Goal: Task Accomplishment & Management: Use online tool/utility

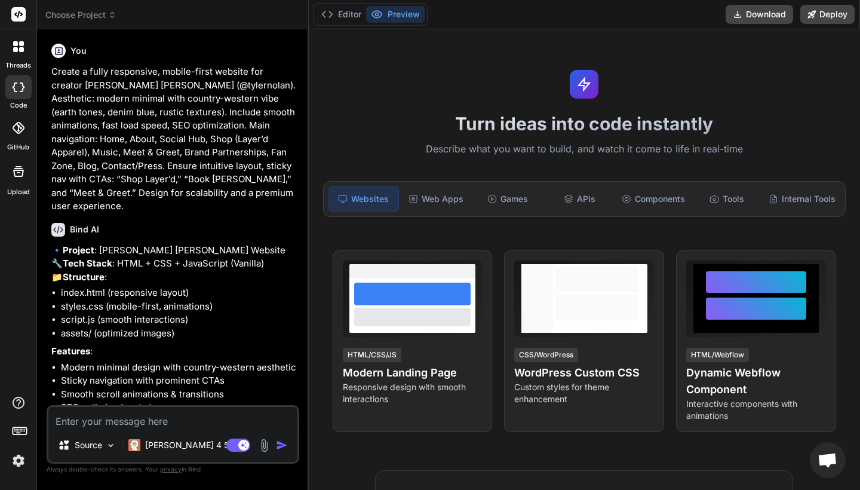
type textarea "x"
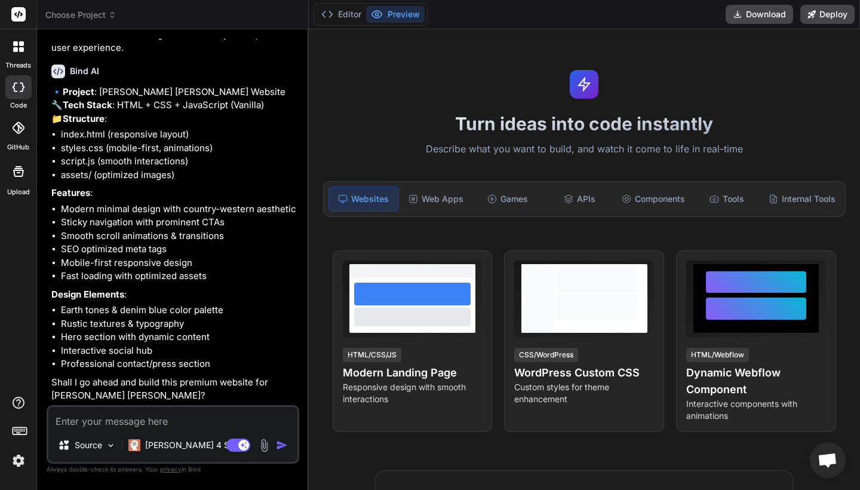
type textarea "G"
type textarea "x"
type textarea "Go"
type textarea "x"
type textarea "Go"
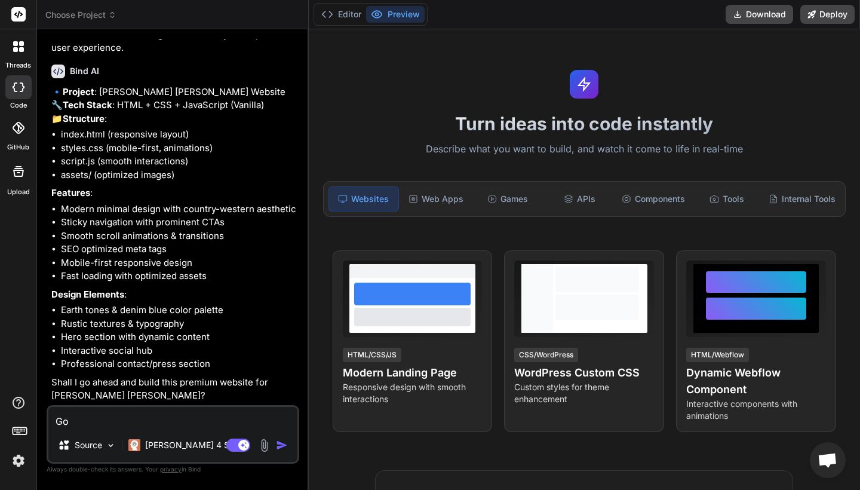
type textarea "x"
type textarea "Go a"
type textarea "x"
type textarea "Go ah"
type textarea "x"
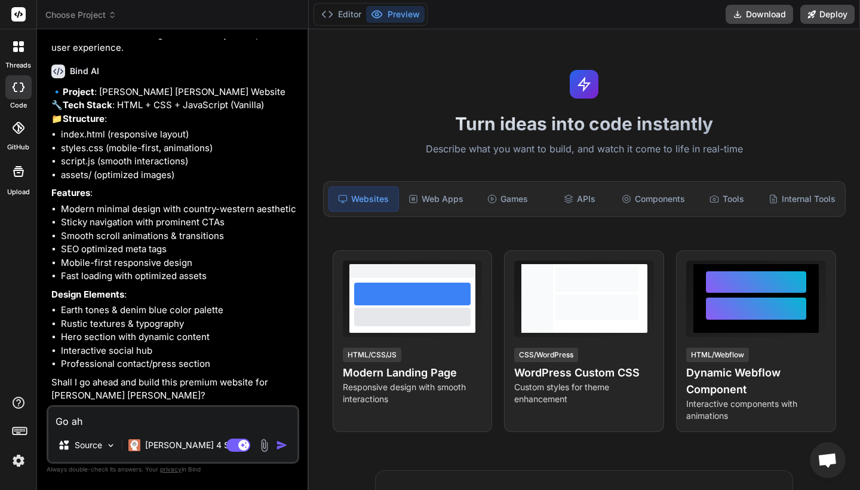
type textarea "Go ahe"
type textarea "x"
type textarea "Go ahea"
type textarea "x"
type textarea "Go ahead"
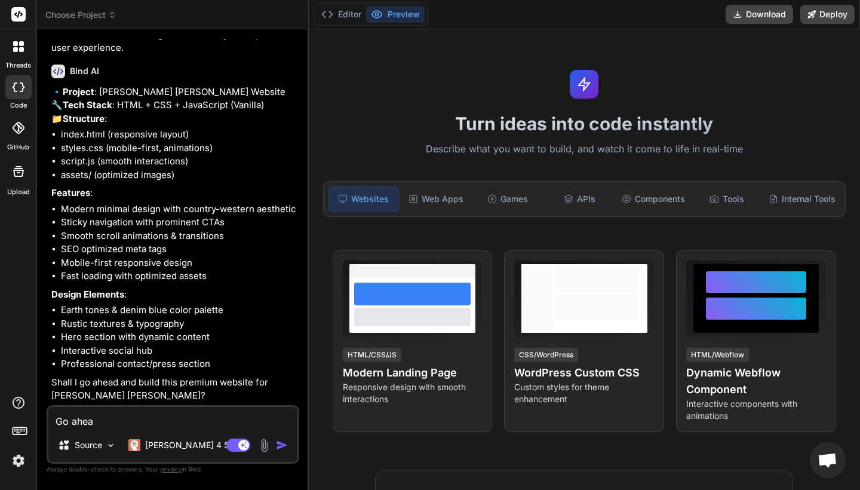
type textarea "x"
type textarea "Go aheadf"
type textarea "x"
type textarea "Go aheadf="
type textarea "x"
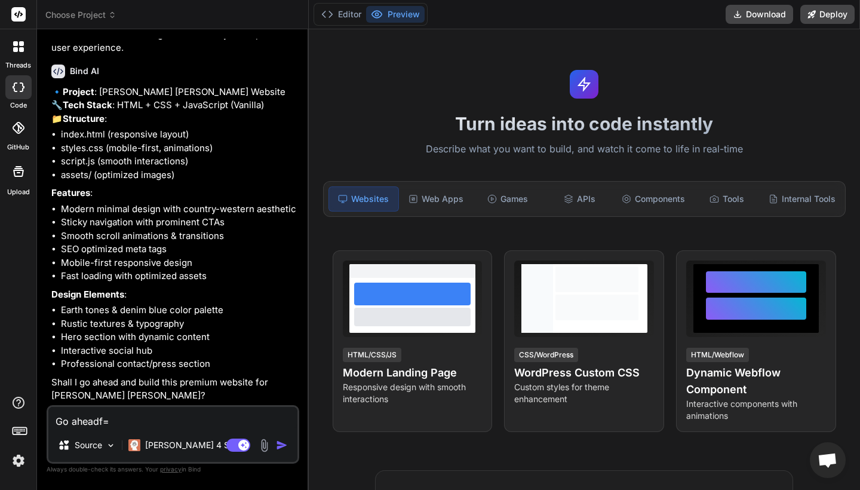
type textarea "Go aheadf"
type textarea "x"
type textarea "Go ahead"
type textarea "x"
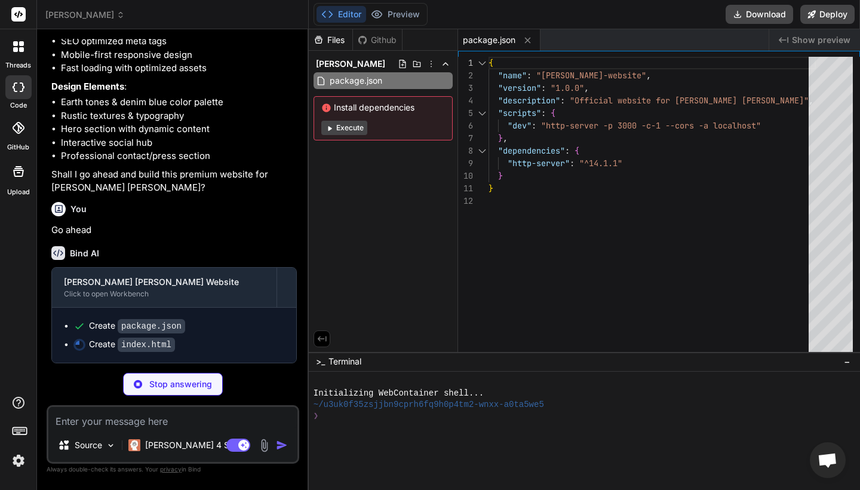
type textarea "x"
type textarea "</footer> <script src="script.js"></script> </body> </html>"
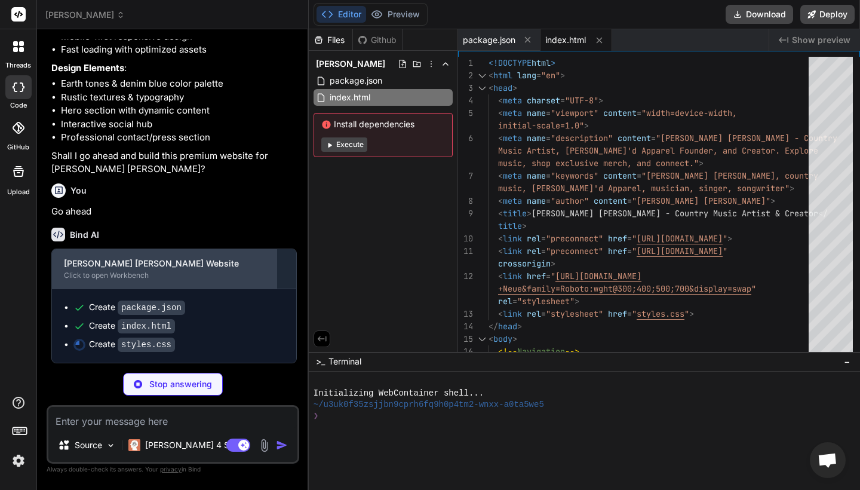
scroll to position [386, 0]
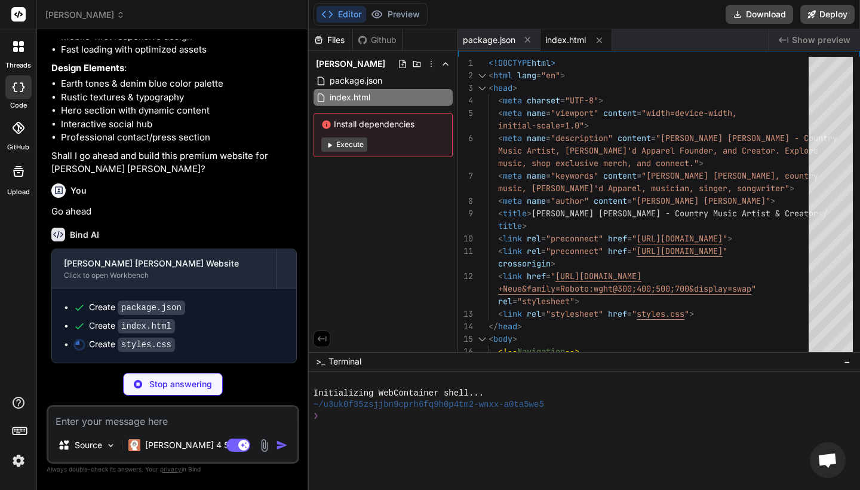
type textarea "x"
type textarea "gap: 10px; } }"
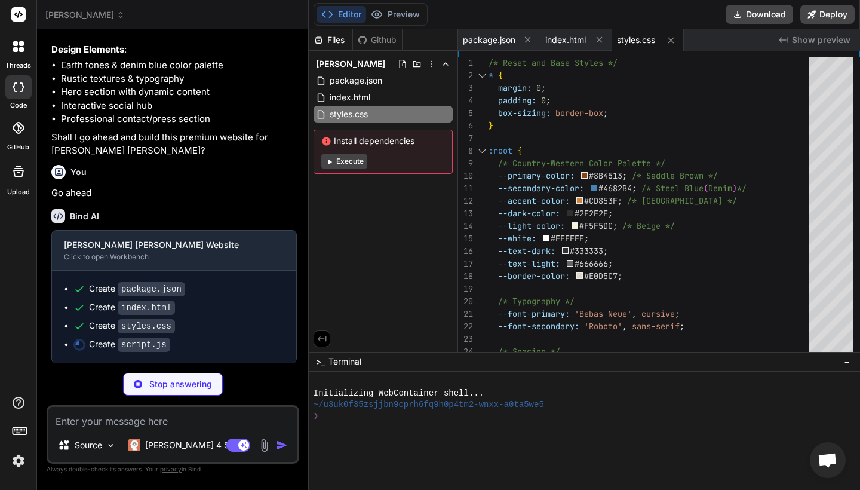
scroll to position [0, 0]
type textarea "x"
click at [569, 38] on span "index.html" at bounding box center [565, 40] width 41 height 12
type textarea "</footer> <script src="script.js"></script> </body> </html>"
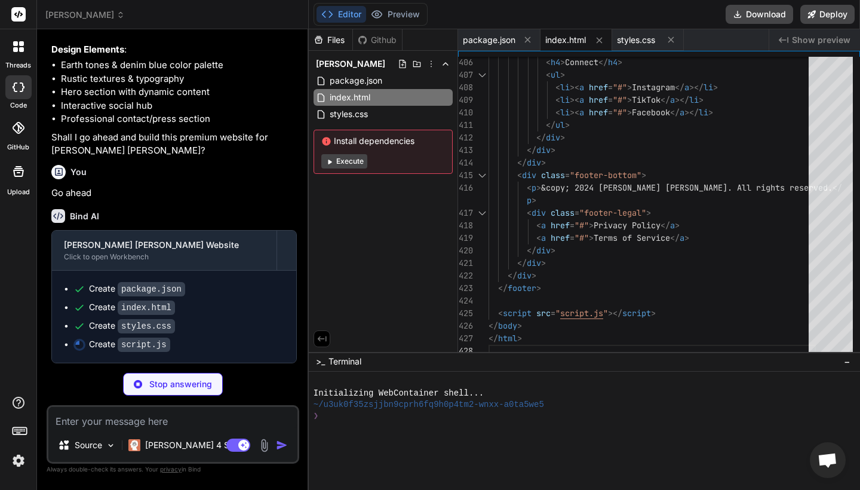
click at [106, 417] on textarea at bounding box center [172, 417] width 249 height 21
type textarea "x"
paste textarea "Add core functionality: - Home: Hero video slider, tagline, social links, TikTo…"
type textarea "Add core functionality: - Home: Hero video slider, tagline, social links, TikTo…"
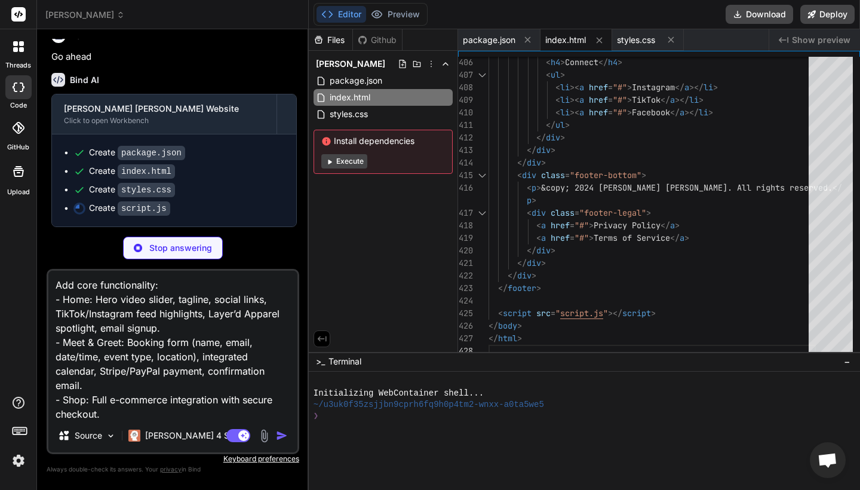
scroll to position [540, 0]
type textarea "x"
type textarea "function requestTick() { if (!ticking) { requestAnimationFrame(updateScrollEffe…"
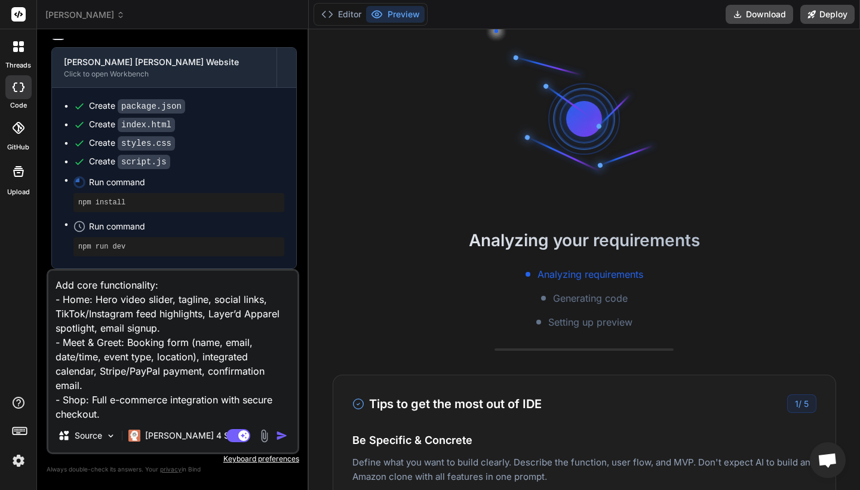
scroll to position [0, 0]
type textarea "x"
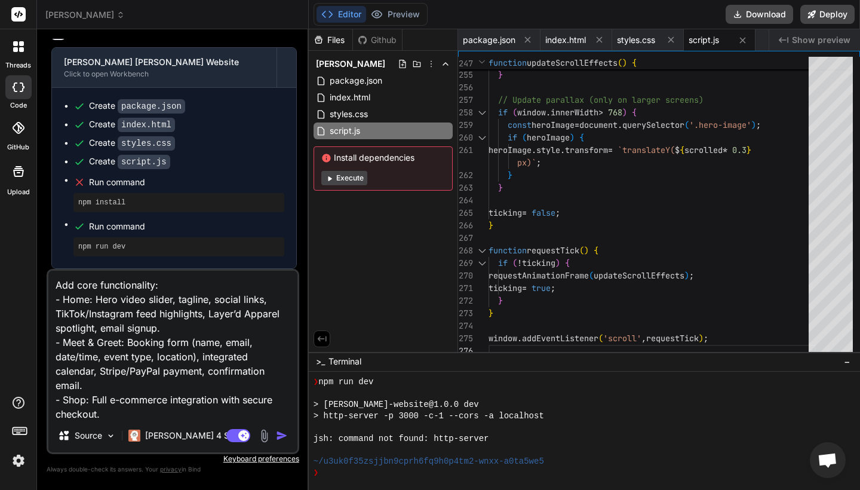
scroll to position [216, 0]
type textarea "Add core functionality: - Home: Hero video slider, tagline, social links, TikTo…"
click at [284, 435] on img "button" at bounding box center [282, 435] width 12 height 12
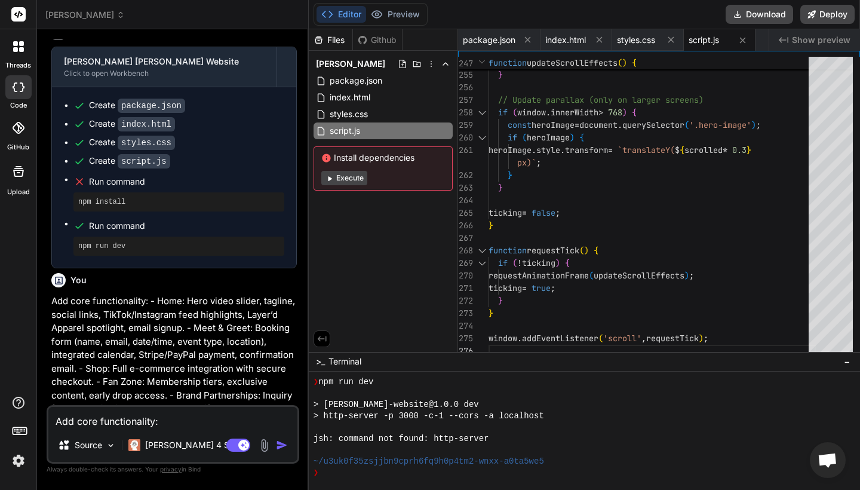
scroll to position [704, 0]
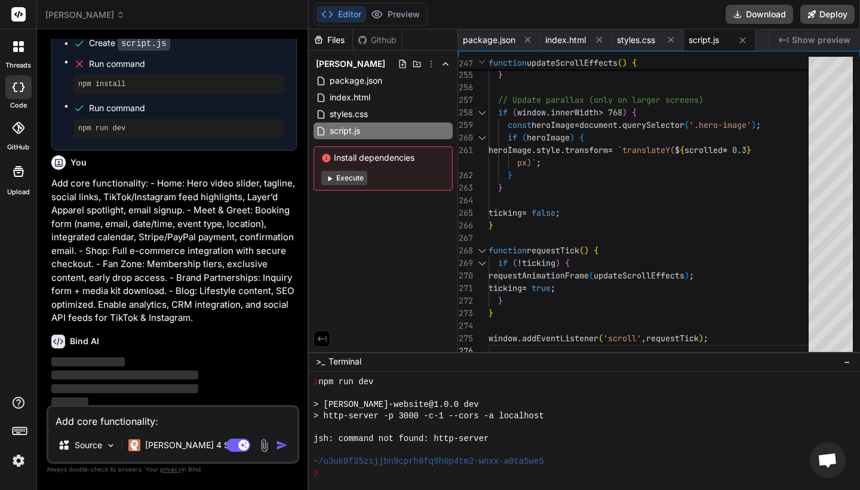
click at [343, 177] on button "Execute" at bounding box center [344, 178] width 46 height 14
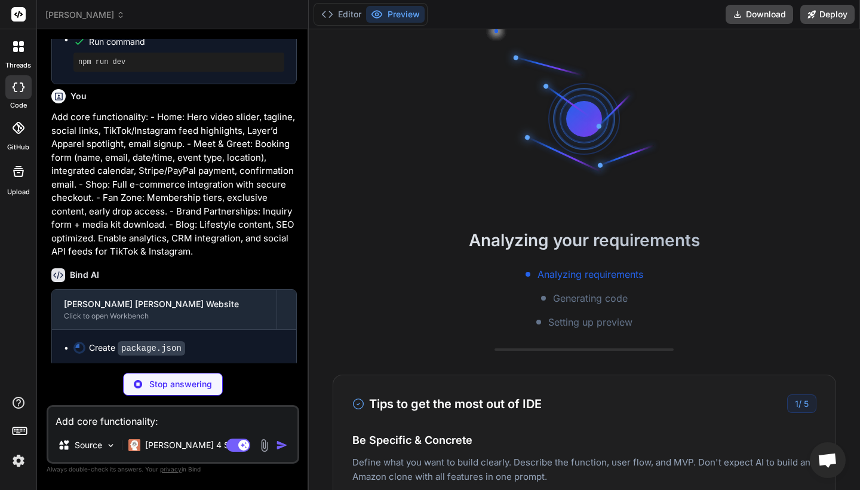
scroll to position [0, 0]
type textarea "x"
type textarea "}"
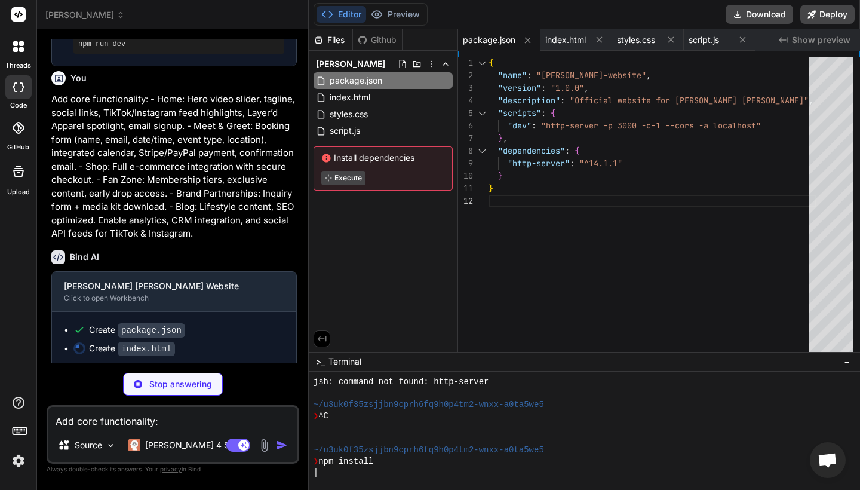
scroll to position [340, 0]
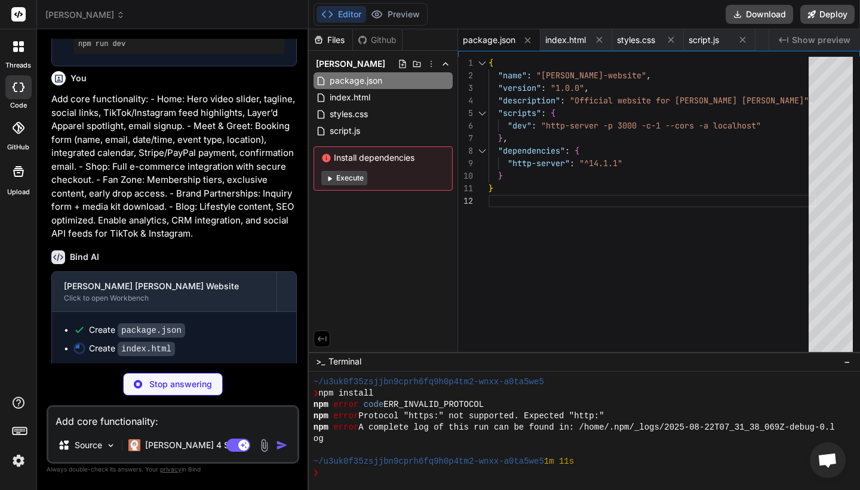
click at [341, 173] on button "Execute" at bounding box center [344, 178] width 46 height 14
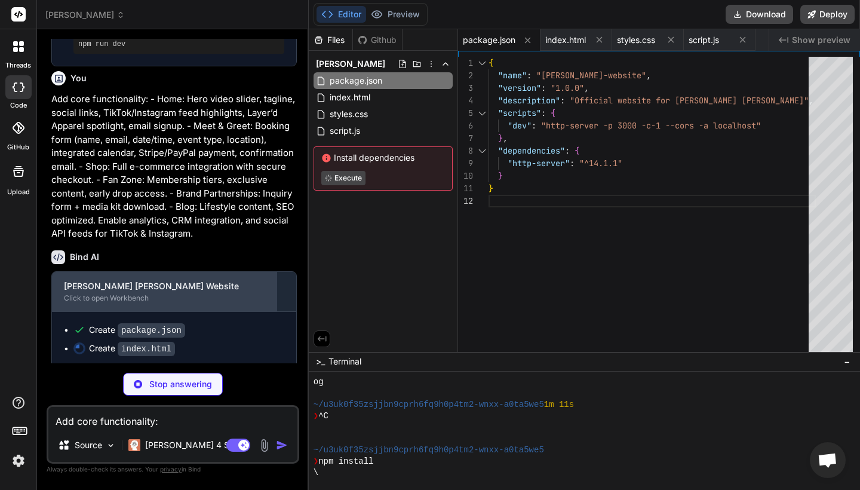
scroll to position [0, 0]
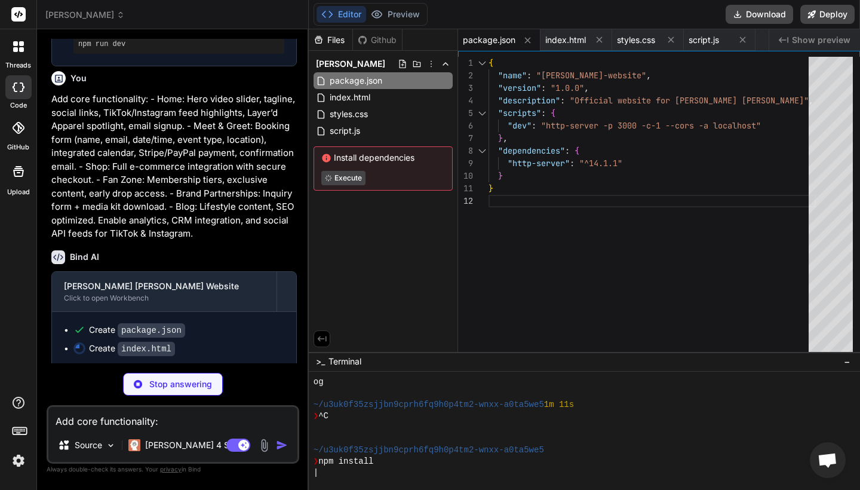
click at [548, 214] on div "{ "name" : "tyler-nolan-website" , "version" : "1.0.0" , "description" : "Offic…" at bounding box center [651, 207] width 327 height 300
type textarea "x"
click at [357, 101] on span "index.html" at bounding box center [349, 97] width 43 height 14
type textarea "</footer> <script src="script.js"></script> </body> </html>"
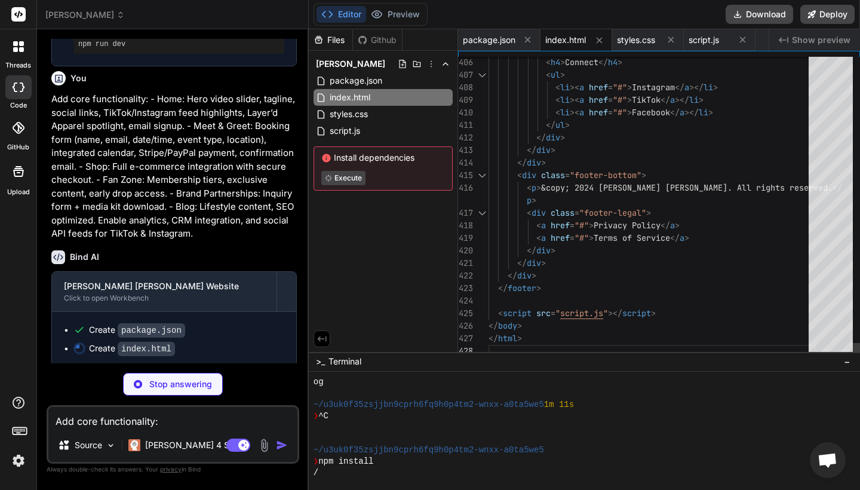
type textarea "x"
type textarea "<script src="script.js"></script> </body> </html>"
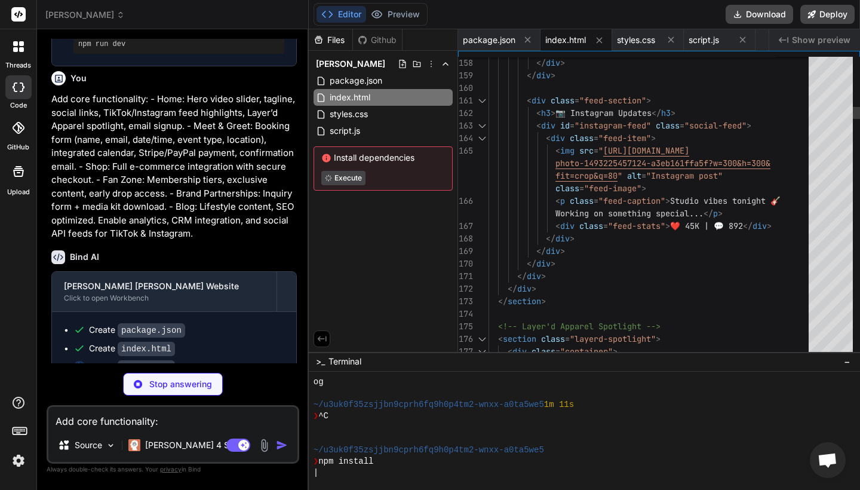
scroll to position [465, 0]
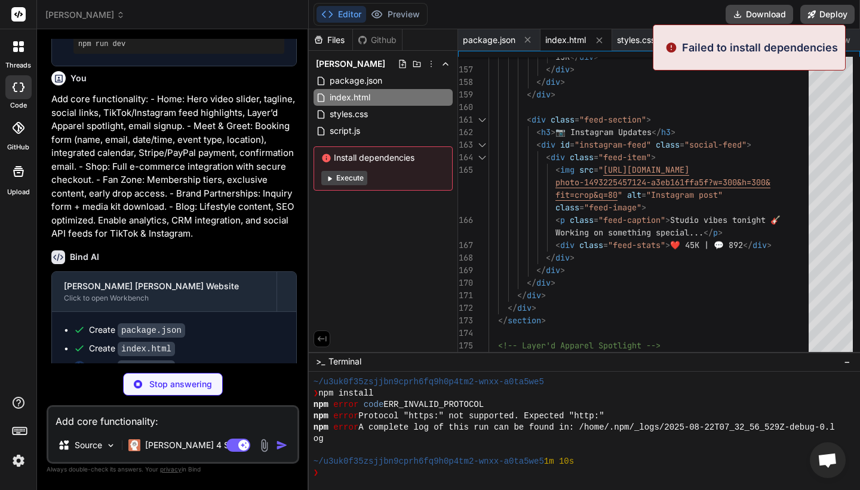
type textarea "x"
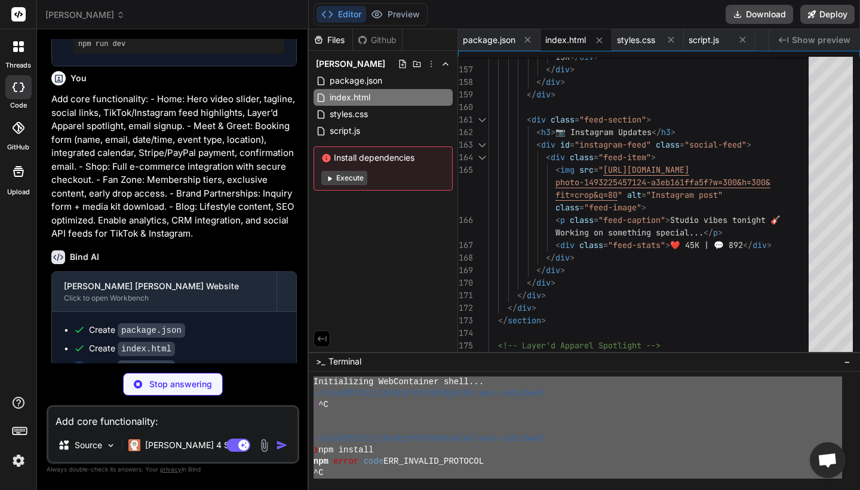
scroll to position [0, 0]
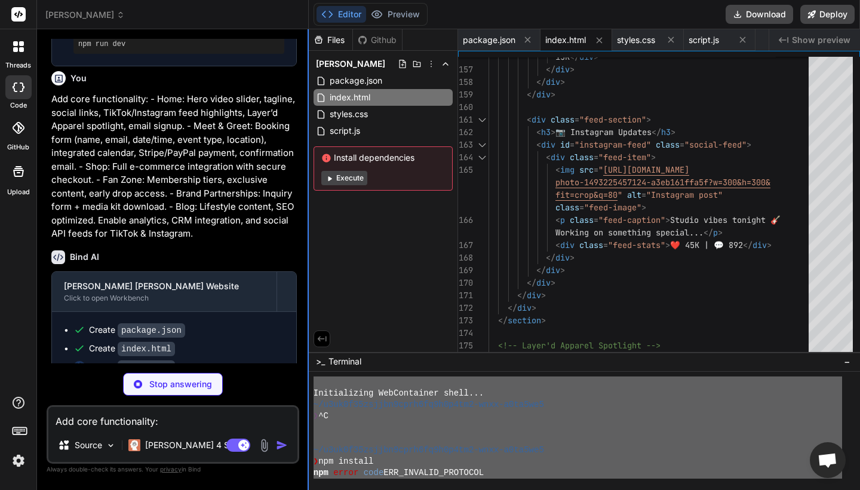
drag, startPoint x: 340, startPoint y: 472, endPoint x: 308, endPoint y: 346, distance: 130.1
click at [308, 346] on div "tyler_james_nolan_website Created with Pixso. Bind AI Web Search Created with P…" at bounding box center [448, 245] width 823 height 490
type textarea "Initializing WebContainer shell... ~/u3uk0f35zsjjbn9cprh6fq9h0p4tm2-wnxx-a0ta5w…"
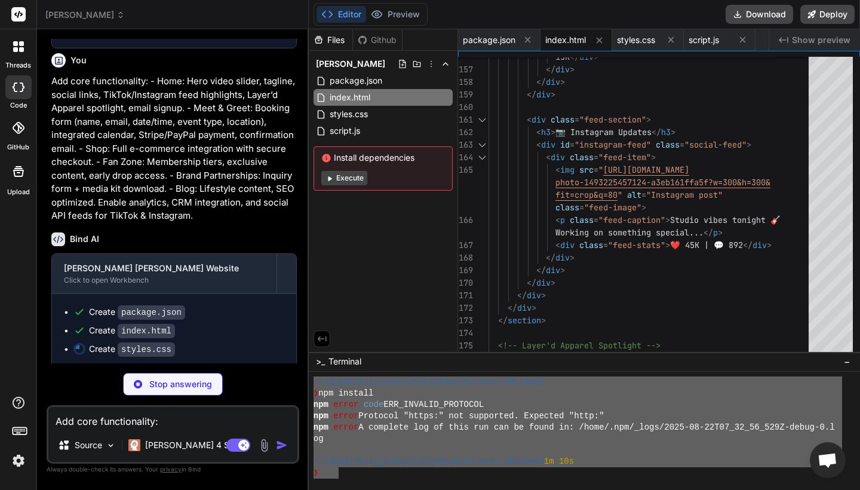
type textarea "x"
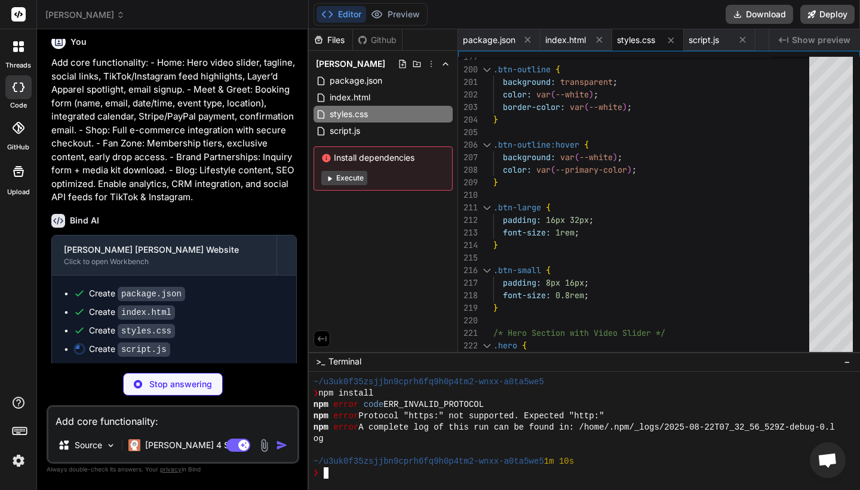
scroll to position [824, 0]
type textarea "x"
type textarea "npm config set registry "[URL][DOMAIN_NAME]""
type textarea "x"
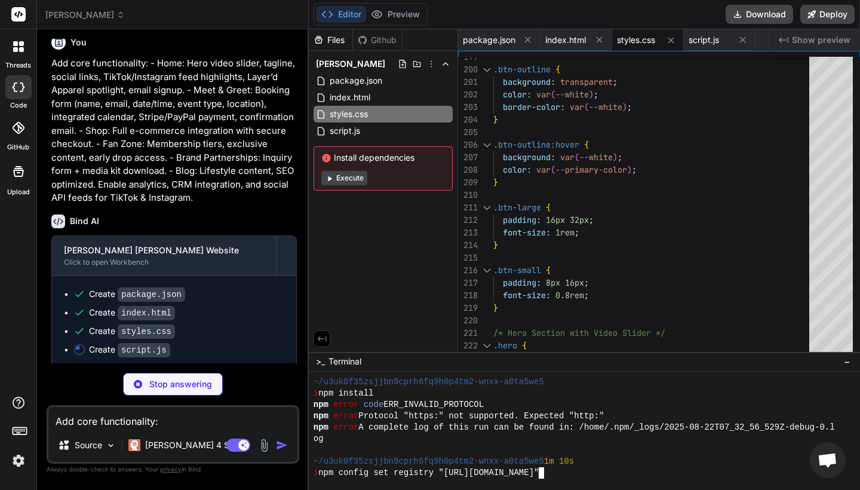
scroll to position [0, 0]
type textarea "x"
type textarea "// Global functions (needed for inline event handlers) window.updateQuantity = …"
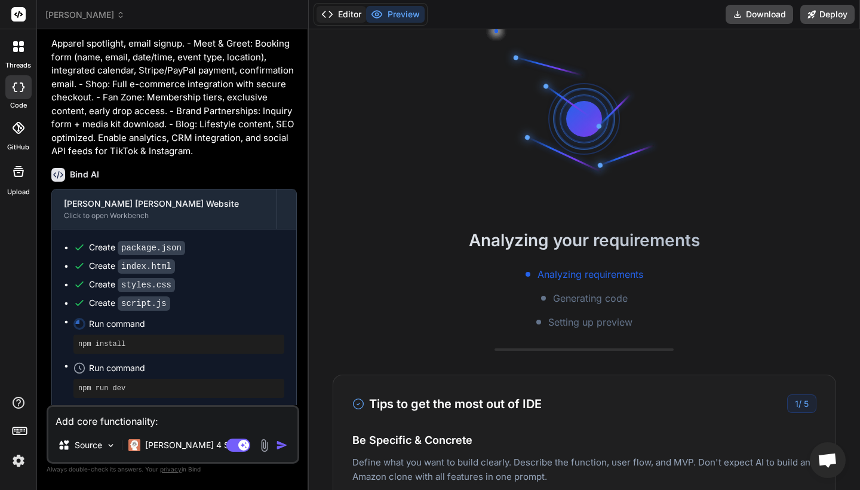
click at [332, 13] on icon at bounding box center [327, 14] width 12 height 12
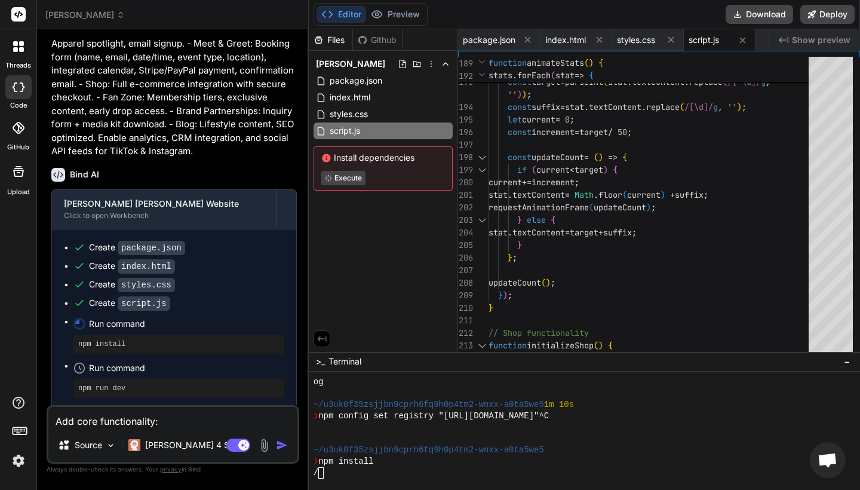
type textarea "x"
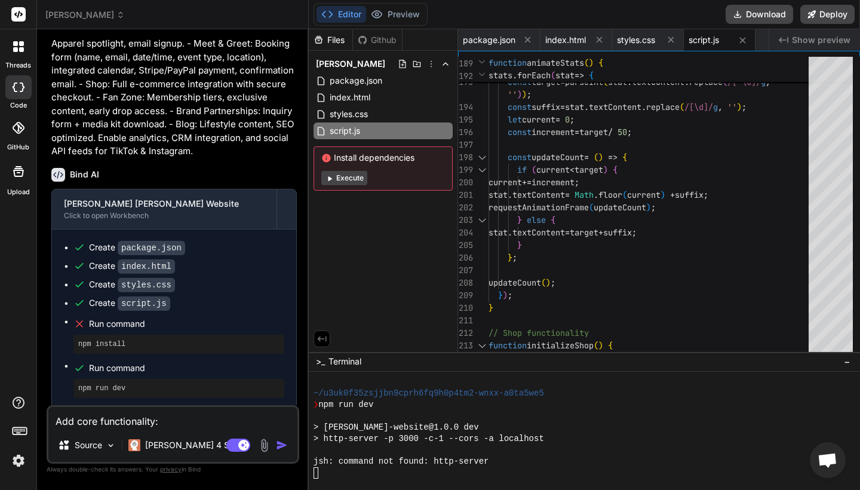
scroll to position [737, 0]
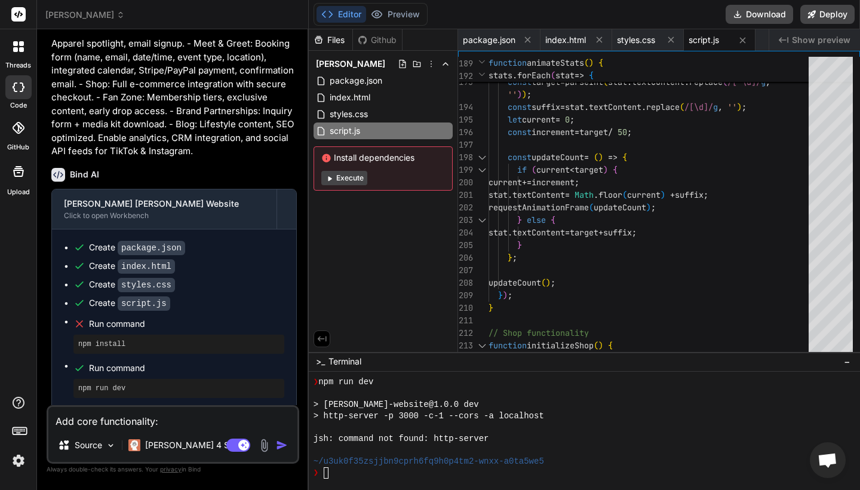
click at [377, 475] on div "❯" at bounding box center [577, 472] width 528 height 11
type textarea "npm config set registry "[URL][DOMAIN_NAME]""
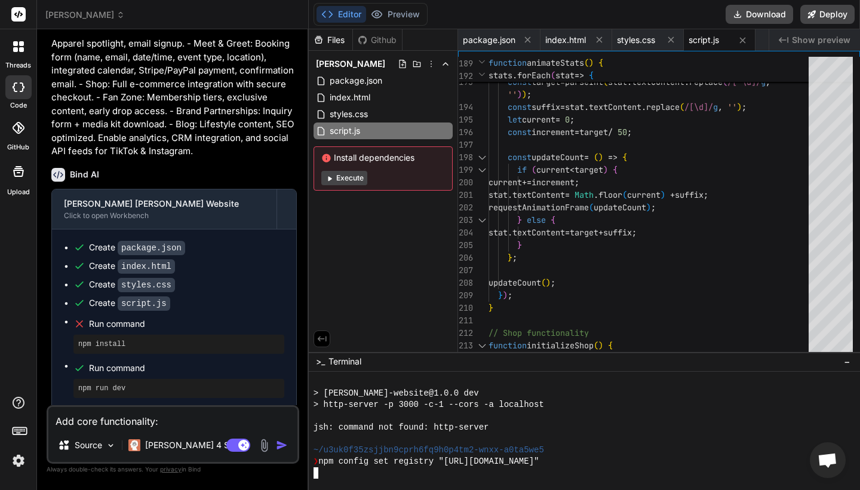
scroll to position [771, 0]
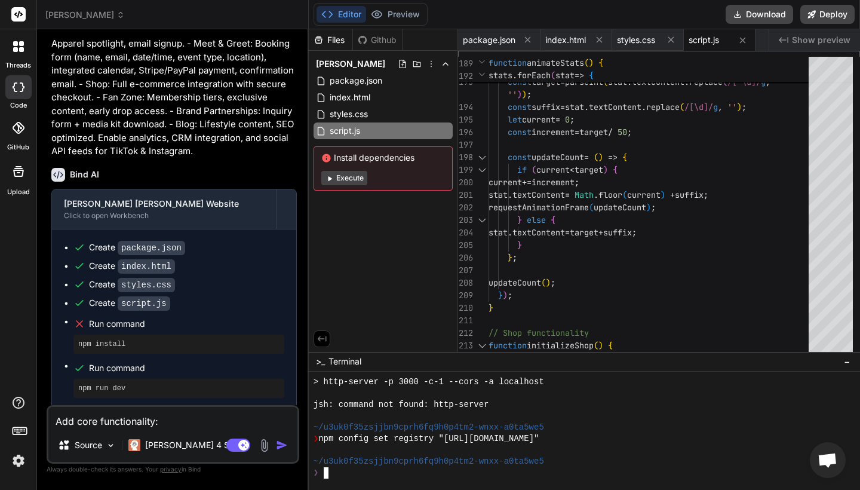
type textarea "npm install"
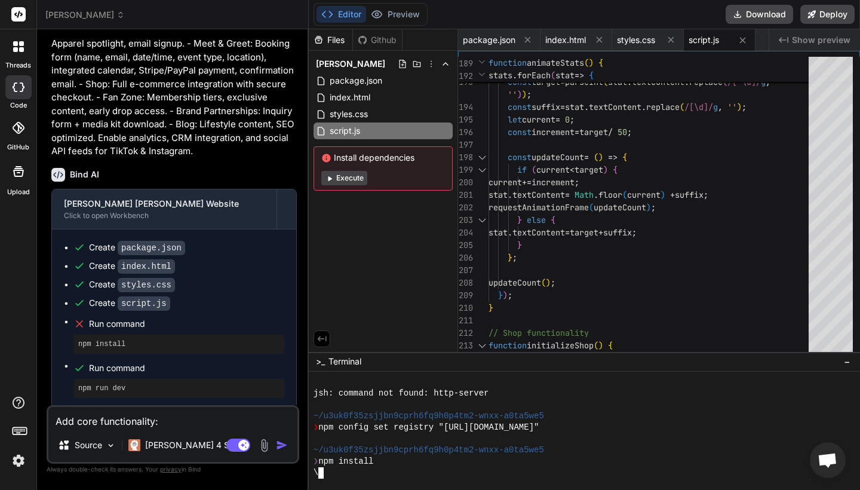
type textarea "x"
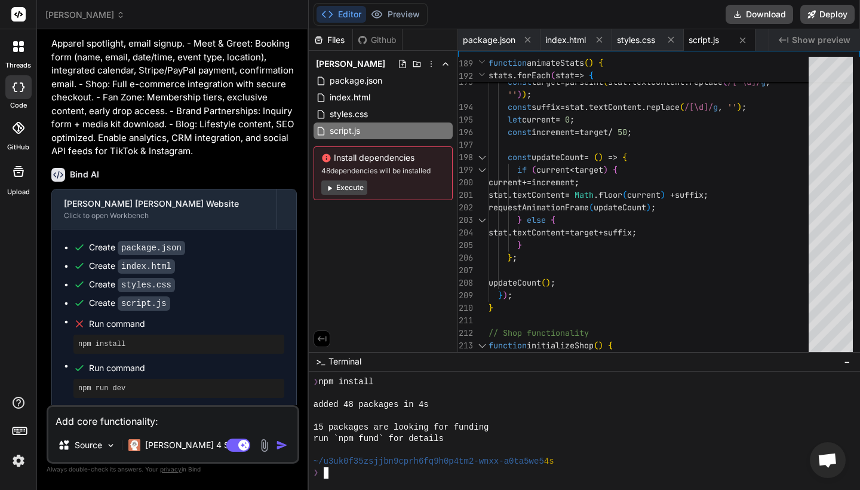
scroll to position [862, 0]
type textarea "npm run dev"
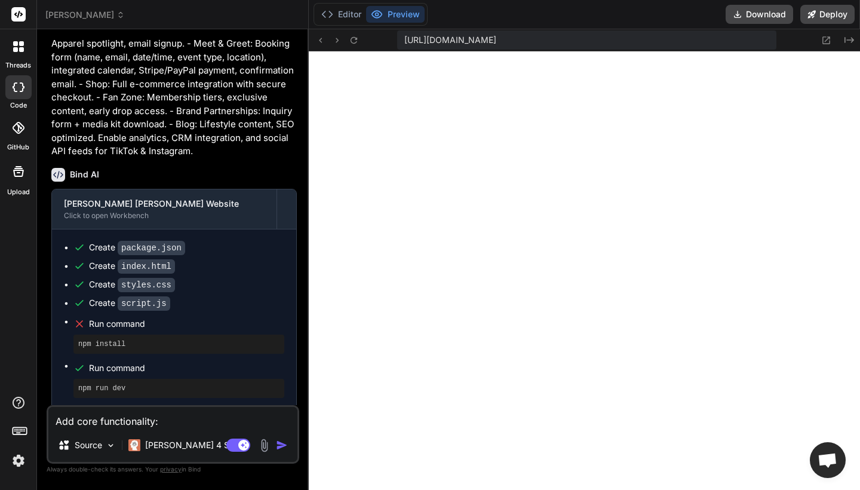
scroll to position [1180, 0]
click at [92, 424] on textarea "Add core functionality: - Home: Hero video slider, tagline, social links, TikTo…" at bounding box center [172, 417] width 249 height 21
paste textarea "Generate engaging, on-brand content for each page: - Tagline: “Creator. Entrepr…"
type textarea "Generate engaging, on-brand content for each page: - Tagline: “Creator. Entrepr…"
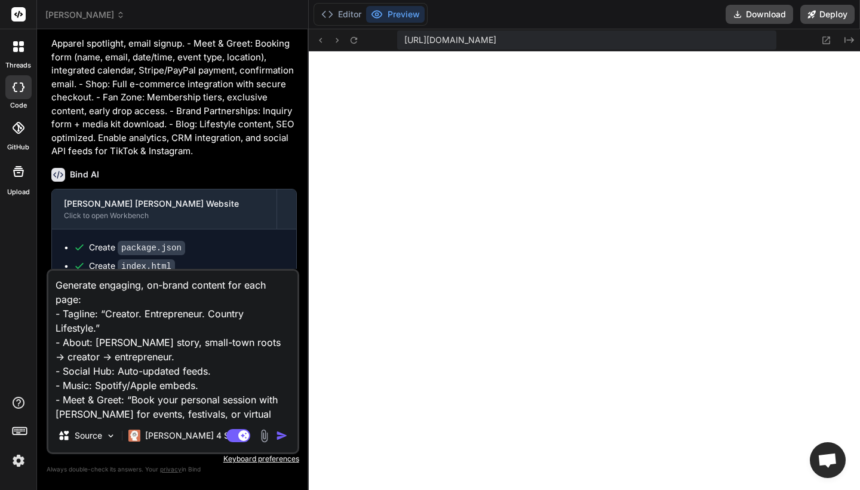
scroll to position [88, 0]
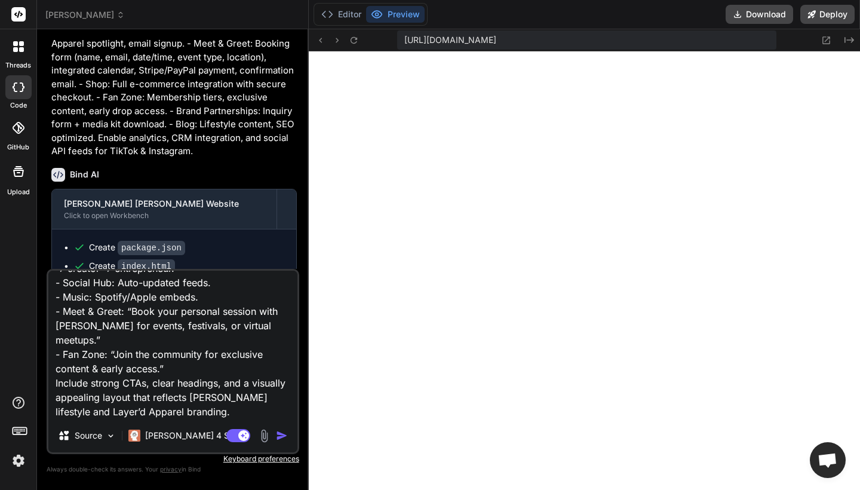
type textarea "x"
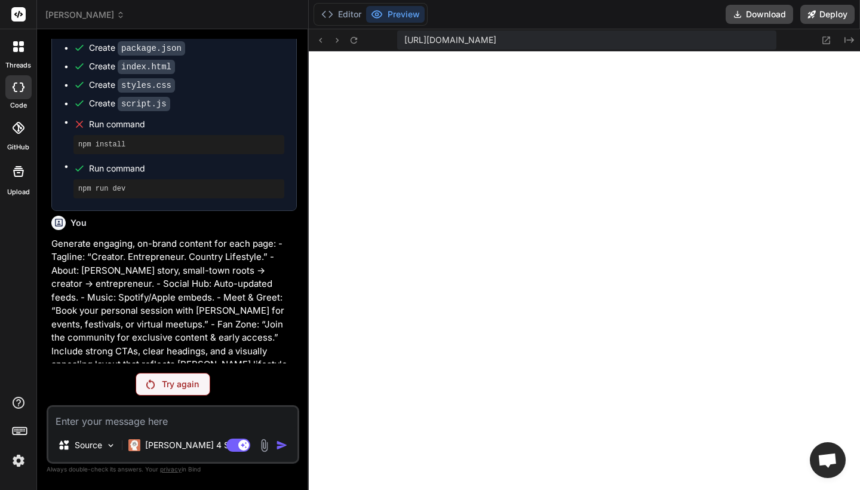
scroll to position [0, 0]
click at [166, 390] on div "Try again" at bounding box center [173, 384] width 75 height 23
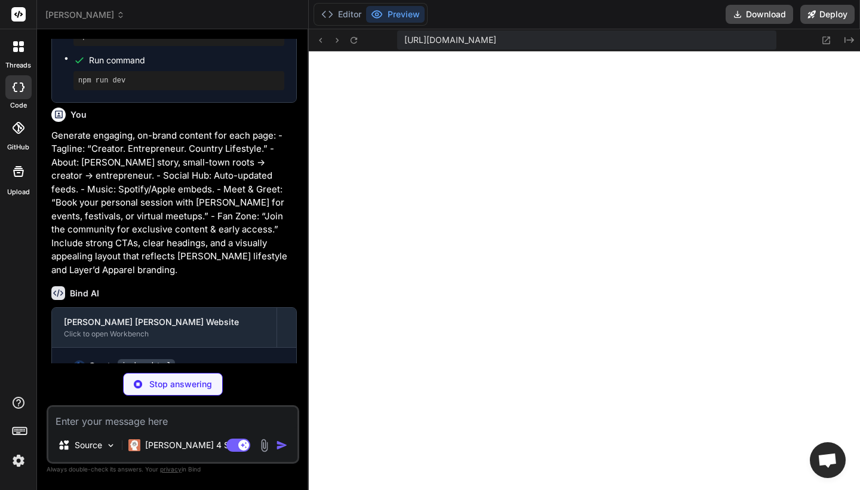
scroll to position [1178, 0]
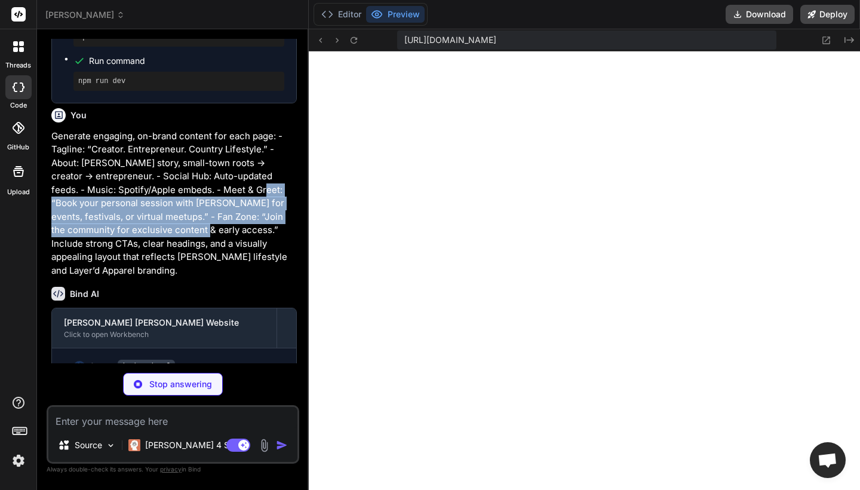
drag, startPoint x: 624, startPoint y: 48, endPoint x: 147, endPoint y: 223, distance: 508.0
click at [147, 223] on p "Generate engaging, on-brand content for each page: - Tagline: “Creator. Entrepr…" at bounding box center [173, 204] width 245 height 148
copy p "Book your personal session with Tyler for events, festivals, or virtual meetups…"
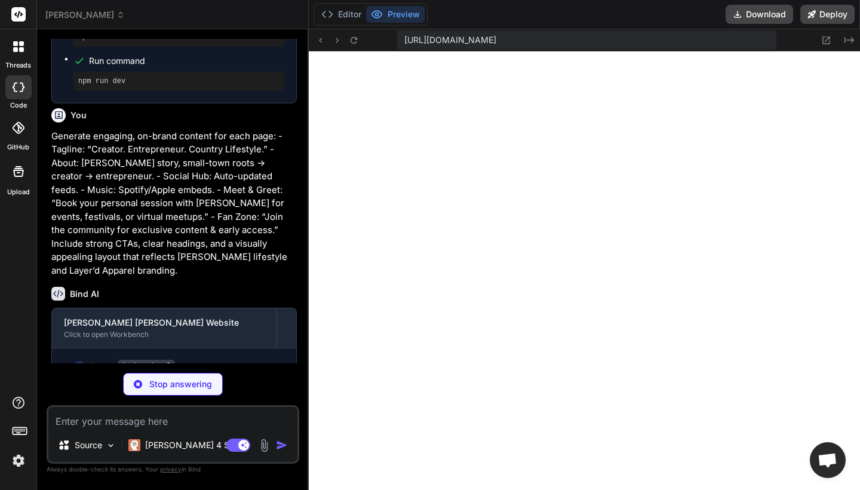
click at [145, 422] on textarea at bounding box center [172, 417] width 249 height 21
click at [305, 177] on div "Bind AI Web Search Created with Pixso. Code Generator You Create a fully respon…" at bounding box center [173, 259] width 272 height 460
type textarea "x"
type textarea "// Initialize blog after DOM loads document.addEventListener('DOMContentLoaded'…"
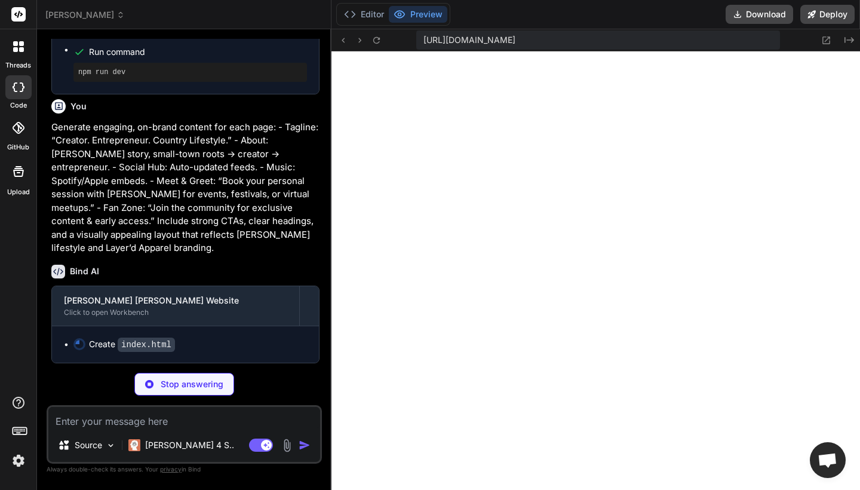
type textarea "x"
type textarea "// Initialize blog after DOM loads document.addEventListener('DOMContentLoaded'…"
type textarea "x"
type textarea "// Global functions (needed for inline event handlers) window.updateQuantity = …"
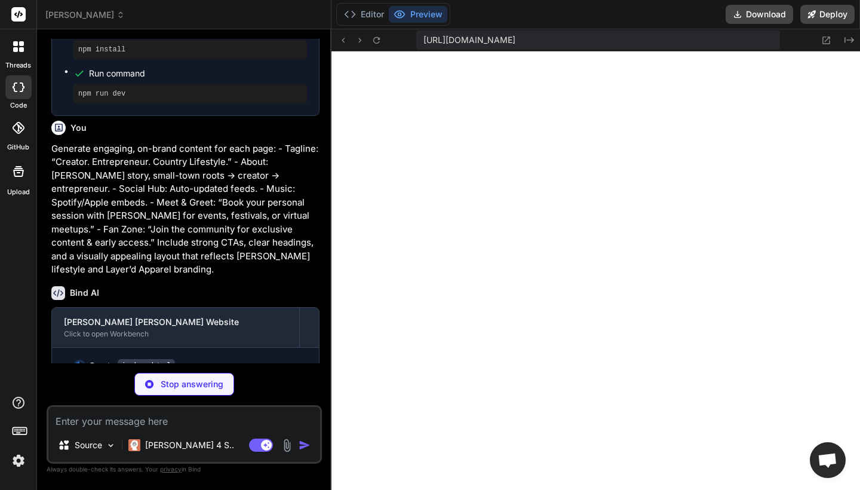
type textarea "x"
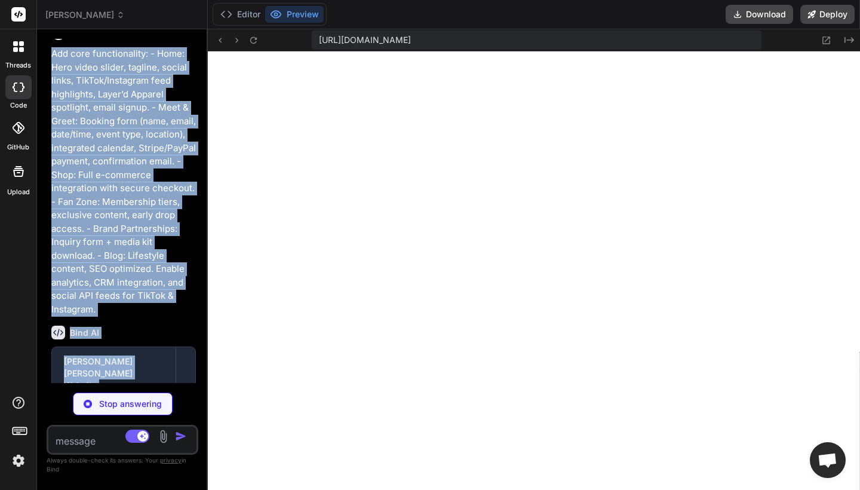
type textarea "document.addEventListener('DOMContentLoaded', function() { initializeBlog(); })…"
type textarea "x"
type textarea "}); // Global functions (needed for inline event handlers) window.updateQuantit…"
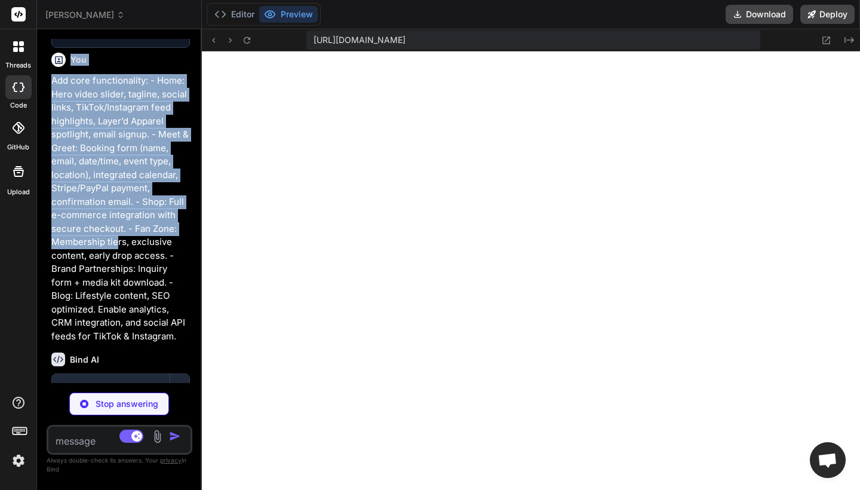
drag, startPoint x: 308, startPoint y: 177, endPoint x: 121, endPoint y: 208, distance: 190.0
click at [121, 208] on div "Bind AI Web Search Created with Pixso. Code Generator You Create a fully respon…" at bounding box center [119, 259] width 165 height 460
click at [199, 196] on div "Bind AI Web Search Created with Pixso. Code Generator You Create a fully respon…" at bounding box center [119, 259] width 165 height 460
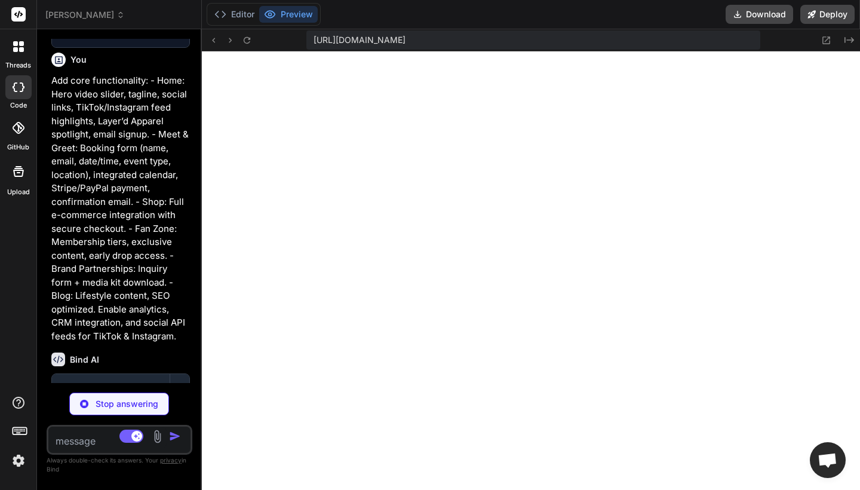
type textarea "x"
type textarea "window.updateQuantity = updateQuantity; window.removeFromCart = removeFromCart;"
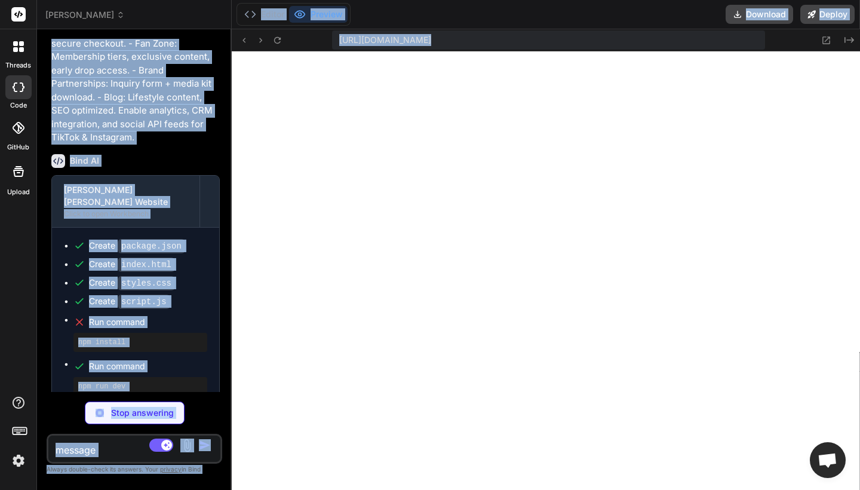
type textarea "x"
type textarea "('DOMContentLoaded', function() { initializeBlog(); }); // Global functions (ne…"
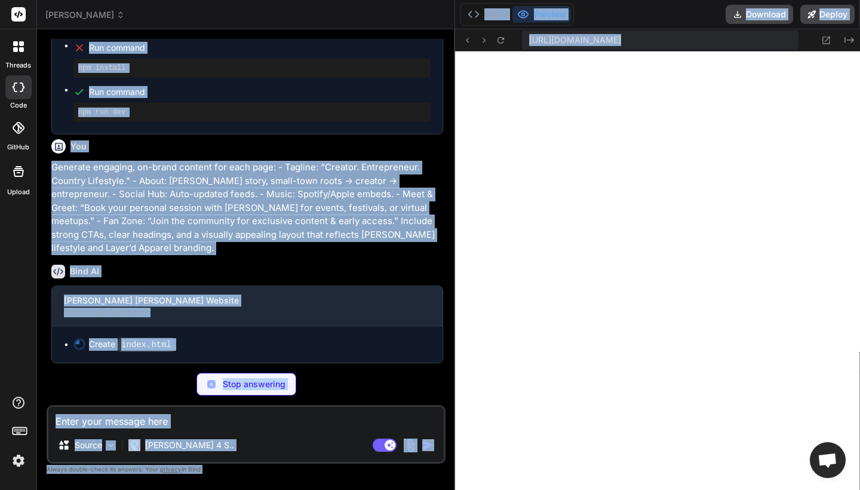
type textarea "x"
type textarea "}); // Global functions (needed for inline event handlers) window.updateQuantit…"
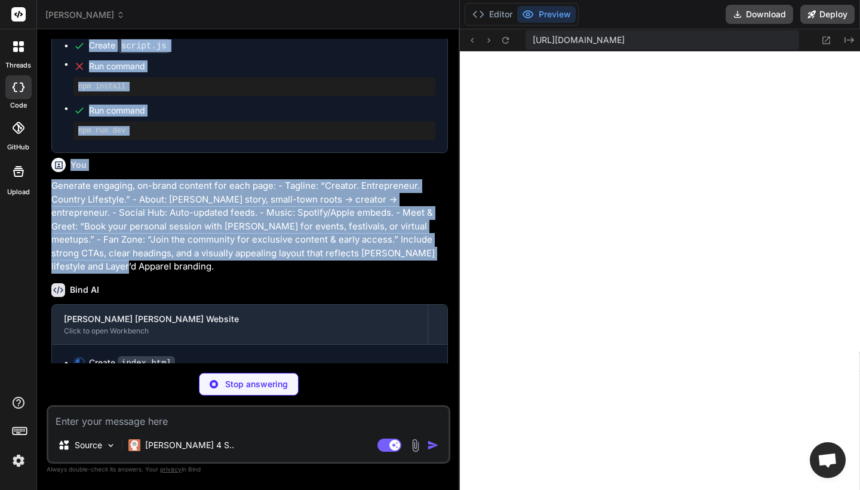
type textarea "x"
type textarea "// Global functions (needed for inline event handlers) window.updateQuantity = …"
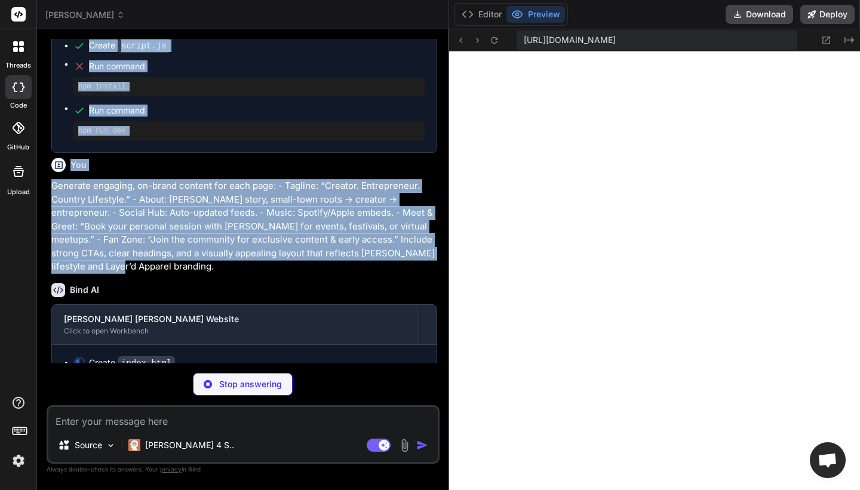
type textarea "x"
type textarea "document.addEventListener('DOMContentLoaded', function() { initializeBlog(); })…"
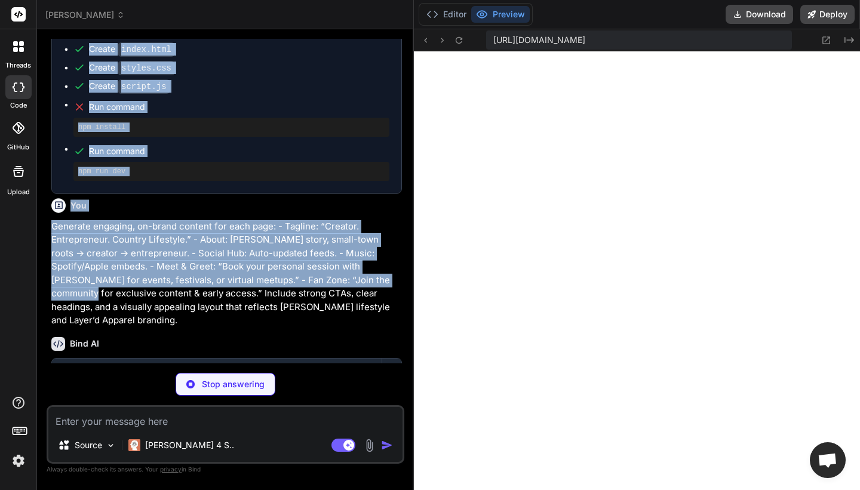
type textarea "x"
type textarea "window.removeFromCart = removeFromCart;"
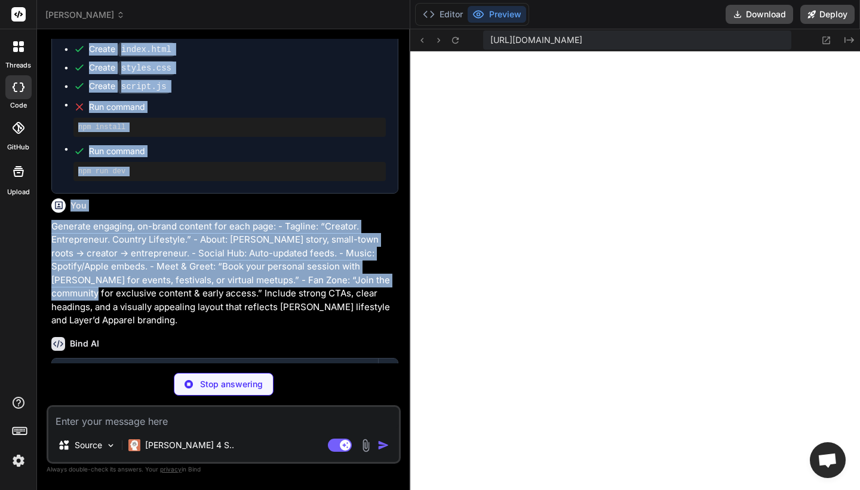
type textarea "x"
type textarea "window.updateQuantity = updateQuantity; window.removeFromCart = removeFromCart;"
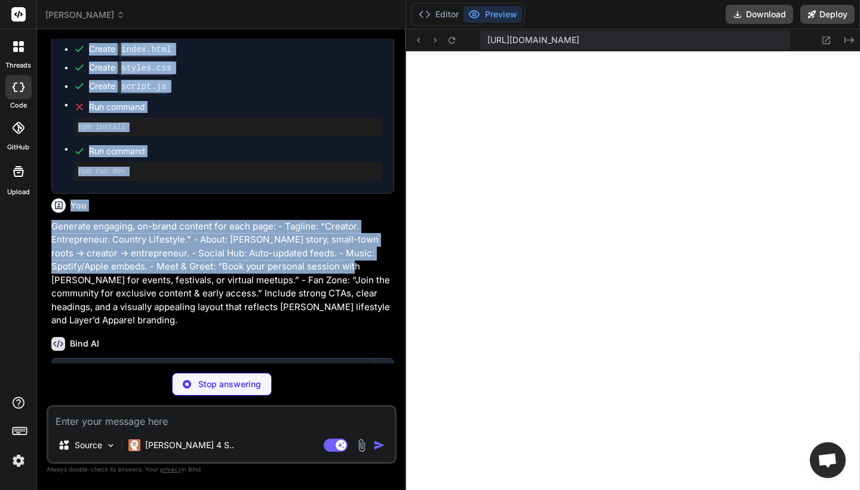
type textarea "x"
type textarea "}); // Global functions (needed for inline event handlers) window.updateQuantit…"
type textarea "x"
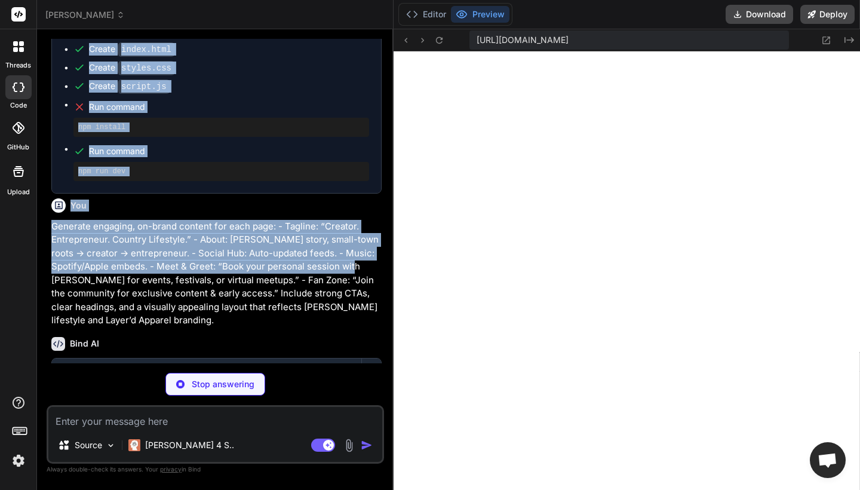
type textarea "document.addEventListener('DOMContentLoaded', function() { initializeBlog(); })…"
drag, startPoint x: 201, startPoint y: 196, endPoint x: 373, endPoint y: 266, distance: 184.8
click at [373, 266] on div "Bind AI Web Search Created with Pixso. Code Generator You Create a fully respon…" at bounding box center [215, 259] width 356 height 460
click at [228, 257] on p "Generate engaging, on-brand content for each page: - Tagline: “Creator. Entrepr…" at bounding box center [216, 273] width 330 height 107
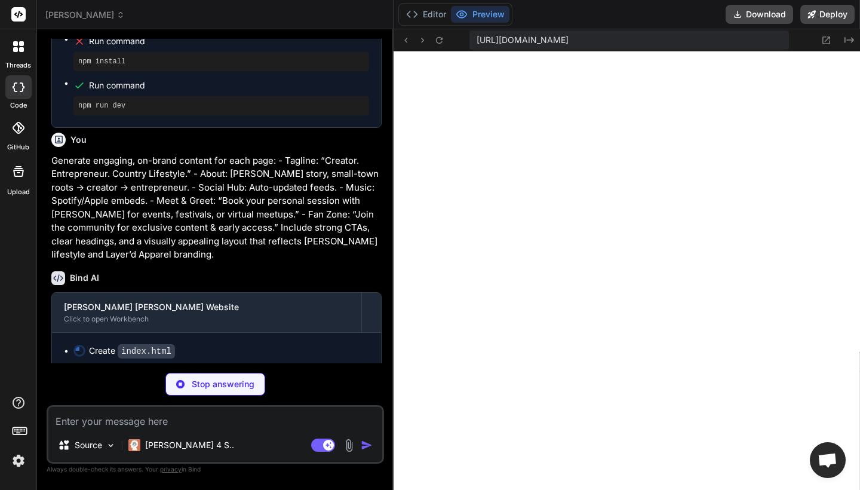
scroll to position [0, 0]
click at [179, 345] on div "Create index.html" at bounding box center [221, 351] width 296 height 13
click at [316, 371] on div "You Create a fully responsive, mobile-first website for creator Tyler James Nol…" at bounding box center [215, 264] width 337 height 450
click at [285, 345] on div "Create index.html" at bounding box center [221, 351] width 296 height 13
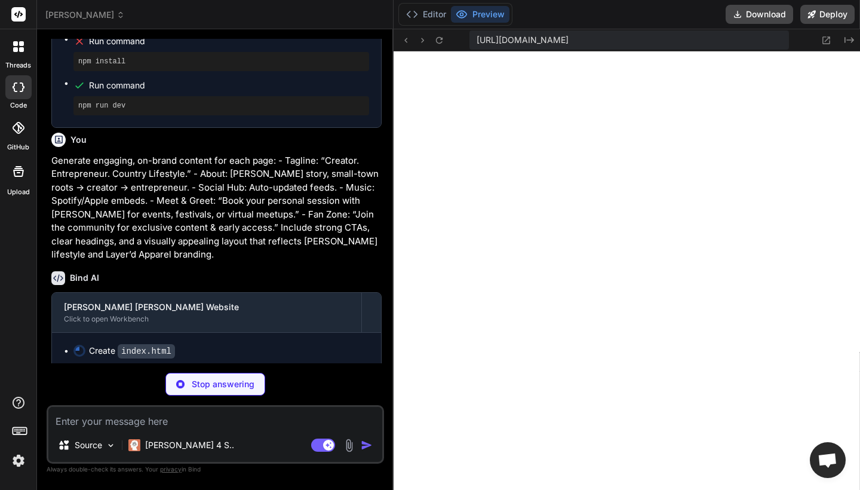
click at [285, 345] on div "Create index.html" at bounding box center [221, 351] width 296 height 13
type textarea "x"
type textarea "<p class="loading-text">Processing...</p> </div> <script src="script.js"></scri…"
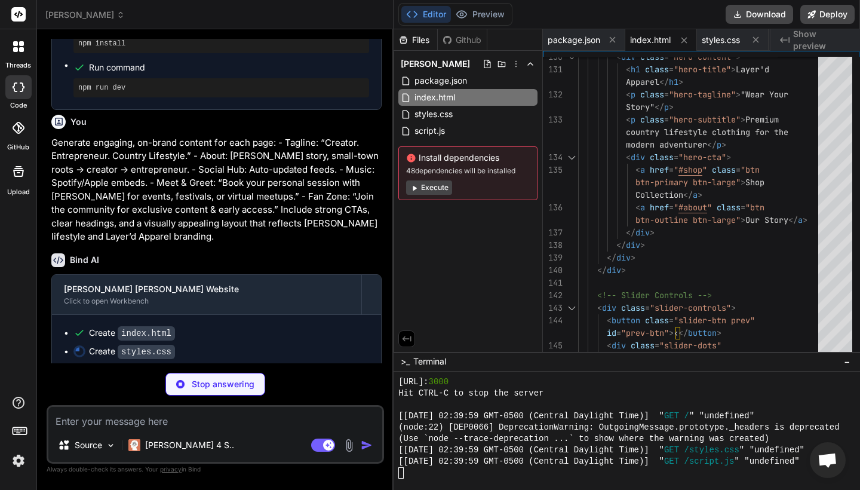
click at [441, 475] on div at bounding box center [662, 472] width 528 height 11
click at [129, 419] on textarea at bounding box center [215, 417] width 334 height 21
type textarea "x"
paste textarea "Optimize the website for performance, security, and growth. Include: - SEO enha…"
type textarea "Optimize the website for performance, security, and growth. Include: - SEO enha…"
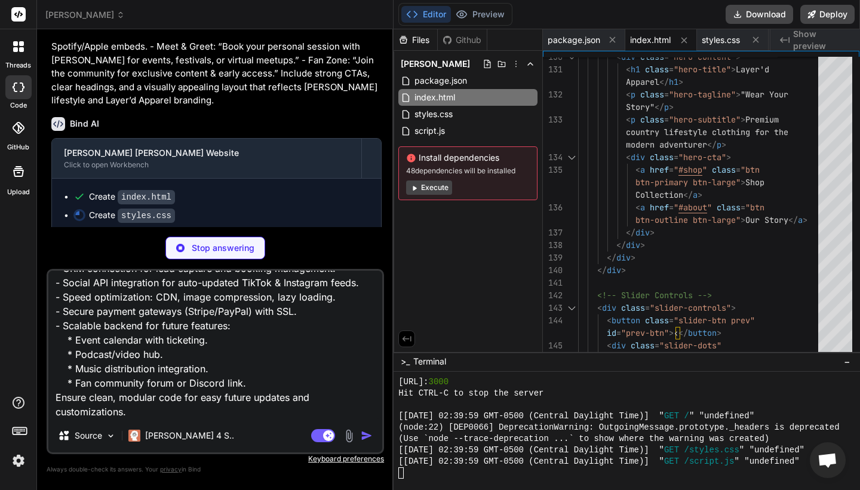
click at [210, 382] on textarea "Optimize the website for performance, security, and growth. Include: - SEO enha…" at bounding box center [215, 345] width 334 height 148
click at [178, 380] on textarea "Optimize the website for performance, security, and growth. Include: - SEO enha…" at bounding box center [215, 345] width 334 height 148
click at [162, 386] on textarea "Optimize the website for performance, security, and growth. Include: - SEO enha…" at bounding box center [215, 345] width 334 height 148
click at [136, 396] on textarea "Optimize the website for performance, security, and growth. Include: - SEO enha…" at bounding box center [215, 345] width 334 height 148
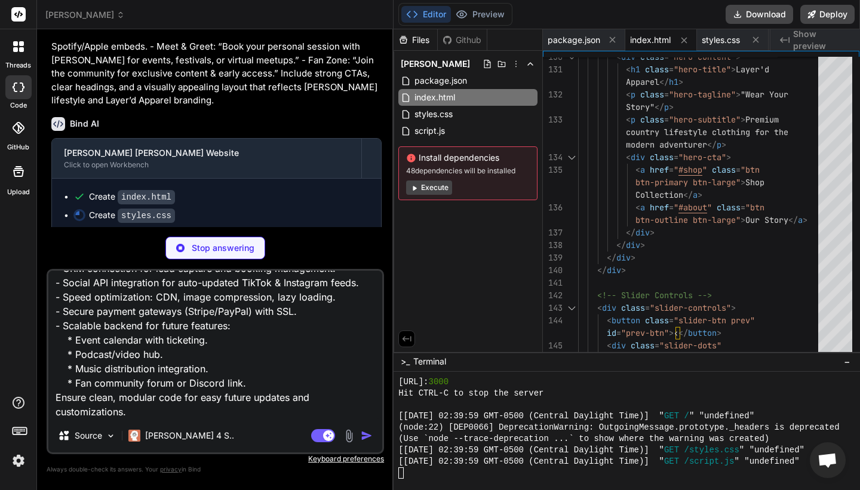
type textarea "x"
type textarea ".preview-grid { grid-template-columns: 1fr; } }"
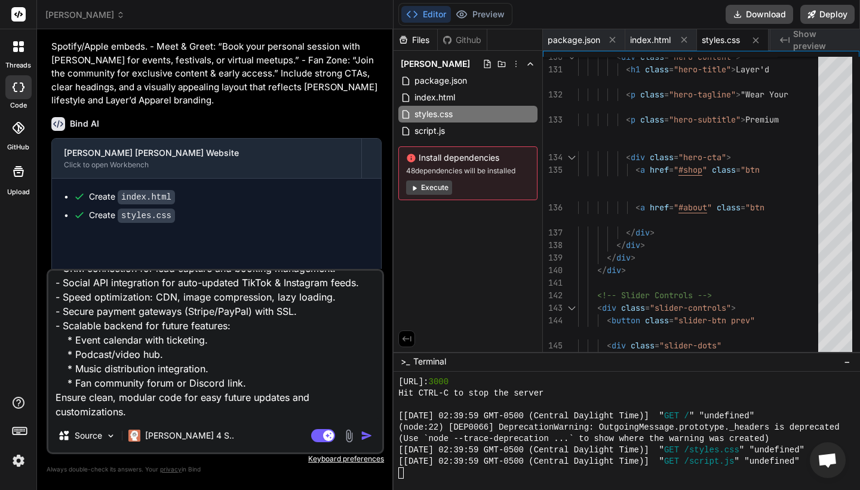
type textarea "x"
type textarea ".dashboard-content { grid-template-columns: 1fr; } .preview-grid { grid-templat…"
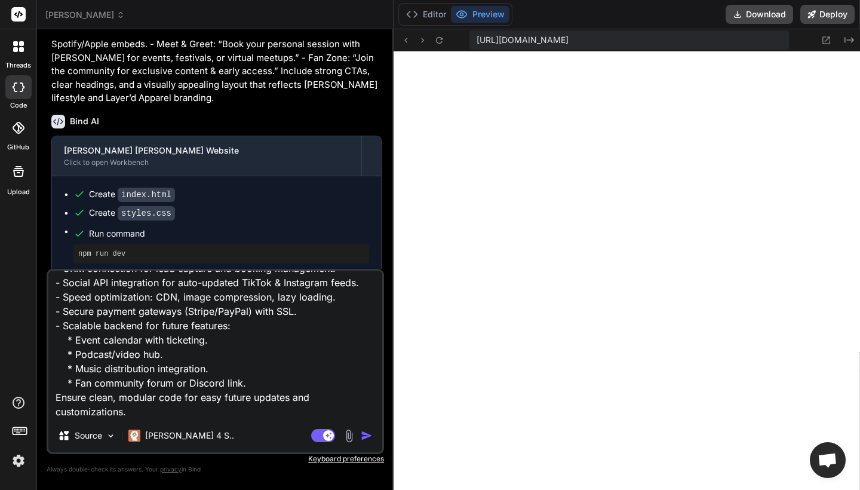
click at [207, 385] on textarea "Optimize the website for performance, security, and growth. Include: - SEO enha…" at bounding box center [215, 345] width 334 height 148
click at [187, 394] on textarea "Optimize the website for performance, security, and growth. Include: - SEO enha…" at bounding box center [215, 345] width 334 height 148
type textarea "Optimize the website for performance, security, and growth. Include: - SEO enha…"
click at [364, 437] on img "button" at bounding box center [367, 435] width 12 height 12
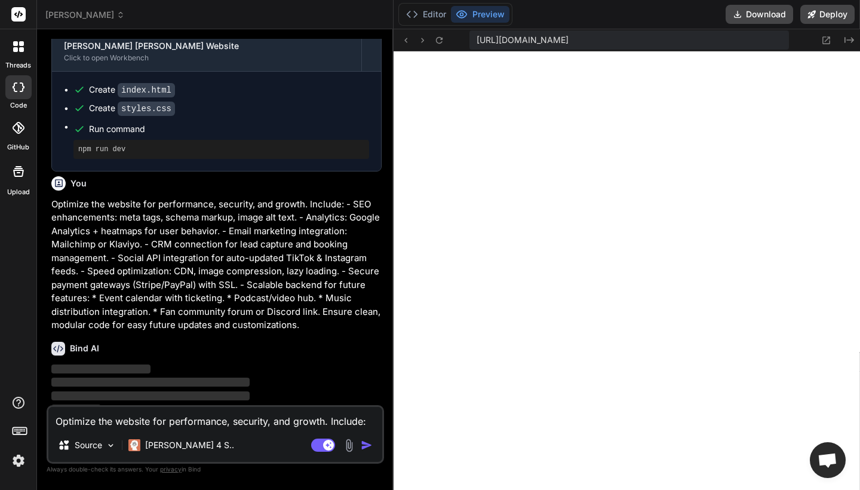
scroll to position [1292, 0]
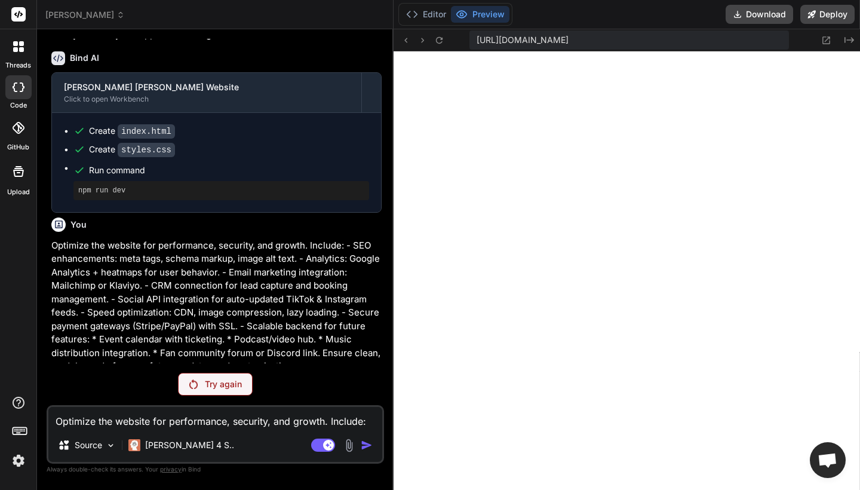
click at [198, 383] on div "Try again" at bounding box center [215, 384] width 75 height 23
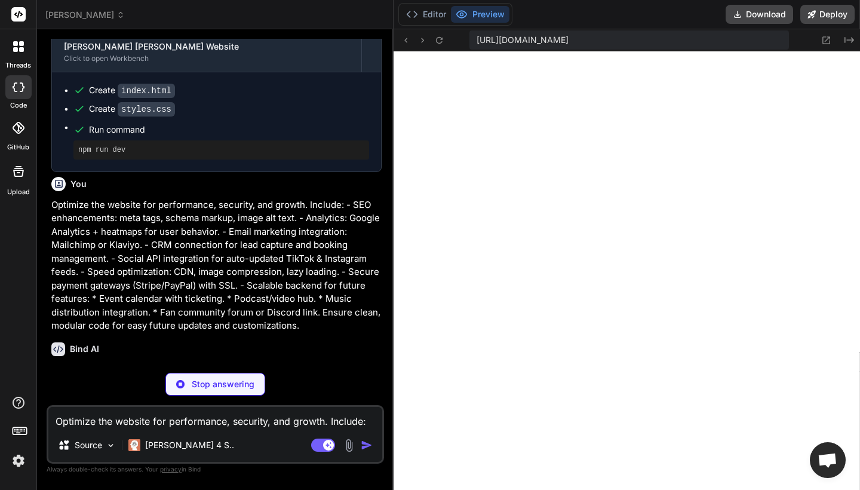
scroll to position [1323, 0]
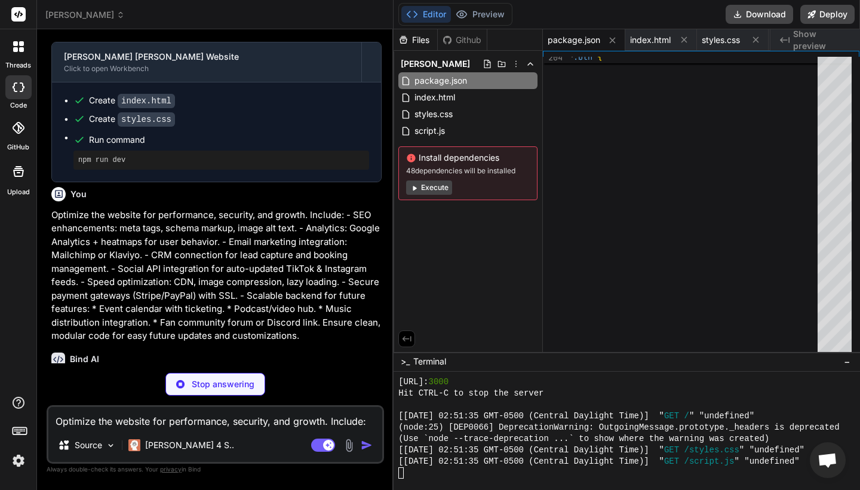
type textarea "x"
type textarea ""entrepreneur", "lifestyle" ], "author": "Tyler James Nolan", "license": "MIT" }"
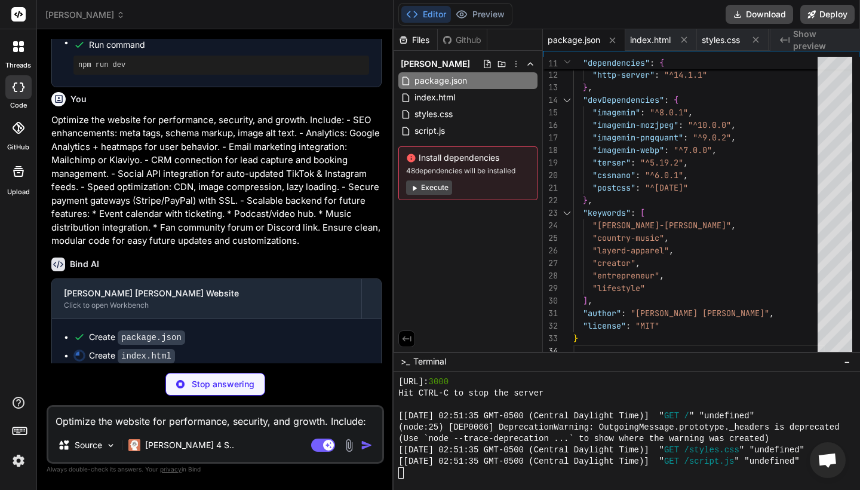
scroll to position [0, 0]
type textarea "x"
click at [419, 99] on span "index.html" at bounding box center [434, 97] width 43 height 14
type textarea "<p class="loading-text">Processing...</p> </div> <script src="script.js"></scri…"
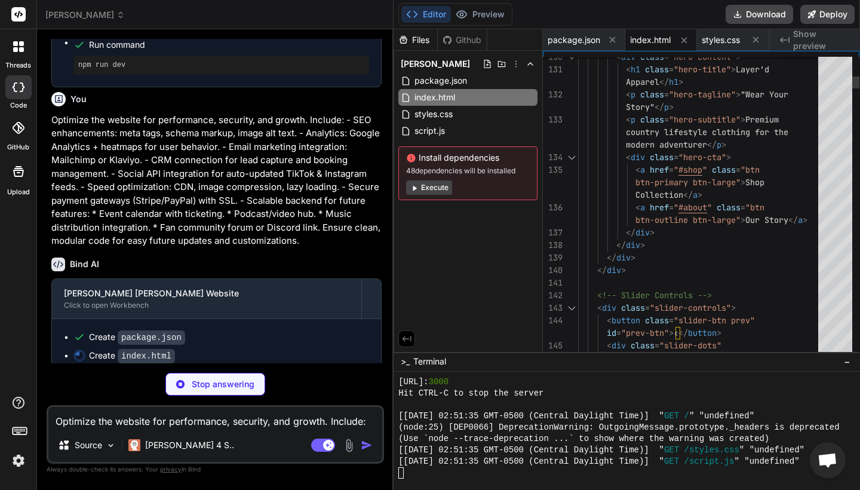
type textarea "x"
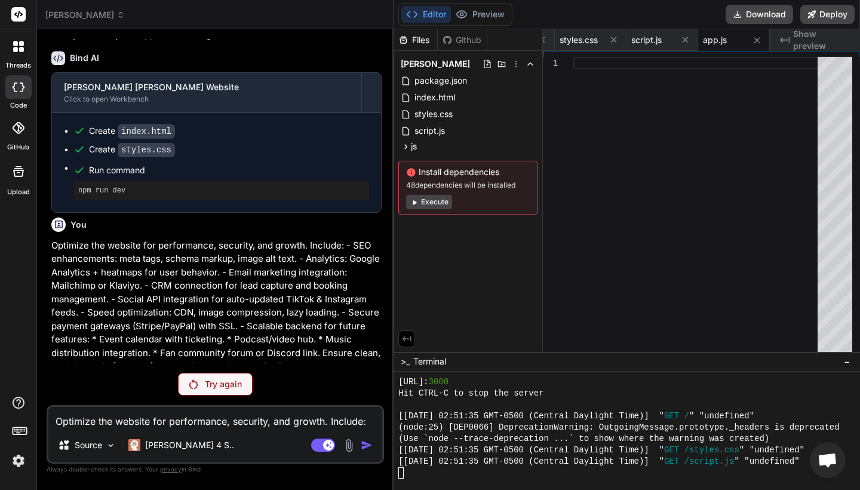
click at [219, 380] on p "Try again" at bounding box center [223, 384] width 37 height 12
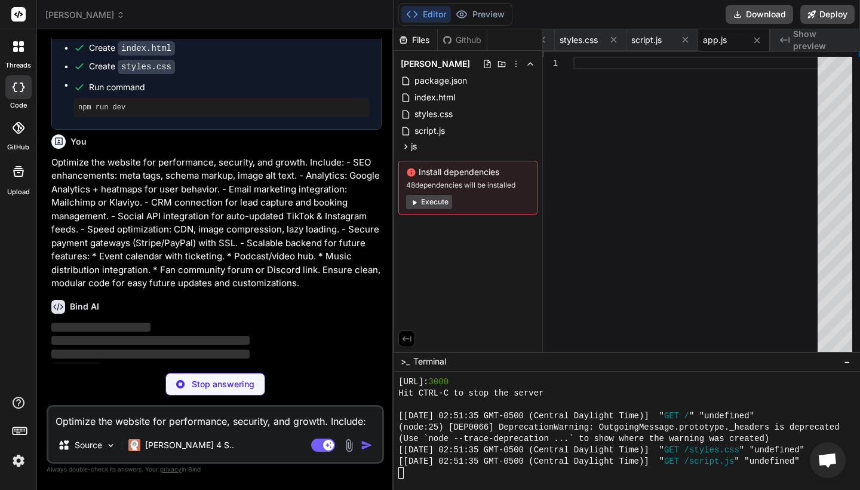
click at [700, 227] on div at bounding box center [698, 207] width 251 height 300
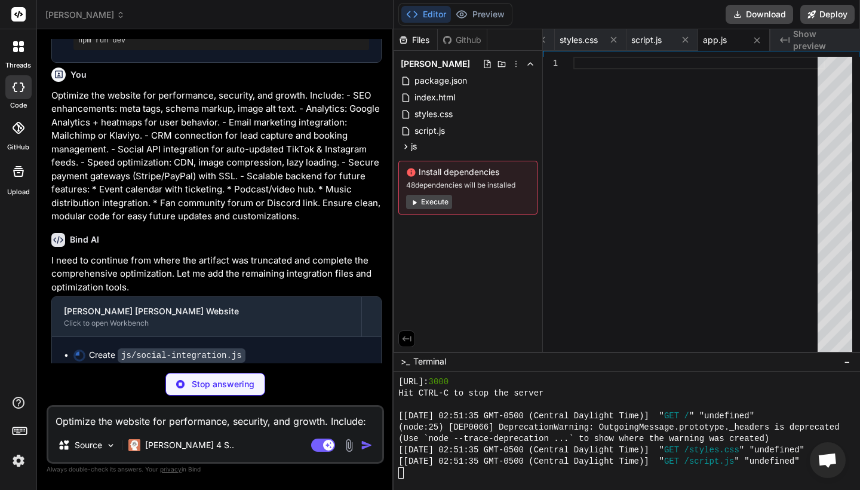
scroll to position [1441, 0]
type textarea "x"
type textarea "window.socialIntegration = new SocialIntegration(window.CONFIG.social); }"
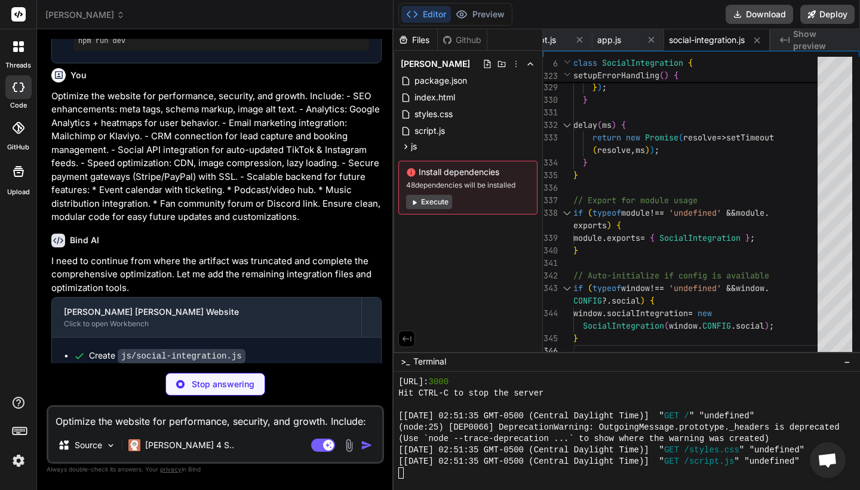
type textarea "x"
type textarea "} // Auto-initialize if (typeof window !== 'undefined') { window.crmIntegration…"
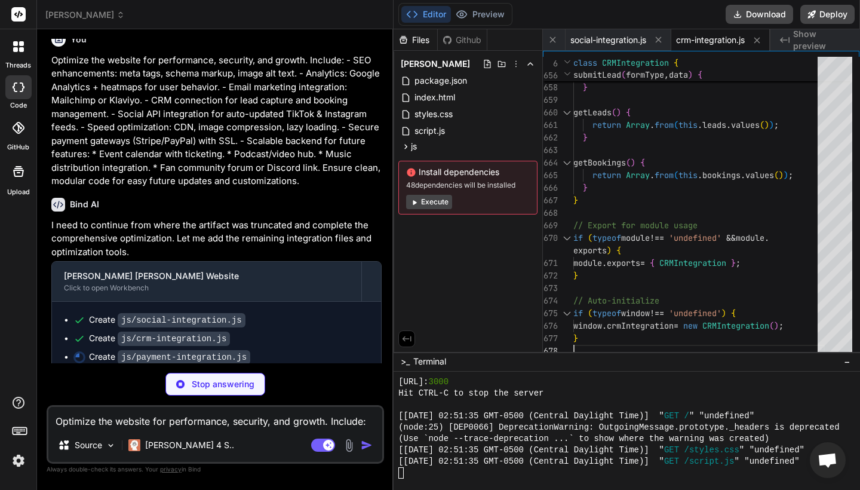
scroll to position [0, 0]
click at [418, 203] on icon at bounding box center [414, 202] width 9 height 9
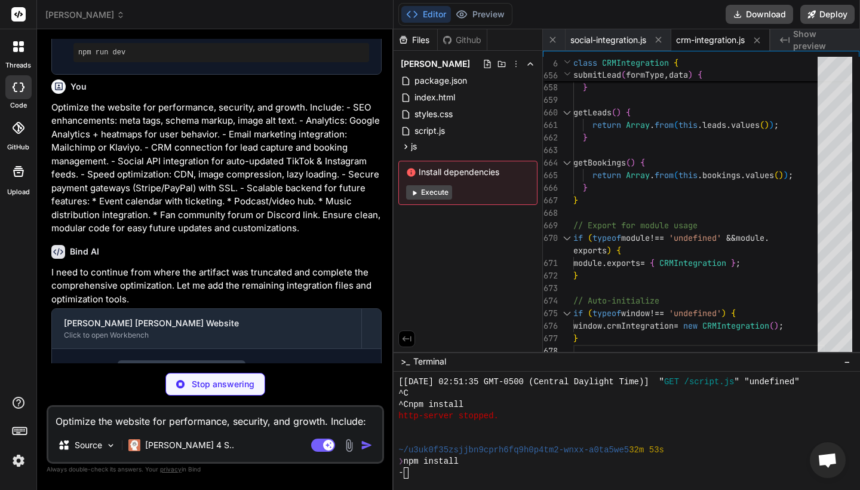
scroll to position [1428, 0]
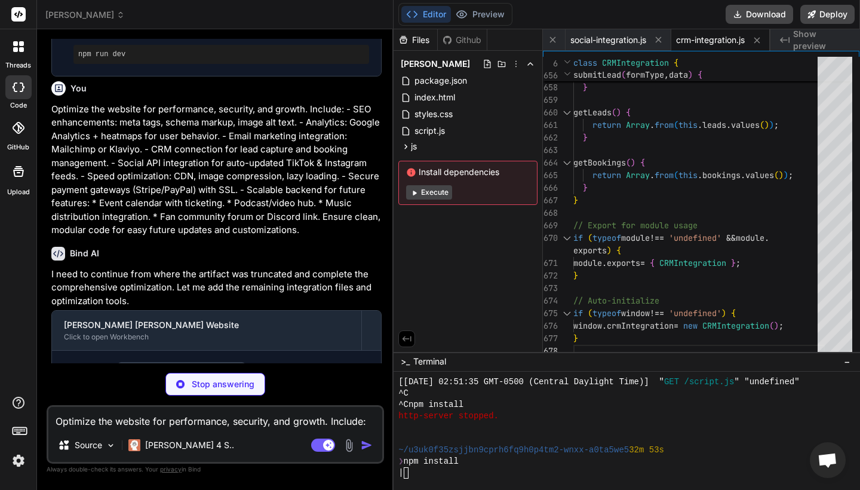
type textarea "x"
type textarea "// Auto-initialize if config is available if (typeof window !== 'undefined' && …"
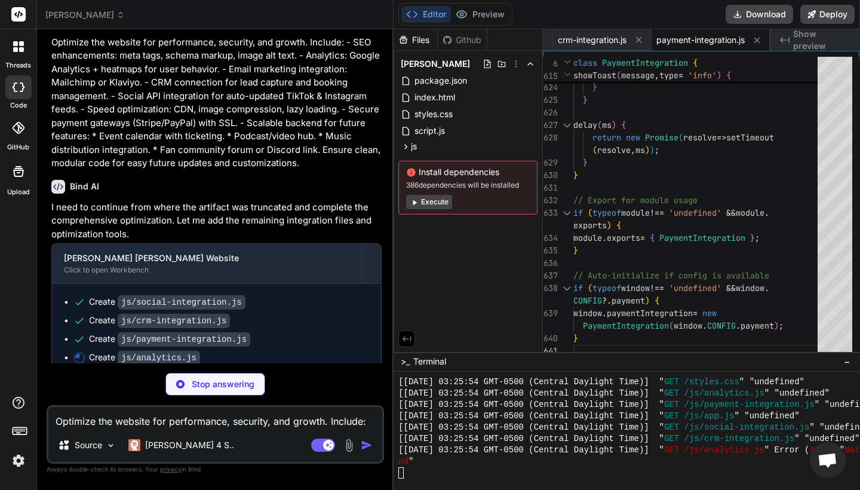
scroll to position [0, 0]
type textarea "x"
type textarea "} // Make available globally window.analytics = advancedAnalytics;"
type textarea "x"
type textarea "// Run build if called directly if (require.main === module) { const optimizer …"
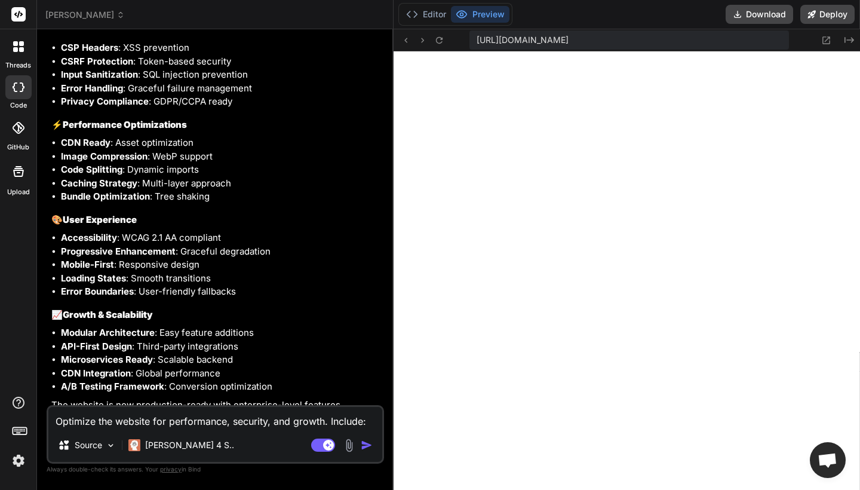
scroll to position [2916, 0]
click at [432, 14] on button "Editor" at bounding box center [426, 14] width 50 height 17
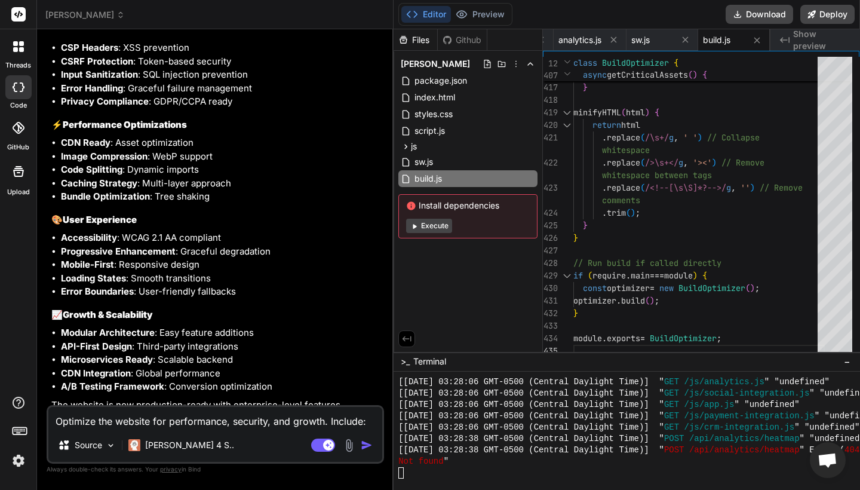
click at [431, 225] on button "Execute" at bounding box center [429, 226] width 46 height 14
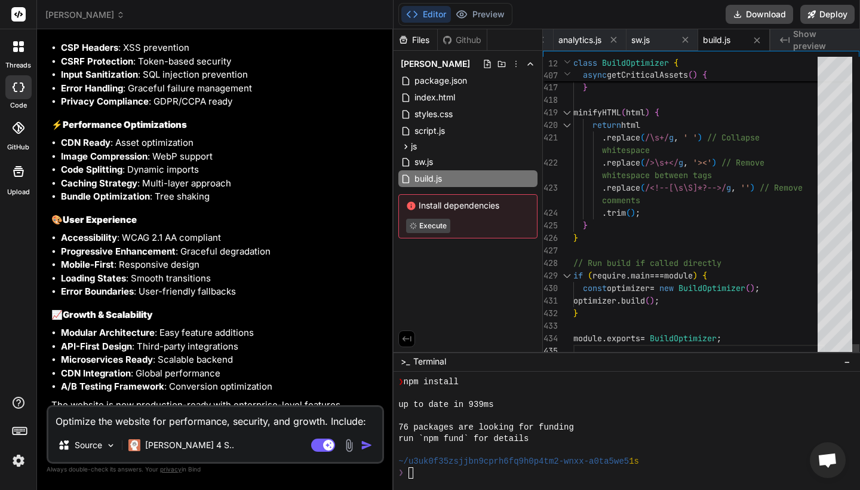
scroll to position [3052, 0]
type textarea "x"
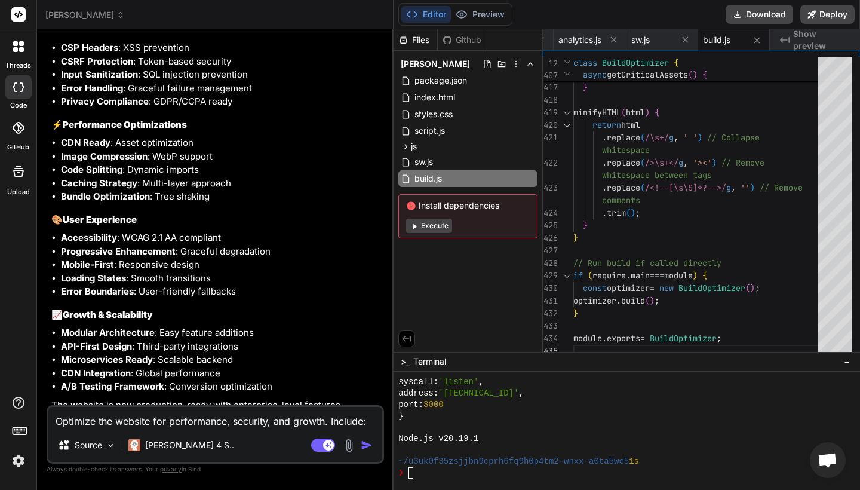
scroll to position [0, 0]
click at [506, 11] on button "Preview" at bounding box center [480, 14] width 59 height 17
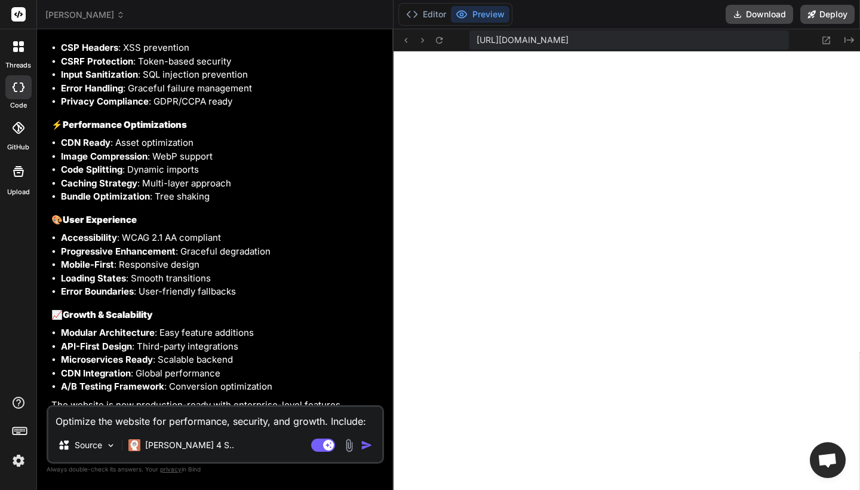
scroll to position [3449, 0]
click at [442, 41] on icon at bounding box center [439, 40] width 10 height 10
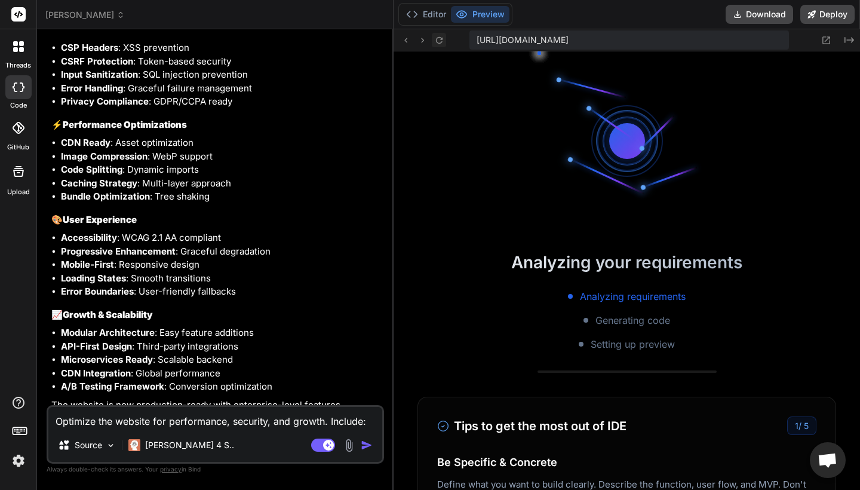
scroll to position [3517, 0]
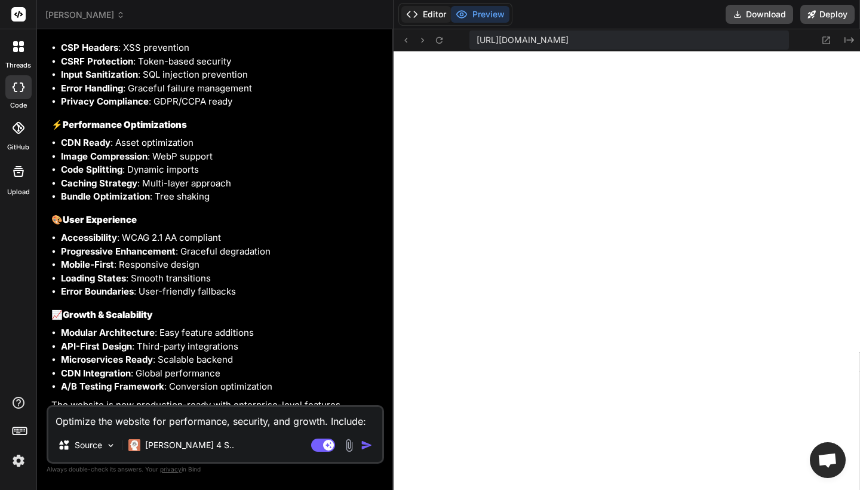
click at [426, 8] on button "Editor" at bounding box center [426, 14] width 50 height 17
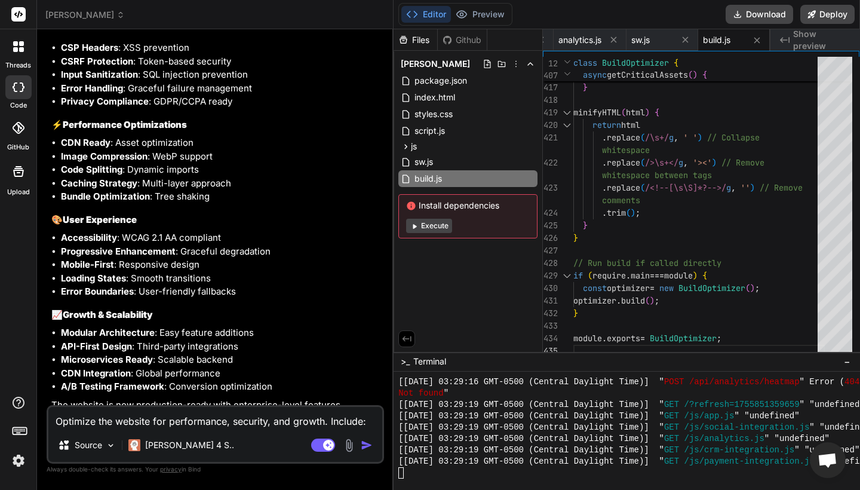
scroll to position [0, 0]
click at [482, 16] on button "Preview" at bounding box center [480, 14] width 59 height 17
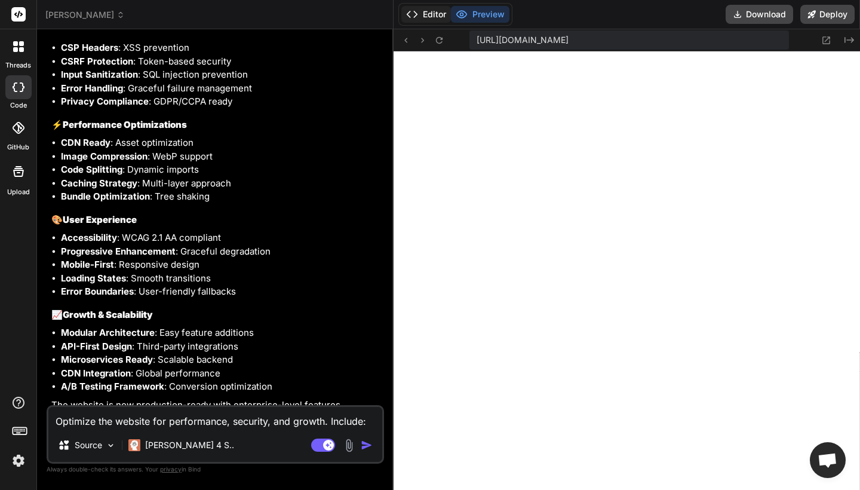
click at [417, 13] on icon at bounding box center [412, 14] width 12 height 12
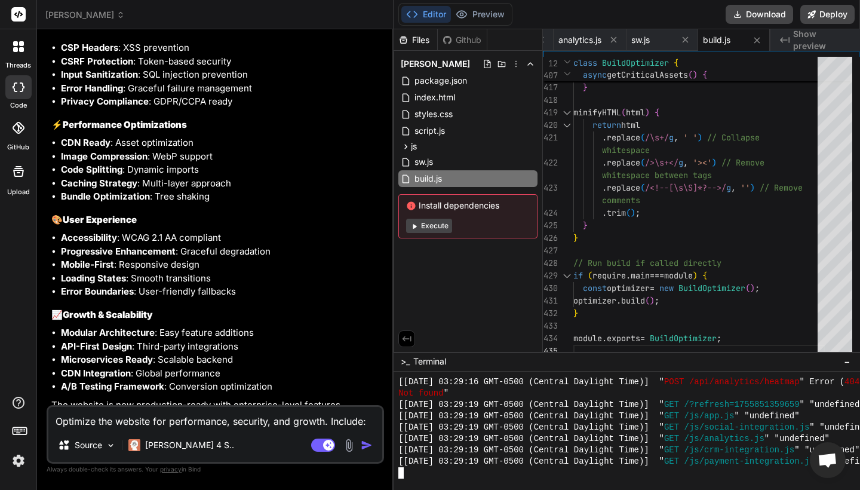
click at [411, 481] on div at bounding box center [627, 430] width 466 height 118
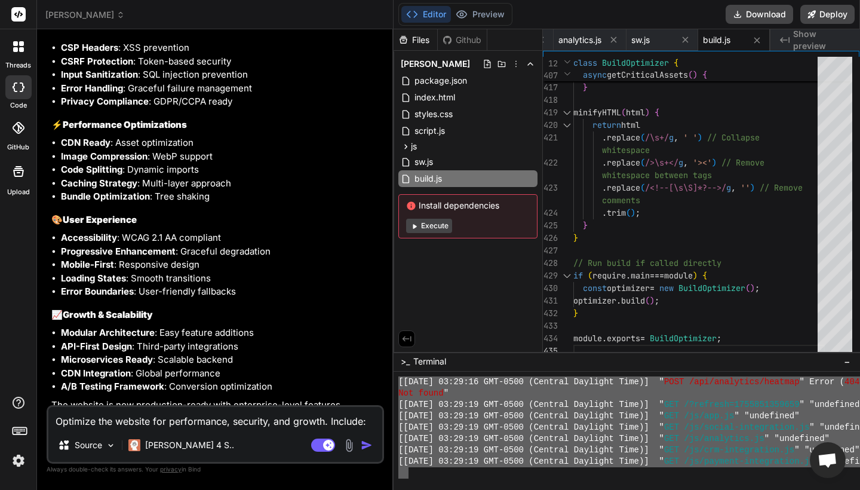
drag, startPoint x: 411, startPoint y: 476, endPoint x: 396, endPoint y: 384, distance: 93.1
click at [396, 384] on div "================================ mmmmmmmmmmmmmmmmmmmmmmmmmmmmmmmm [Fri Aug 22 2…" at bounding box center [627, 430] width 466 height 118
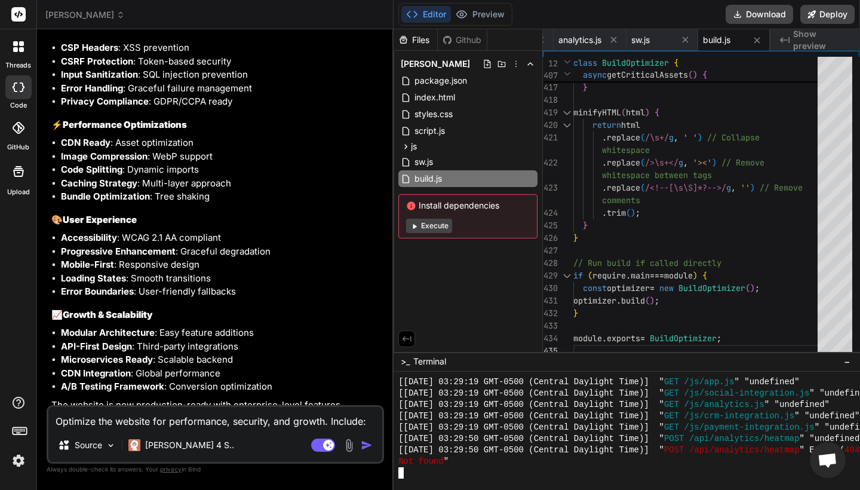
click at [156, 421] on textarea "Optimize the website for performance, security, and growth. Include: - SEO enha…" at bounding box center [215, 417] width 334 height 21
type textarea "C"
type textarea "x"
type textarea "Ch"
type textarea "x"
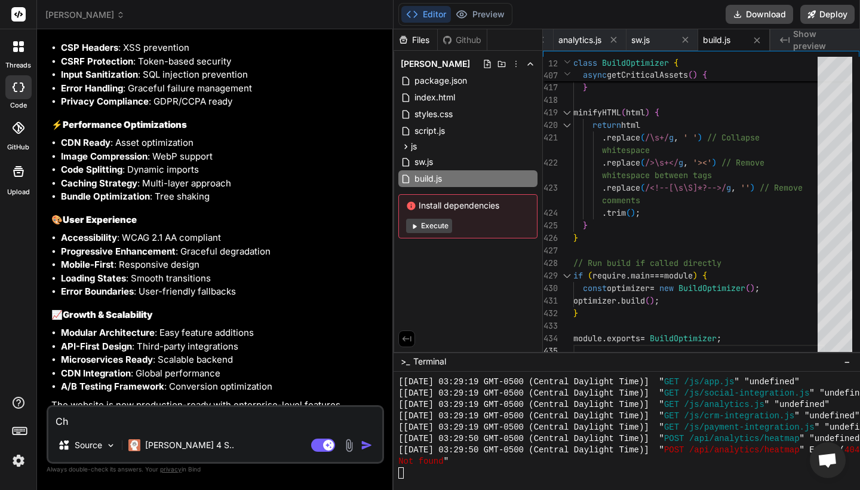
type textarea "Che"
type textarea "x"
type textarea "Chec"
type textarea "x"
type textarea "Check"
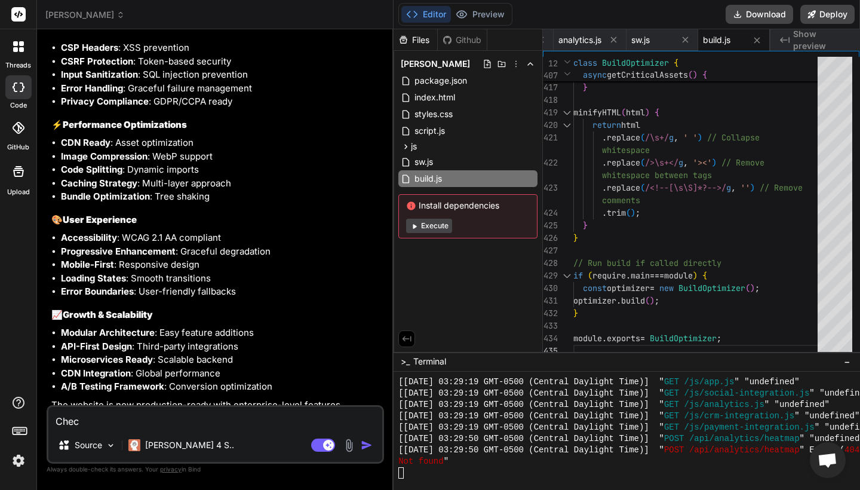
type textarea "x"
type textarea "Check"
type textarea "x"
type textarea "Check t"
type textarea "x"
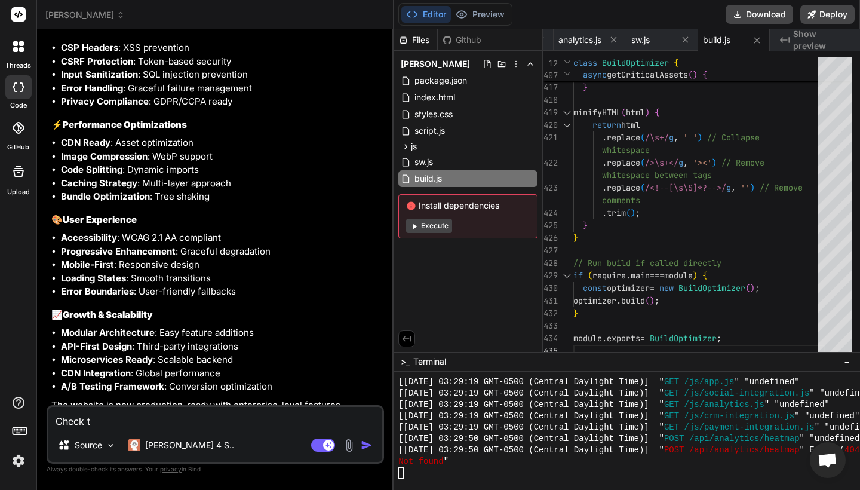
type textarea "Check th"
type textarea "x"
type textarea "Check the"
type textarea "x"
type textarea "Check the"
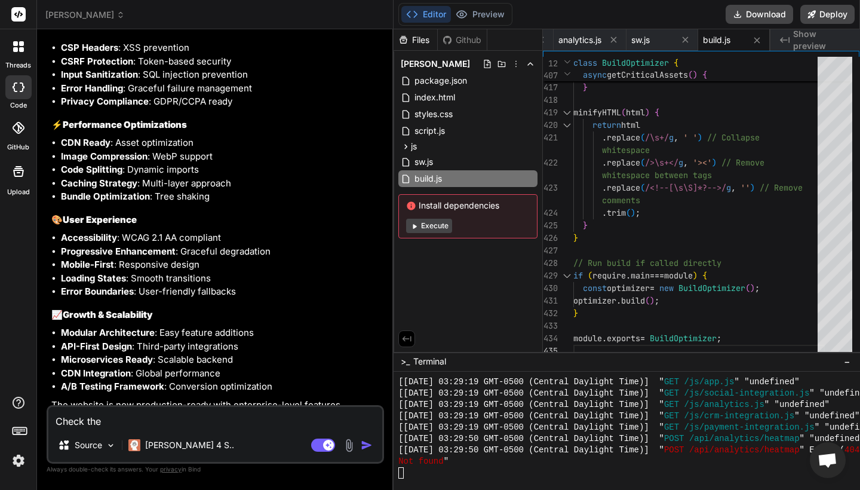
type textarea "x"
type textarea "Check the e"
type textarea "x"
type textarea "Check the en"
type textarea "x"
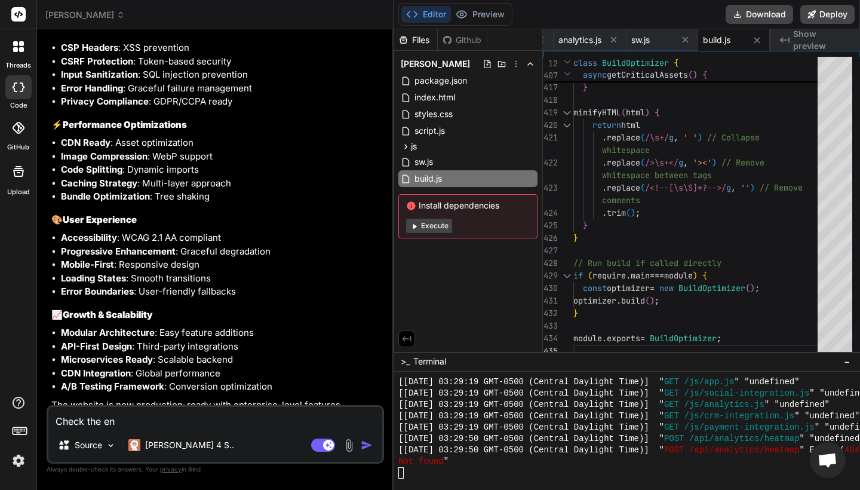
type textarea "Check the ent"
type textarea "x"
type textarea "Check the enti"
type textarea "x"
type textarea "Check the entir"
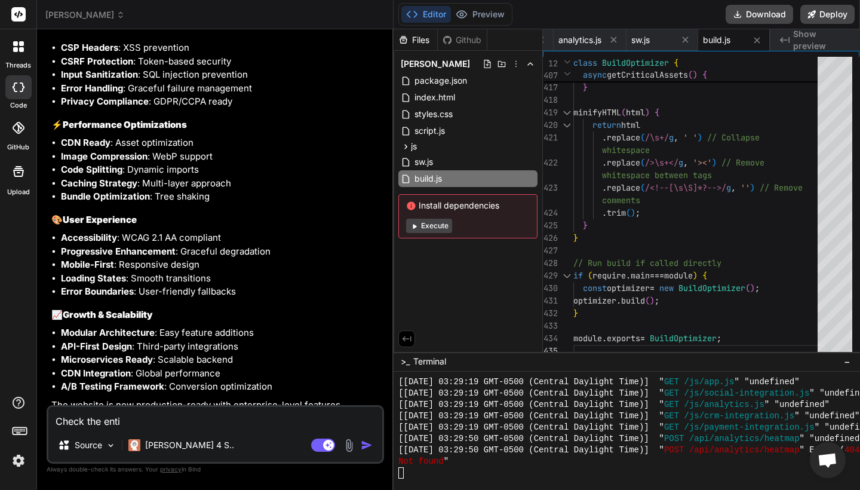
type textarea "x"
type textarea "Check the entire"
type textarea "x"
type textarea "Check the entire"
type textarea "x"
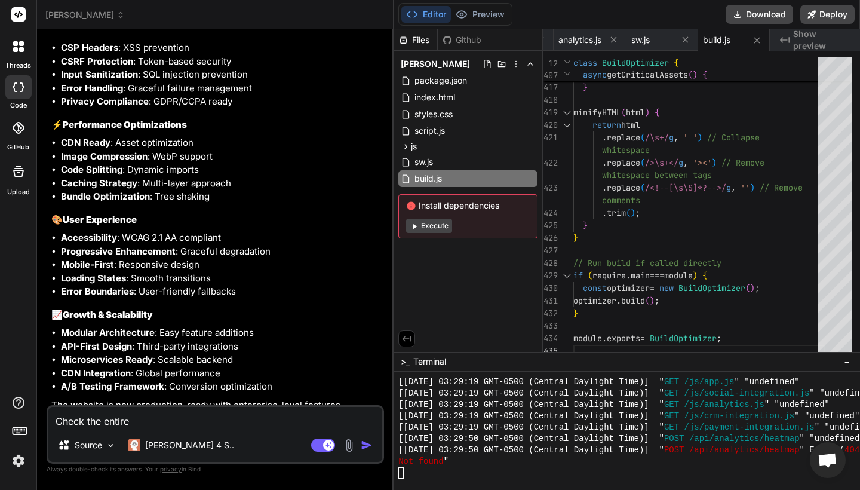
type textarea "Check the entire s"
type textarea "x"
type textarea "Check the entire sy"
type textarea "x"
type textarea "Check the entire sys"
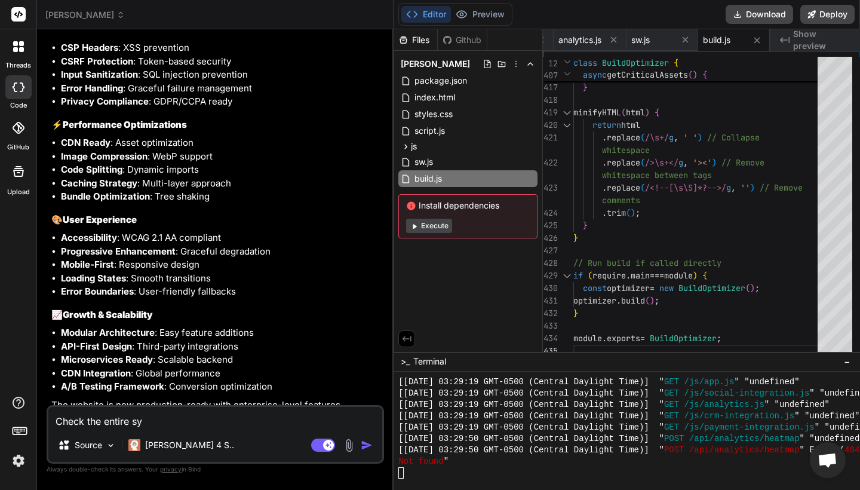
type textarea "x"
type textarea "Check the entire syst"
type textarea "x"
type textarea "Check the entire syste"
type textarea "x"
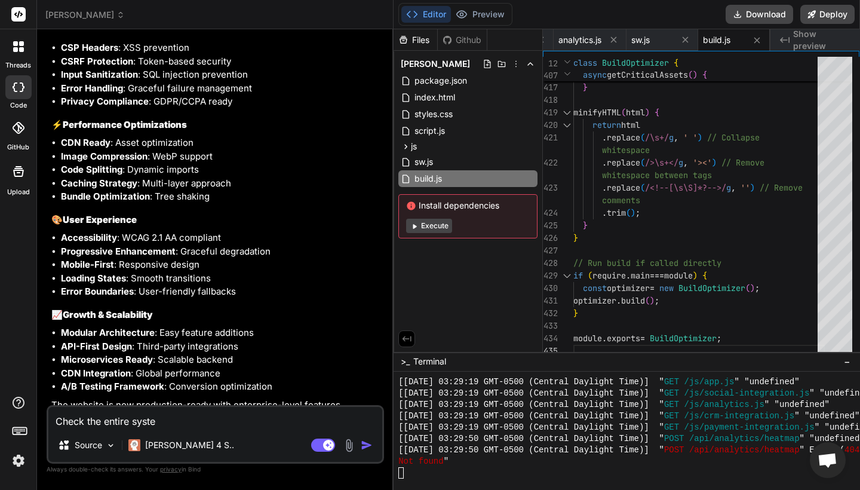
type textarea "Check the entire system"
type textarea "x"
type textarea "Check the entire system"
type textarea "x"
type textarea "Check the entire system o"
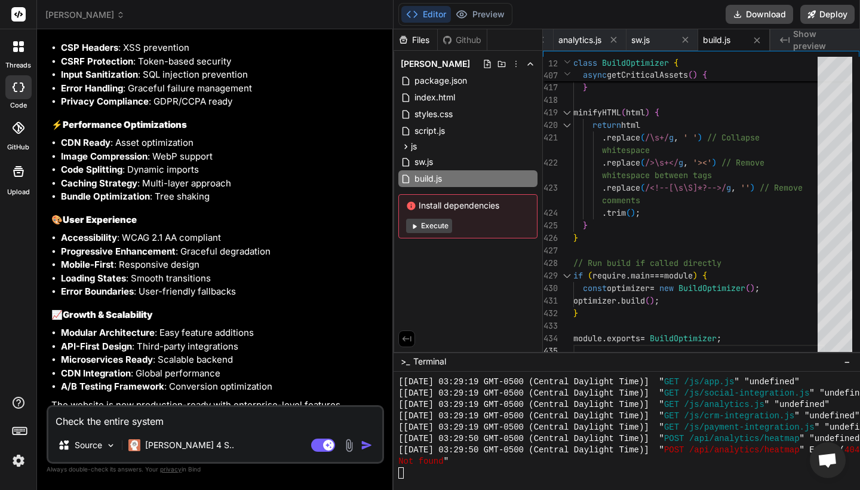
type textarea "x"
type textarea "Check the entire system of"
type textarea "x"
type textarea "Check the entire system of"
type textarea "x"
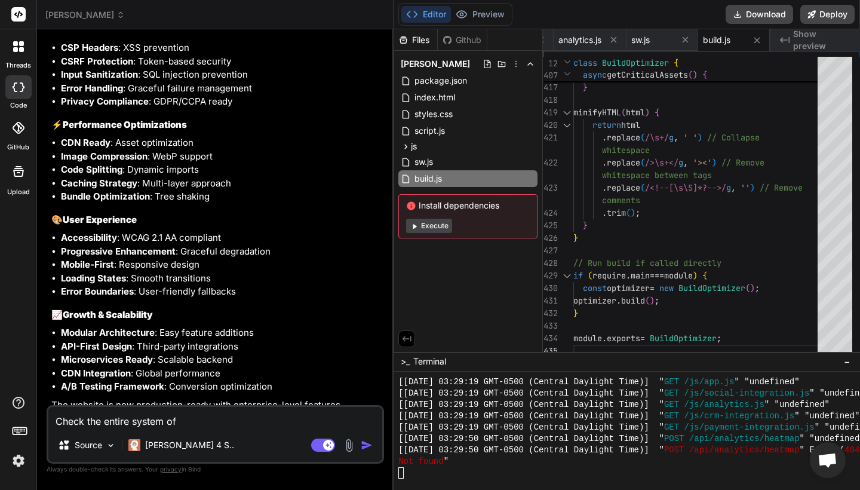
type textarea "Check the entire system of t"
type textarea "x"
type textarea "Check the entire system of th"
type textarea "x"
type textarea "Check the entire system of the"
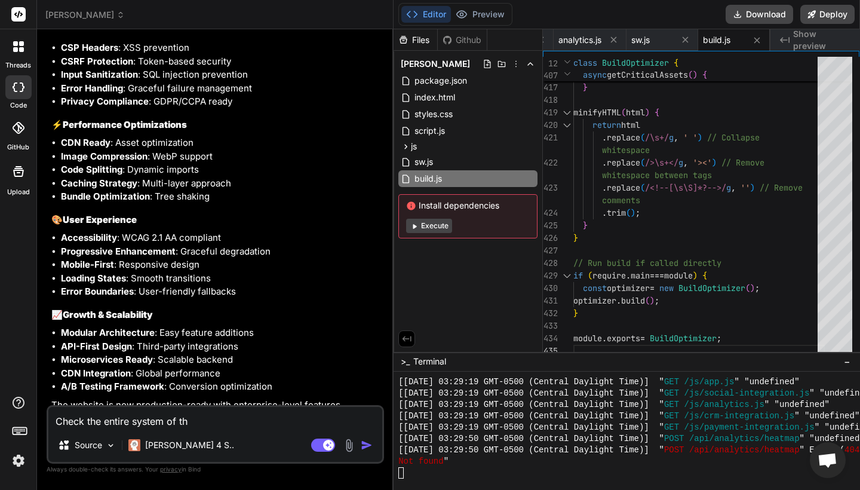
type textarea "x"
type textarea "Check the entire system of the"
type textarea "x"
type textarea "Check the entire system of the p"
type textarea "x"
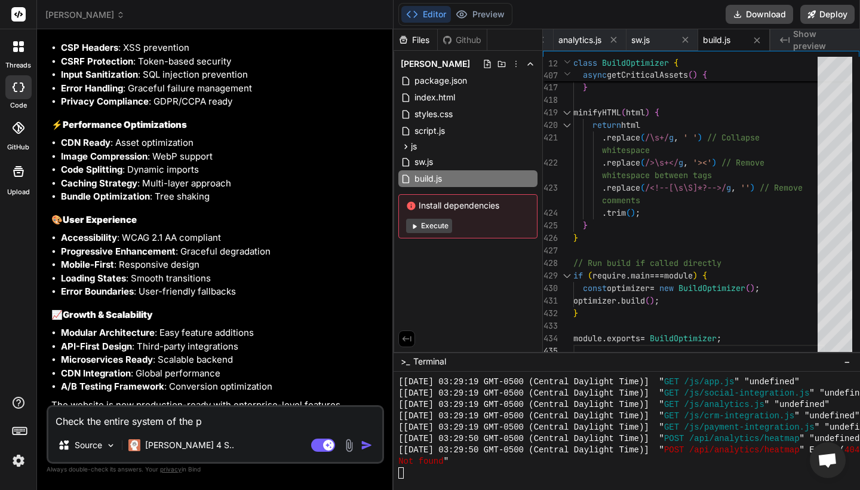
type textarea "Check the entire system of the pr"
type textarea "x"
type textarea "Check the entire system of the pro"
type textarea "x"
type textarea "Check the entire system of the proj"
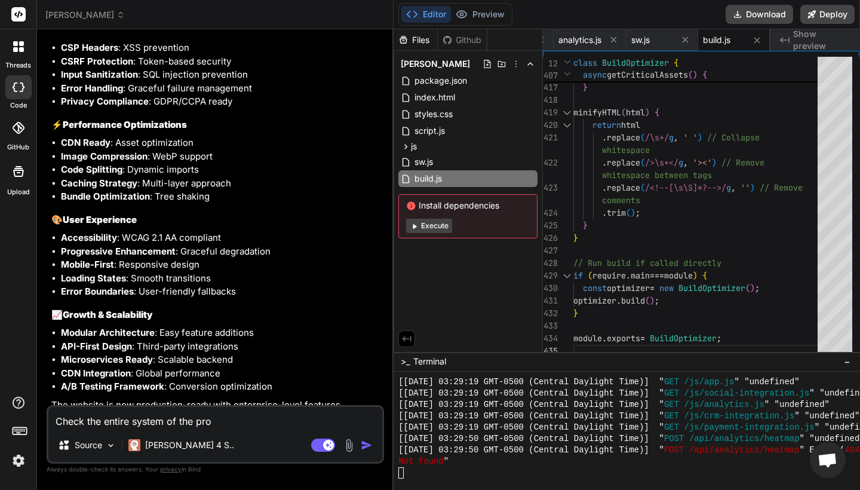
type textarea "x"
type textarea "Check the entire system of the proje"
type textarea "x"
type textarea "Check the entire system of the projec"
type textarea "x"
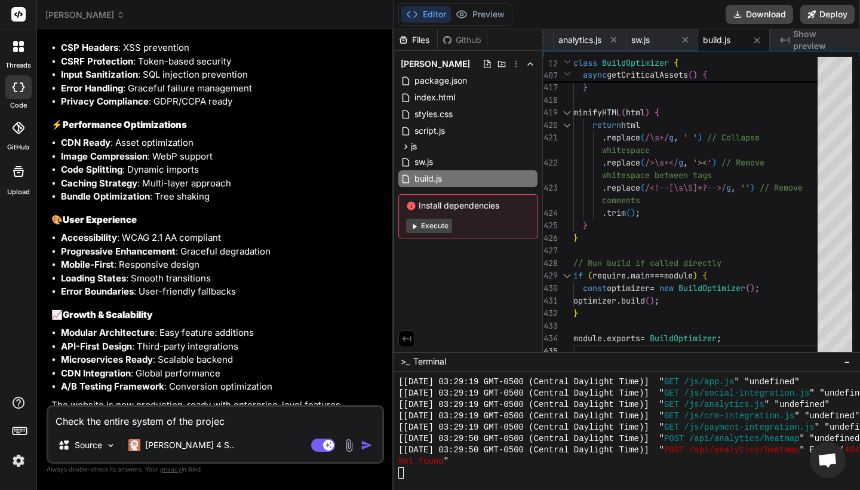
type textarea "Check the entire system of the project"
type textarea "x"
type textarea "Check the entire system of the project"
type textarea "x"
type textarea "Check the entire system of the project a"
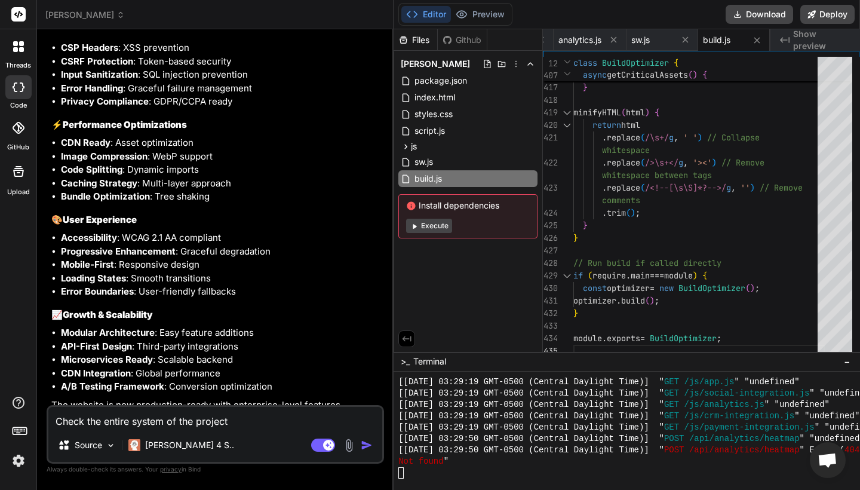
type textarea "x"
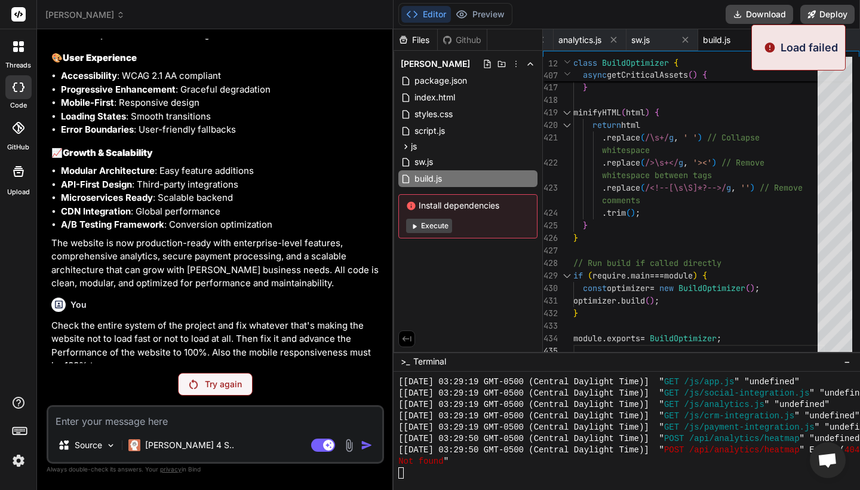
scroll to position [2838, 0]
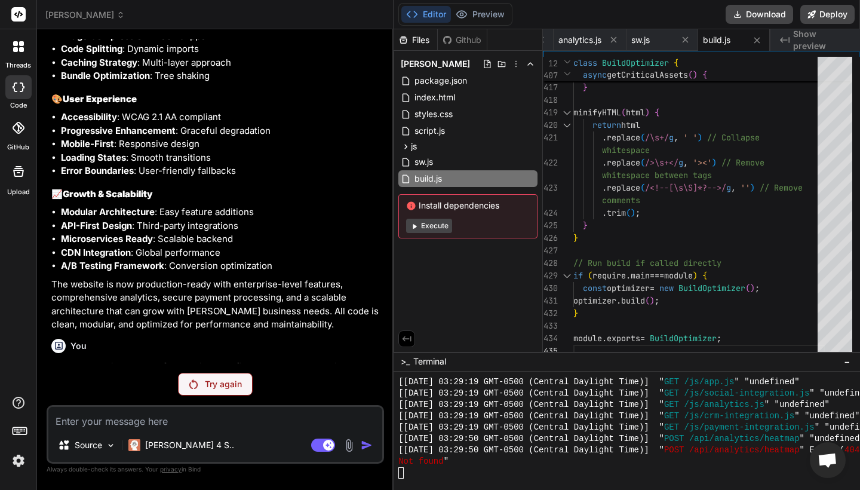
click at [211, 371] on div "You Create a fully responsive, mobile-first website for creator Tyler James Nol…" at bounding box center [215, 264] width 337 height 450
click at [227, 382] on p "Try again" at bounding box center [223, 384] width 37 height 12
click at [195, 383] on img at bounding box center [193, 384] width 8 height 10
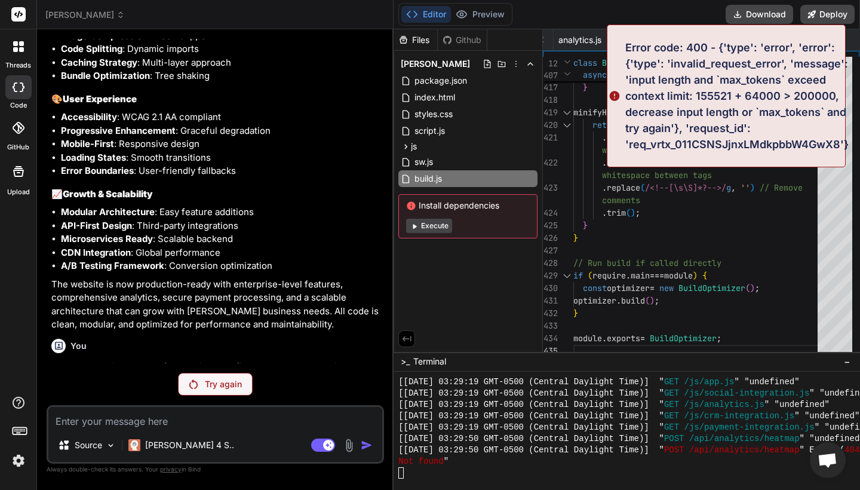
scroll to position [0, 0]
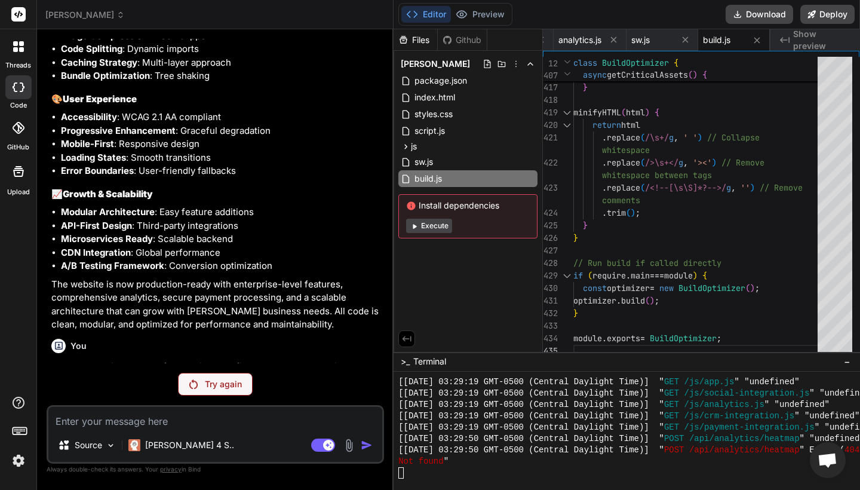
click at [204, 376] on div "Try again" at bounding box center [215, 384] width 75 height 23
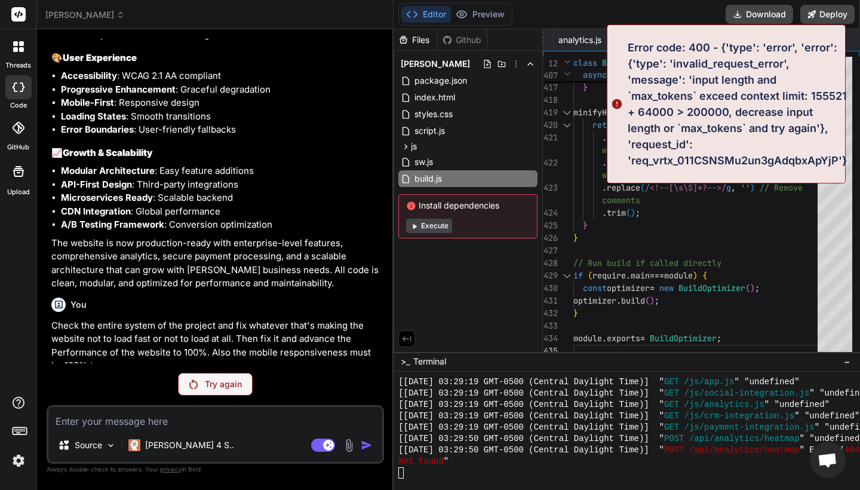
scroll to position [2838, 0]
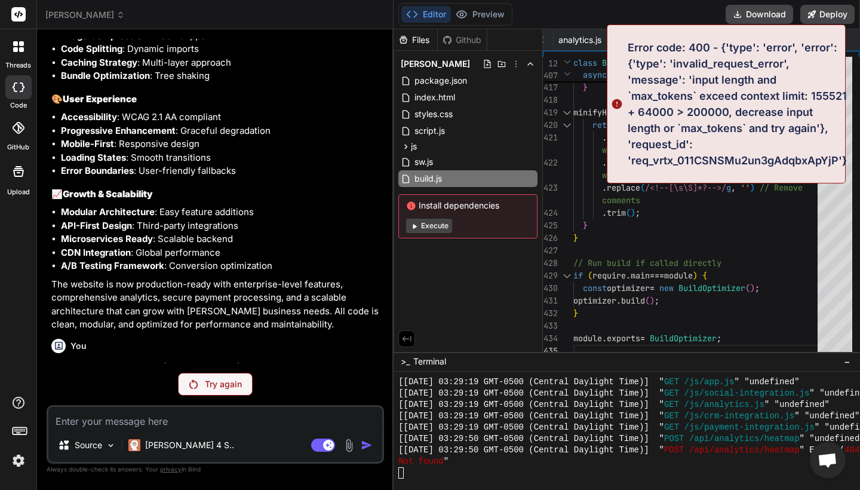
click at [206, 385] on p "Try again" at bounding box center [223, 384] width 37 height 12
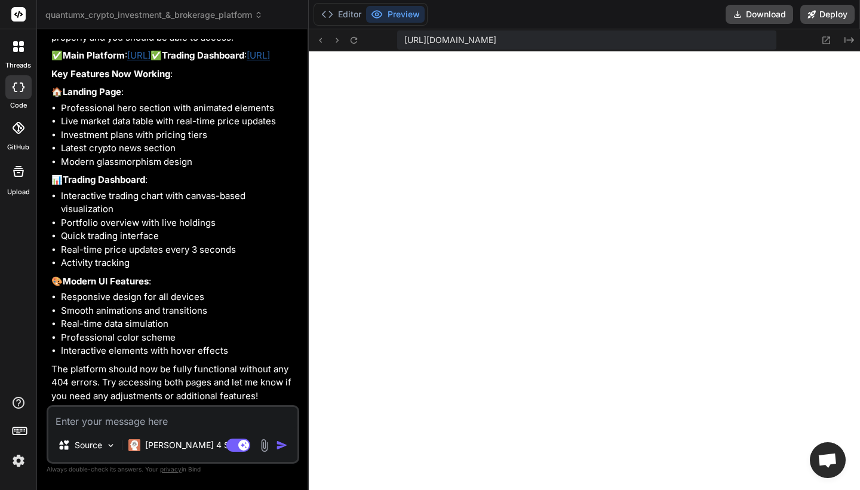
scroll to position [4655, 0]
click at [356, 36] on icon at bounding box center [354, 40] width 10 height 10
click at [195, 425] on textarea at bounding box center [172, 417] width 249 height 21
type textarea "p"
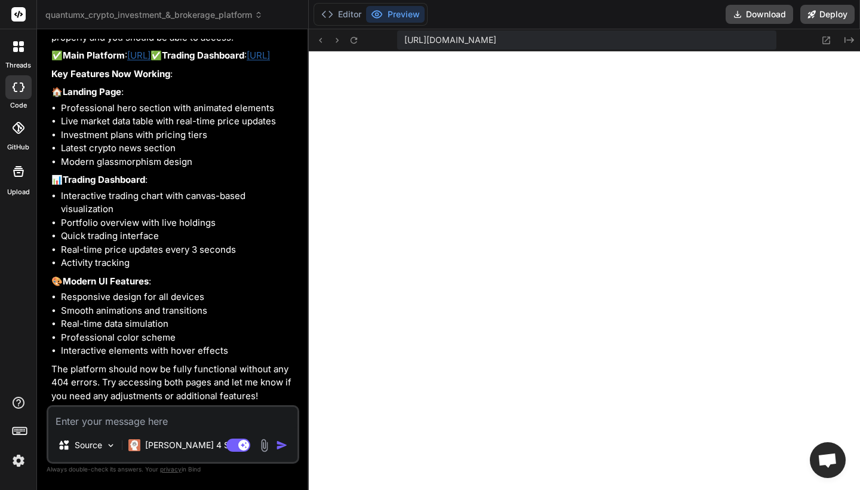
type textarea "x"
type textarea "pl"
type textarea "x"
type textarea "ple"
type textarea "x"
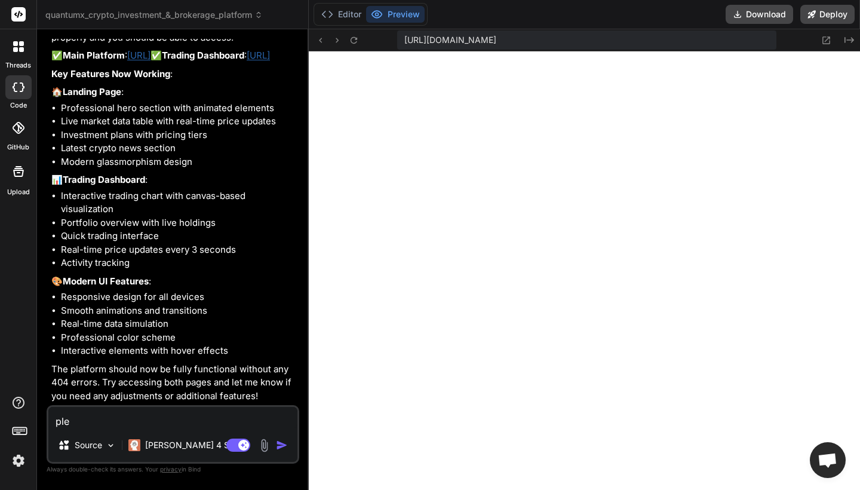
type textarea "plea"
type textarea "x"
type textarea "pleas"
type textarea "x"
type textarea "please"
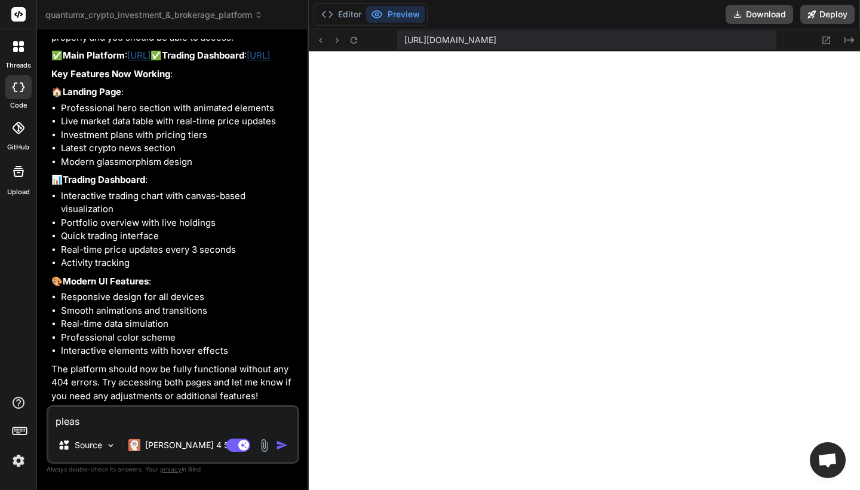
type textarea "x"
type textarea "please"
type textarea "x"
type textarea "please f"
type textarea "x"
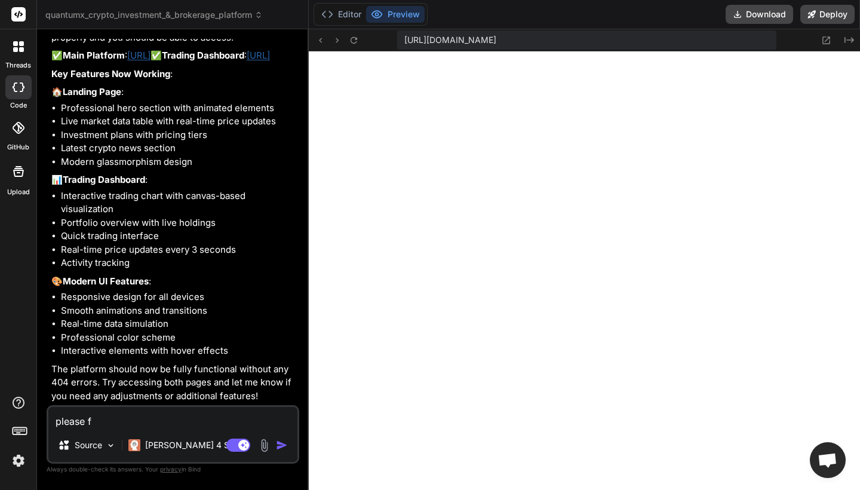
type textarea "please fi"
type textarea "x"
type textarea "please fix"
type textarea "x"
type textarea "please fixa"
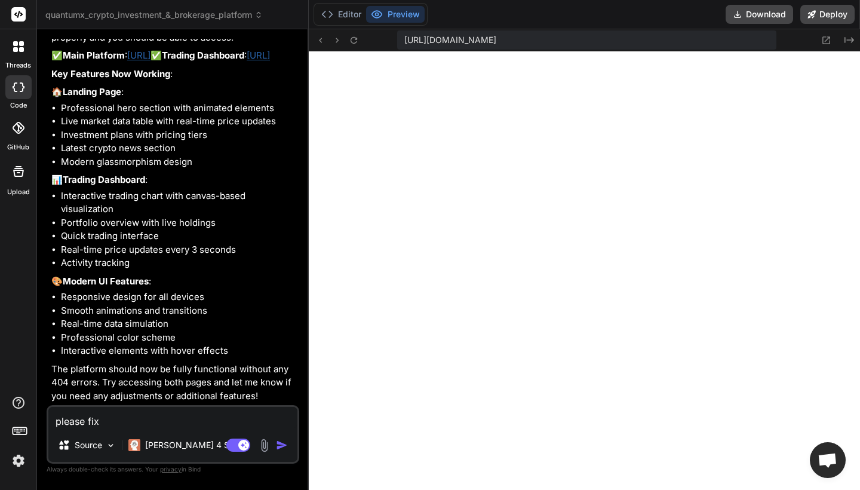
type textarea "x"
type textarea "please fixal"
type textarea "x"
type textarea "please fixall"
type textarea "x"
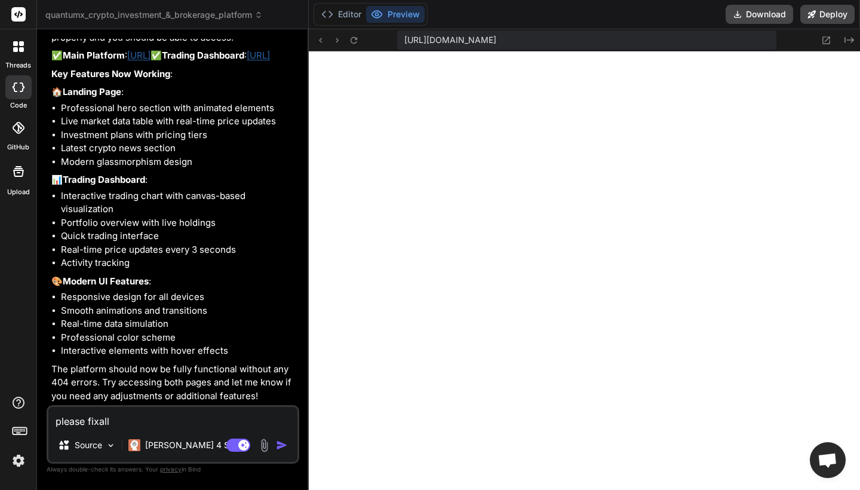
type textarea "please final"
type textarea "x"
type textarea "please final e"
type textarea "x"
type textarea "please final er"
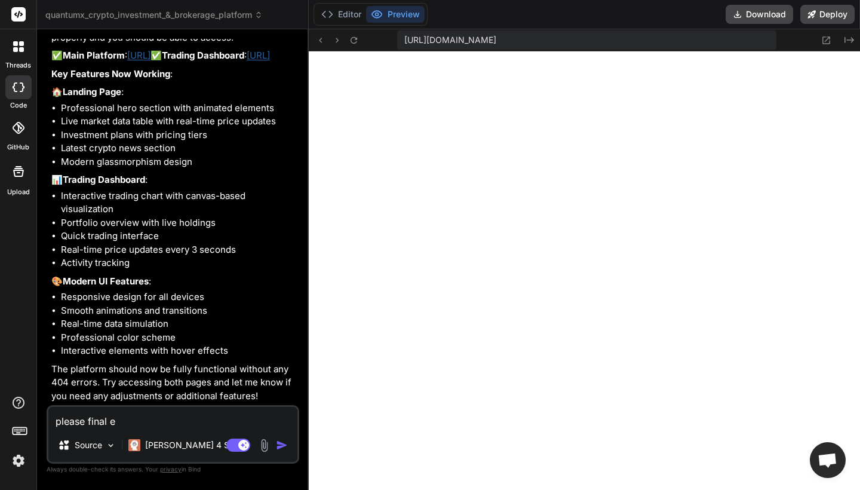
type textarea "x"
type textarea "please final err"
type textarea "x"
type textarea "please final erro"
type textarea "x"
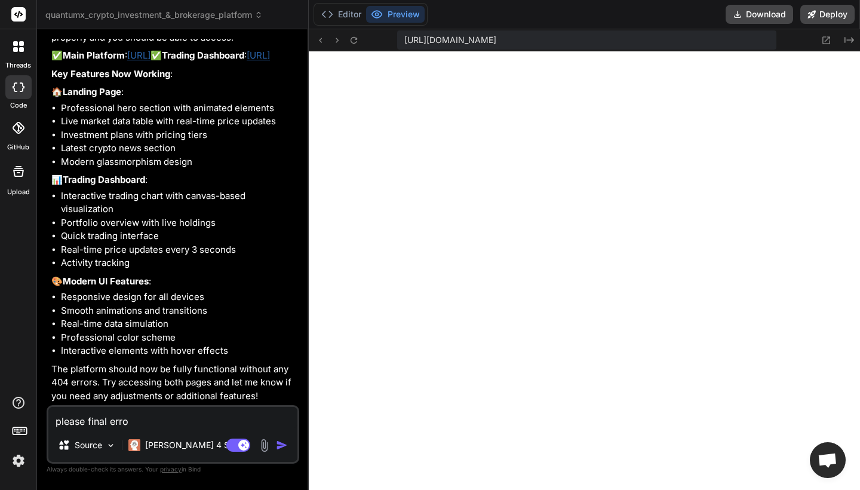
type textarea "please final error"
type textarea "x"
type textarea "please final errors"
type textarea "x"
type textarea "please final errors"
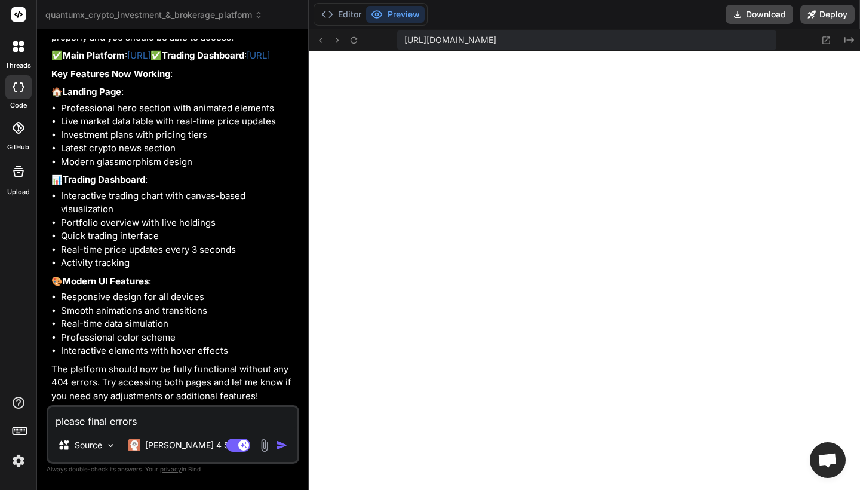
type textarea "x"
type textarea "please fial errors"
type textarea "x"
type textarea "please fixal errors"
type textarea "x"
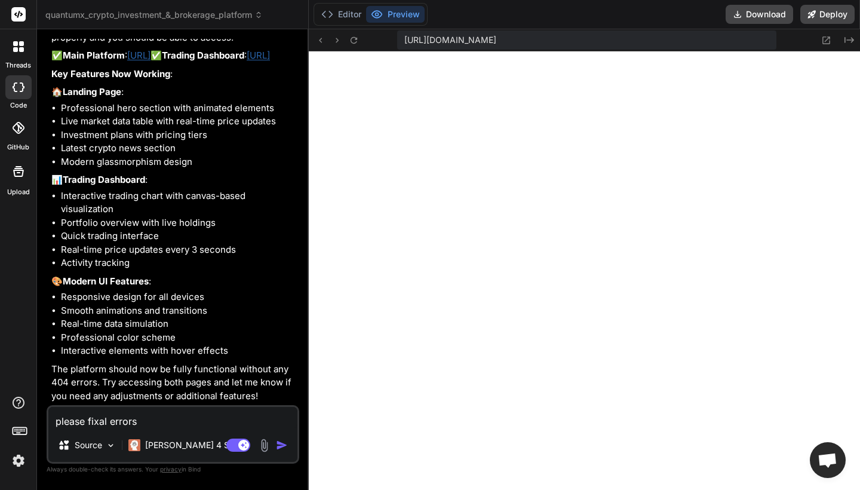
type textarea "please fix al errors"
type textarea "x"
type textarea "please fix aal errors"
type textarea "x"
type textarea "please fix al errors"
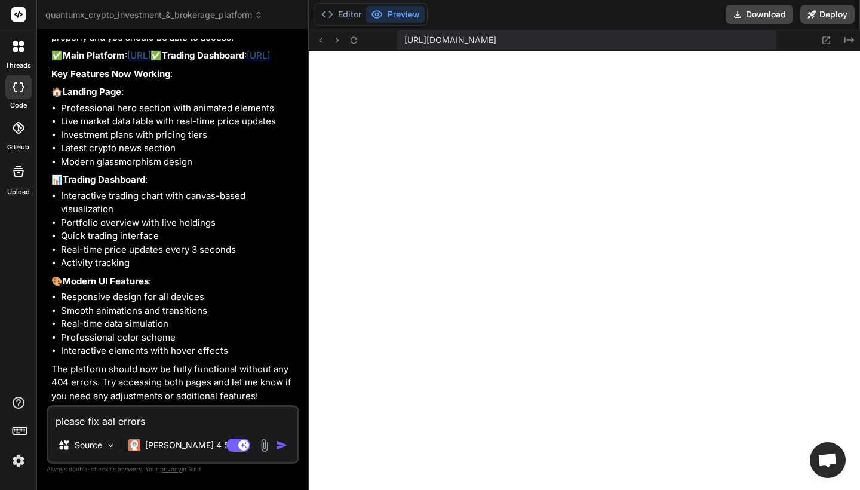
type textarea "x"
type textarea "please fix all errors"
type textarea "x"
type textarea "please fix all errors i"
type textarea "x"
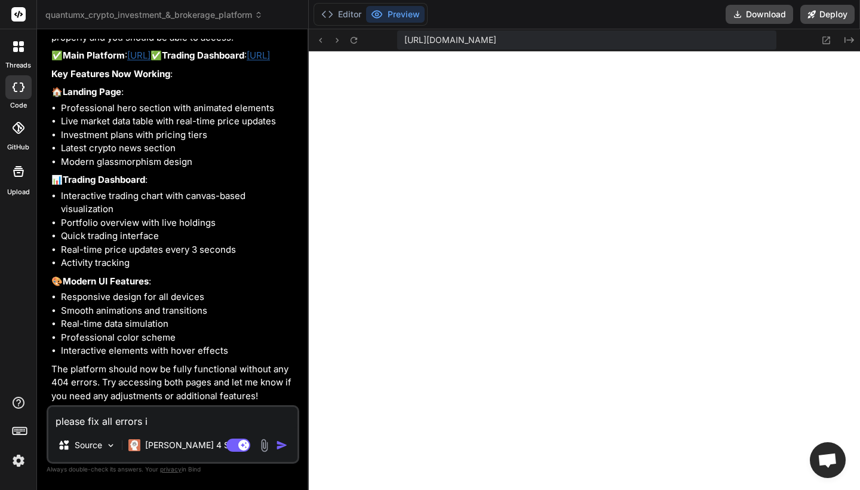
type textarea "please fix all errors im"
type textarea "x"
type textarea "please fix all errors imm"
type textarea "x"
type textarea "please fix all errors imme"
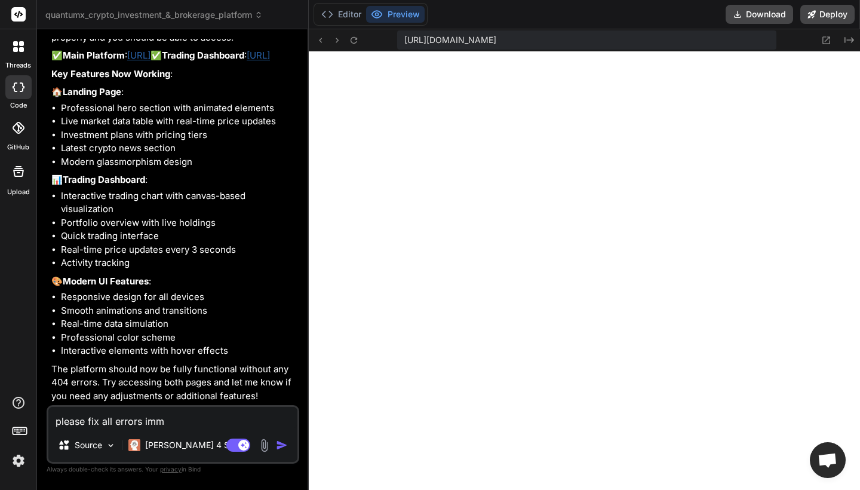
type textarea "x"
type textarea "please fix all errors immed"
type textarea "x"
type textarea "please fix all errors immedi"
type textarea "x"
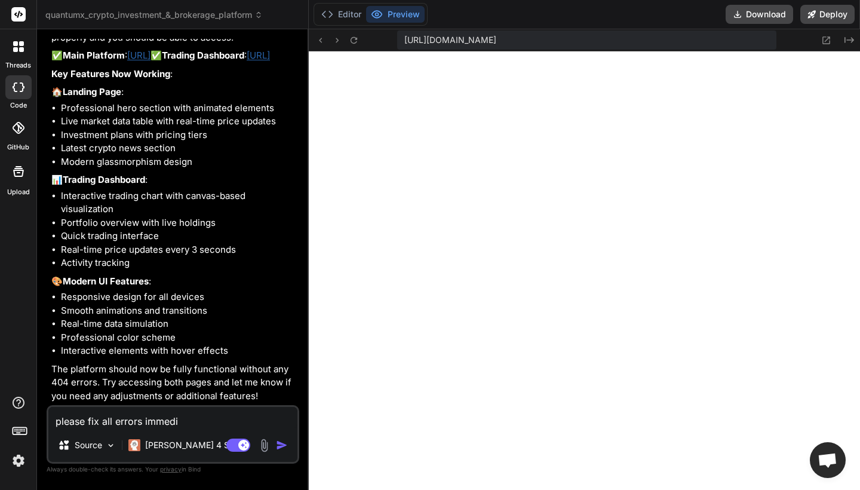
type textarea "please fix all errors immedia"
type textarea "x"
type textarea "please fix all errors immediat"
type textarea "x"
type textarea "please fix all errors immediate"
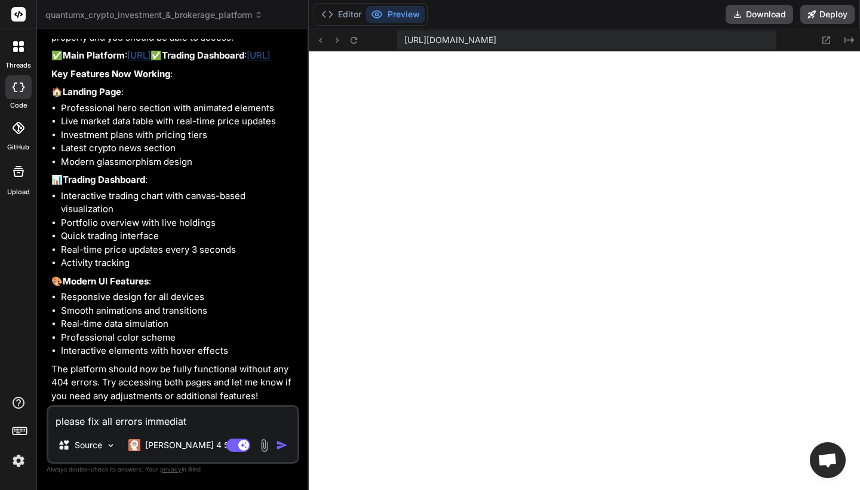
type textarea "x"
type textarea "please fix all errors immediatel"
type textarea "x"
type textarea "please fix all errors immediately"
type textarea "x"
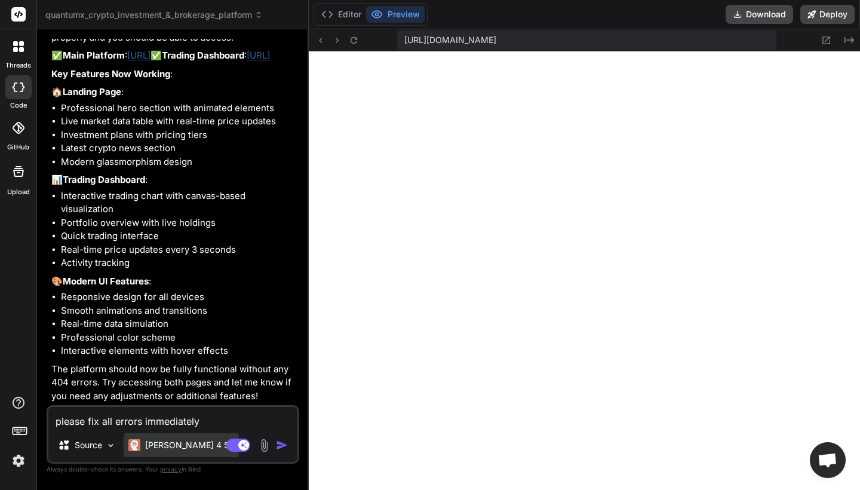
type textarea "please fix all errors immediately"
click at [179, 443] on p "[PERSON_NAME] 4 S.." at bounding box center [189, 445] width 89 height 12
click at [113, 442] on img at bounding box center [111, 445] width 10 height 10
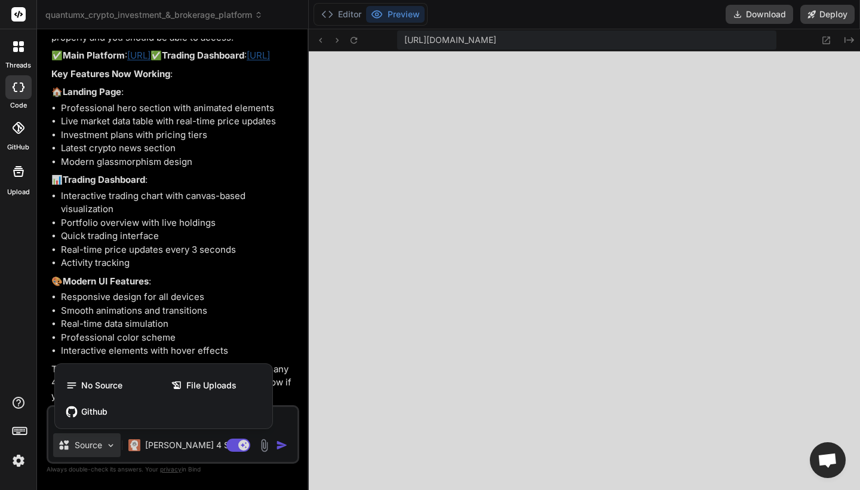
click at [293, 423] on div at bounding box center [430, 245] width 860 height 490
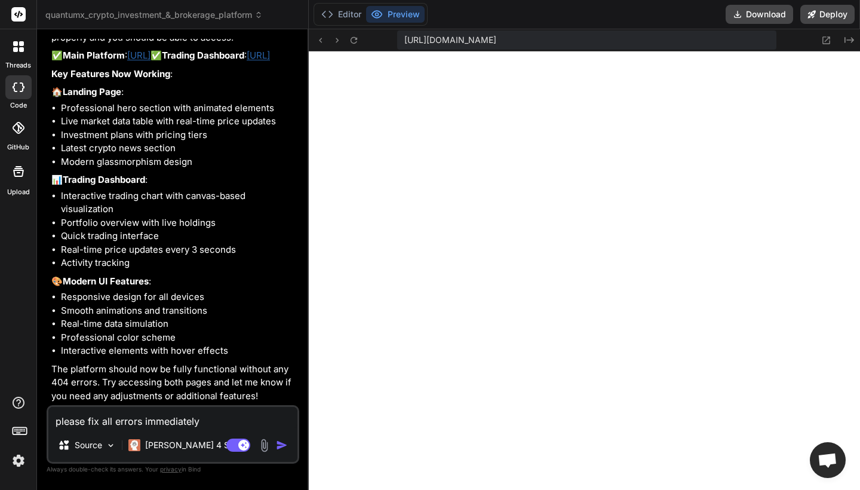
click at [253, 424] on textarea "please fix all errors immediately" at bounding box center [172, 417] width 249 height 21
type textarea "x"
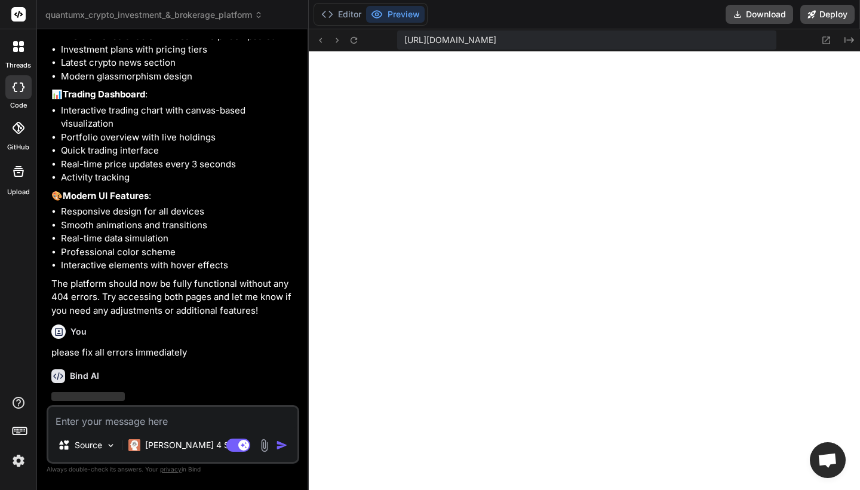
scroll to position [4777, 0]
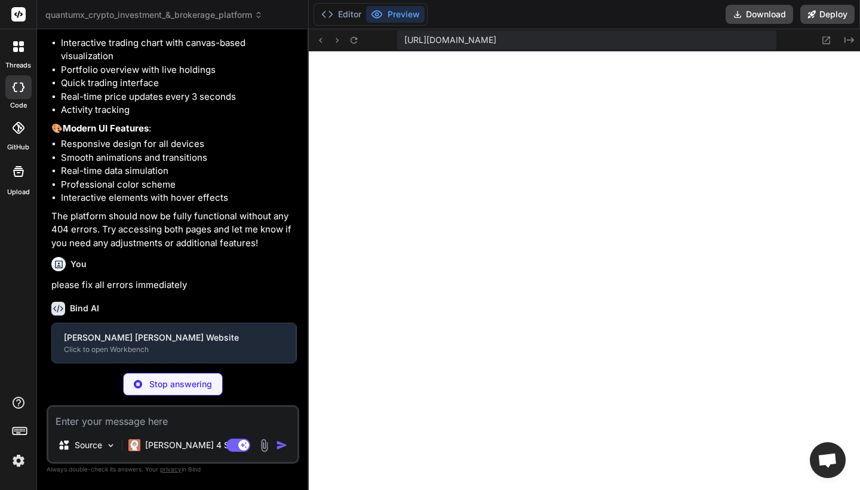
type textarea "x"
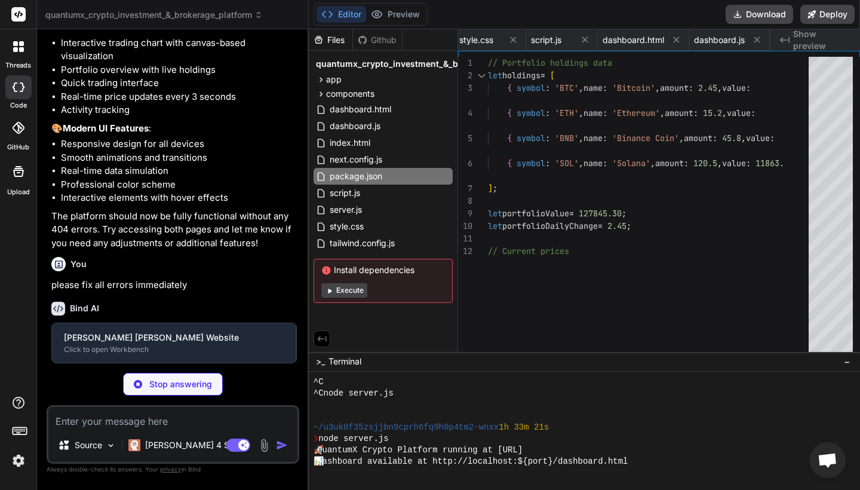
type textarea "}"
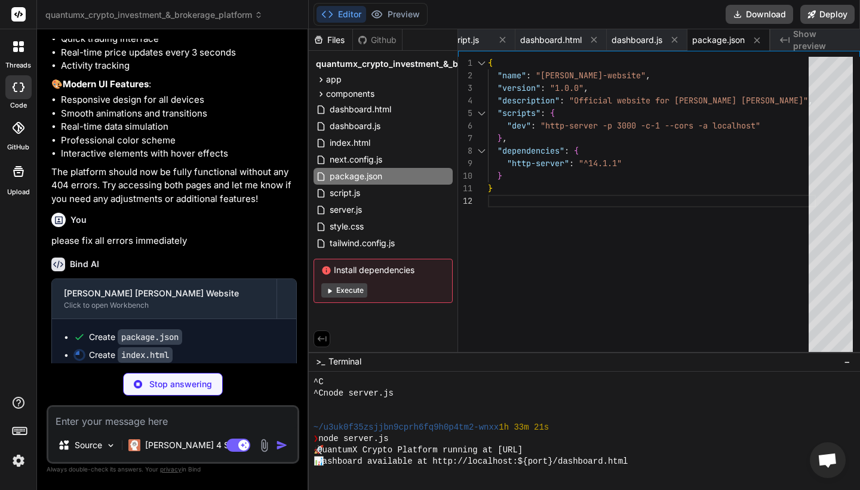
type textarea "x"
type textarea "p> </div> </div> </footer> <script src="script.js"></script> </body> </html>"
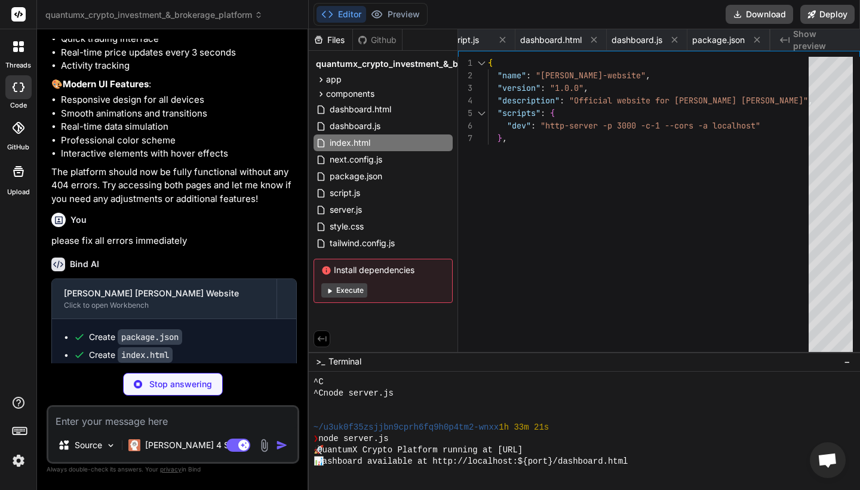
type textarea "x"
type textarea "align-items: center; } }"
type textarea "x"
type textarea "} });"
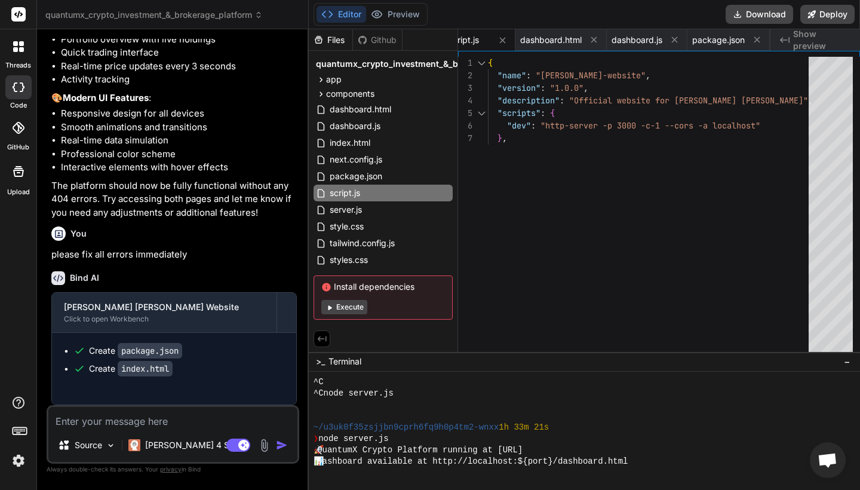
type textarea "x"
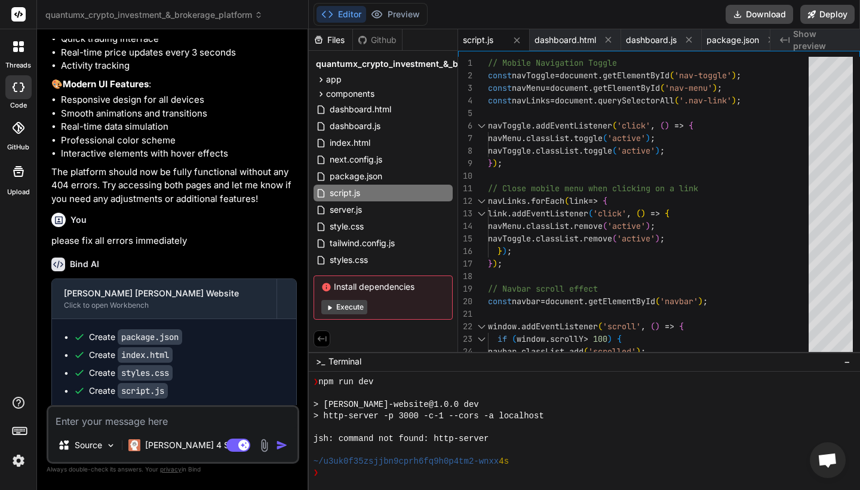
scroll to position [0, 0]
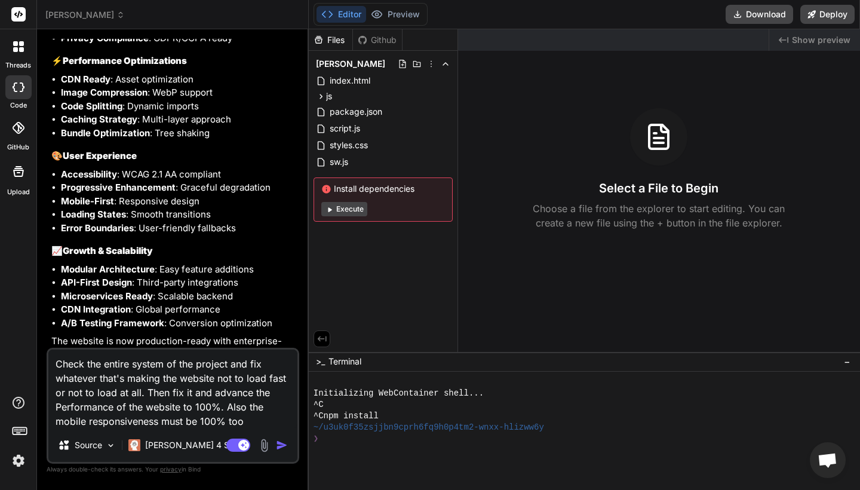
click at [392, 23] on div "Editor Preview Disabled until preview for your project is generated" at bounding box center [370, 14] width 114 height 23
click at [334, 16] on button "Editor" at bounding box center [341, 14] width 50 height 17
click at [358, 211] on button "Execute" at bounding box center [344, 209] width 46 height 14
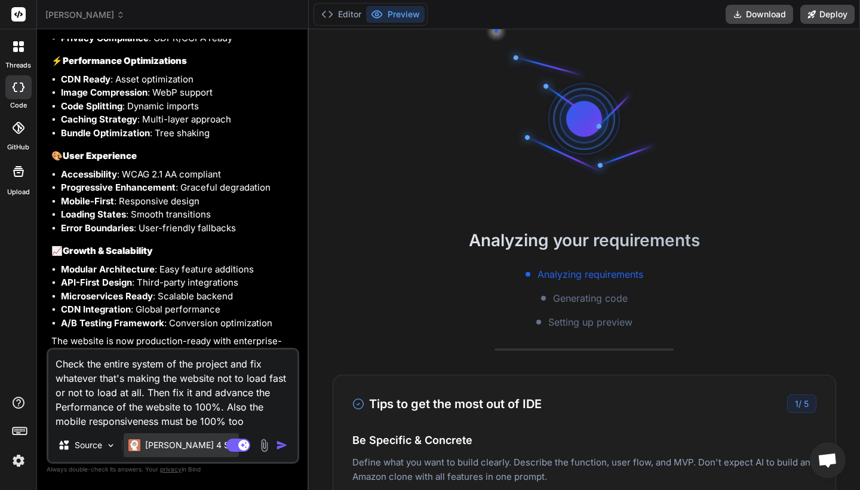
click at [193, 438] on div "[PERSON_NAME] 4 S.." at bounding box center [181, 445] width 115 height 24
click at [192, 437] on div "[PERSON_NAME] 4 S.." at bounding box center [181, 445] width 115 height 24
click at [110, 447] on img at bounding box center [111, 445] width 10 height 10
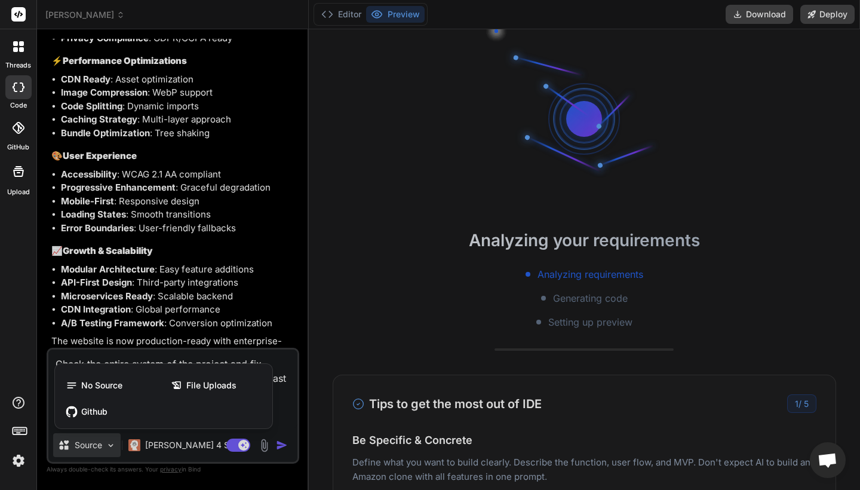
click at [273, 371] on div at bounding box center [430, 245] width 860 height 490
type textarea "x"
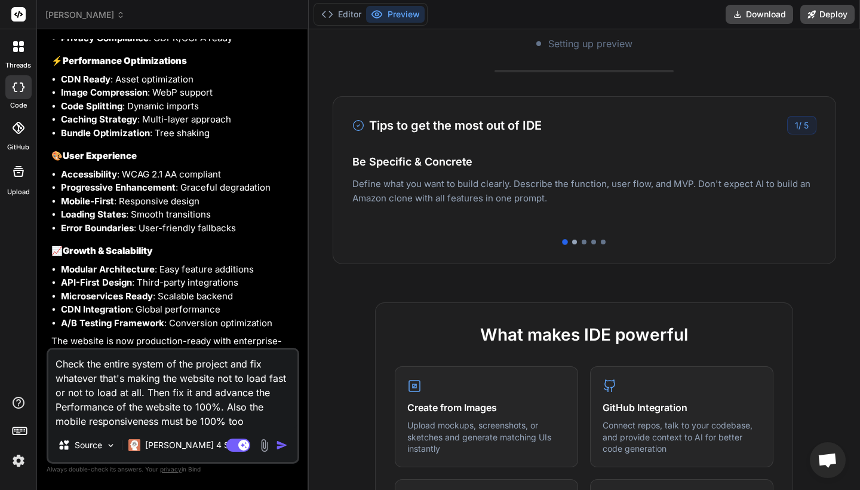
click at [572, 242] on div at bounding box center [574, 241] width 5 height 5
click at [584, 242] on div at bounding box center [584, 241] width 5 height 5
click at [595, 241] on div at bounding box center [593, 241] width 5 height 5
click at [597, 241] on div at bounding box center [584, 241] width 464 height 5
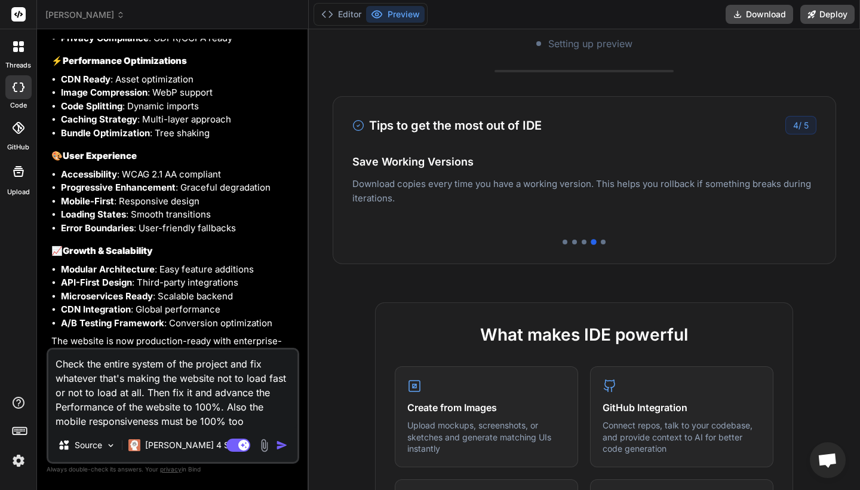
click at [597, 241] on div at bounding box center [584, 241] width 464 height 5
click at [604, 241] on div at bounding box center [603, 241] width 5 height 5
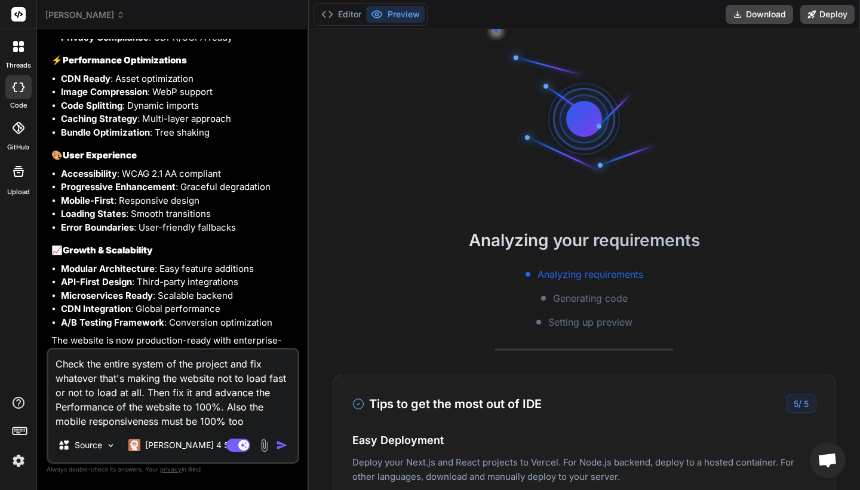
scroll to position [3044, 0]
click at [343, 10] on button "Editor" at bounding box center [341, 14] width 50 height 17
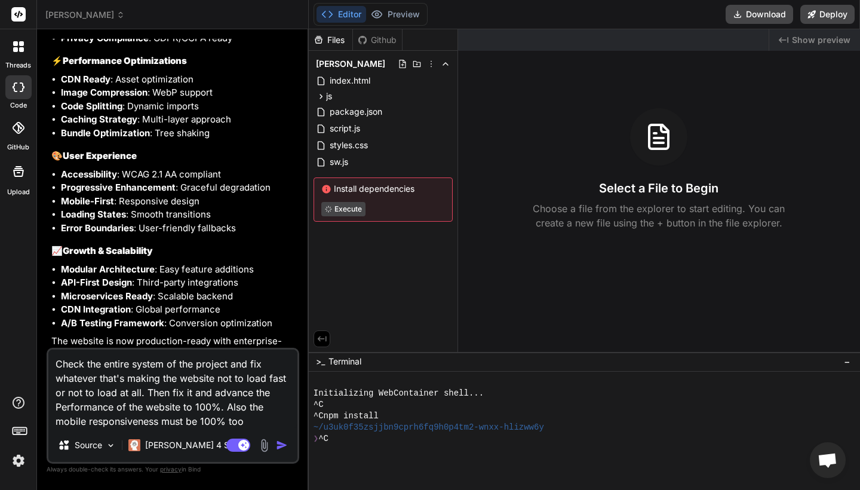
click at [374, 439] on div "❯ ^C" at bounding box center [577, 438] width 528 height 11
click at [337, 458] on div at bounding box center [577, 461] width 528 height 11
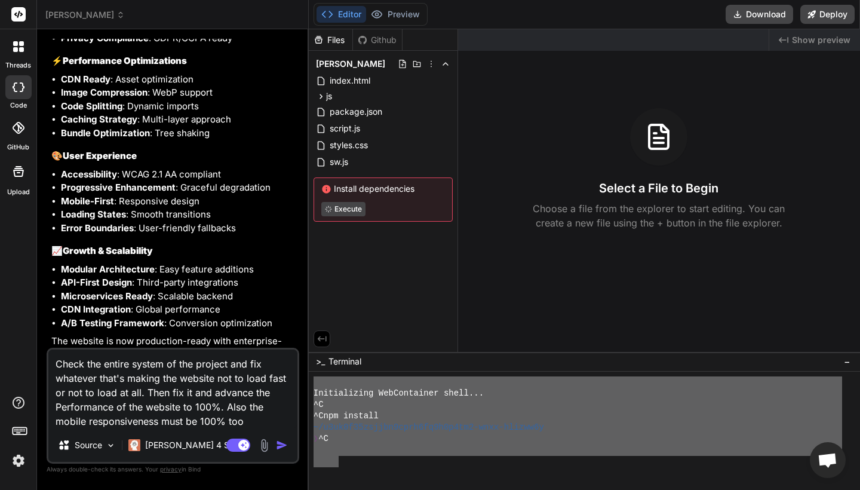
drag, startPoint x: 337, startPoint y: 458, endPoint x: 306, endPoint y: 349, distance: 113.4
click at [306, 349] on div "[PERSON_NAME] Created with Pixso. Bind AI Web Search Created with Pixso. Code G…" at bounding box center [448, 245] width 823 height 490
type textarea "Initializing WebContainer shell... ^C ^Cnpm install ~/u3uk0f35zsjjbn9cprh6fq9h0…"
click at [556, 410] on div "^Cnpm install" at bounding box center [577, 415] width 528 height 11
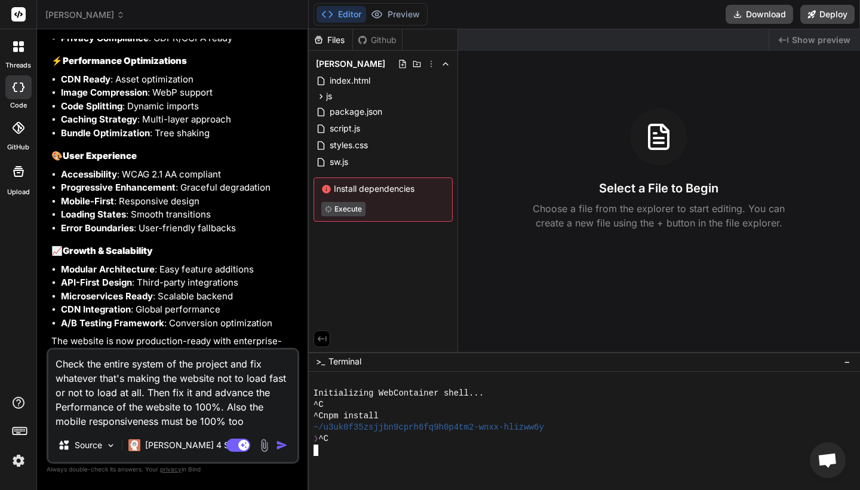
click at [373, 449] on div at bounding box center [577, 449] width 528 height 11
click at [276, 441] on img "button" at bounding box center [282, 445] width 12 height 12
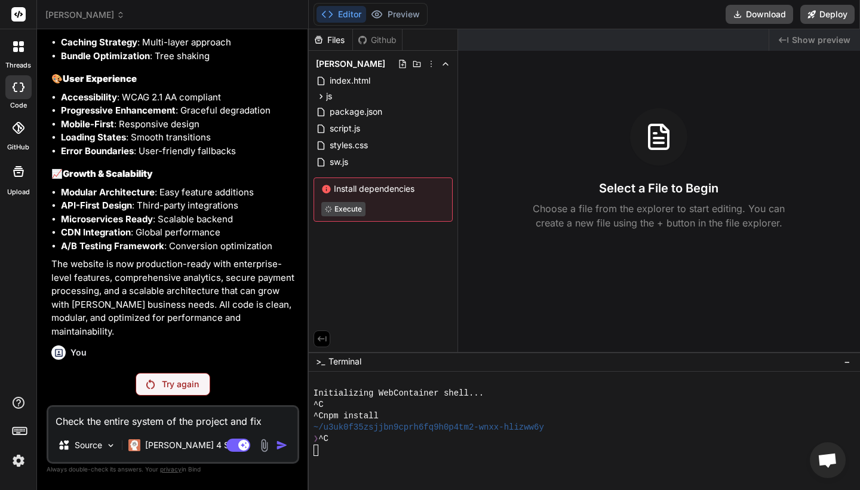
scroll to position [3121, 0]
click at [165, 373] on div "Try again" at bounding box center [173, 384] width 75 height 23
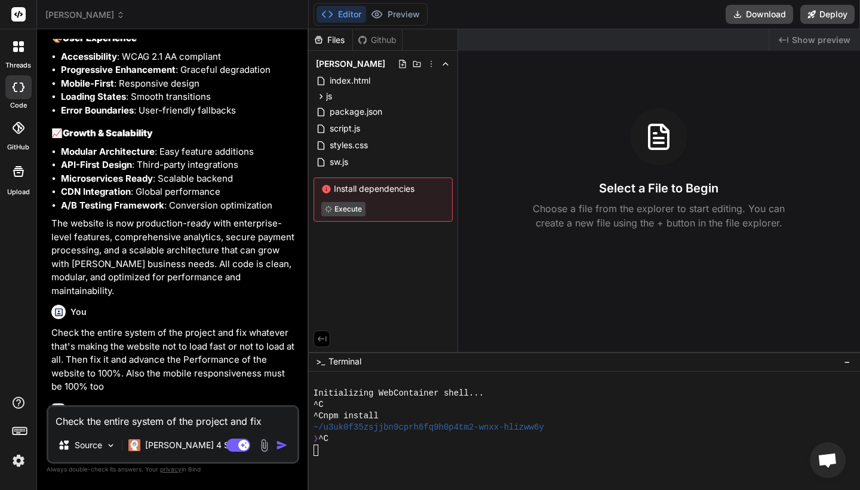
scroll to position [0, 0]
type textarea "x"
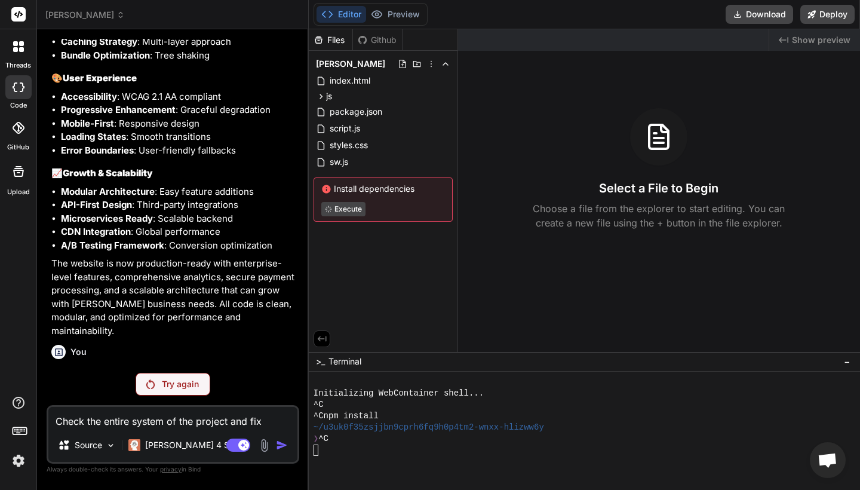
scroll to position [3121, 0]
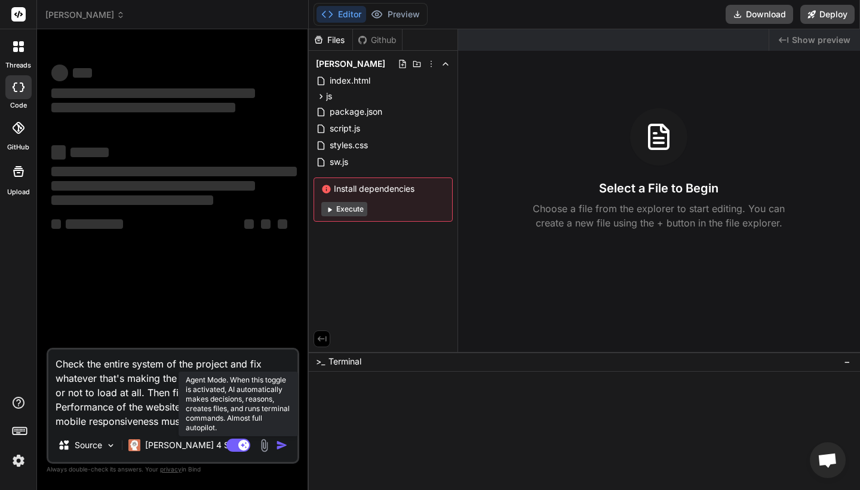
type textarea "x"
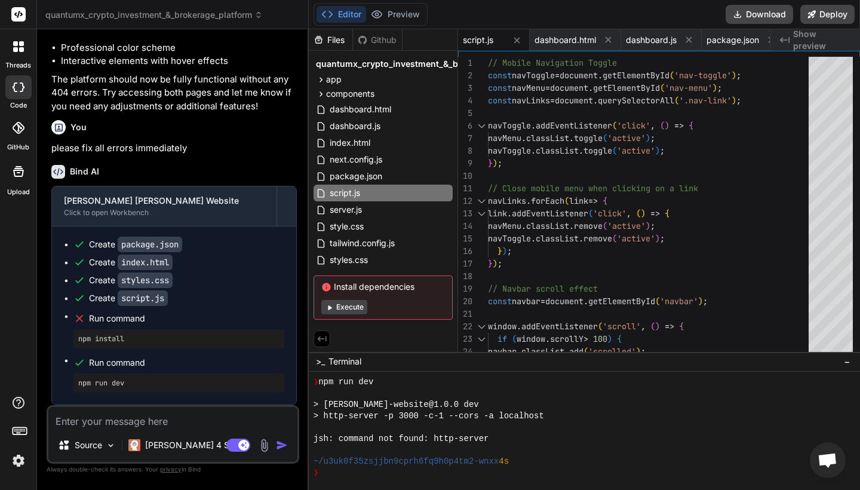
click div "❯"
type textarea "npm config set registry "[URL][DOMAIN_NAME]""
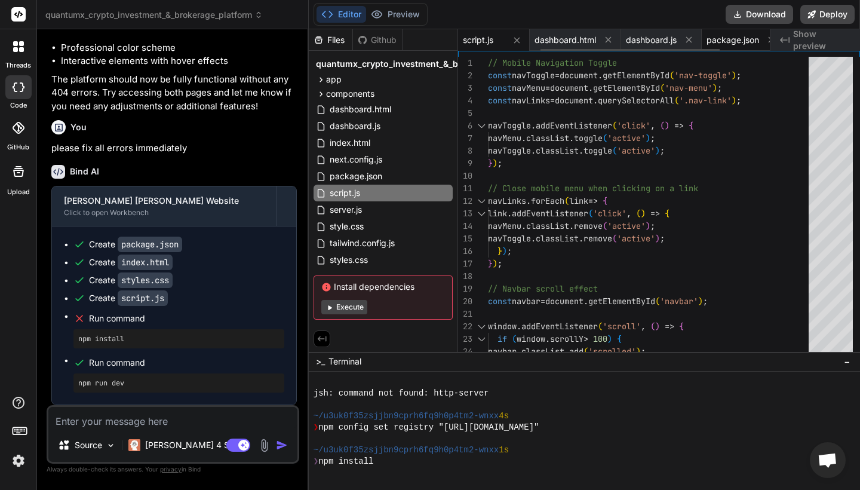
scroll to position [499, 0]
type textarea "x"
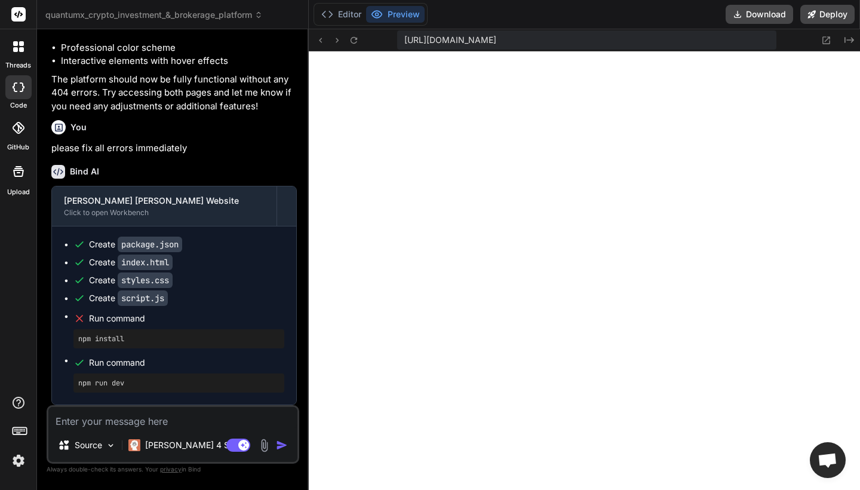
scroll to position [4944, 0]
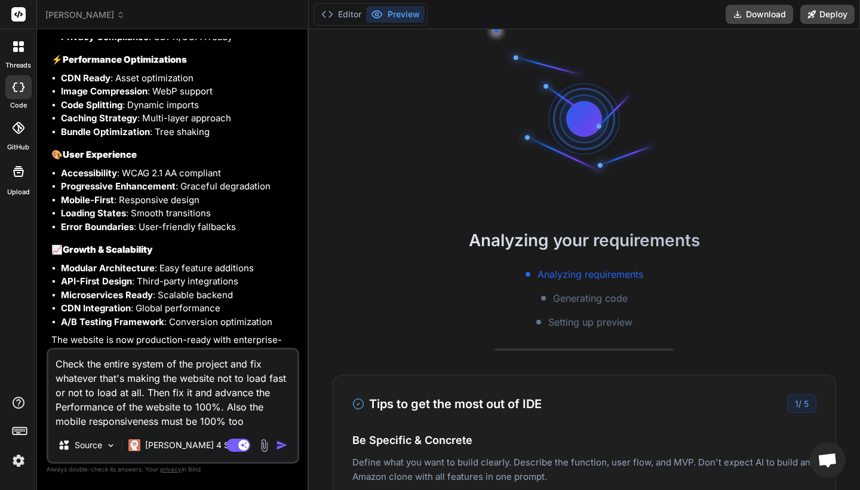
scroll to position [3044, 0]
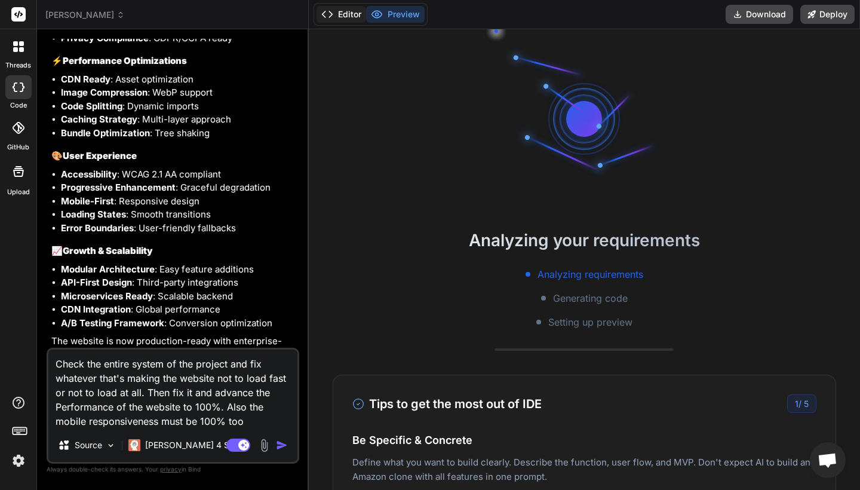
click at [353, 18] on button "Editor" at bounding box center [341, 14] width 50 height 17
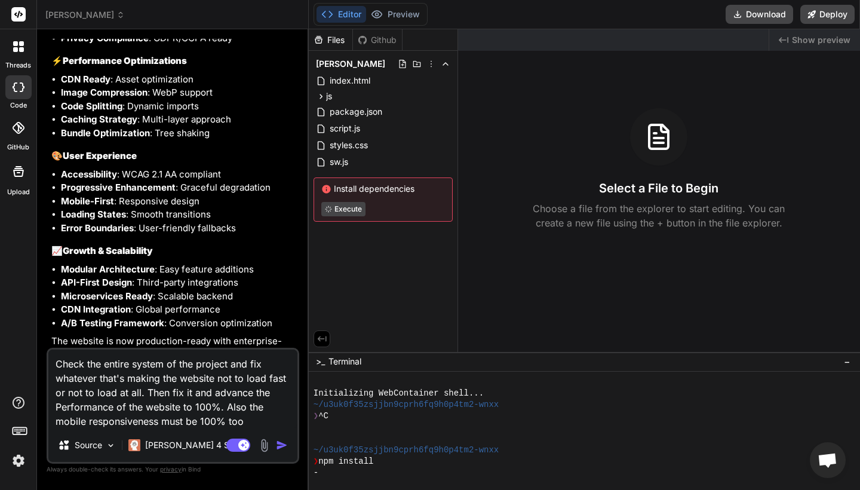
scroll to position [0, 0]
click at [353, 478] on div "-" at bounding box center [577, 472] width 528 height 11
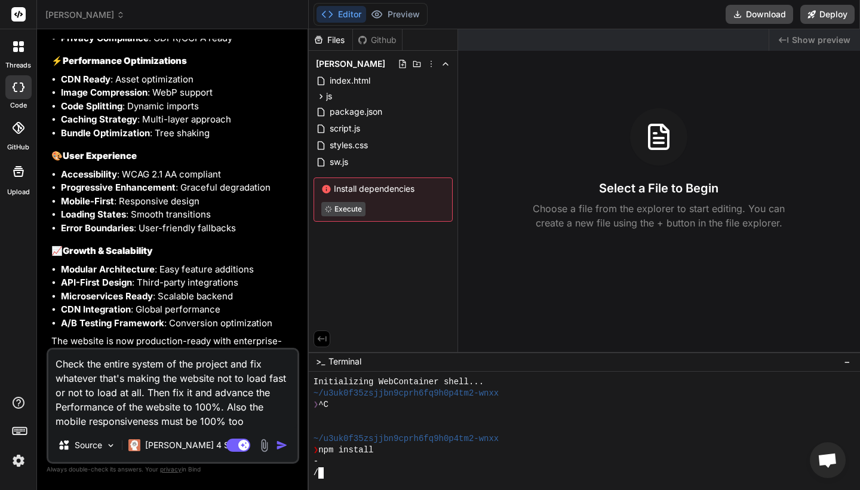
type textarea "x"
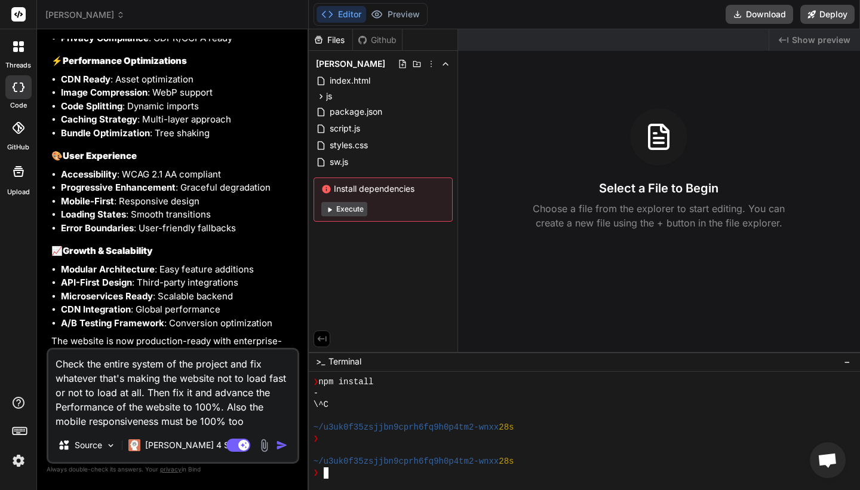
scroll to position [79, 0]
type textarea "npm config set registry "[URL][DOMAIN_NAME]""
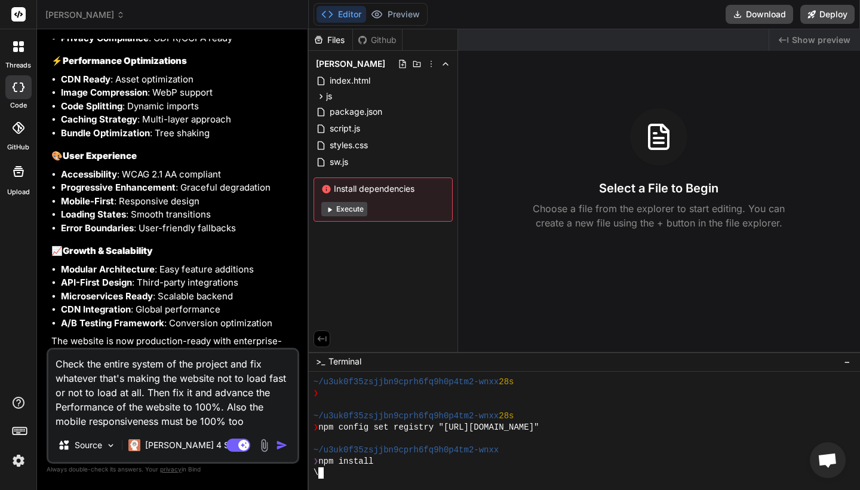
scroll to position [0, 0]
click at [351, 205] on button "Execute" at bounding box center [344, 209] width 46 height 14
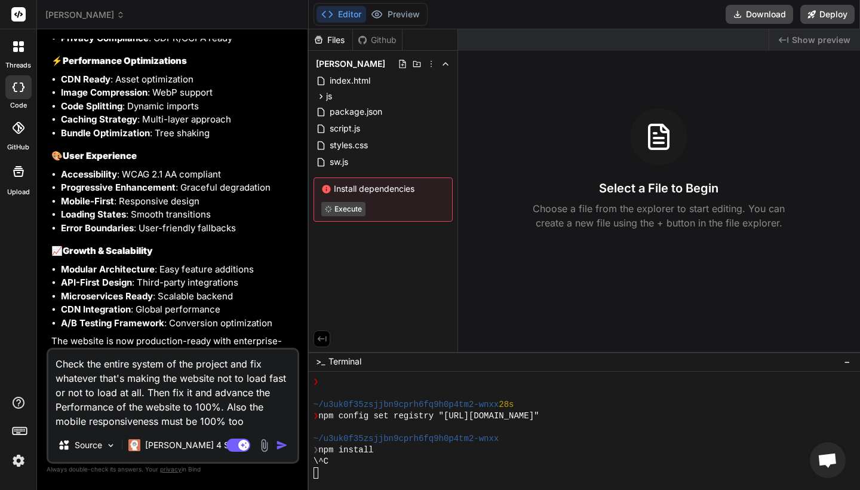
type textarea "x"
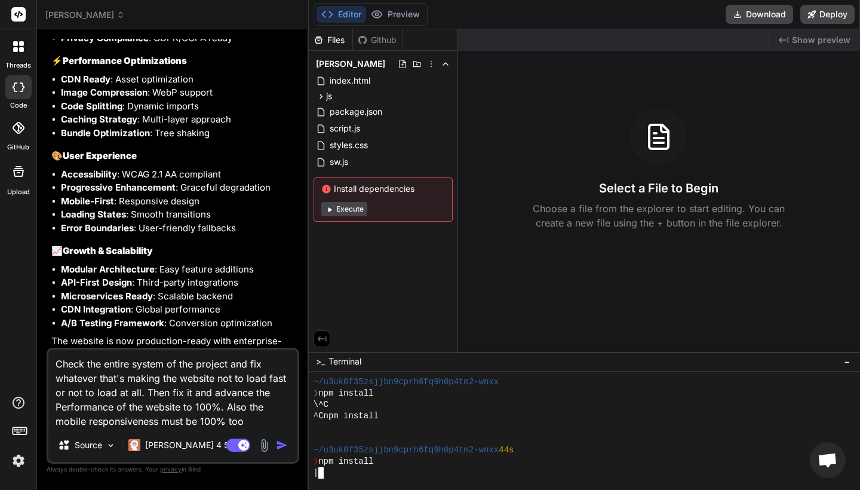
click at [330, 477] on div "|" at bounding box center [577, 472] width 528 height 11
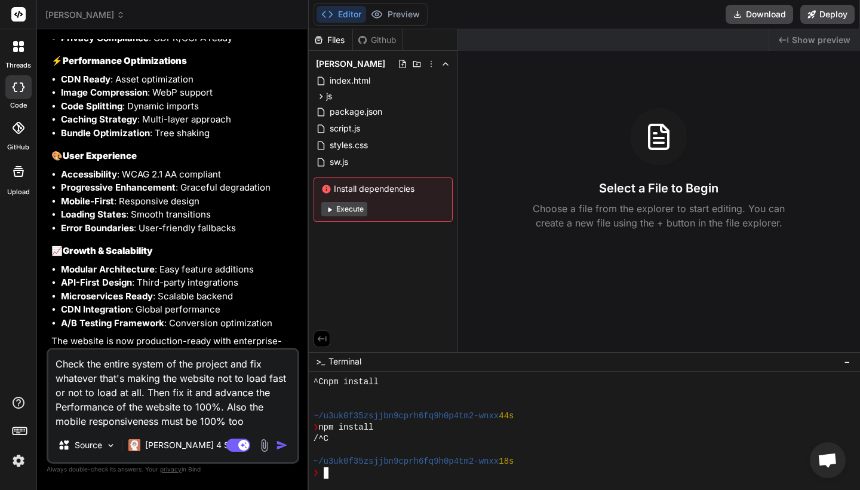
scroll to position [227, 0]
type textarea "npm config set registry "[URL][DOMAIN_NAME]""
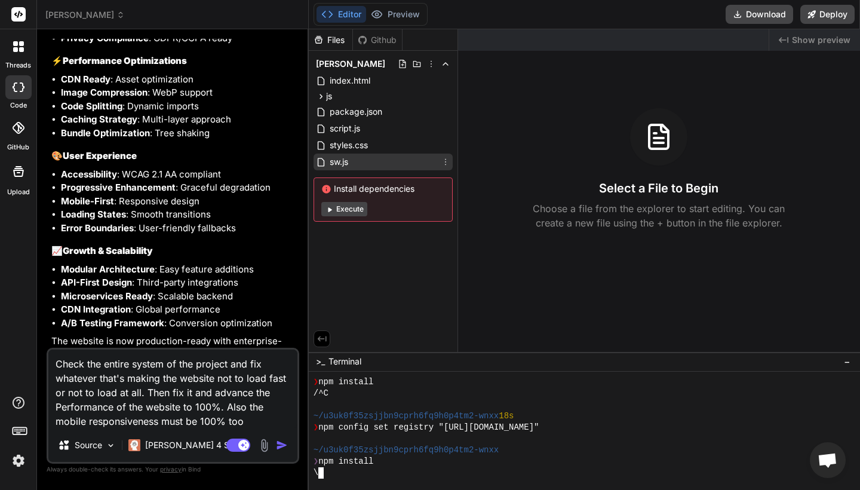
scroll to position [0, 0]
click at [372, 77] on div "index.html" at bounding box center [382, 80] width 139 height 17
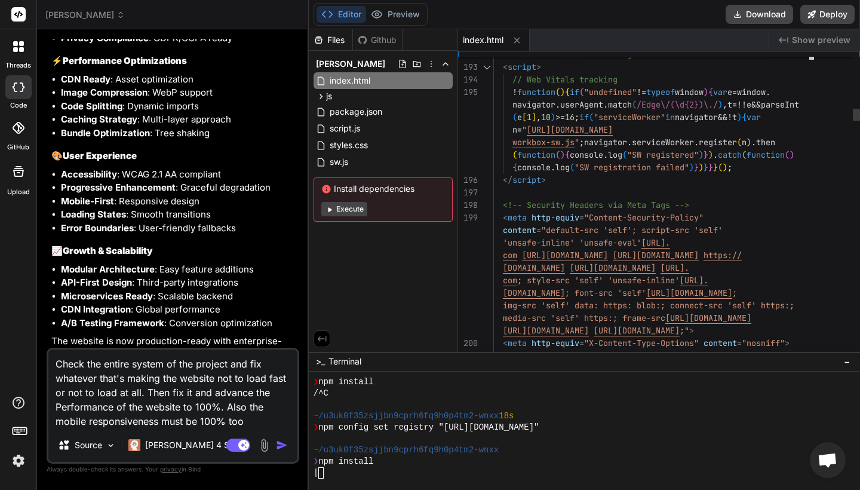
scroll to position [363, 0]
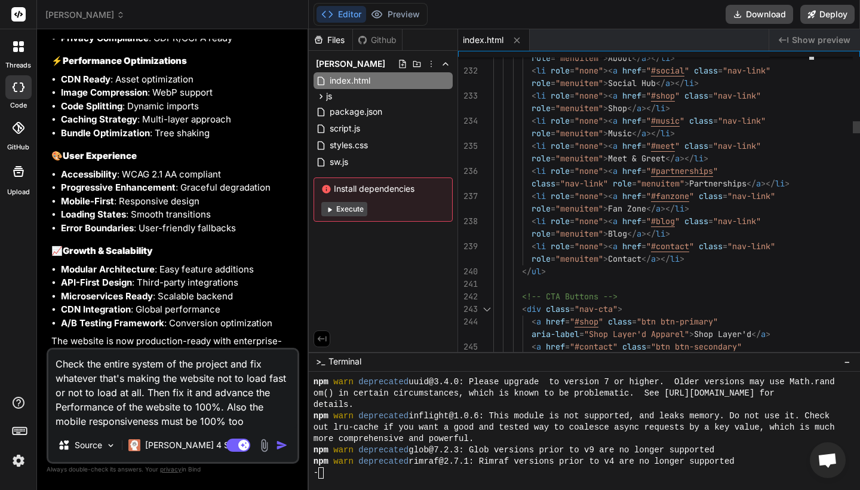
type textarea "<div class="hero-content"> <h1 class="hero-title">[PERSON_NAME] [PERSON_NAME]</…"
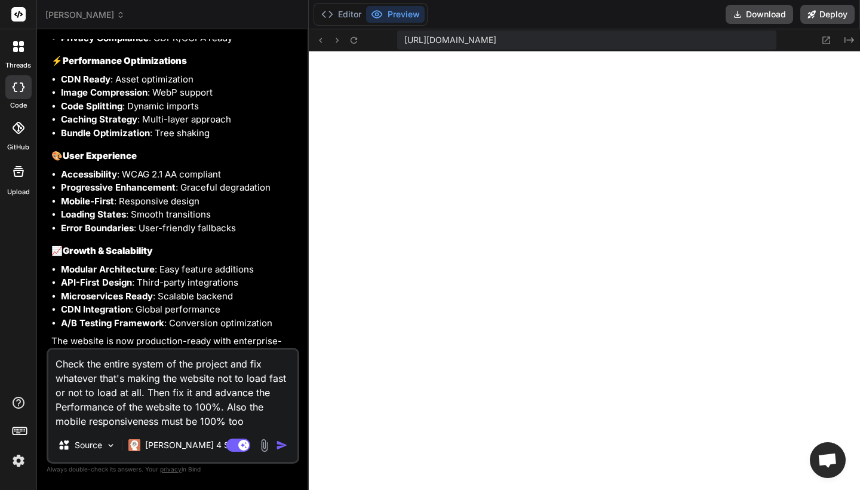
scroll to position [0, 0]
click at [282, 445] on img "button" at bounding box center [282, 445] width 12 height 12
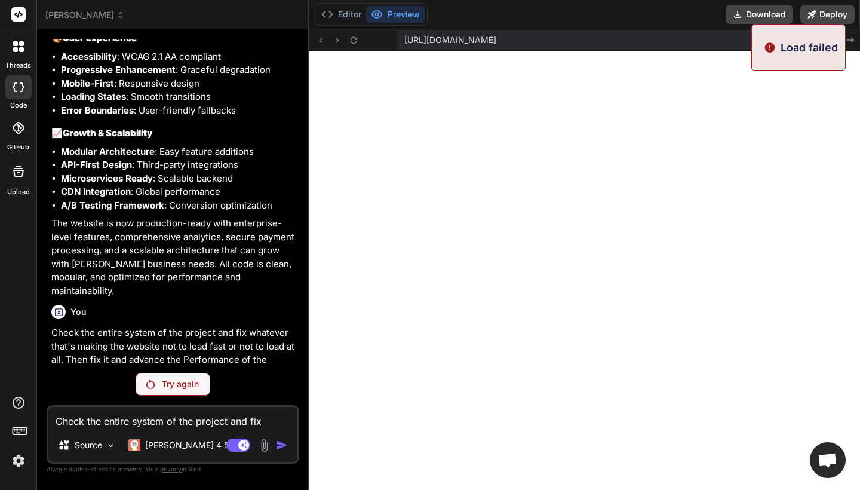
scroll to position [3121, 0]
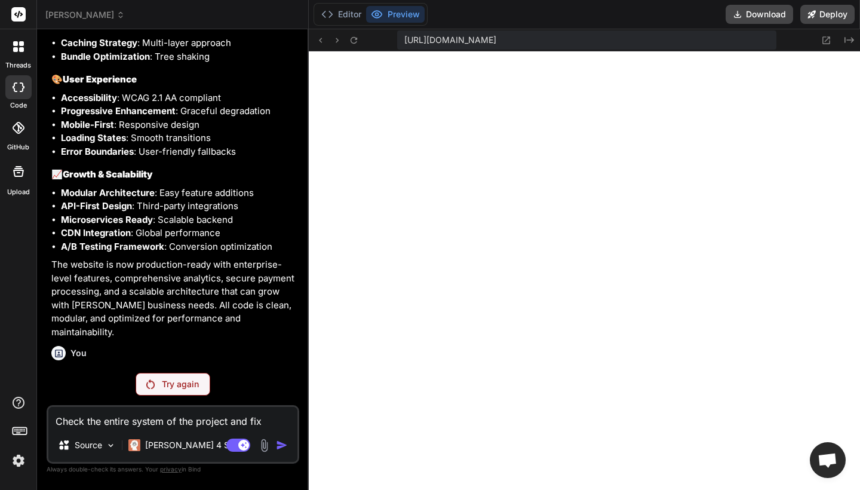
click at [183, 376] on div "Try again" at bounding box center [173, 384] width 75 height 23
click at [359, 41] on button at bounding box center [354, 40] width 14 height 14
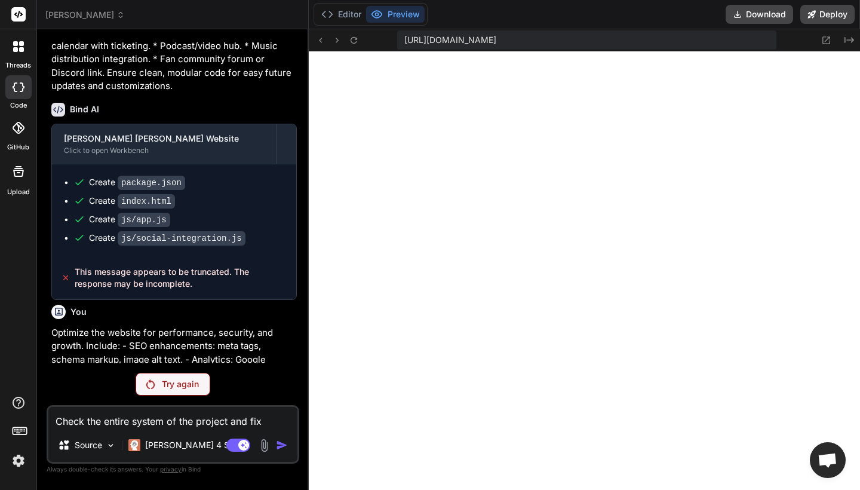
scroll to position [924, 0]
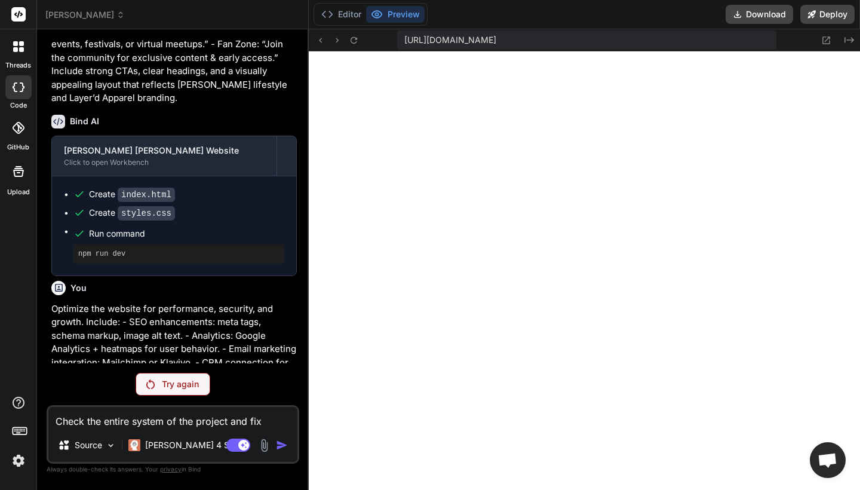
click at [92, 19] on span "[PERSON_NAME]" at bounding box center [84, 15] width 79 height 12
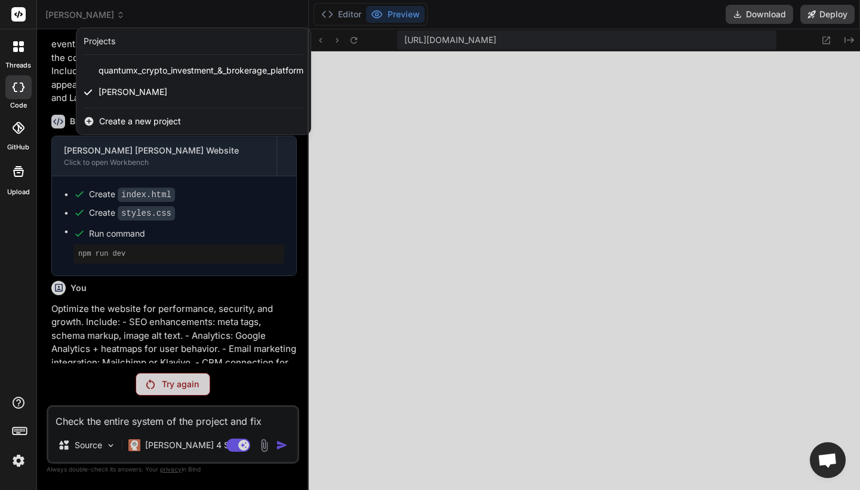
click at [24, 10] on rect at bounding box center [18, 14] width 14 height 14
click at [17, 12] on rect at bounding box center [18, 14] width 14 height 14
click at [13, 41] on icon at bounding box center [18, 46] width 11 height 11
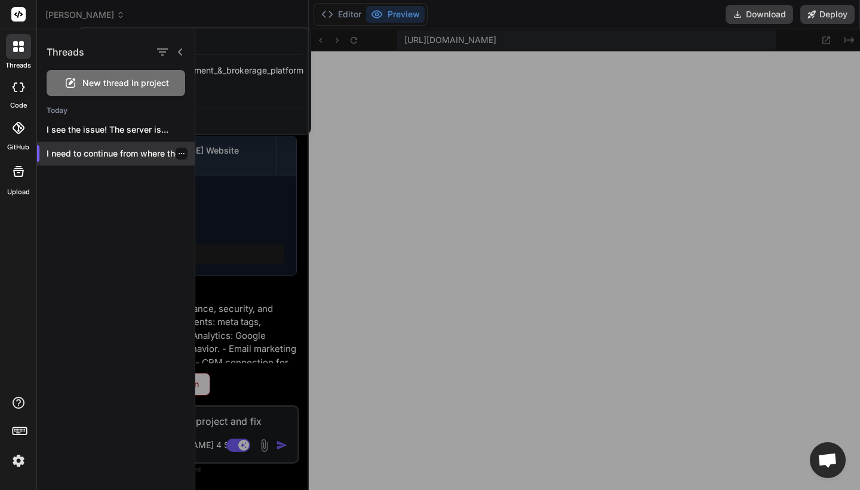
click at [82, 149] on p "I need to continue from where the..." at bounding box center [121, 153] width 148 height 12
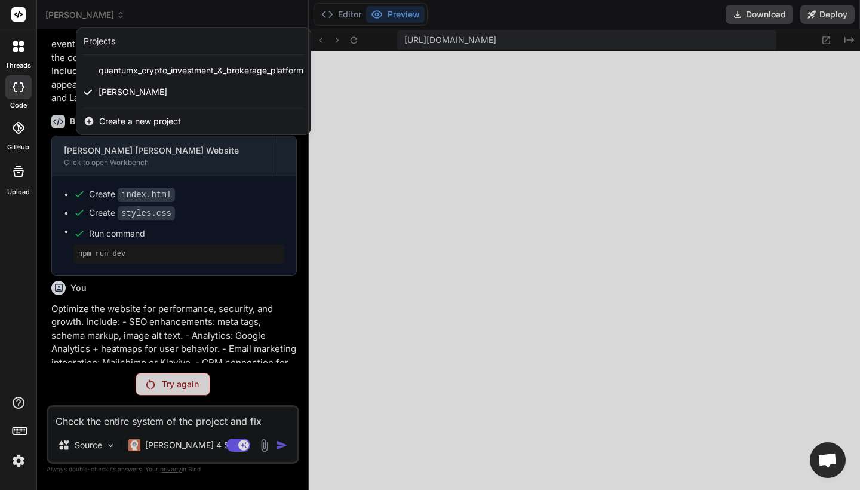
click at [175, 376] on div at bounding box center [430, 245] width 860 height 490
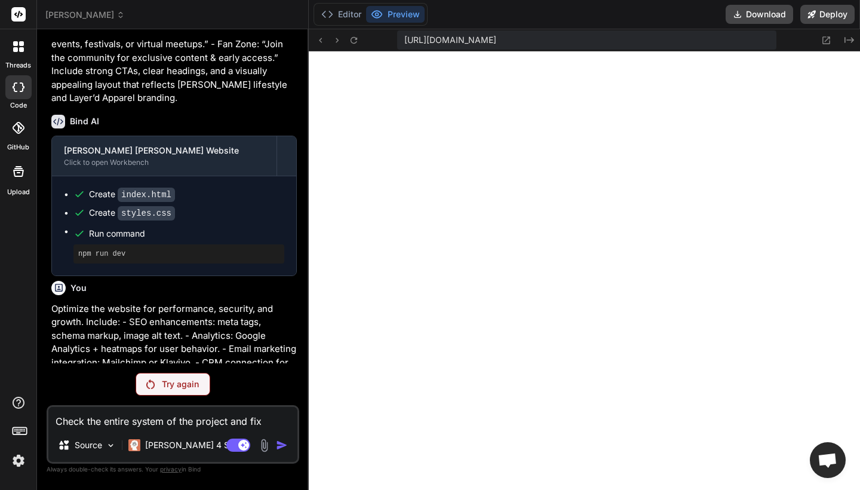
click at [182, 382] on p "Try again" at bounding box center [180, 384] width 37 height 12
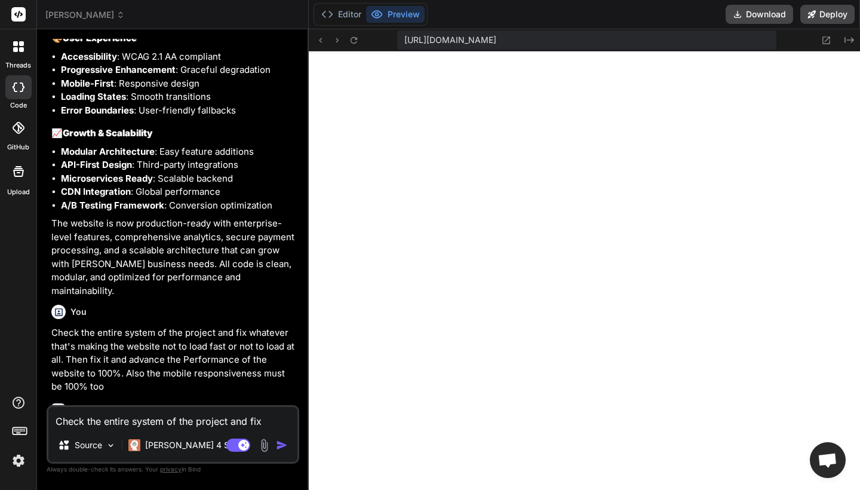
scroll to position [0, 0]
click at [133, 426] on textarea "Check the entire system of the project and fix whatever that's making the websi…" at bounding box center [172, 417] width 249 height 21
type textarea "x"
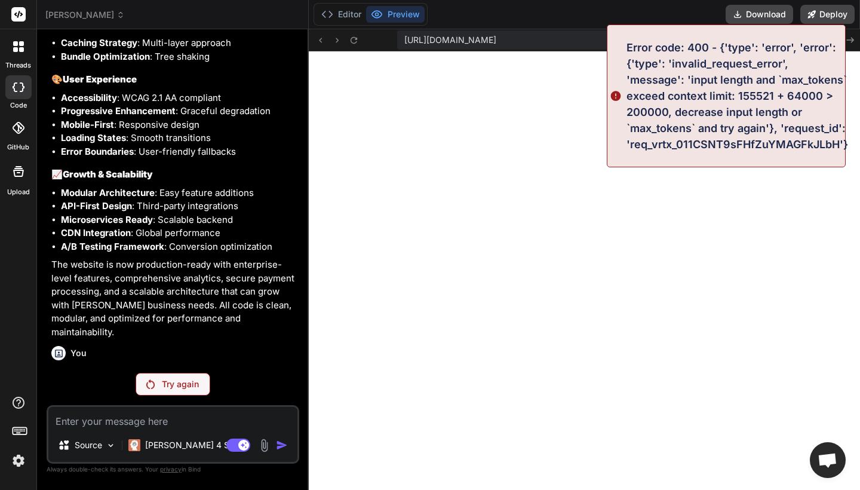
type textarea "F"
type textarea "x"
type textarea "Fi"
type textarea "x"
type textarea "Fix"
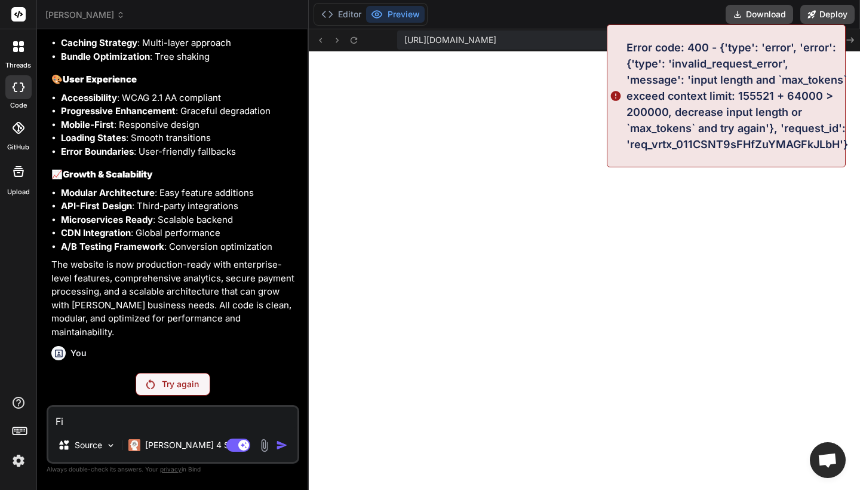
type textarea "x"
type textarea "Fix"
type textarea "x"
type textarea "Fix a"
type textarea "x"
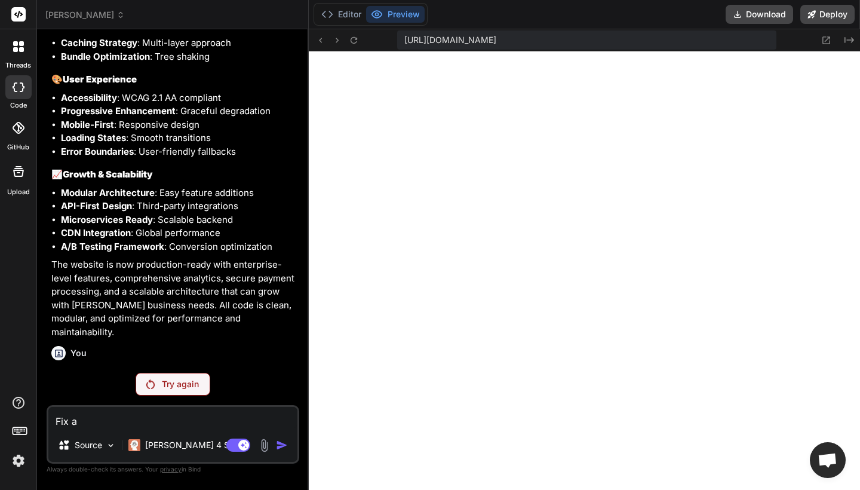
type textarea "Fix al"
type textarea "x"
type textarea "Fix all"
type textarea "x"
type textarea "Fix all"
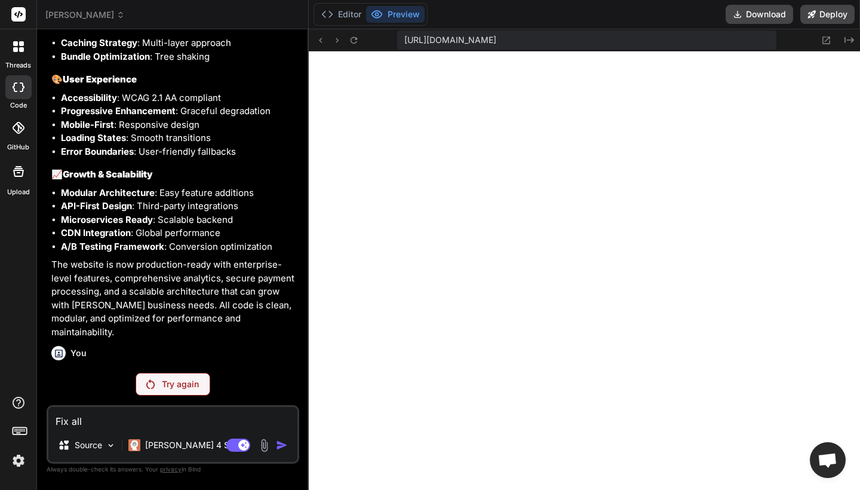
type textarea "x"
type textarea "Fix all e"
type textarea "x"
type textarea "Fix all er"
type textarea "x"
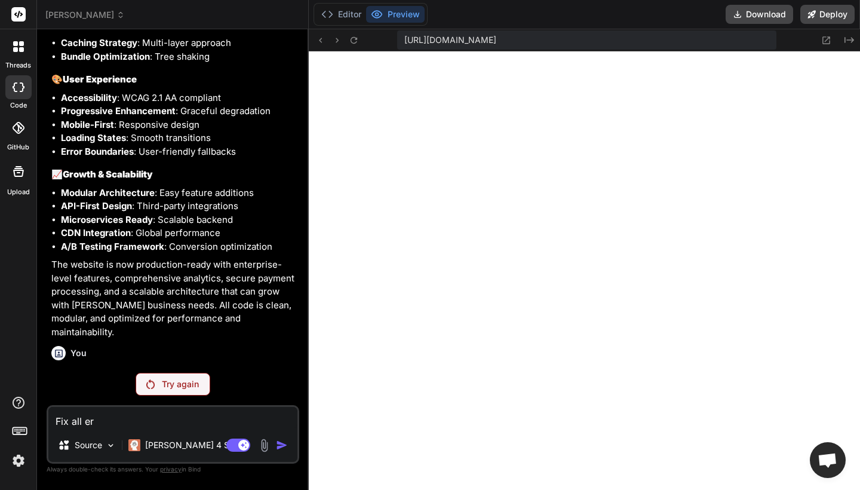
type textarea "Fix all err"
type textarea "x"
type textarea "Fix all erro"
type textarea "x"
type textarea "Fix all error"
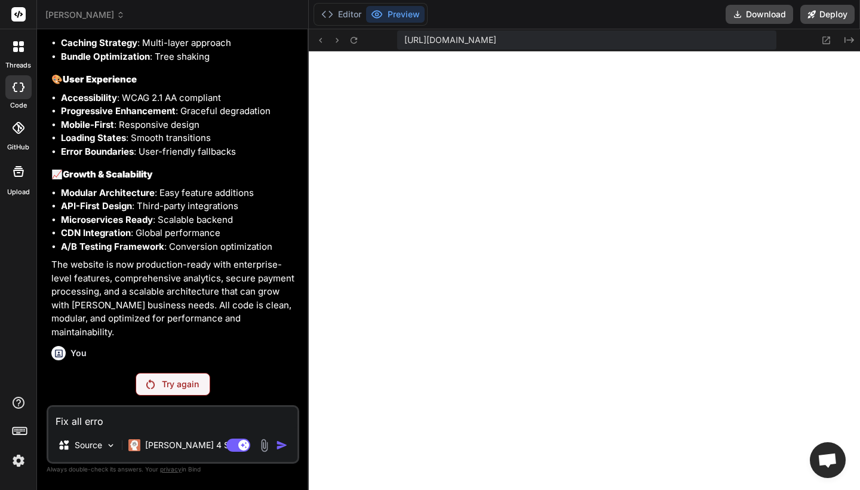
type textarea "x"
type textarea "Fix all errors"
type textarea "x"
type textarea "Fix all errors"
click at [349, 14] on button "Editor" at bounding box center [341, 14] width 50 height 17
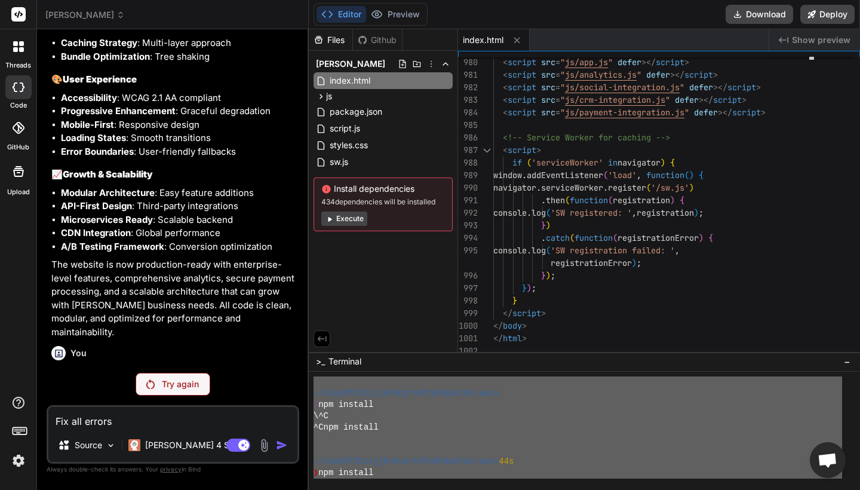
scroll to position [0, 0]
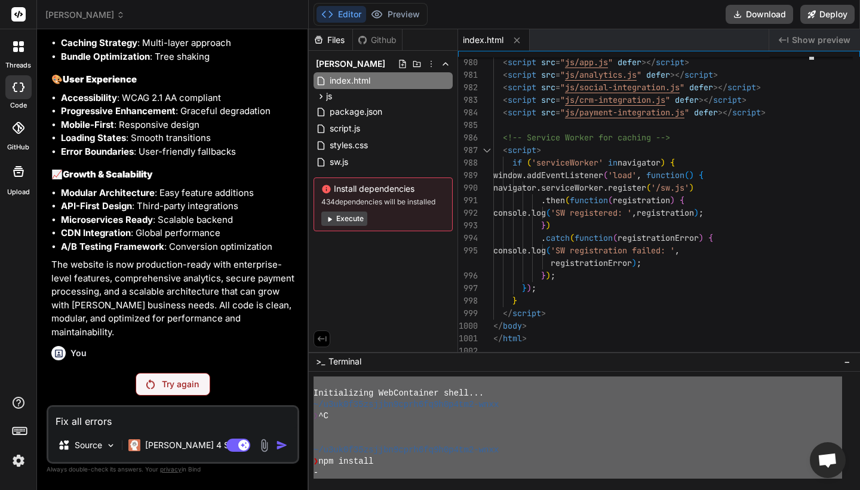
drag, startPoint x: 390, startPoint y: 472, endPoint x: 263, endPoint y: 285, distance: 225.7
click at [263, 285] on div "tyler_james_nolan_website Created with Pixso. Bind AI Web Search Created with P…" at bounding box center [448, 245] width 823 height 490
type textarea "Initializing WebContainer shell... ~/u3uk0f35zsjjbn9cprh6fq9h0p4tm2-wnxx ❯ ^C ~…"
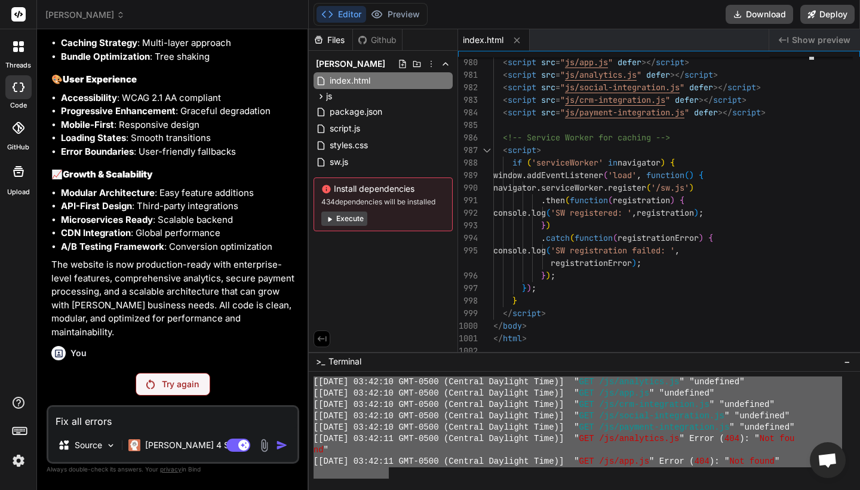
click at [850, 362] on span "−" at bounding box center [847, 361] width 7 height 12
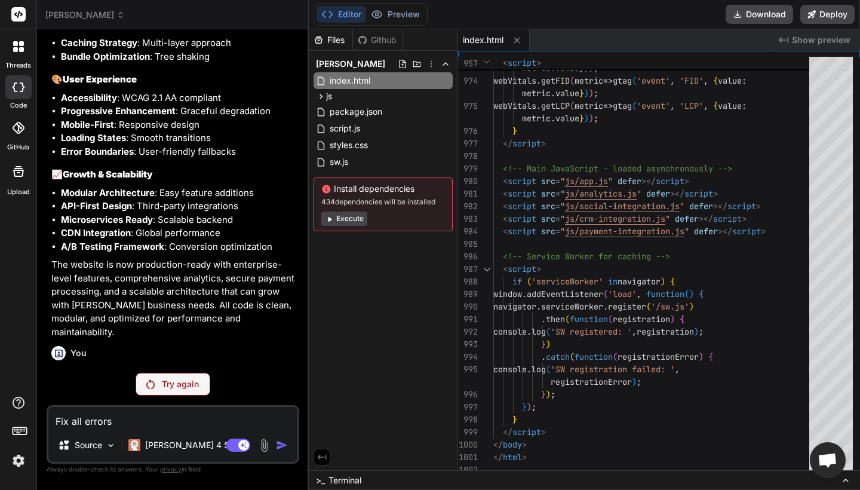
click at [125, 419] on textarea "Fix all errors" at bounding box center [172, 417] width 249 height 21
type textarea "Fix all errors"
type textarea "x"
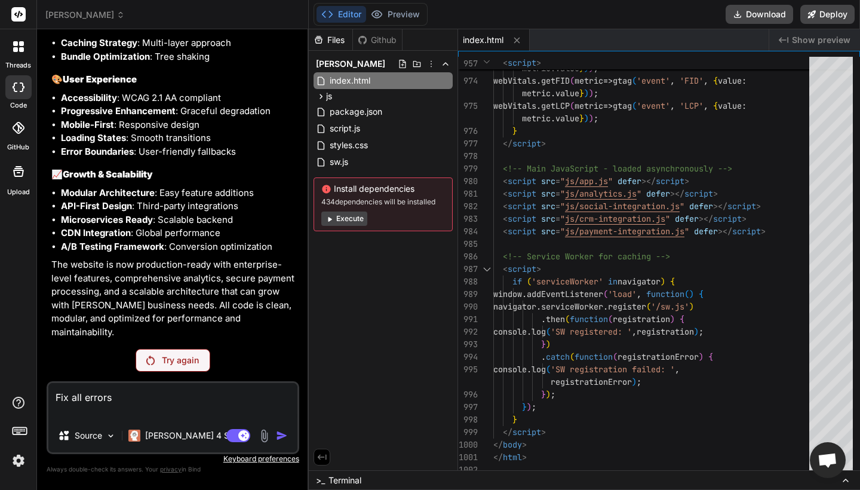
type textarea "Fix all errors"
type textarea "x"
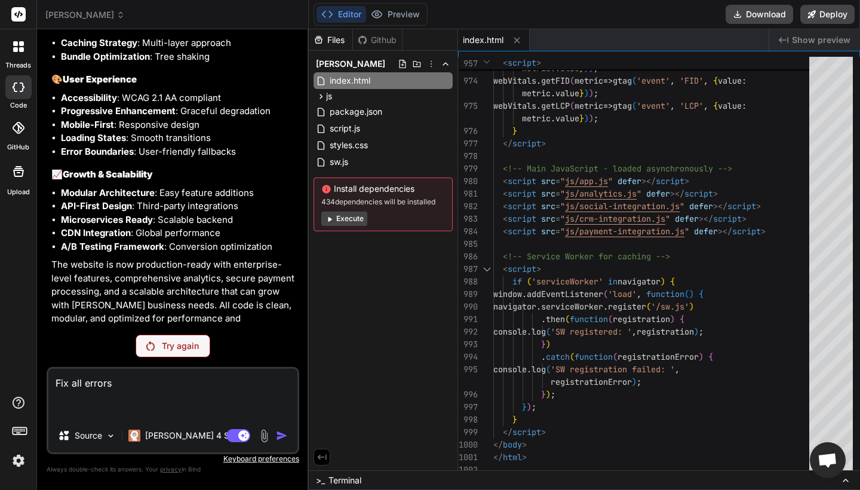
type textarea "Fix all errors"
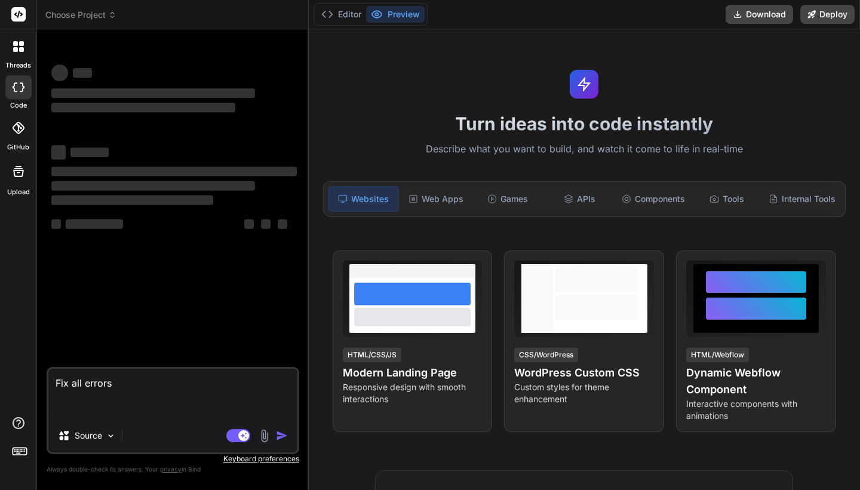
click at [273, 434] on div "Agent Mode. When this toggle is activated, AI automatically makes decisions, re…" at bounding box center [258, 435] width 69 height 14
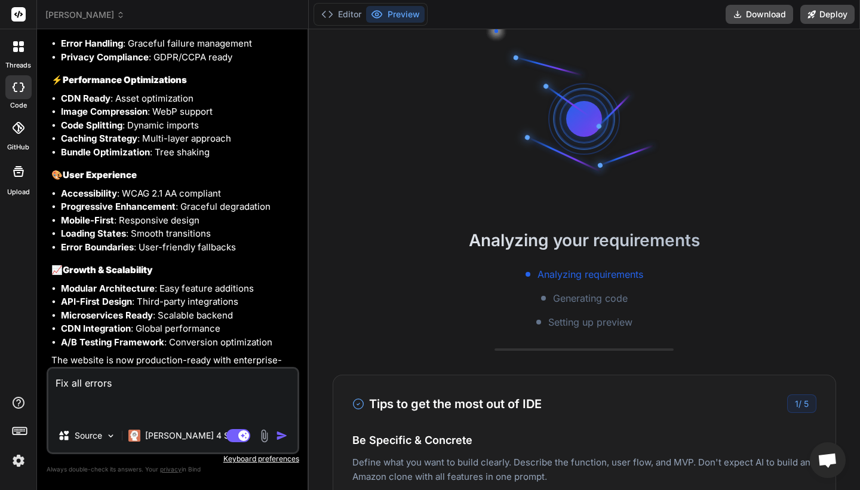
click at [278, 432] on img "button" at bounding box center [282, 435] width 12 height 12
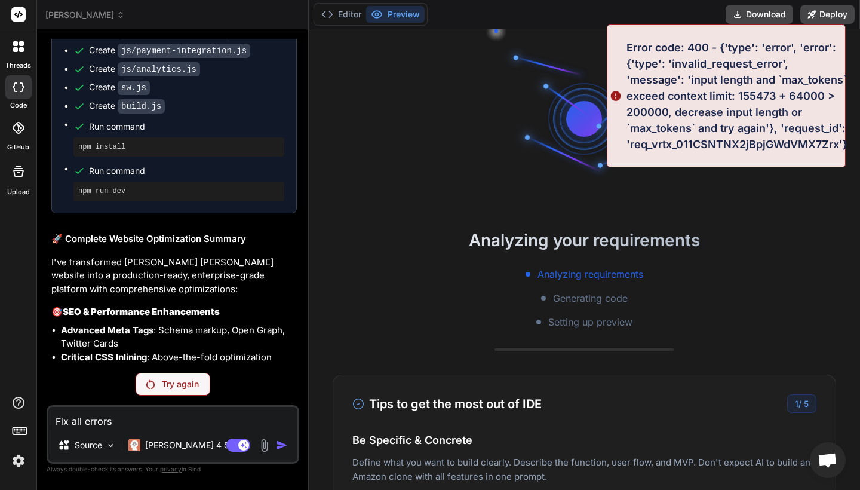
scroll to position [1768, 0]
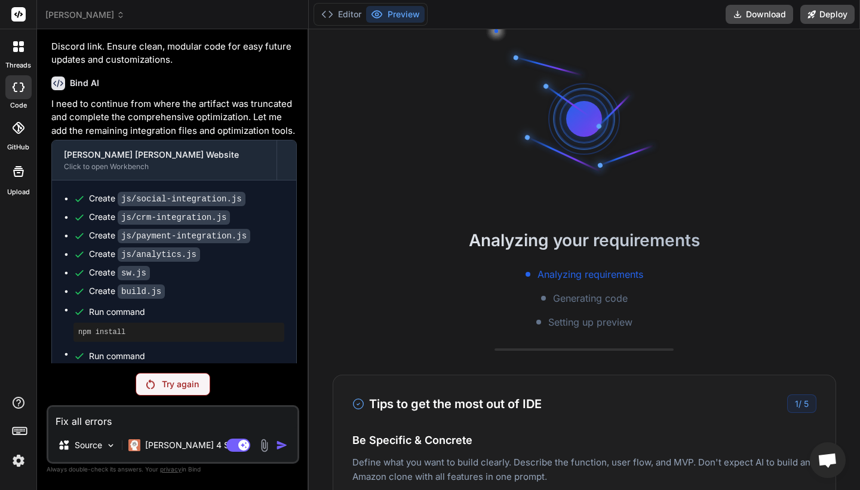
click at [190, 373] on div "Try again" at bounding box center [173, 384] width 75 height 23
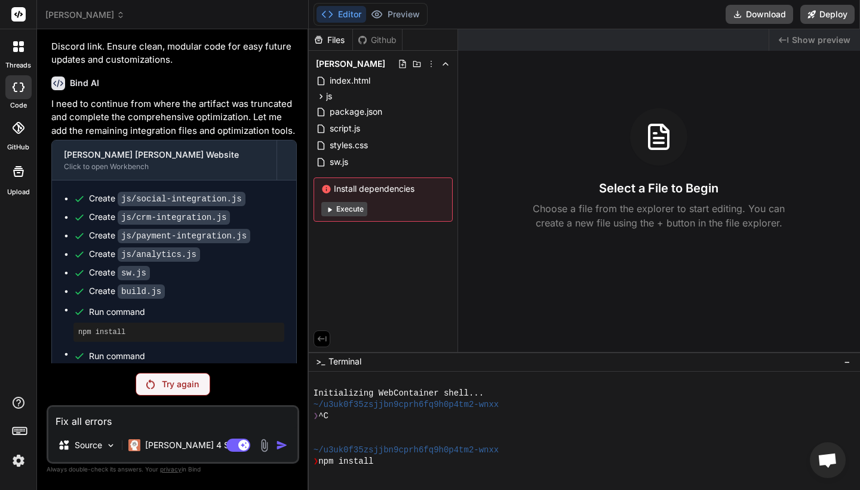
scroll to position [170, 0]
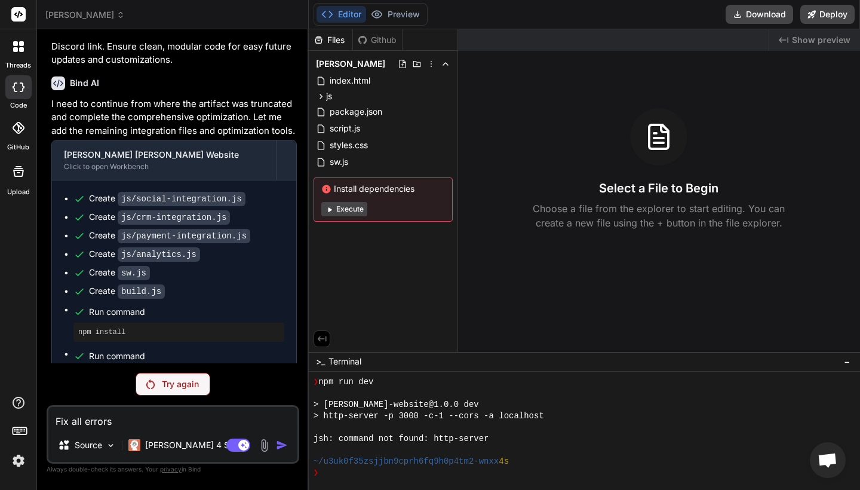
click at [190, 376] on div "Try again" at bounding box center [173, 384] width 75 height 23
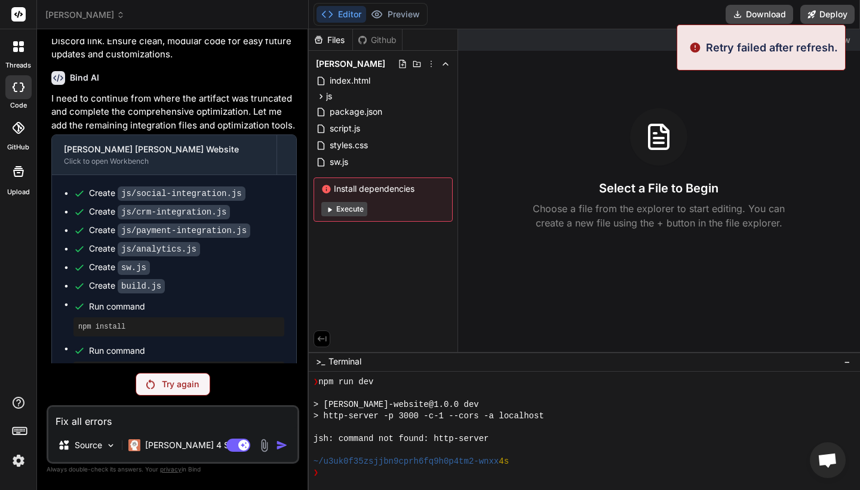
scroll to position [1768, 0]
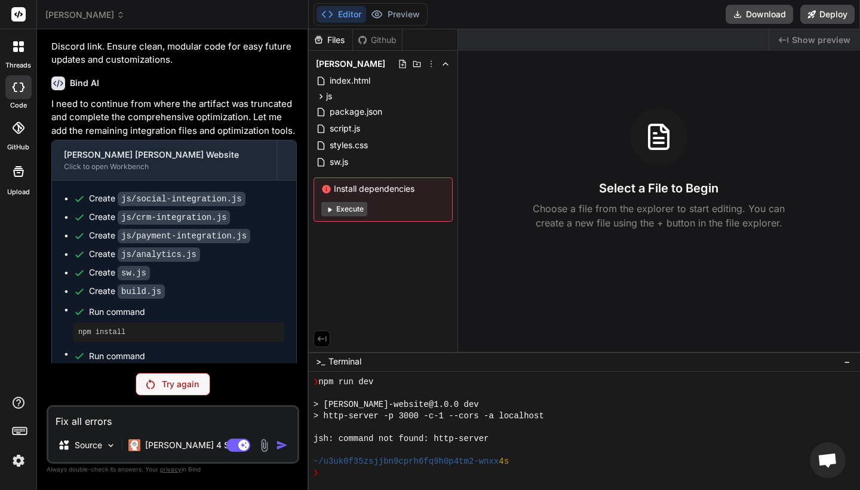
click at [337, 213] on button "Execute" at bounding box center [344, 209] width 46 height 14
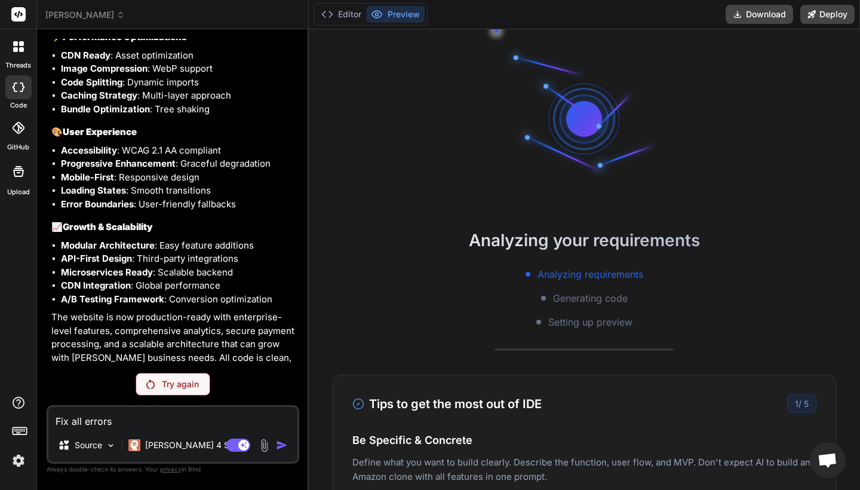
scroll to position [0, 0]
click at [143, 377] on div "Try again" at bounding box center [173, 384] width 75 height 23
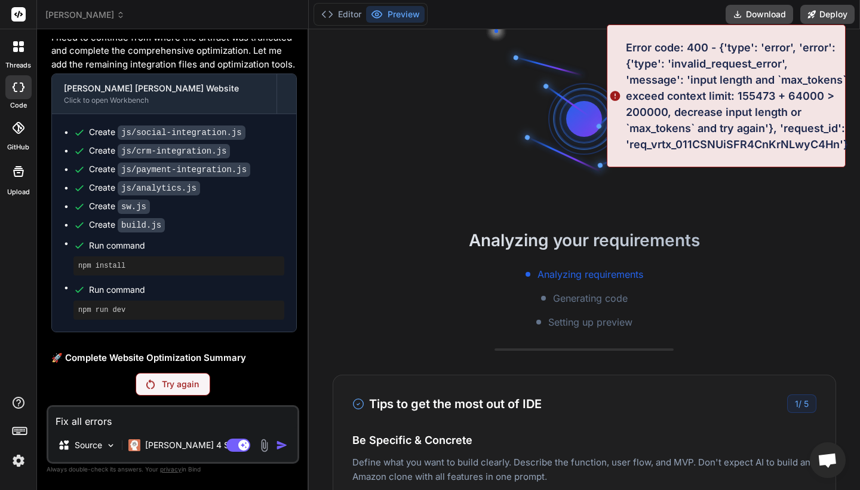
scroll to position [1768, 0]
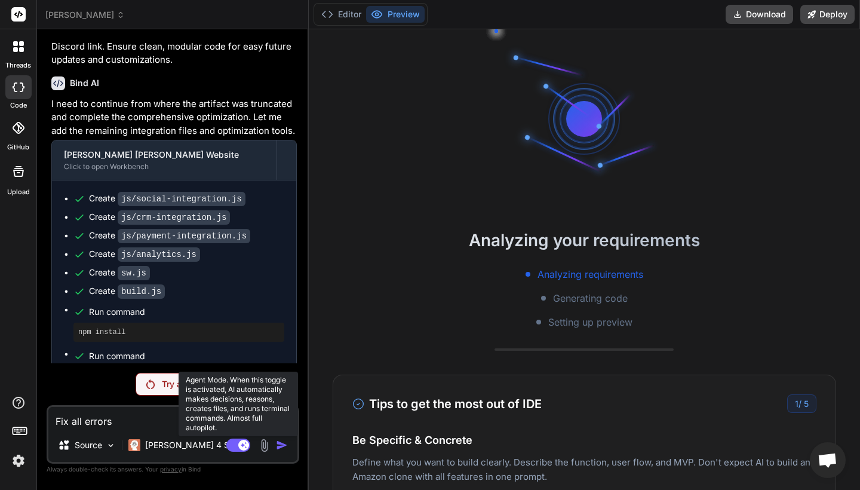
click at [229, 445] on rect at bounding box center [238, 444] width 24 height 13
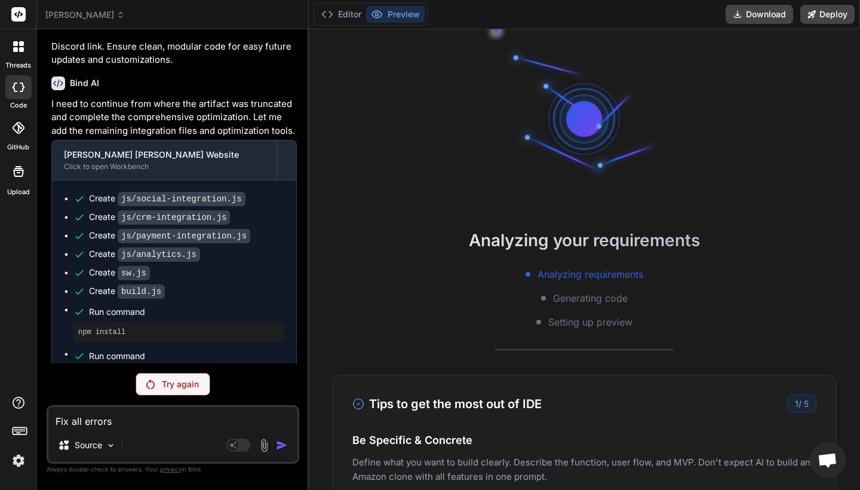
click at [130, 419] on textarea "Fix all errors" at bounding box center [172, 417] width 249 height 21
click at [160, 396] on div "You Create a fully responsive, mobile-first website for creator [PERSON_NAME] […" at bounding box center [173, 264] width 253 height 450
click at [155, 385] on img at bounding box center [150, 384] width 8 height 10
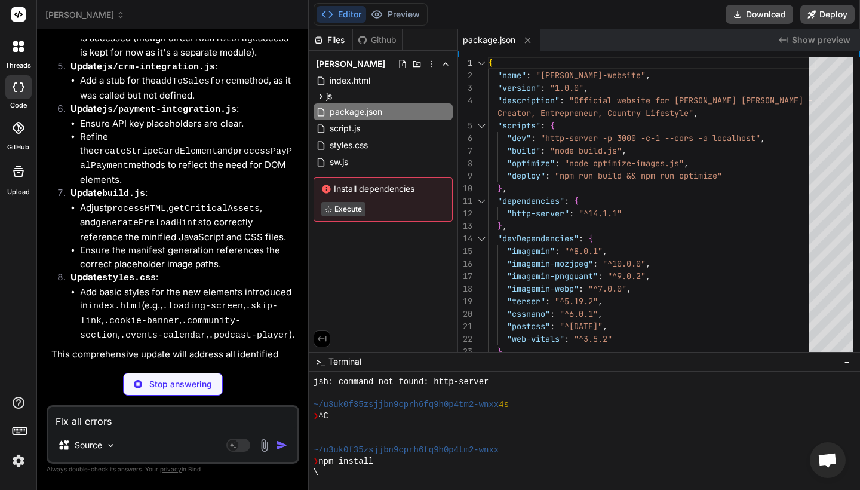
scroll to position [0, 0]
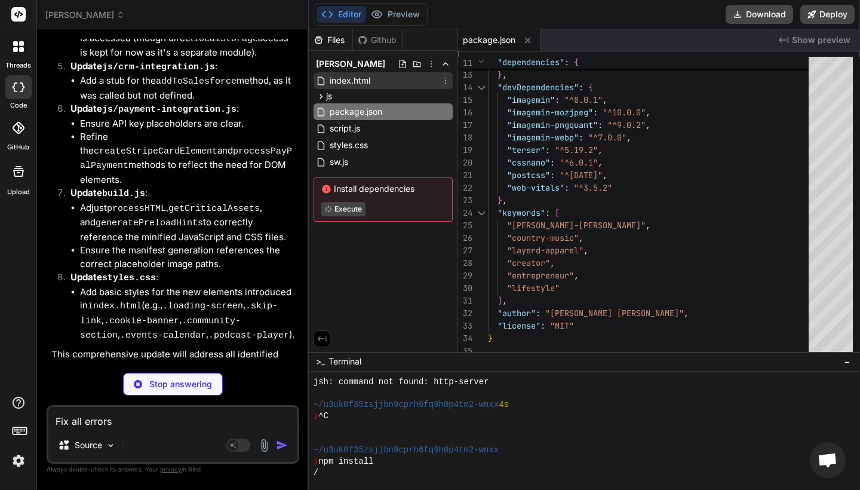
type textarea "x"
click at [344, 80] on span "index.html" at bounding box center [349, 80] width 43 height 14
type textarea "registrationError); }); }); } </script> </body> </html>"
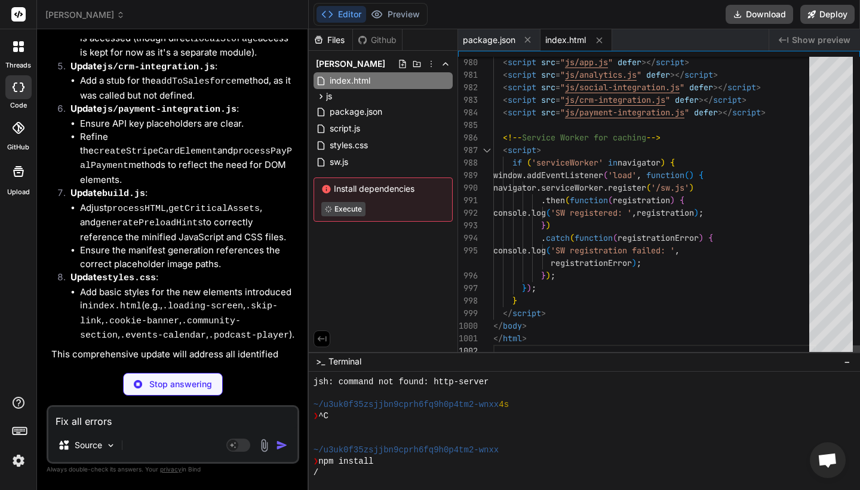
scroll to position [88, 0]
type textarea "x"
type textarea "}); }); } </script> </body> </html>"
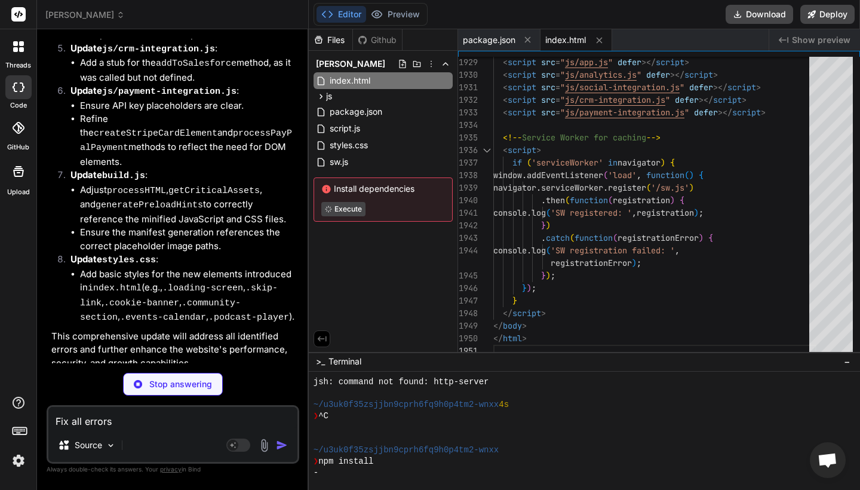
scroll to position [0, 0]
type textarea "x"
click at [359, 148] on span "styles.css" at bounding box center [348, 145] width 41 height 14
type textarea "grid-template-columns: 1fr; } }"
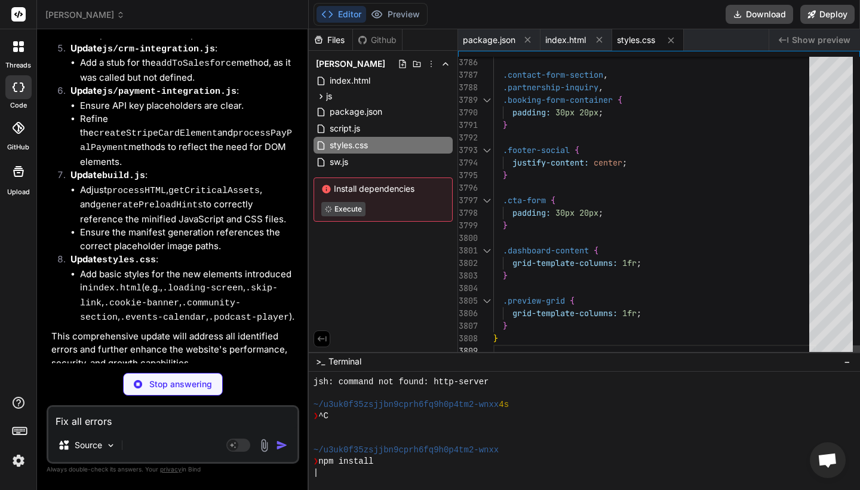
type textarea "x"
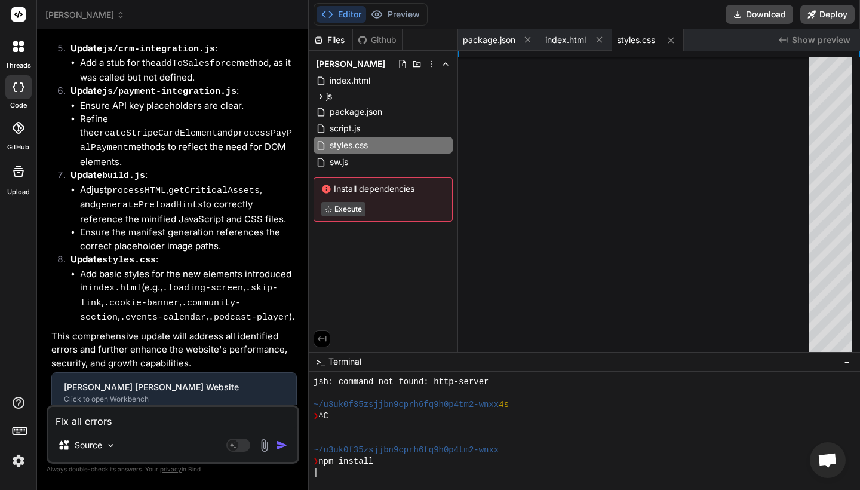
type textarea "x"
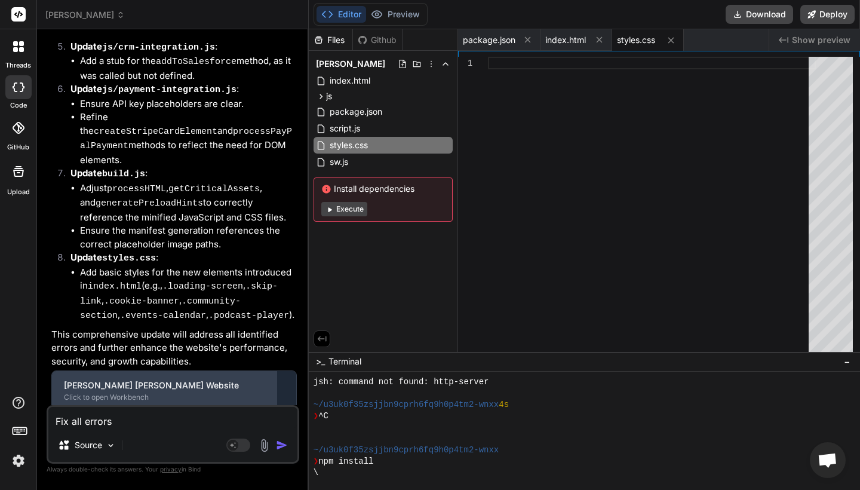
scroll to position [4087, 0]
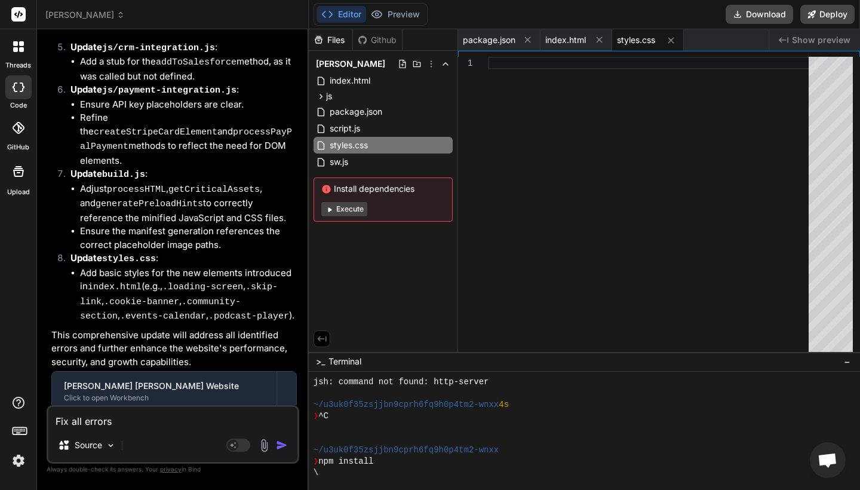
click at [119, 424] on textarea "Fix all errors" at bounding box center [172, 417] width 249 height 21
type textarea "c"
type textarea "x"
type textarea "co"
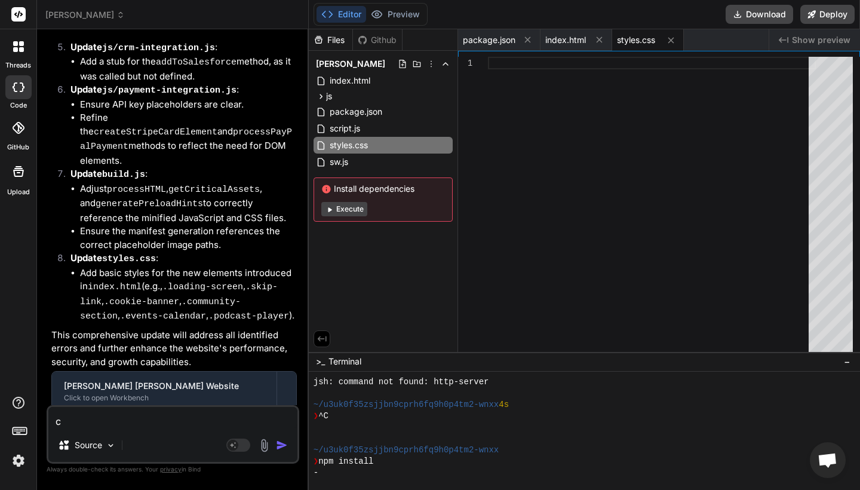
type textarea "x"
type textarea "con"
type textarea "x"
type textarea "cony"
type textarea "x"
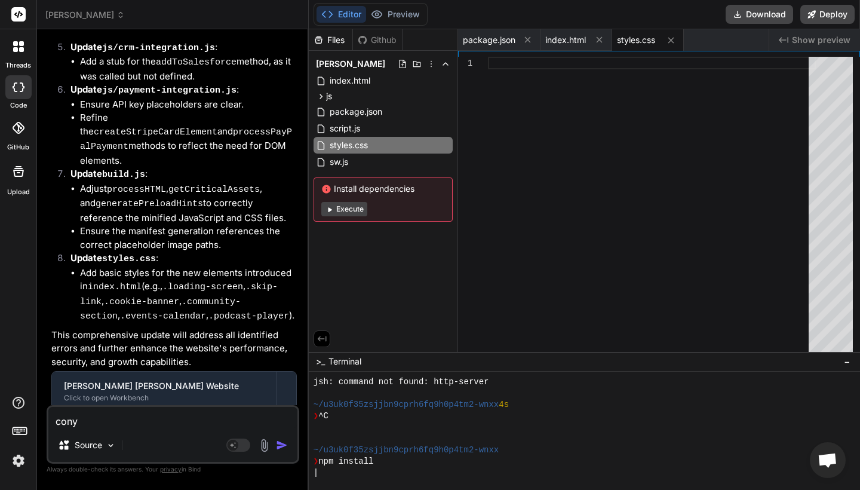
type textarea "conyi"
type textarea "x"
type textarea "conyin"
type textarea "x"
type textarea "conyinu"
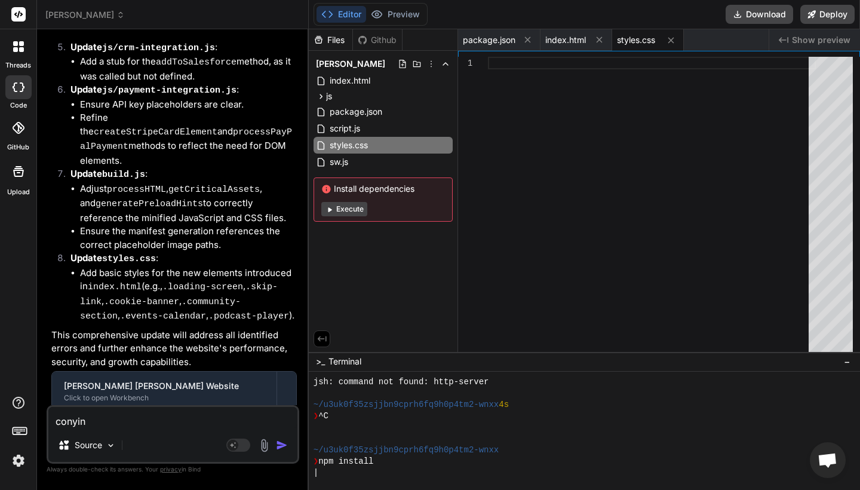
type textarea "x"
type textarea "conyinue"
type textarea "x"
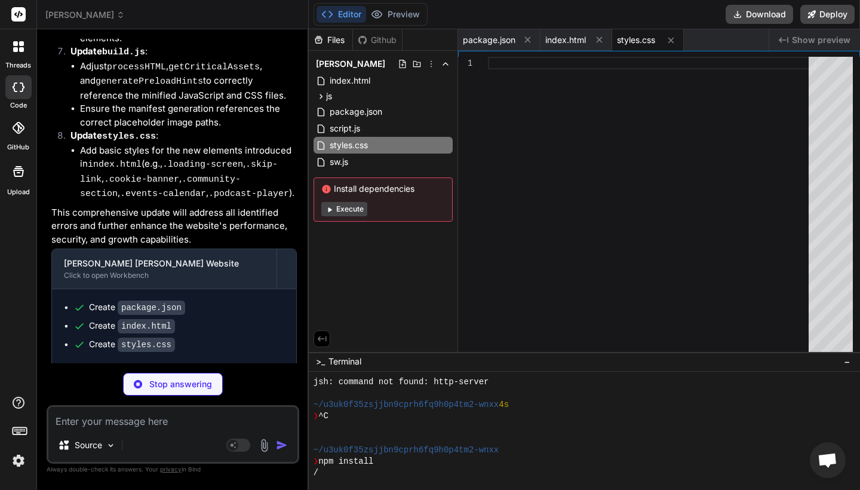
scroll to position [4198, 0]
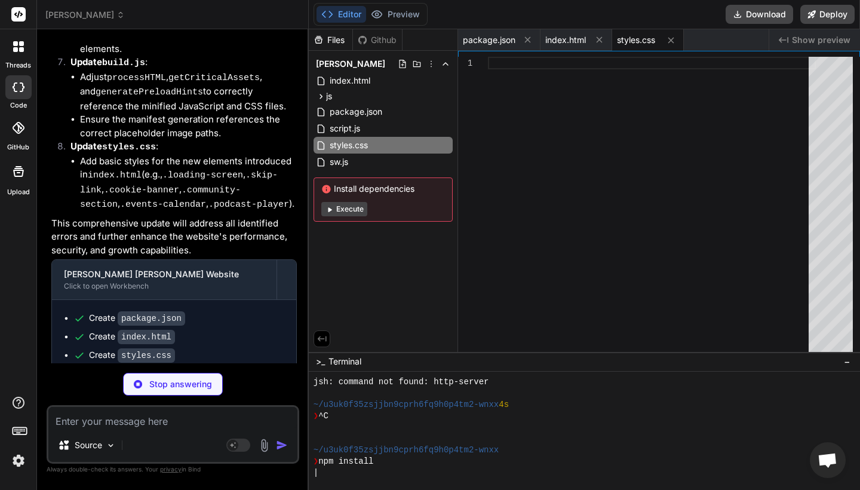
type textarea "x"
type textarea ".subscribe-form input { max-width: 100%; } }"
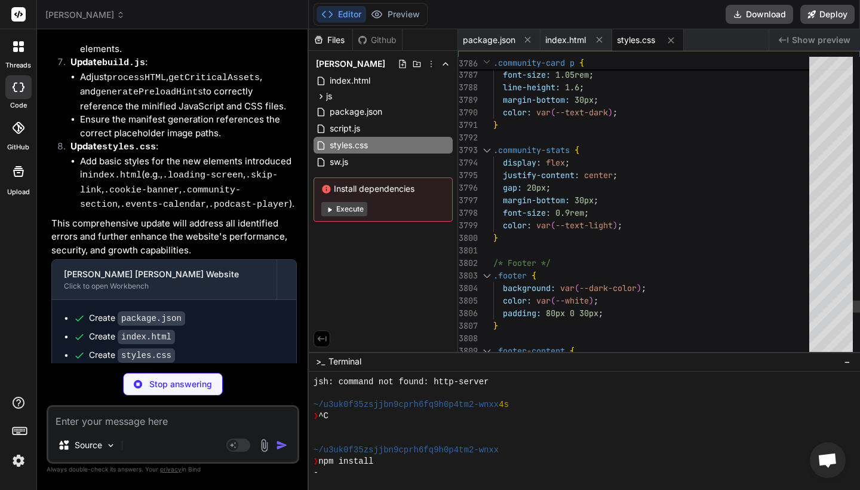
type textarea "x"
type textarea "<p>It looks like you're not connected to the internet. Don't worry, you can sti…"
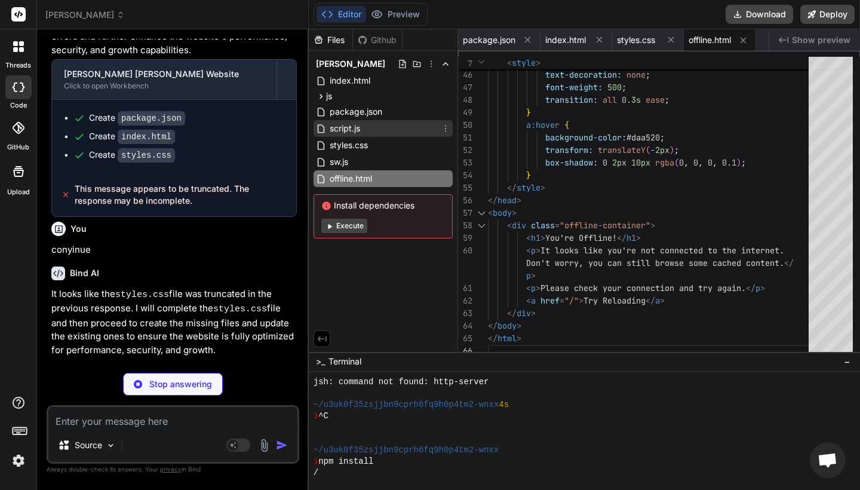
scroll to position [0, 0]
type textarea "x"
click at [351, 159] on div "sw.js" at bounding box center [382, 161] width 139 height 17
type textarea "});"
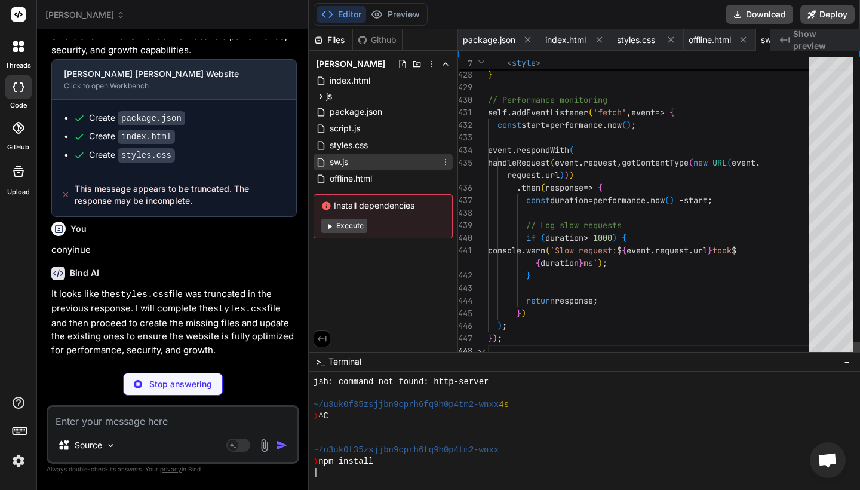
scroll to position [13, 0]
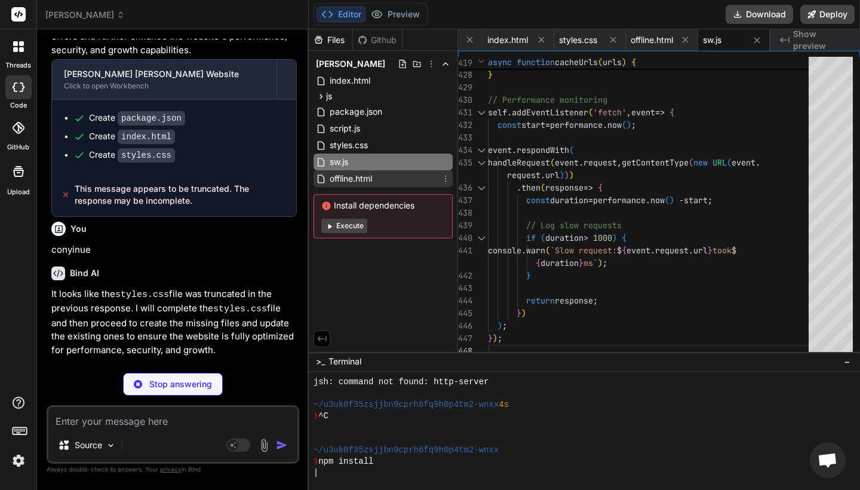
type textarea "x"
click at [351, 171] on span "offline.html" at bounding box center [350, 178] width 45 height 14
type textarea "<p>It looks like you're not connected to the internet. Don't worry, you can sti…"
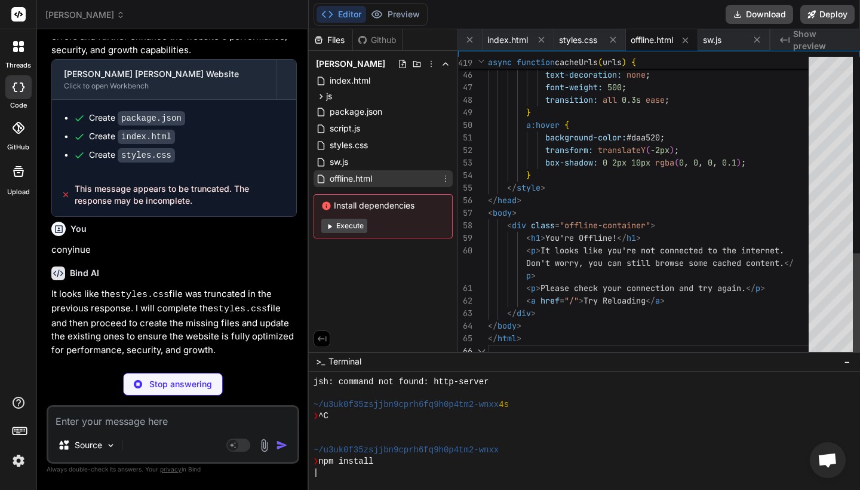
scroll to position [88, 0]
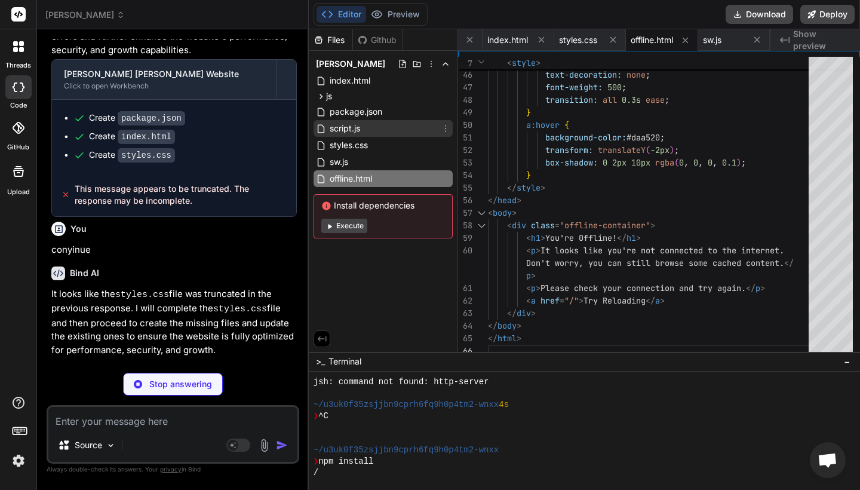
type textarea "x"
click at [359, 128] on span "script.js" at bounding box center [344, 128] width 33 height 14
type textarea "// Global functions (needed for inline event handlers) window.updateQuantity = …"
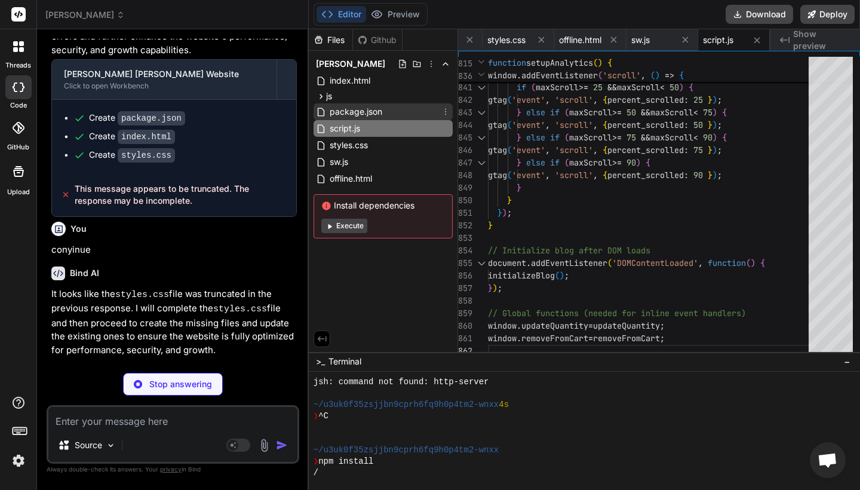
type textarea "x"
click at [361, 111] on span "package.json" at bounding box center [355, 111] width 55 height 14
type textarea ""lifestyle" ], "author": "[PERSON_NAME] [PERSON_NAME]", "license": "MIT" }"
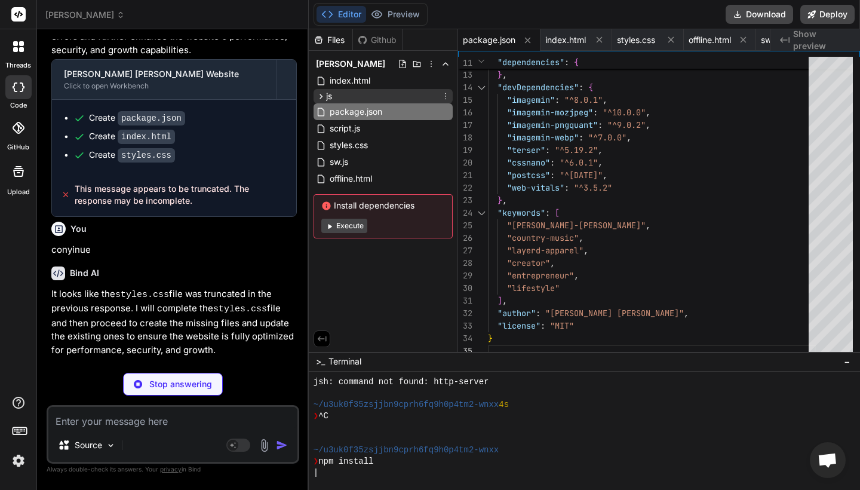
click at [351, 90] on div "js" at bounding box center [382, 96] width 139 height 14
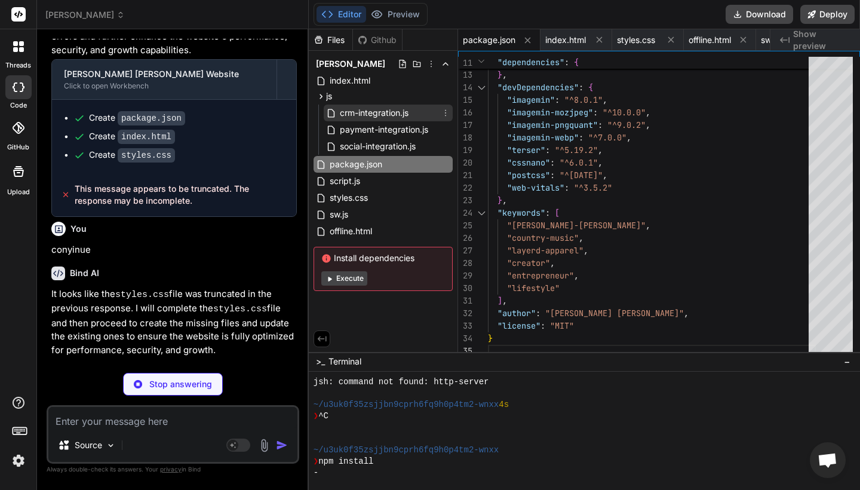
type textarea "x"
click at [371, 106] on span "crm-integration.js" at bounding box center [374, 113] width 71 height 14
type textarea "// Export for module usage if (typeof module !== 'undefined' && module.exports)…"
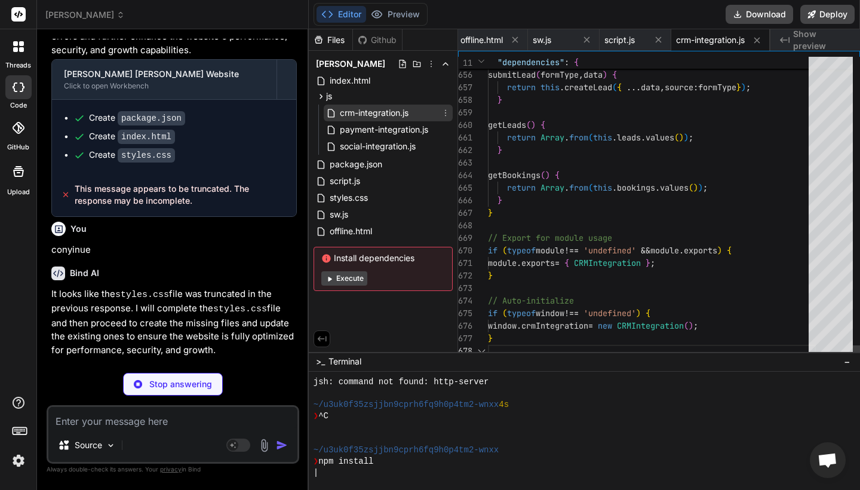
scroll to position [113, 0]
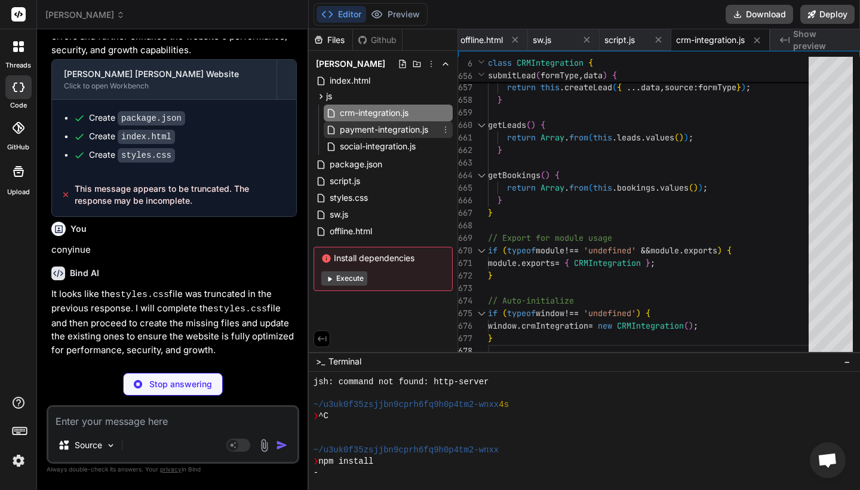
type textarea "x"
click at [386, 125] on span "payment-integration.js" at bounding box center [384, 129] width 91 height 14
type textarea "// Auto-initialize if config is available if (typeof window !== 'undefined' && …"
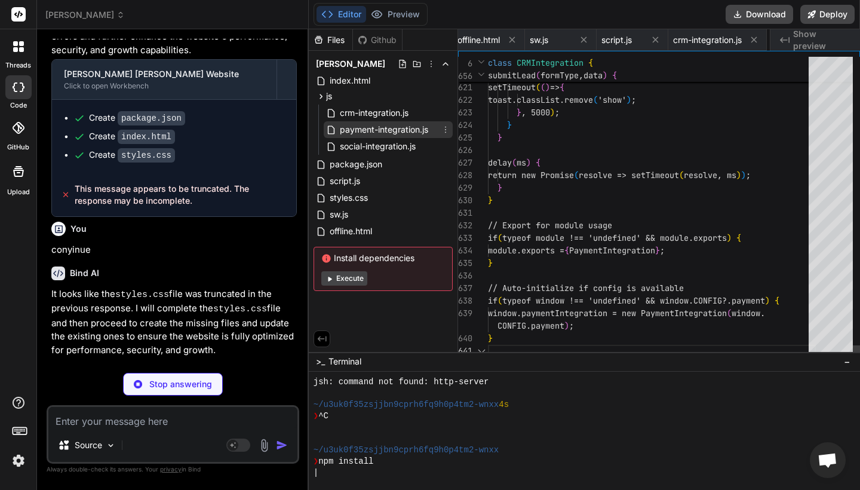
scroll to position [63, 0]
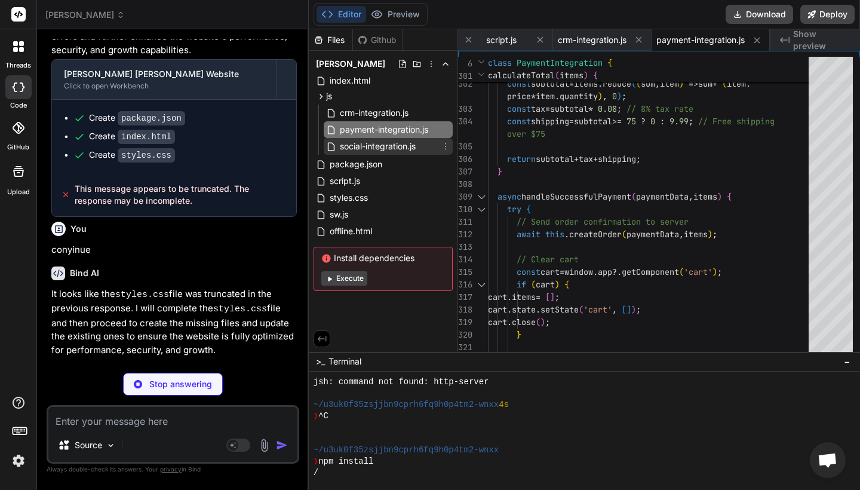
type textarea "x"
click at [391, 148] on span "social-integration.js" at bounding box center [378, 146] width 78 height 14
type textarea "// Auto-initialize if config is available if (typeof window !== 'undefined' && …"
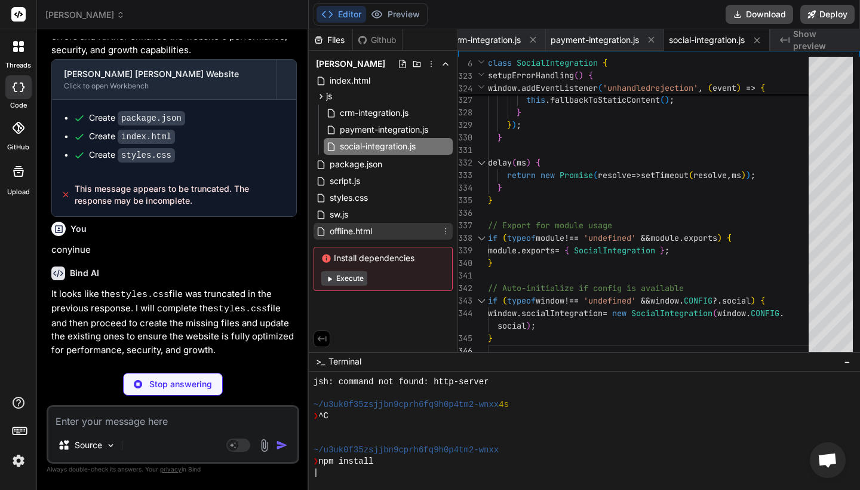
scroll to position [0, 0]
click at [320, 94] on icon at bounding box center [321, 96] width 10 height 10
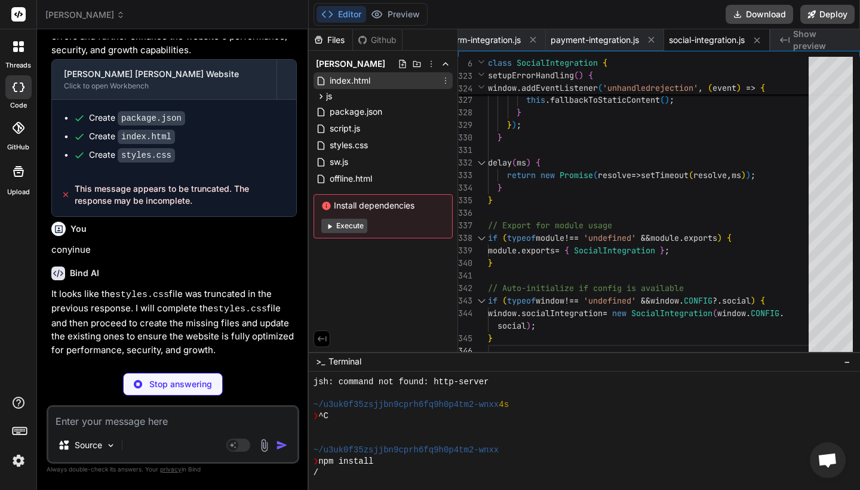
type textarea "x"
click at [355, 82] on span "index.html" at bounding box center [349, 80] width 43 height 14
type textarea "}); }); } </script> </body> </html>"
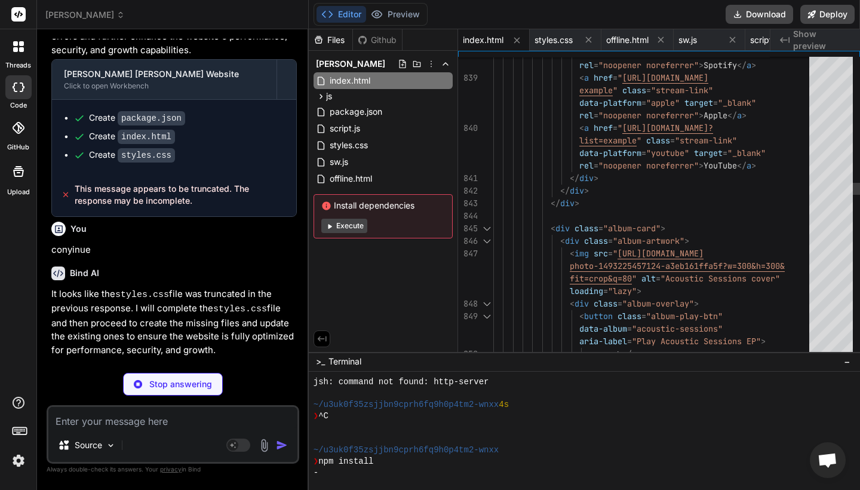
type textarea "x"
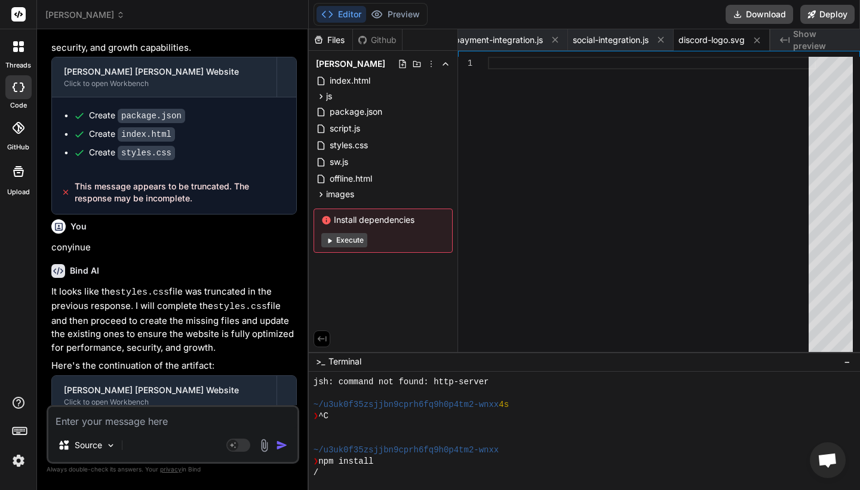
scroll to position [4400, 0]
copy span "incomplete"
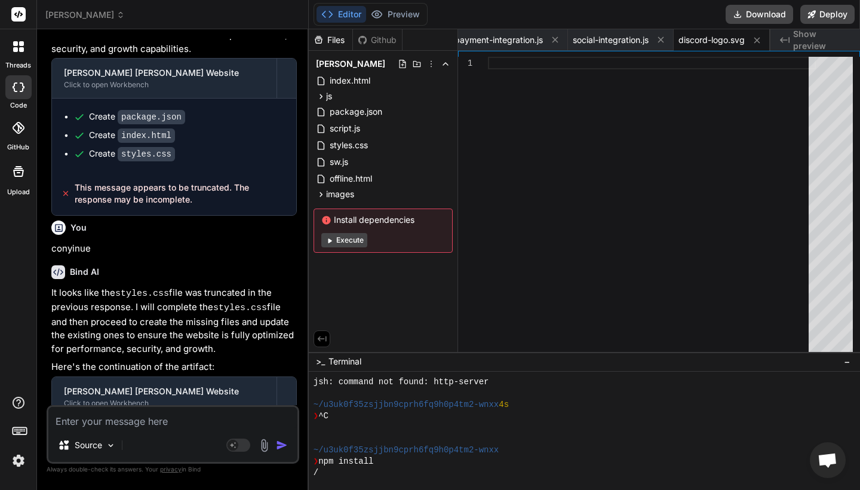
click at [134, 425] on textarea at bounding box center [172, 417] width 249 height 21
paste textarea "This message appears to be truncated. The response may be incomplete."
type textarea "This message appears to be truncated. The response may be incomplete."
type textarea "x"
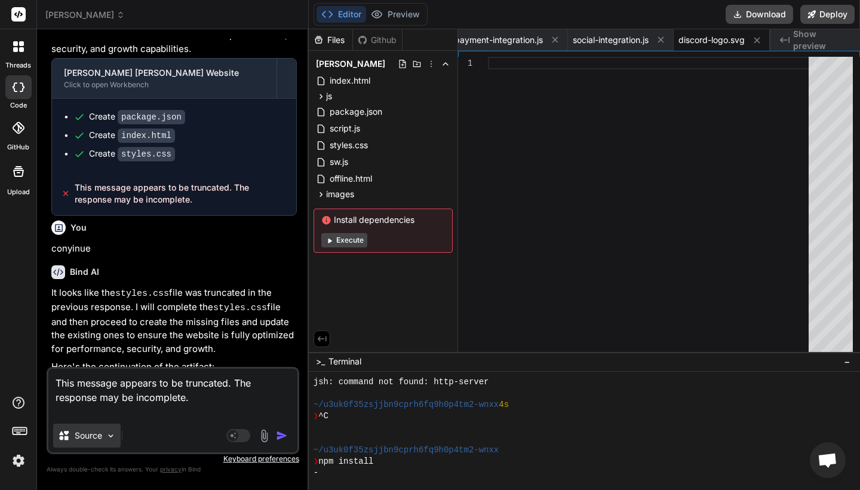
type textarea "This message appears to be truncated. The response may be incomplete."
click at [100, 435] on p "Source" at bounding box center [88, 435] width 27 height 12
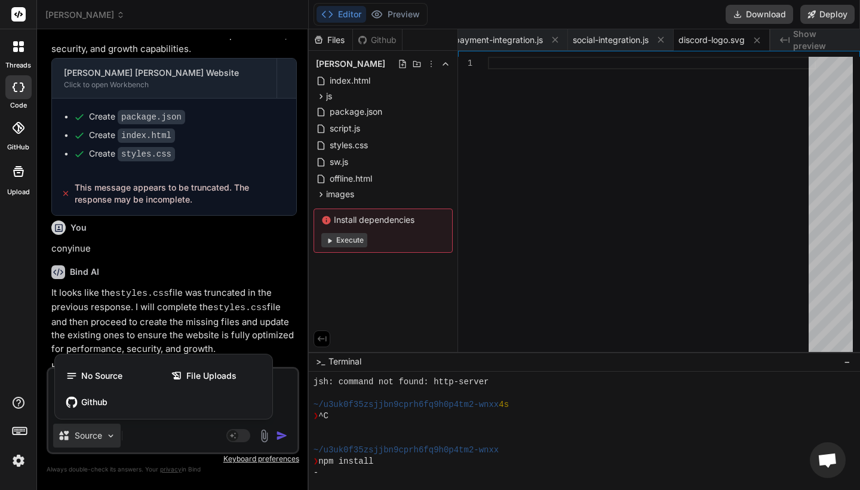
click at [247, 431] on div at bounding box center [430, 245] width 860 height 490
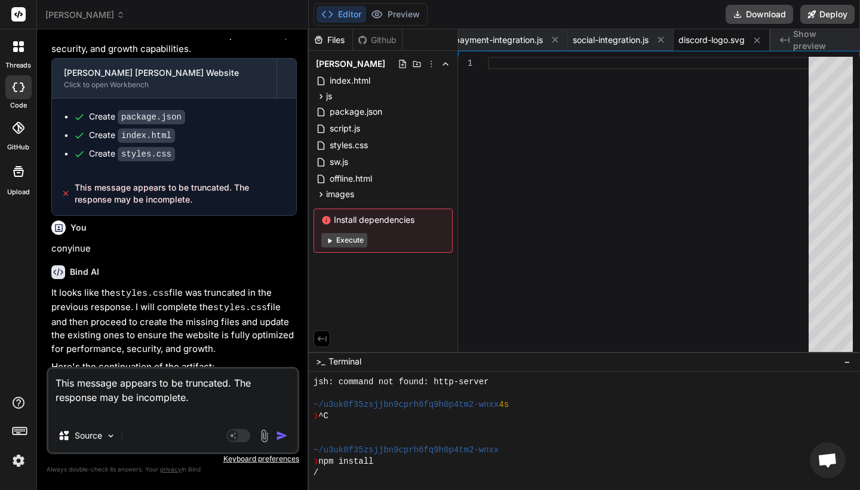
click at [247, 431] on rect at bounding box center [238, 435] width 24 height 13
click at [185, 436] on p "[PERSON_NAME] 4 S.." at bounding box center [189, 435] width 89 height 12
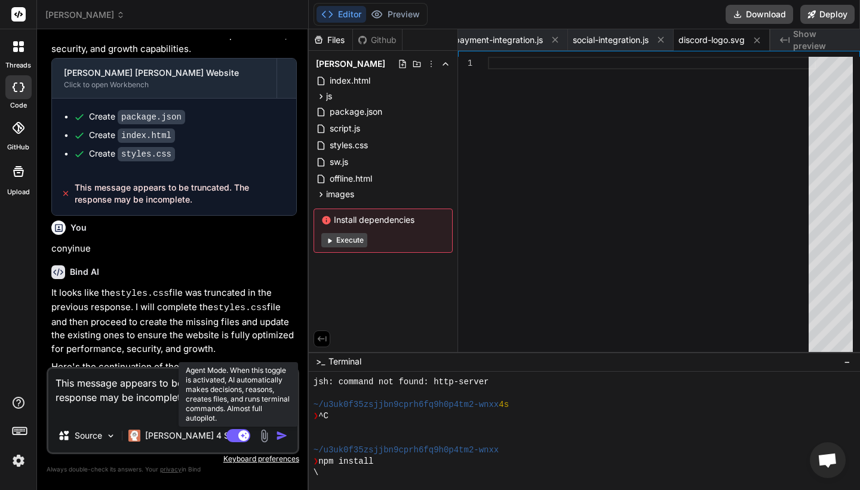
click at [236, 439] on rect at bounding box center [238, 435] width 24 height 13
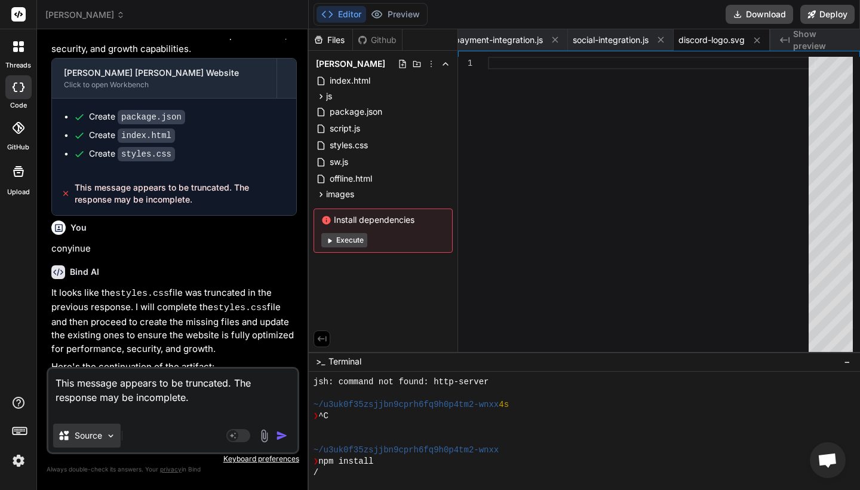
click at [111, 433] on img at bounding box center [111, 436] width 10 height 10
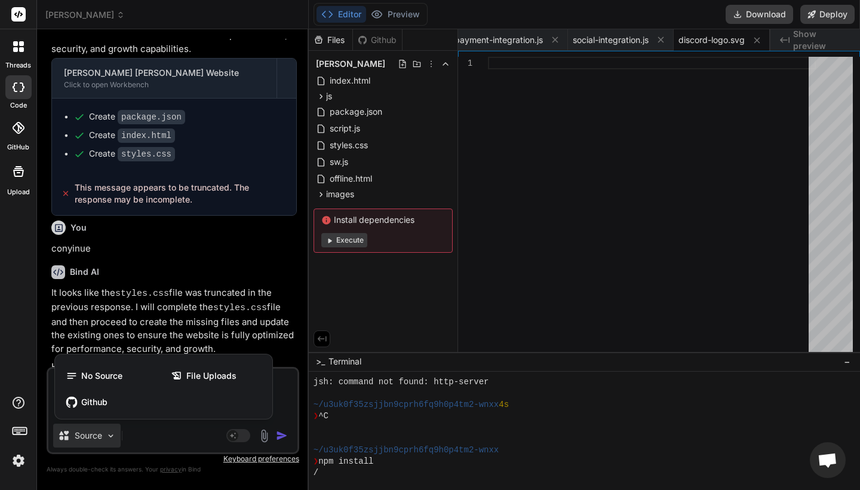
click at [287, 430] on div at bounding box center [430, 245] width 860 height 490
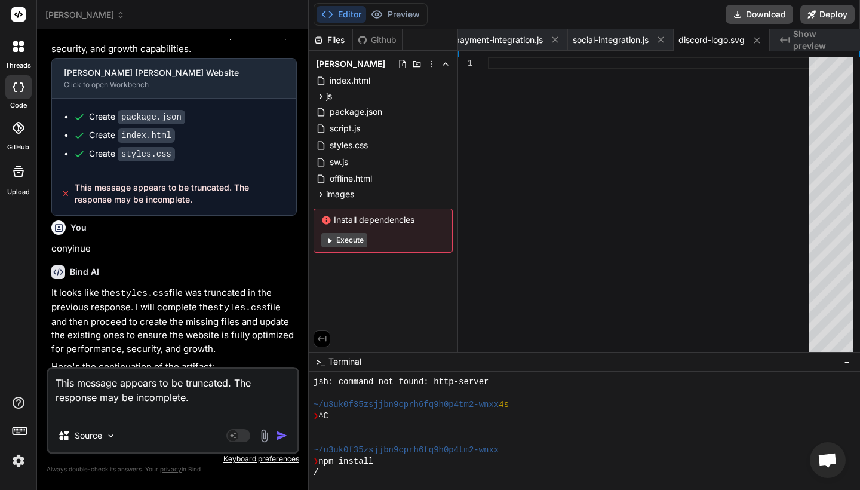
click at [284, 435] on img "button" at bounding box center [282, 435] width 12 height 12
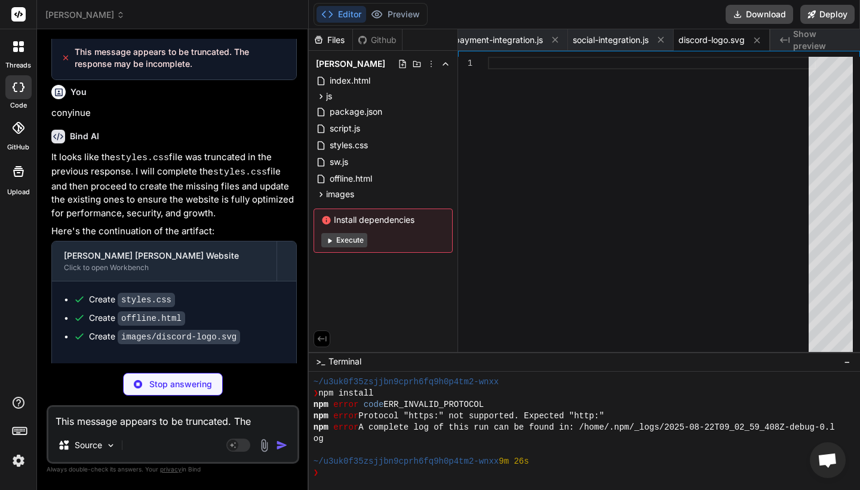
scroll to position [4524, 0]
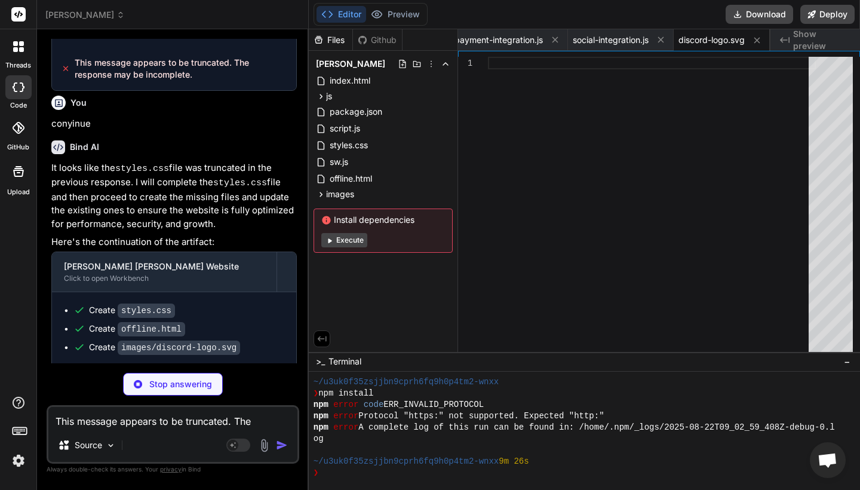
click at [346, 472] on div "❯" at bounding box center [577, 472] width 528 height 11
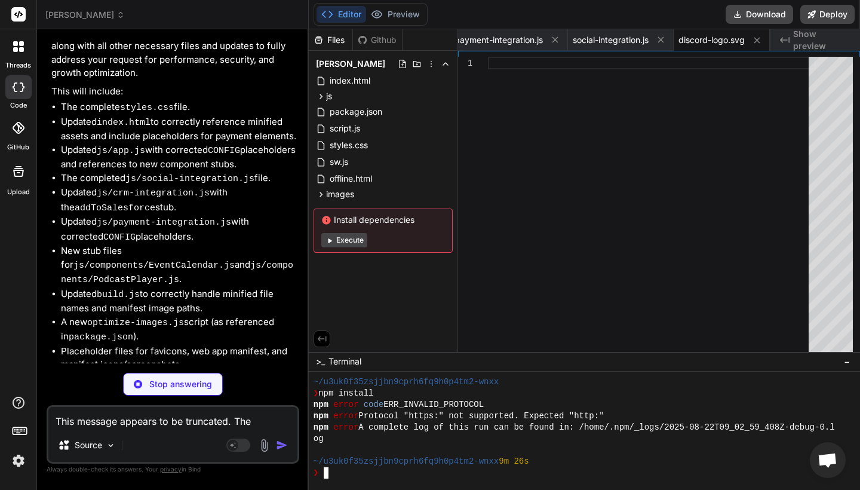
scroll to position [0, 0]
type textarea "x"
click at [394, 143] on div "styles.css" at bounding box center [382, 145] width 139 height 17
type textarea ".subscribe-form input { max-width: 100%; } }"
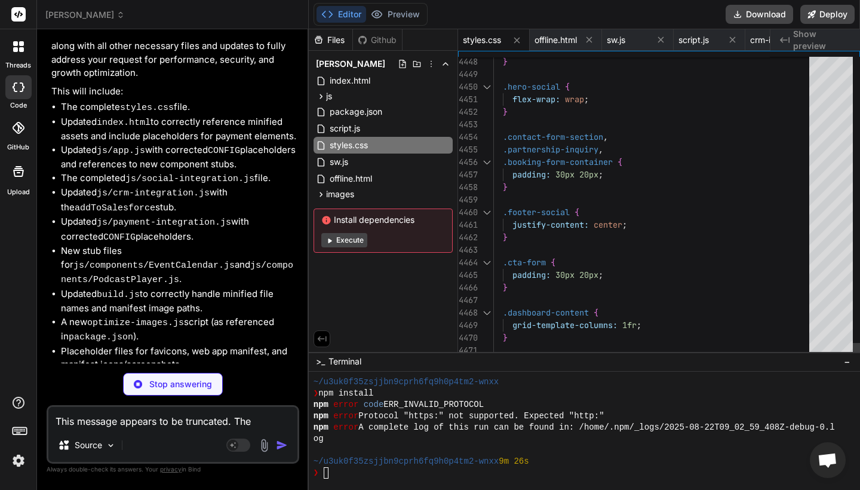
scroll to position [63, 0]
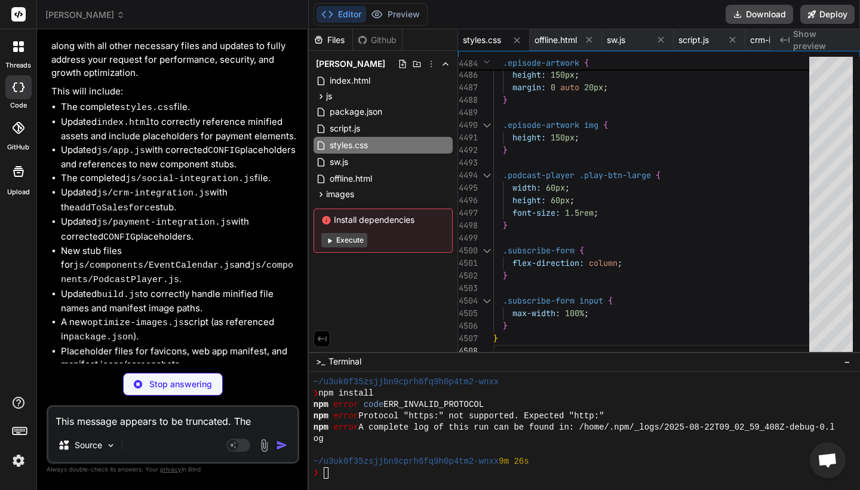
click at [348, 473] on div "❯" at bounding box center [577, 472] width 528 height 11
type textarea "x"
type textarea "This message appears to be truncated. The response may be incomplete."
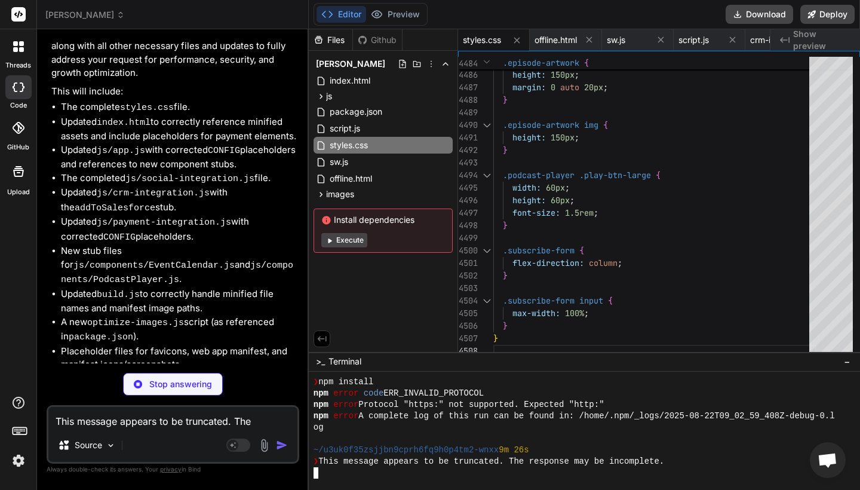
scroll to position [306, 0]
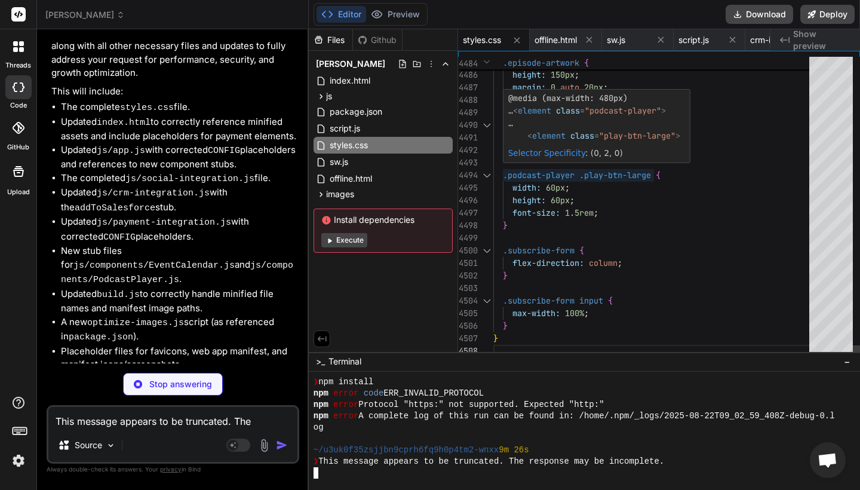
type textarea "x"
type textarea ".subscribe-form input { max-width: 100%; } }"
type textarea "x"
type textarea "module.exports = { TylerNolanApp, AppState, SecurityManager }; }"
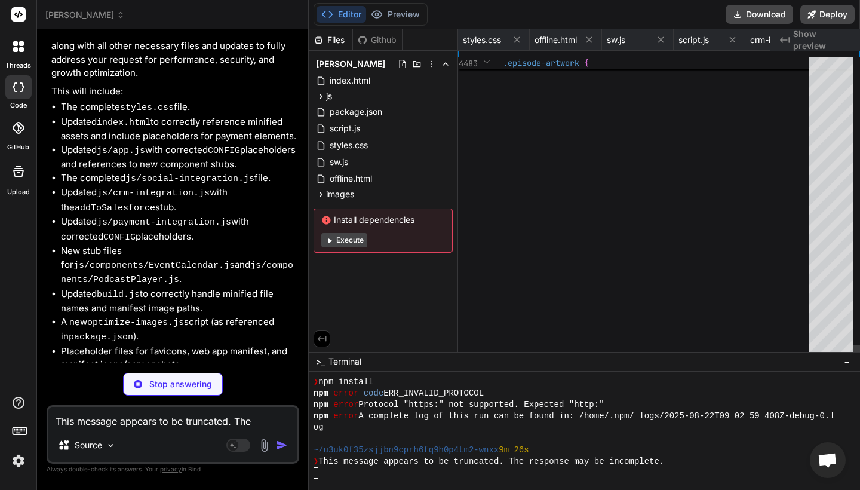
type textarea "x"
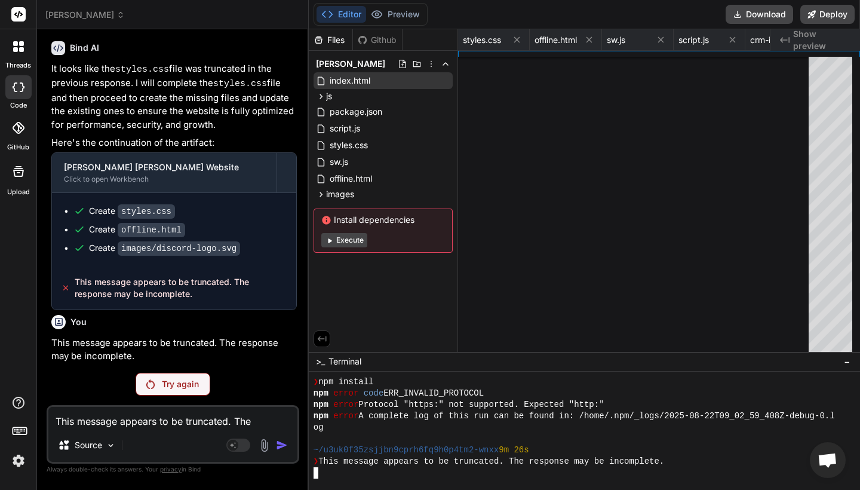
scroll to position [4492, 0]
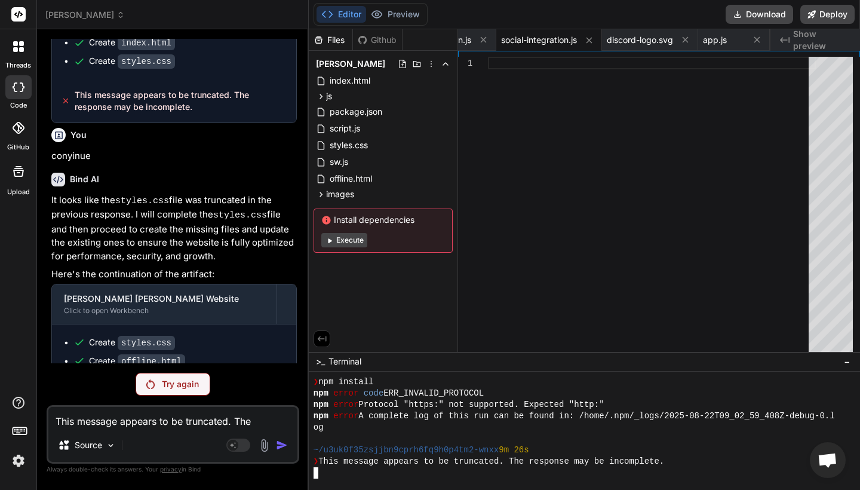
click at [154, 376] on div "Try again" at bounding box center [173, 384] width 75 height 23
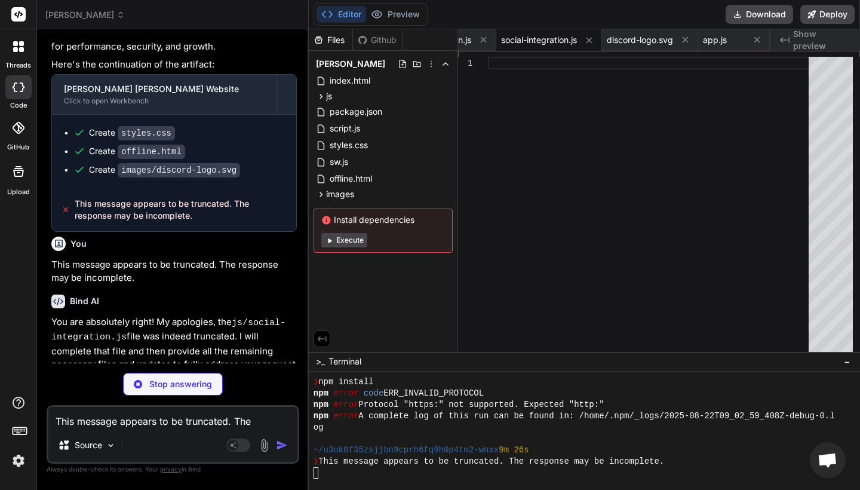
scroll to position [0, 0]
type textarea "x"
type textarea "module.exports = { SocialIntegration }; } // Auto-initialize if config is avail…"
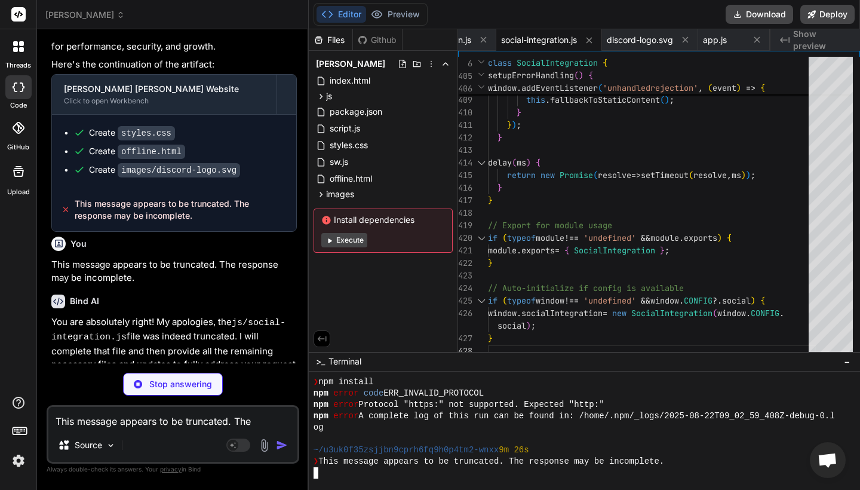
click at [343, 473] on div at bounding box center [577, 472] width 528 height 11
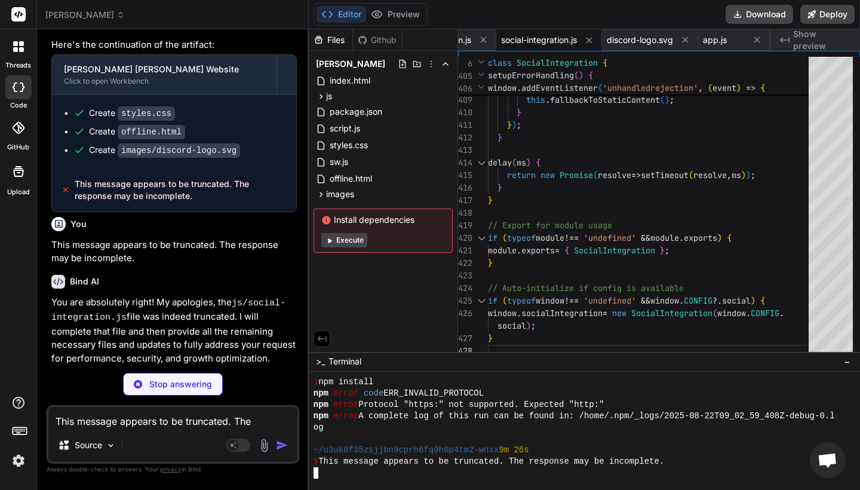
scroll to position [4720, 0]
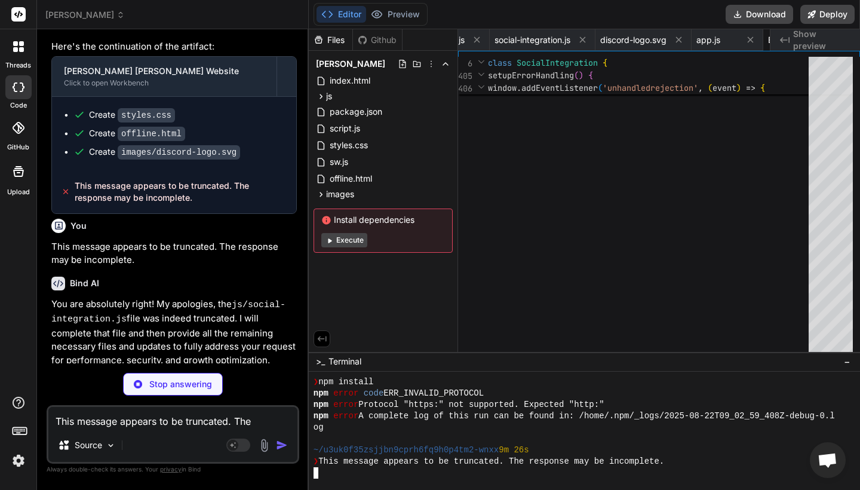
type textarea "x"
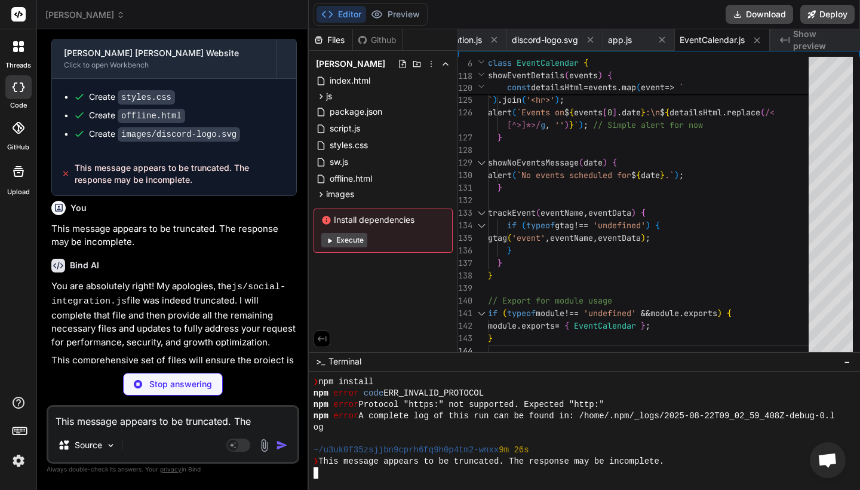
scroll to position [0, 0]
type textarea "x"
type textarea "// Export for module usage if (typeof module !== 'undefined' && module.exports)…"
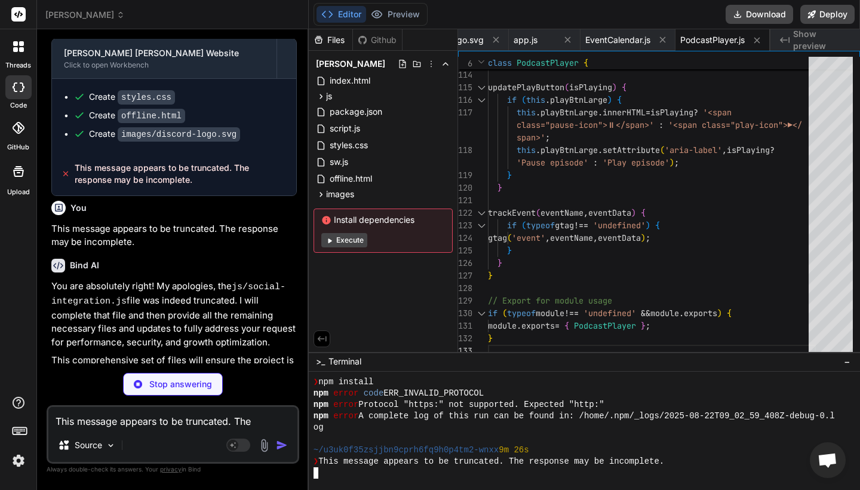
type textarea "x"
type textarea "// Export for module usage if (typeof module !== 'undefined' && module.exports)…"
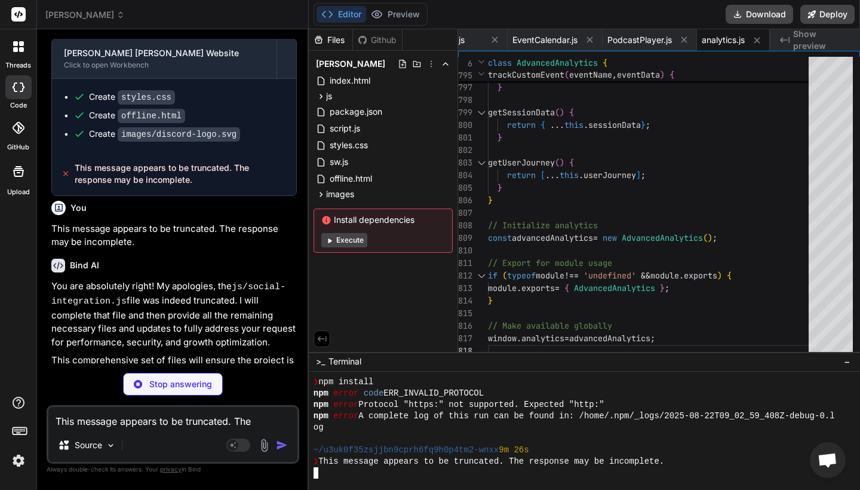
type textarea "x"
type textarea "module.exports = { CRMIntegration }; } // Auto-initialize if (typeof window !==…"
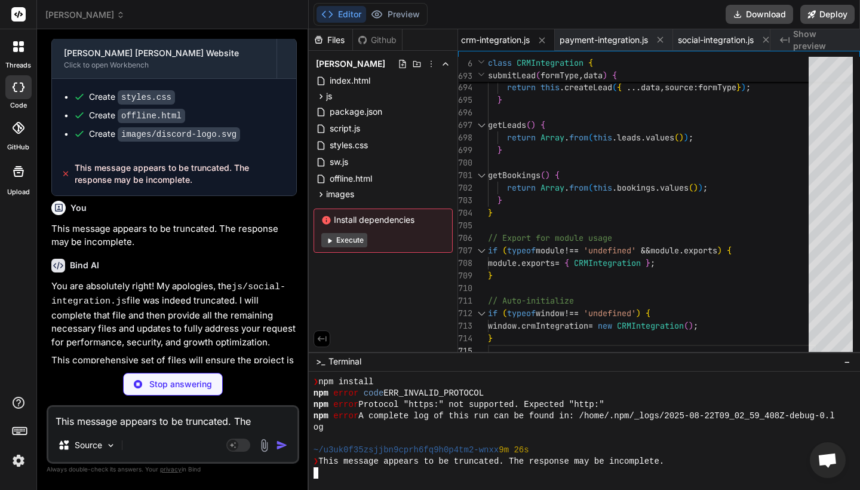
type textarea "x"
type textarea "// Auto-initialize if config is available if (typeof window !== 'undefined' && …"
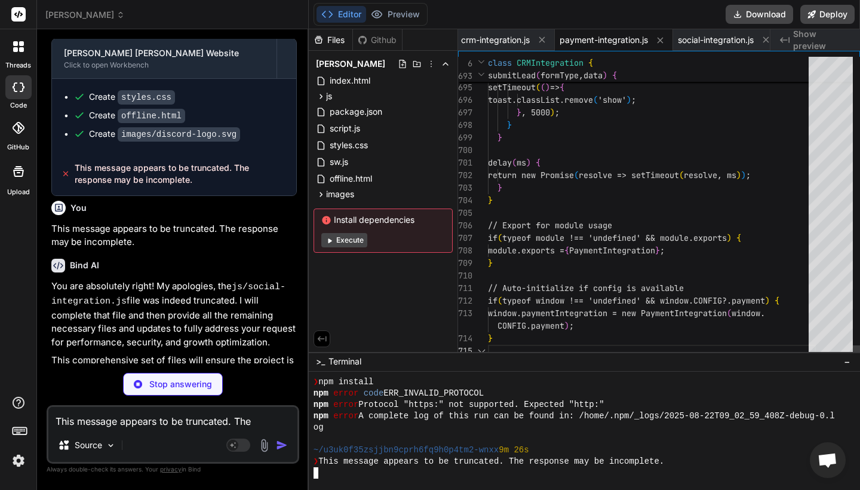
scroll to position [63, 0]
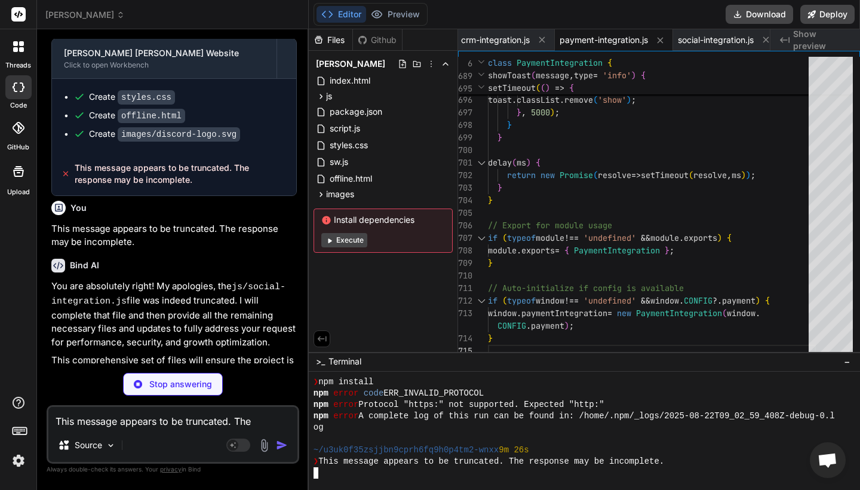
type textarea "x"
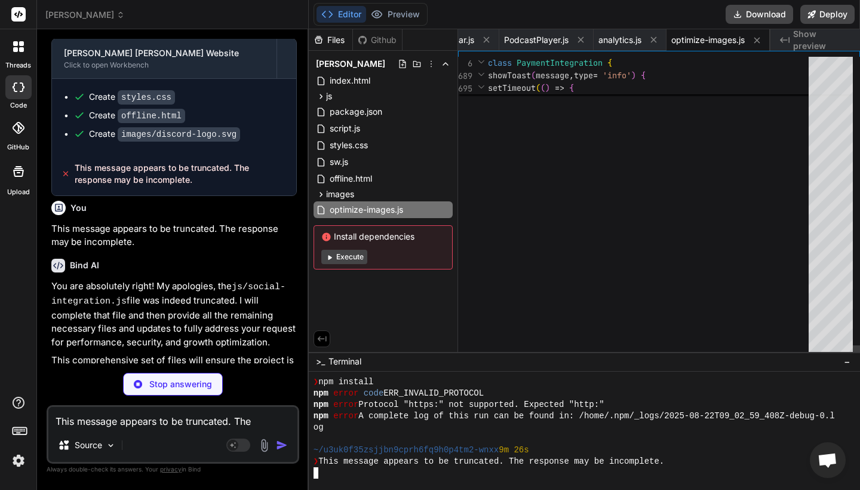
scroll to position [0, 0]
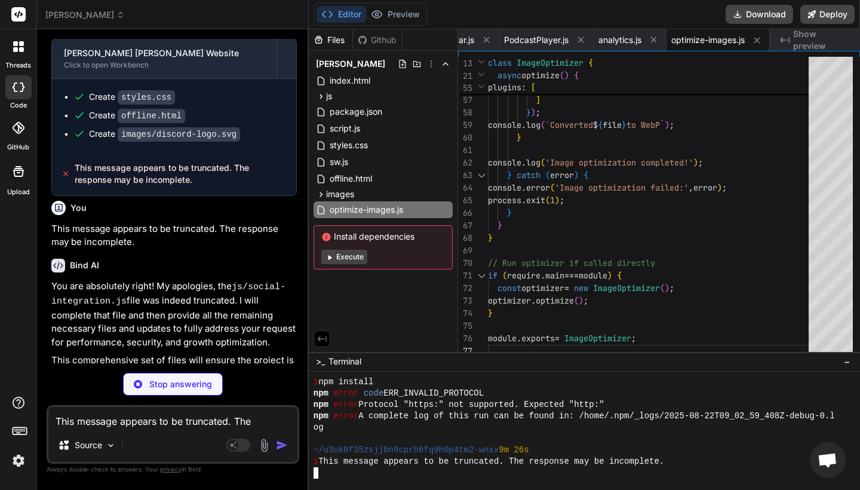
type textarea "x"
type textarea "// Run build if called directly if (require.main === module) { const optimizer …"
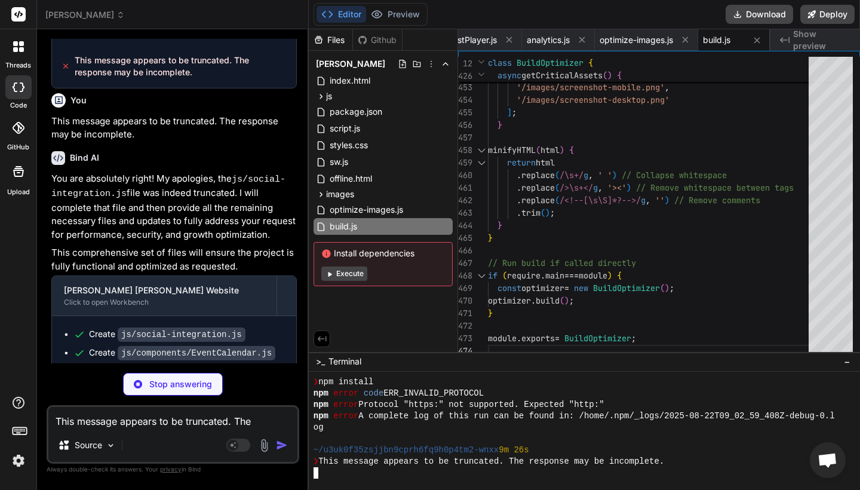
scroll to position [1, 0]
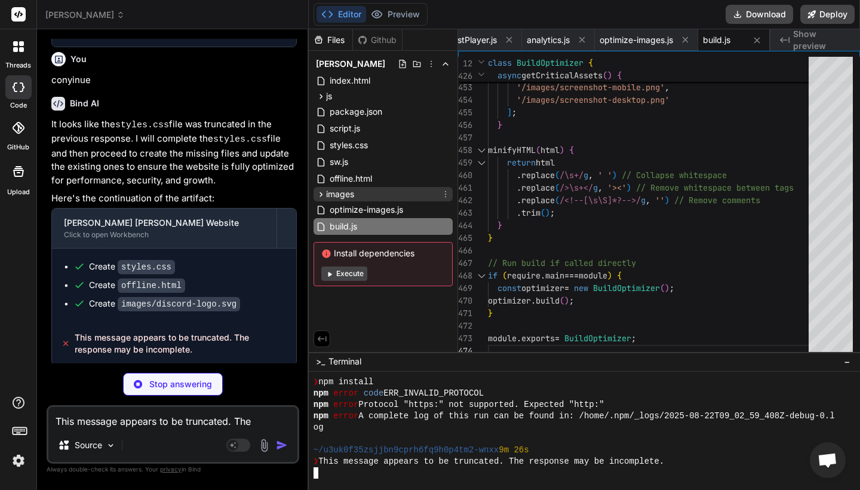
click at [349, 194] on span "images" at bounding box center [340, 194] width 28 height 12
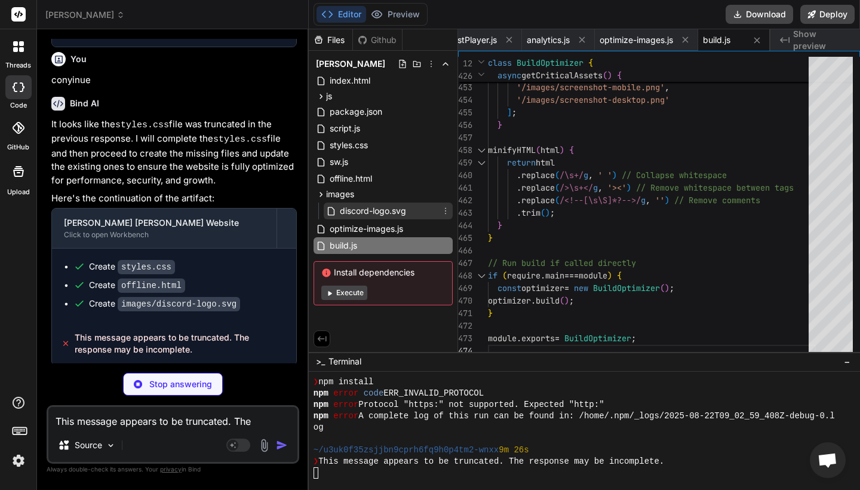
type textarea "x"
click at [379, 207] on span "discord-logo.svg" at bounding box center [373, 211] width 69 height 14
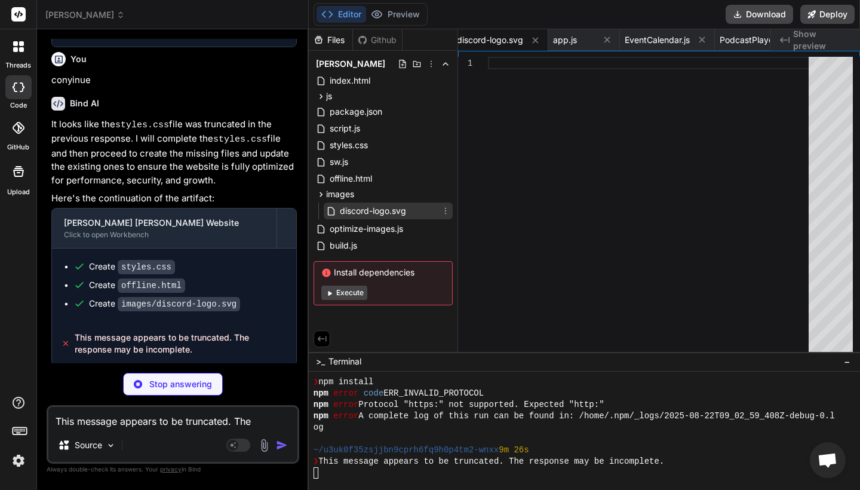
click at [393, 205] on span "discord-logo.svg" at bounding box center [373, 211] width 69 height 14
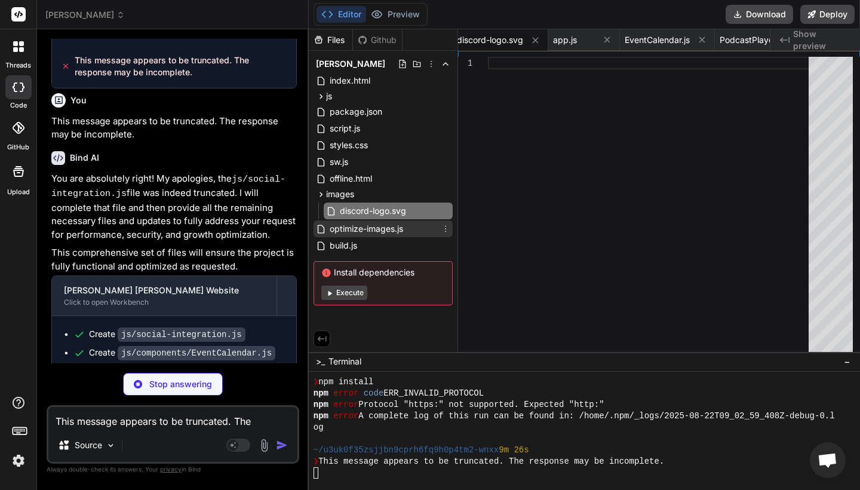
click at [384, 225] on span "optimize-images.js" at bounding box center [366, 229] width 76 height 14
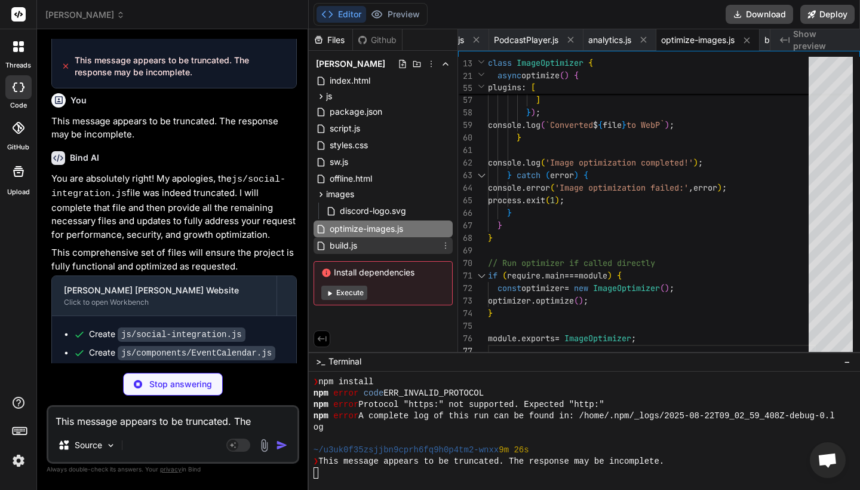
type textarea "x"
click at [361, 248] on div "build.js" at bounding box center [382, 245] width 139 height 17
type textarea "// Run build if called directly if (require.main === module) { const optimizer …"
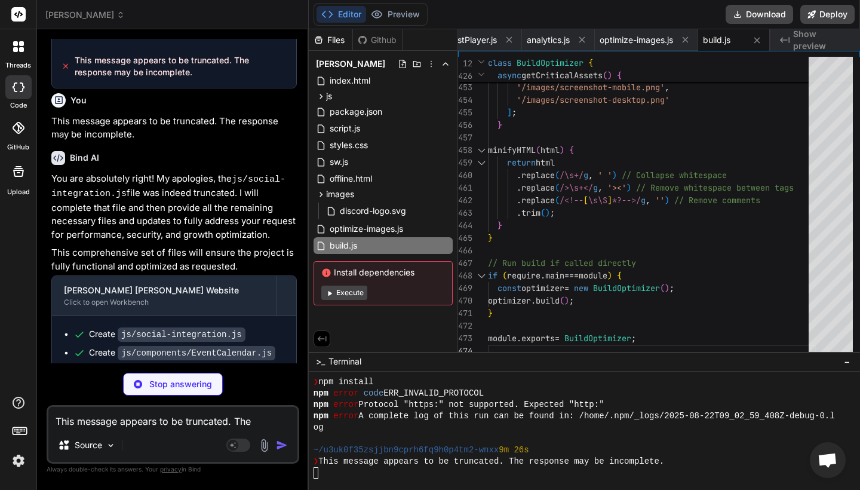
scroll to position [0, 0]
click at [397, 473] on div at bounding box center [577, 472] width 528 height 11
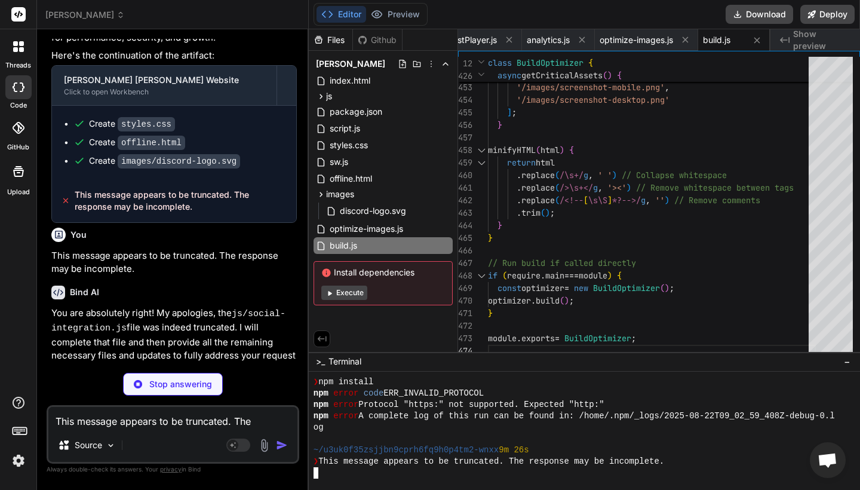
type textarea "x"
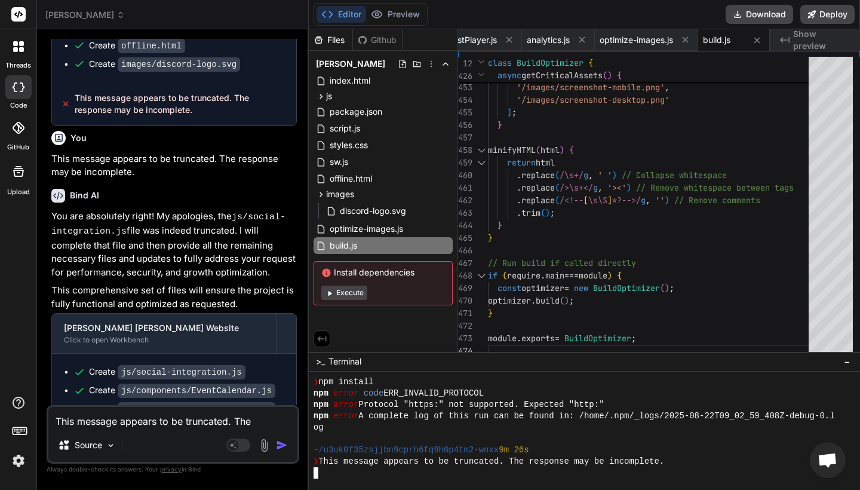
scroll to position [4804, 0]
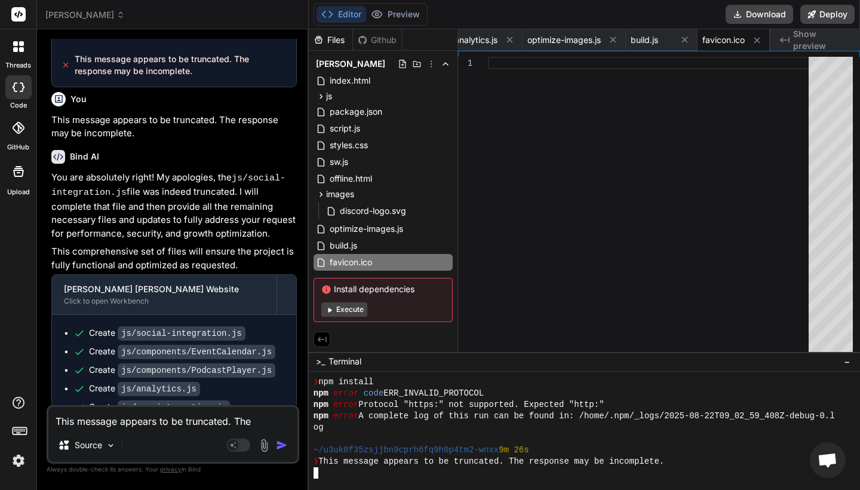
copy span "incomplete"
click at [156, 423] on textarea "This message appears to be truncated. The response may be incomplete." at bounding box center [172, 417] width 249 height 21
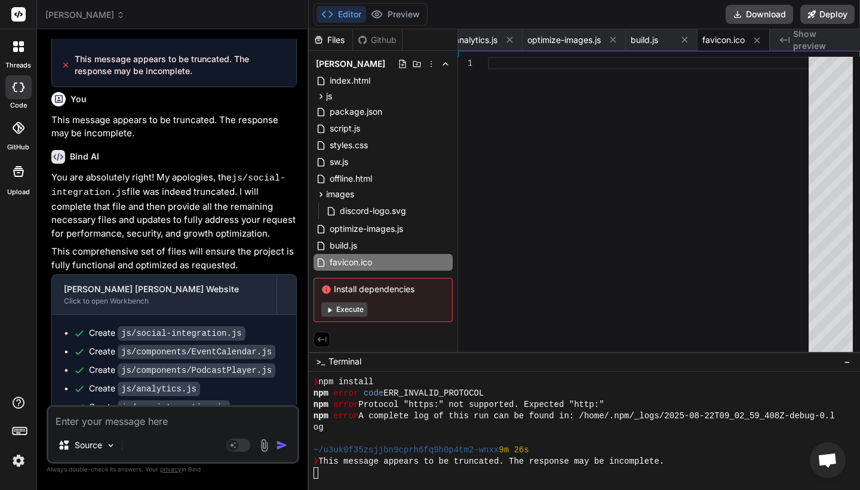
paste textarea "This message appears to be truncated. The response may be incomplete."
type textarea "This message appears to be truncated. The response may be incomplete."
type textarea "x"
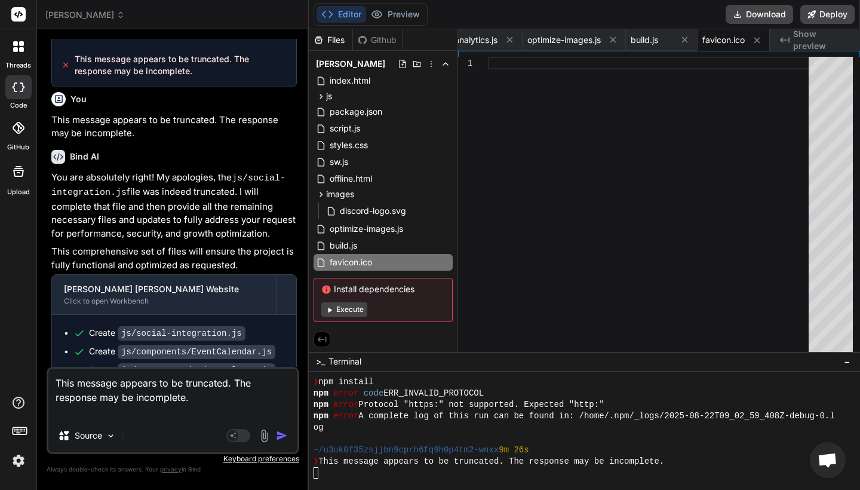
type textarea "This message appears to be truncated. The response may be incomplete."
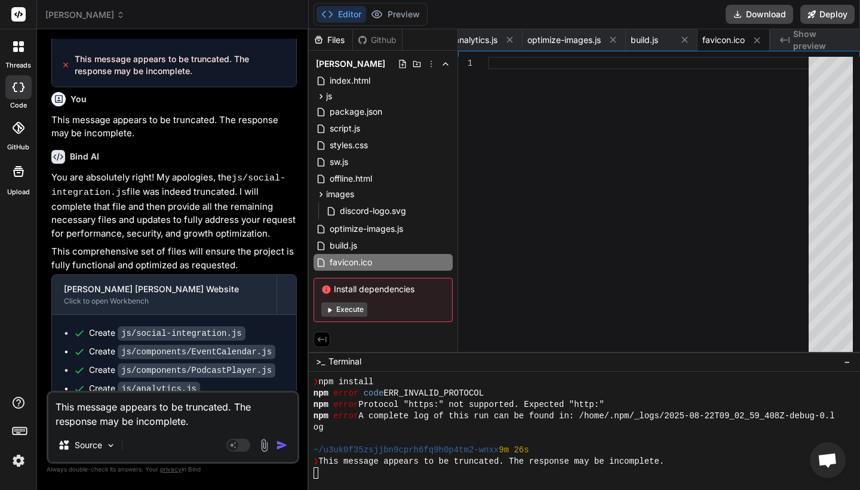
type textarea "x"
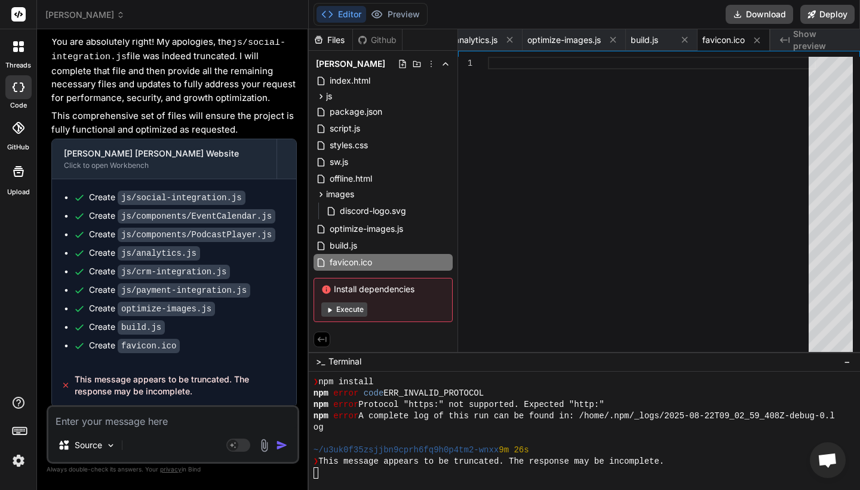
scroll to position [0, 0]
click at [404, 477] on div at bounding box center [577, 472] width 528 height 11
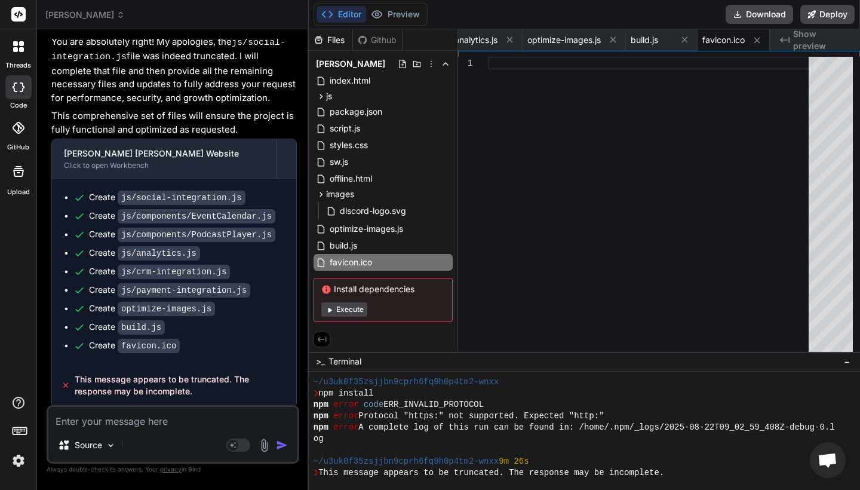
scroll to position [6, 1]
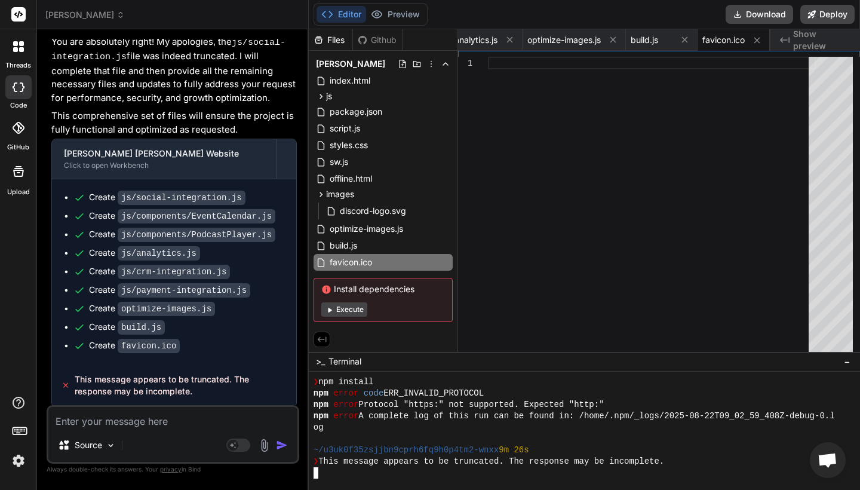
click at [333, 475] on div at bounding box center [577, 472] width 528 height 11
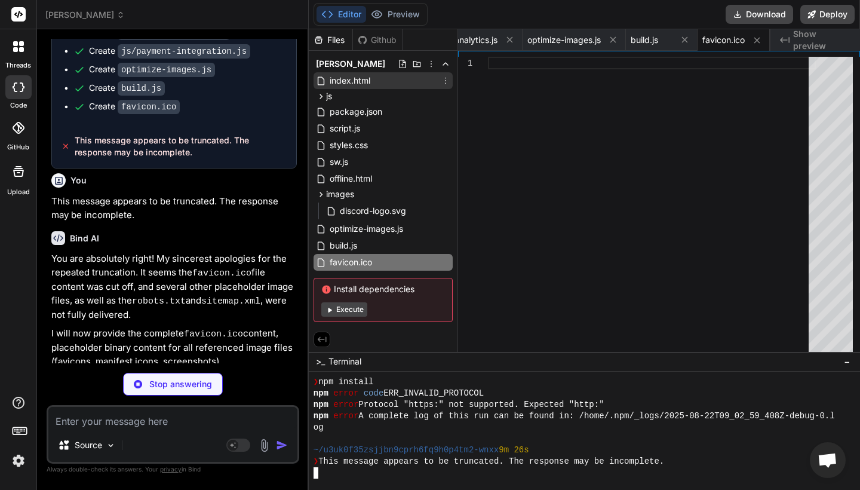
type textarea "x"
click at [354, 79] on span "index.html" at bounding box center [349, 80] width 43 height 14
type textarea "}); }); } </script> </body> </html>"
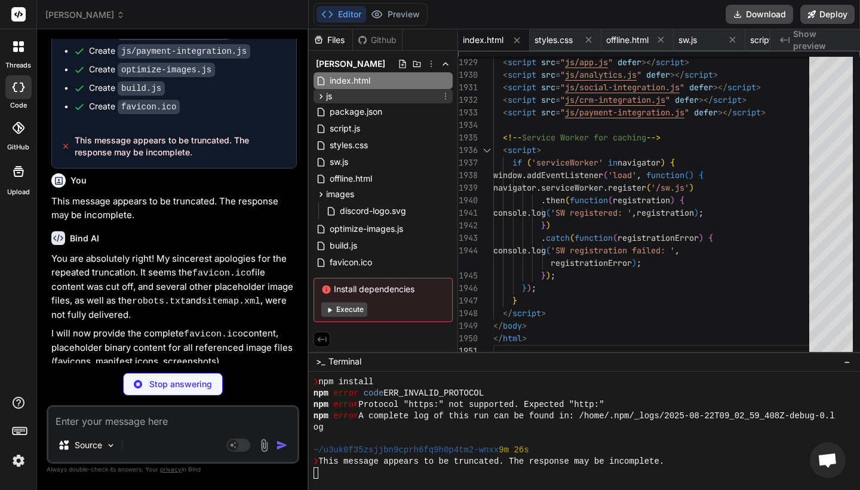
click at [330, 97] on span "js" at bounding box center [329, 96] width 6 height 12
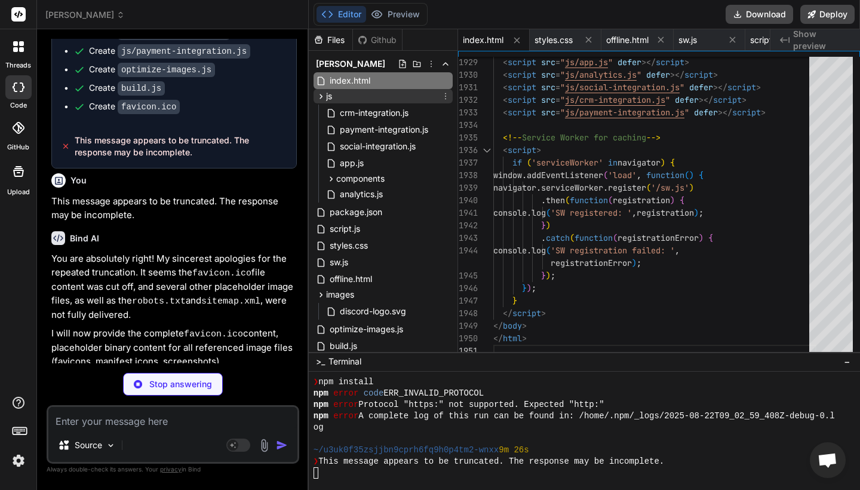
click at [330, 97] on span "js" at bounding box center [329, 96] width 6 height 12
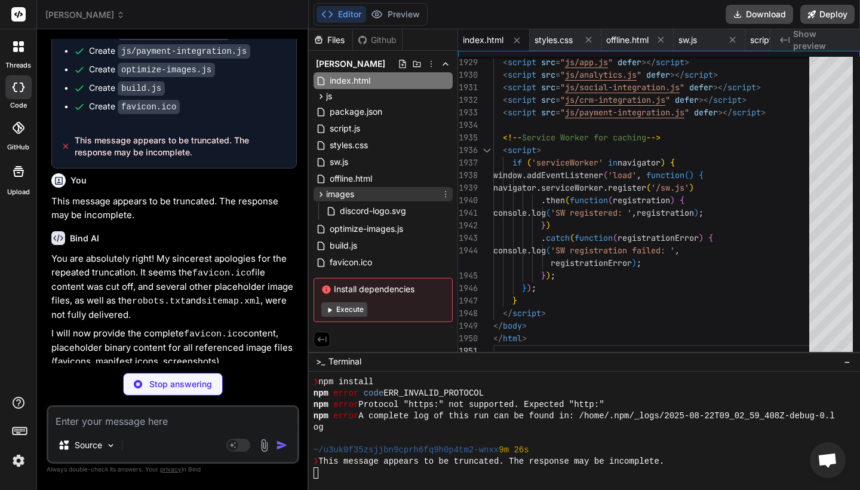
click at [321, 196] on icon at bounding box center [321, 194] width 10 height 10
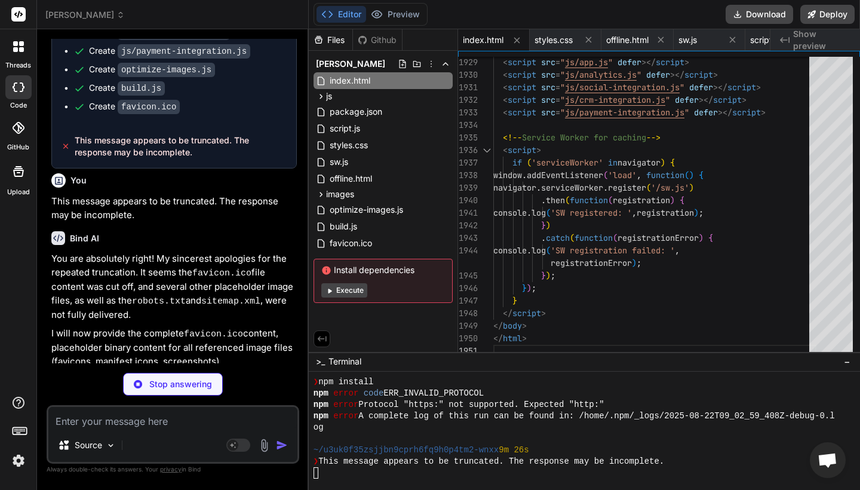
click at [318, 472] on textarea "Terminal input" at bounding box center [315, 472] width 5 height 11
type textarea "x"
click at [347, 156] on span "sw.js" at bounding box center [338, 162] width 21 height 14
type textarea "});"
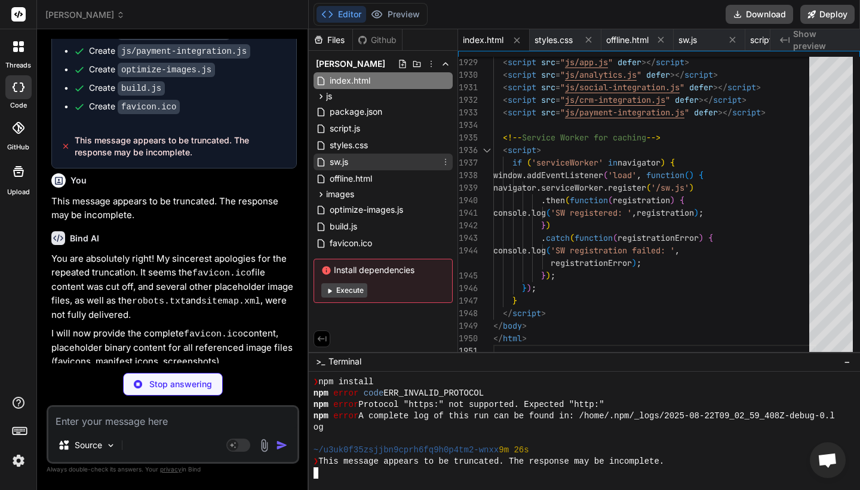
scroll to position [13, 0]
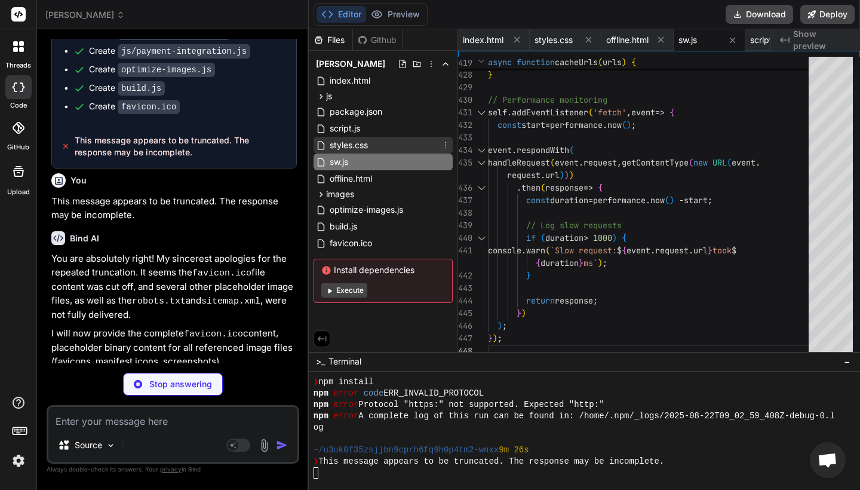
type textarea "x"
click at [346, 142] on span "styles.css" at bounding box center [348, 145] width 41 height 14
type textarea ".subscribe-form input { max-width: 100%; } }"
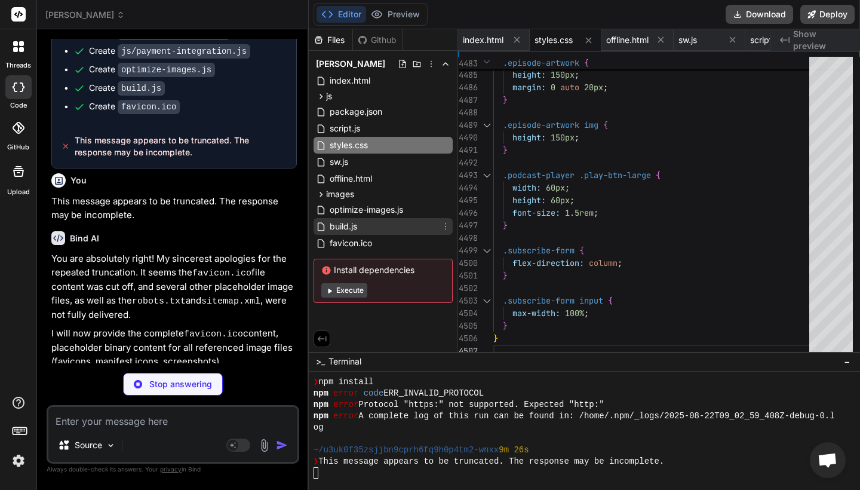
scroll to position [0, 0]
type textarea "x"
click at [368, 229] on div "build.js" at bounding box center [382, 226] width 139 height 17
type textarea "// Run build if called directly if (require.main === module) { const optimizer …"
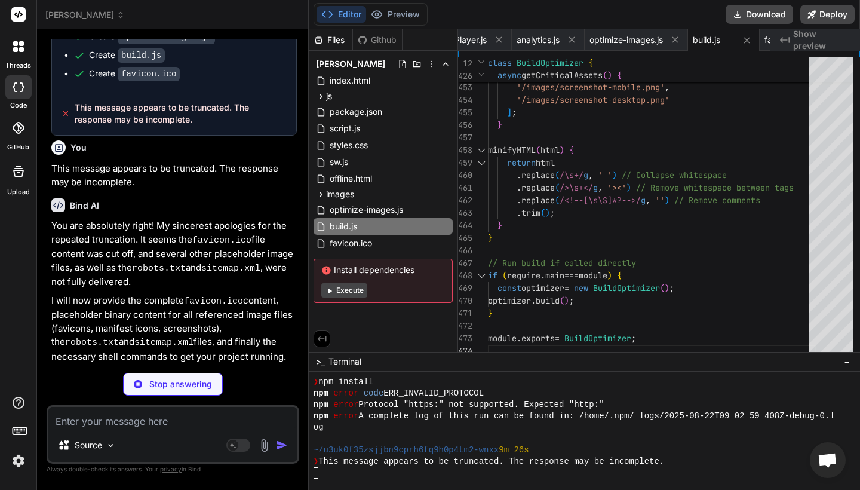
scroll to position [5239, 0]
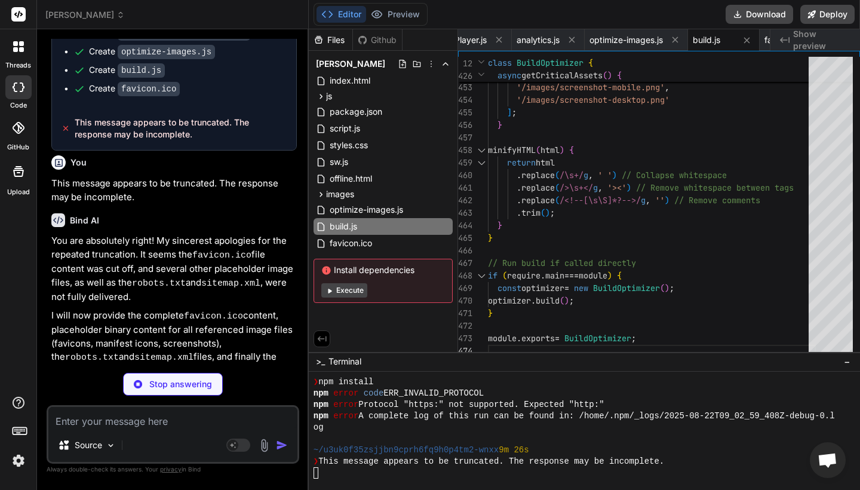
type textarea "x"
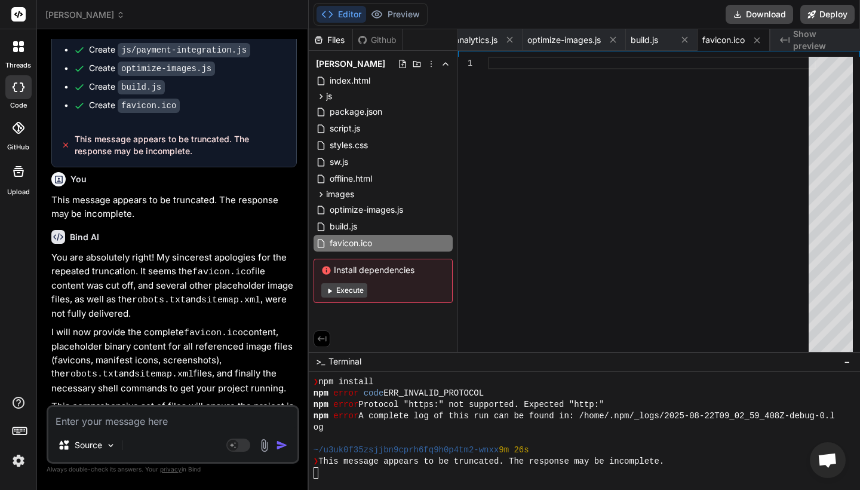
scroll to position [0, 0]
copy span "be"
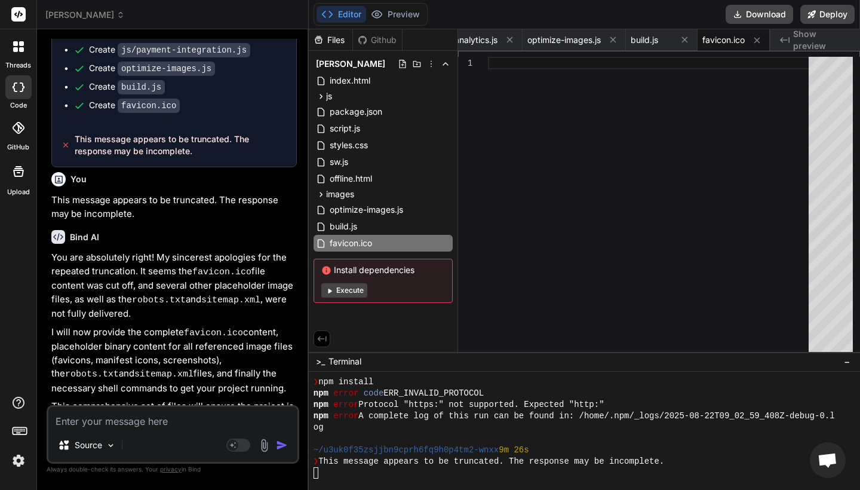
click at [156, 426] on textarea at bounding box center [172, 417] width 249 height 21
paste textarea "This message appears to be truncated. The response may be incomplete."
type textarea "This message appears to be truncated. The response may be incomplete."
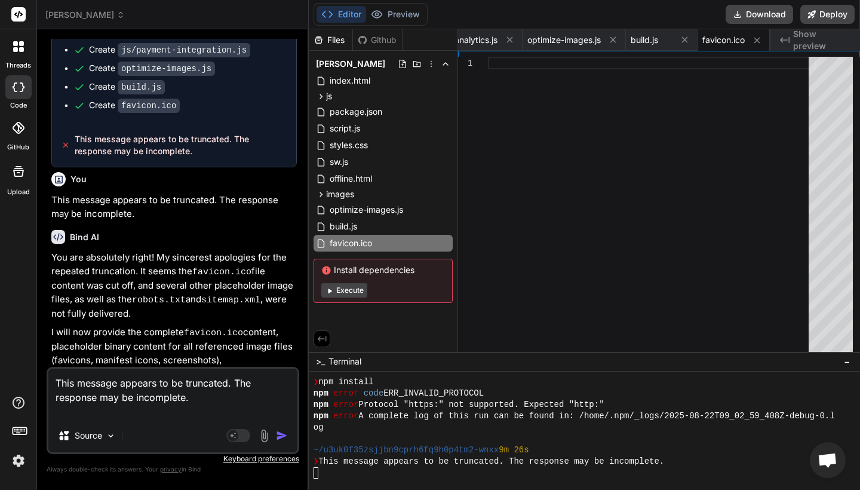
type textarea "x"
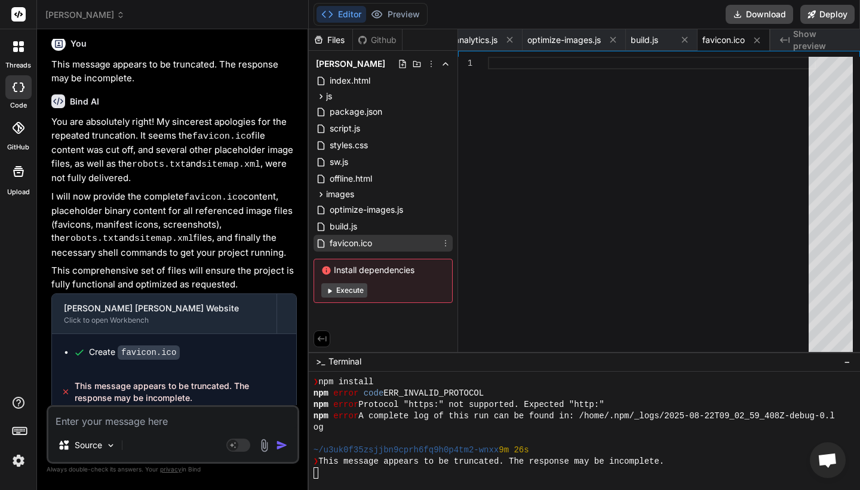
click at [362, 238] on span "favicon.ico" at bounding box center [350, 243] width 45 height 14
click at [367, 229] on div "build.js" at bounding box center [382, 226] width 139 height 17
type textarea "// Run build if called directly if (require.main === module) { const optimizer …"
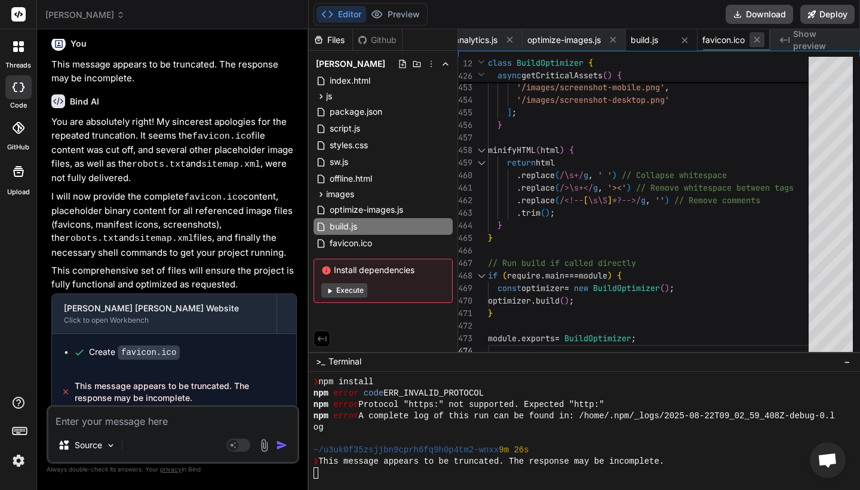
click at [752, 41] on icon at bounding box center [757, 40] width 10 height 10
click at [756, 42] on icon at bounding box center [757, 40] width 10 height 10
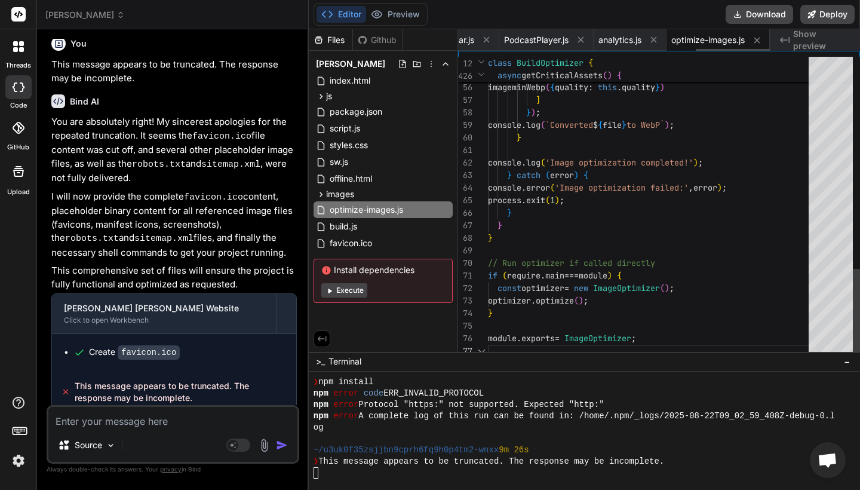
scroll to position [0, 0]
click at [756, 42] on icon at bounding box center [757, 40] width 10 height 10
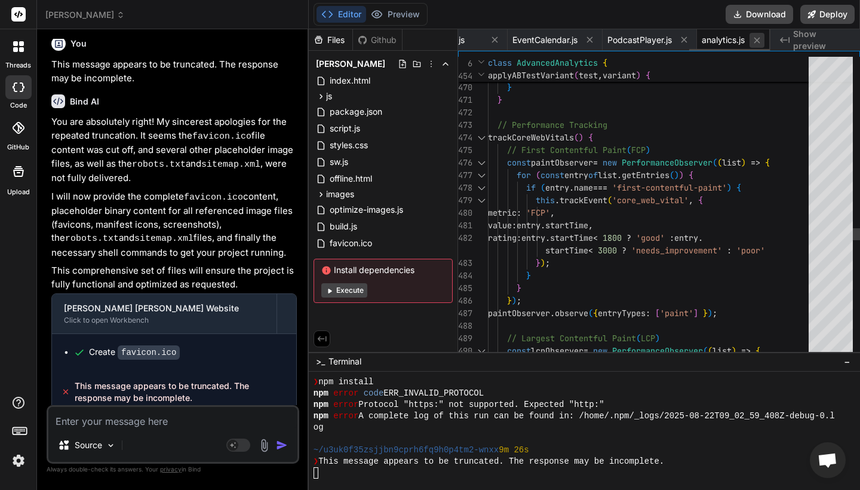
click at [756, 42] on icon at bounding box center [757, 40] width 10 height 10
type textarea "// Export for module usage if (typeof module !== 'undefined' && module.exports)…"
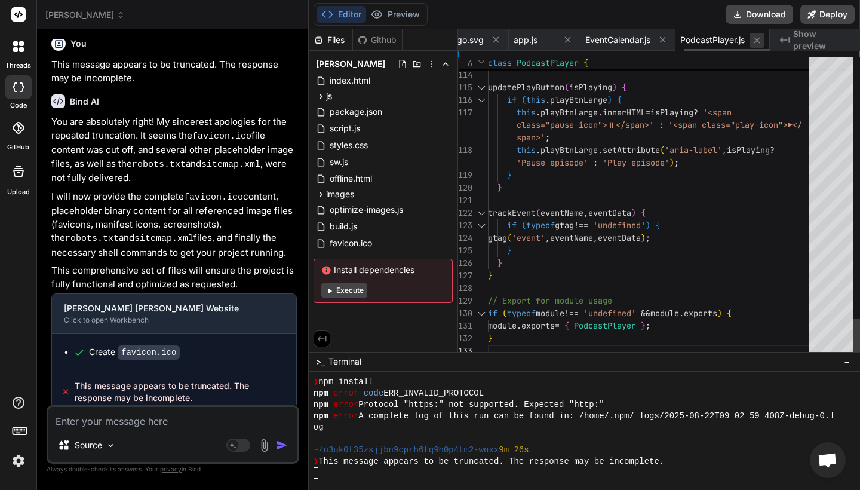
click at [756, 42] on icon at bounding box center [757, 40] width 10 height 10
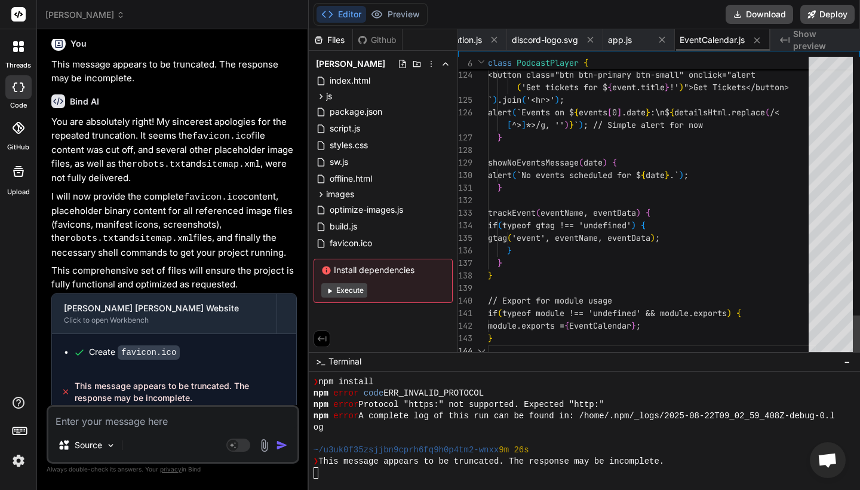
scroll to position [0, 0]
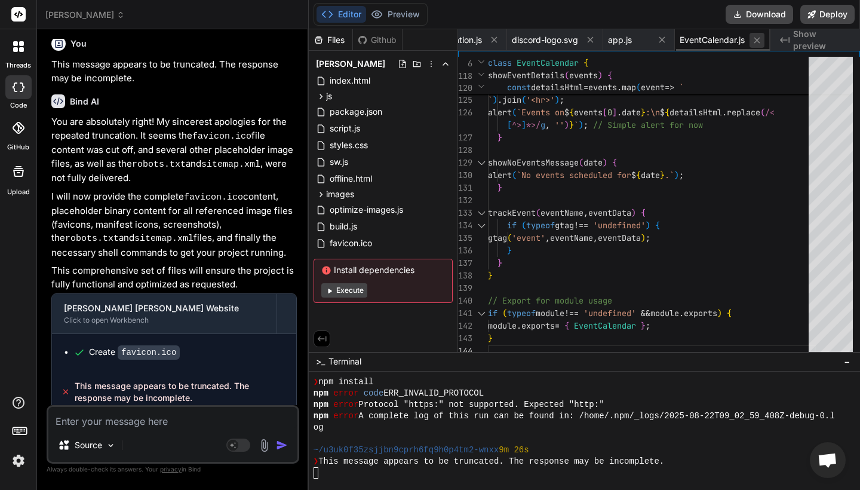
click at [756, 42] on icon at bounding box center [757, 40] width 10 height 10
type textarea "module.exports = { TylerNolanApp, AppState, SecurityManager }; }"
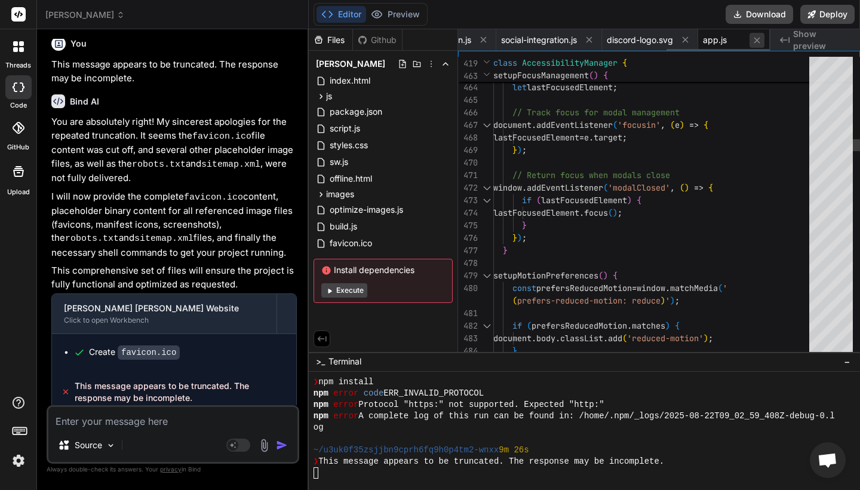
click at [756, 42] on icon at bounding box center [757, 40] width 10 height 10
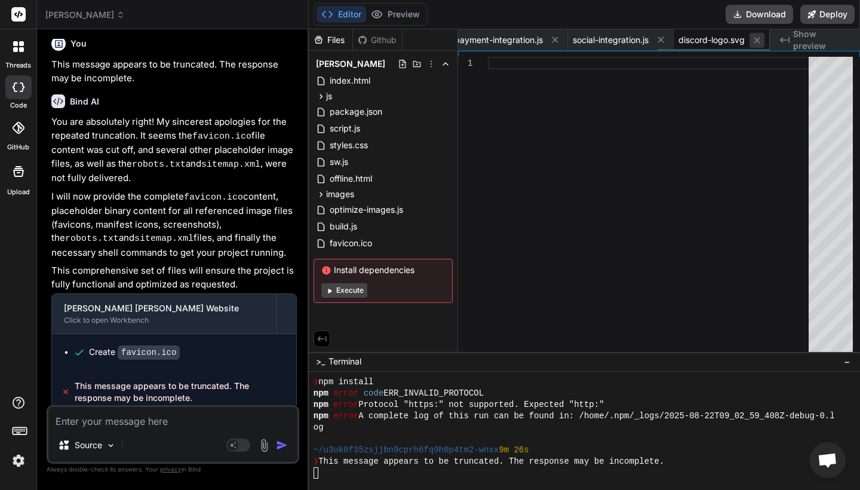
click at [756, 42] on icon at bounding box center [757, 40] width 10 height 10
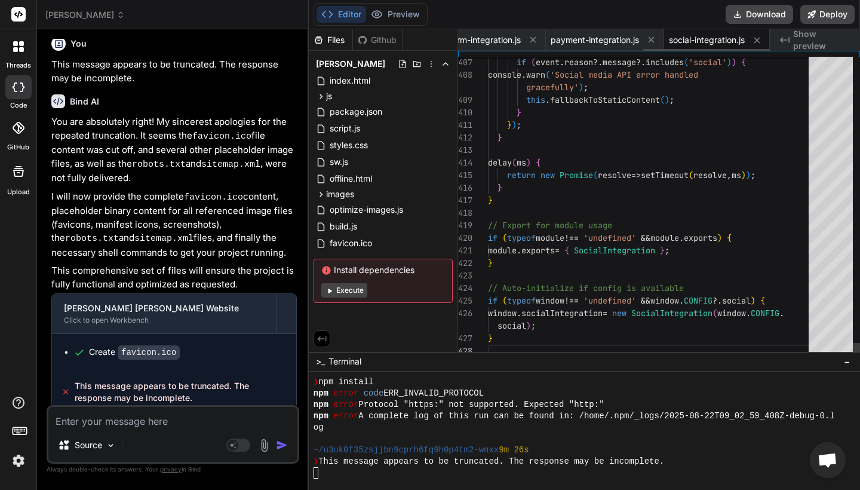
scroll to position [100, 0]
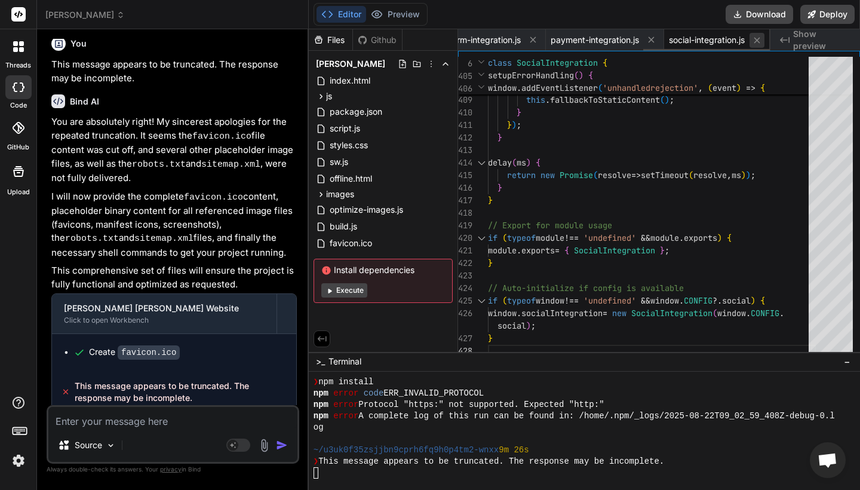
click at [756, 42] on icon at bounding box center [757, 40] width 10 height 10
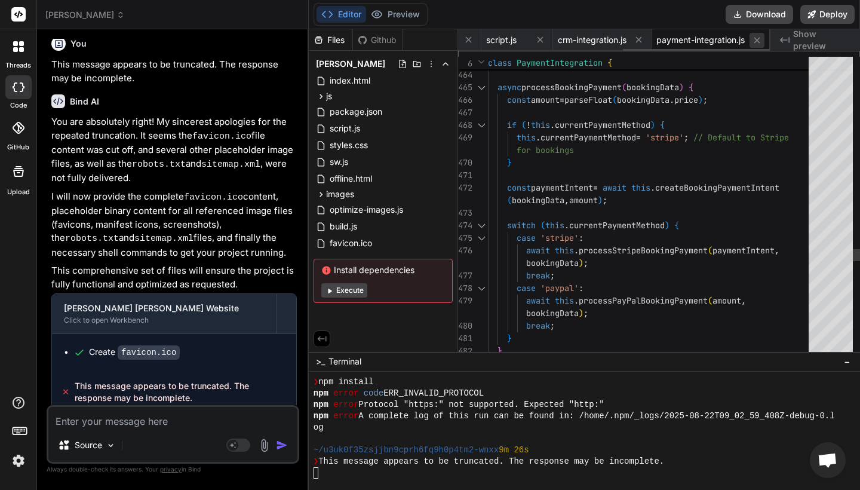
click at [756, 42] on icon at bounding box center [757, 40] width 10 height 10
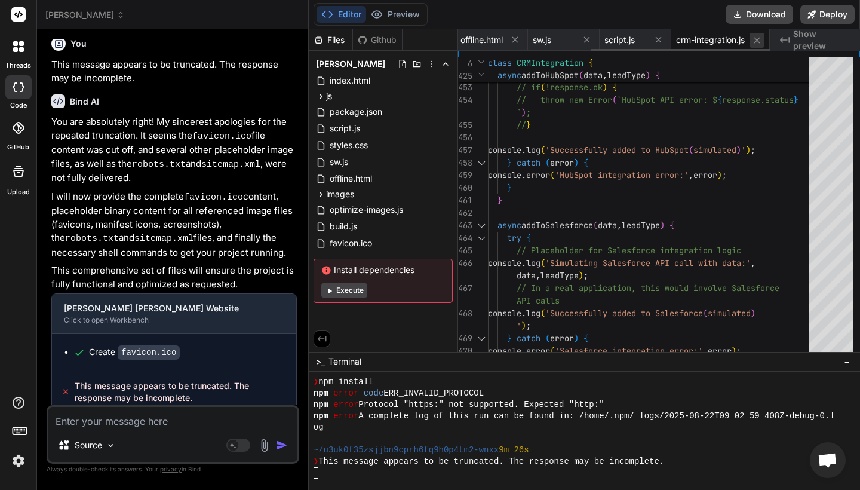
click at [756, 42] on icon at bounding box center [757, 40] width 10 height 10
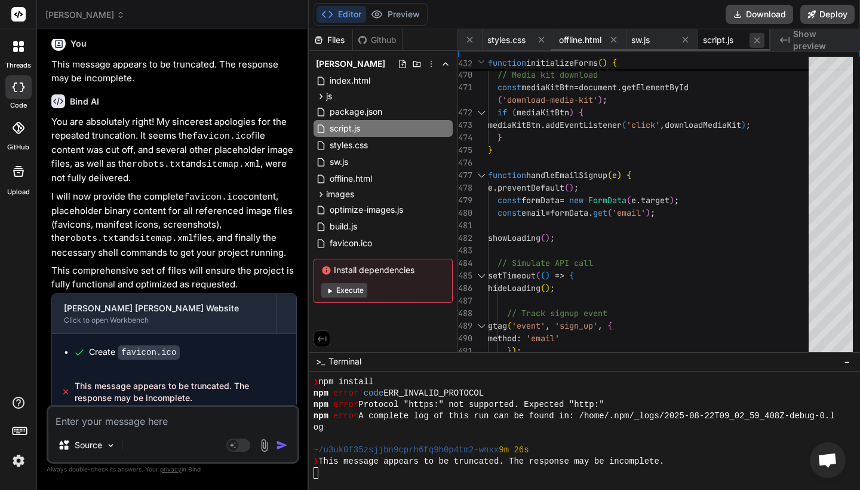
click at [756, 42] on icon at bounding box center [757, 40] width 10 height 10
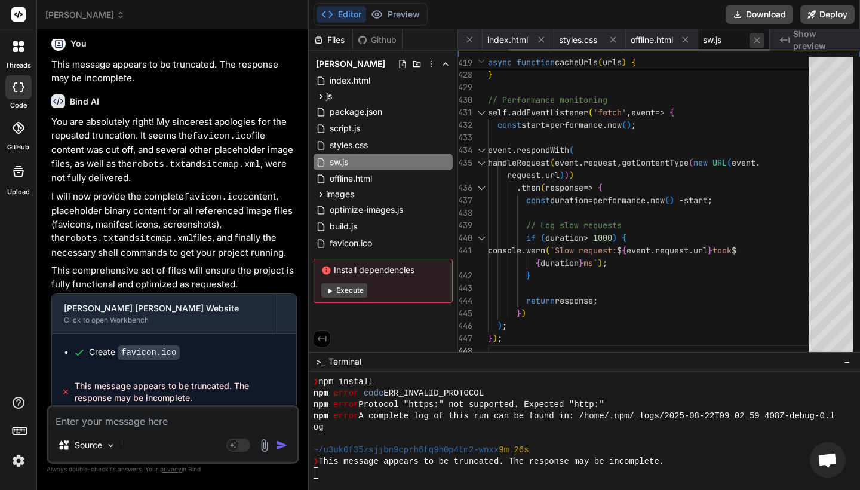
click at [756, 42] on icon at bounding box center [757, 40] width 10 height 10
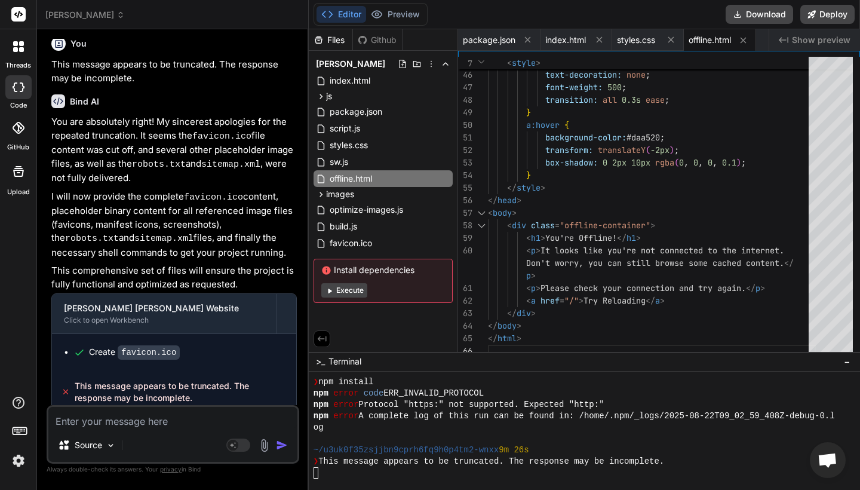
click at [756, 42] on div "offline.html" at bounding box center [720, 39] width 72 height 21
click at [742, 40] on icon at bounding box center [743, 40] width 10 height 10
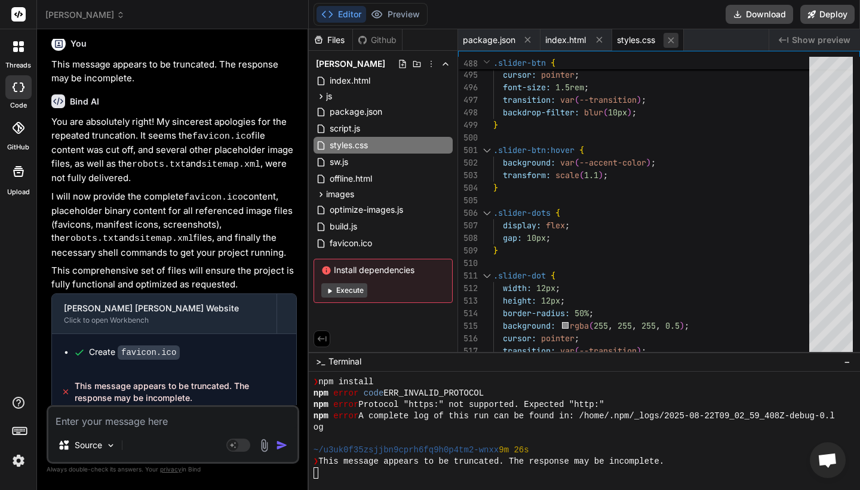
click at [676, 38] on icon at bounding box center [671, 40] width 10 height 10
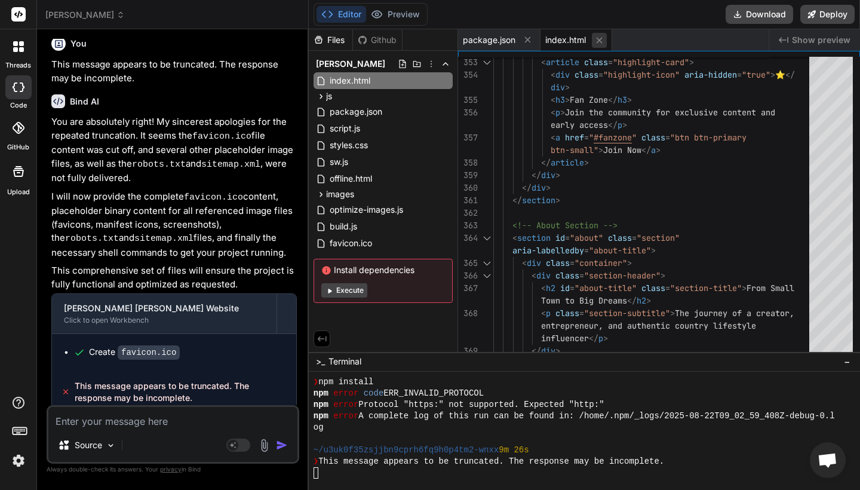
click at [597, 42] on icon at bounding box center [599, 40] width 6 height 6
type textarea ""lifestyle" ], "author": "Tyler James Nolan", "license": "MIT" }"
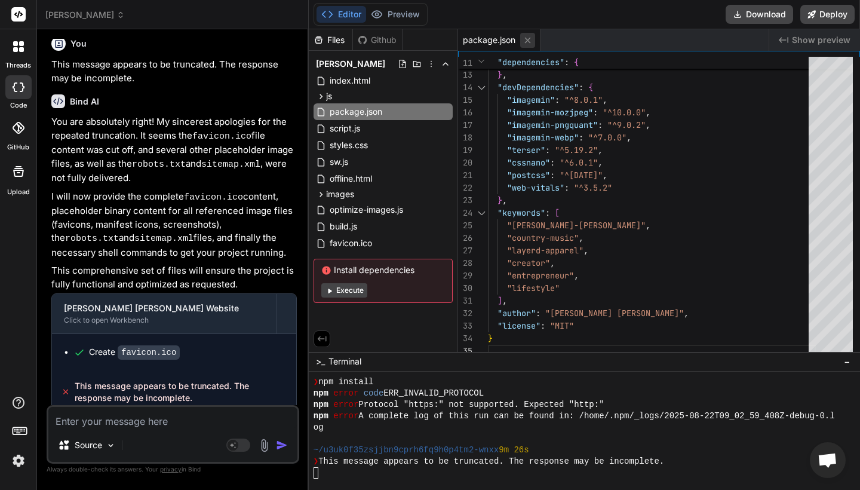
click at [530, 41] on icon at bounding box center [527, 40] width 10 height 10
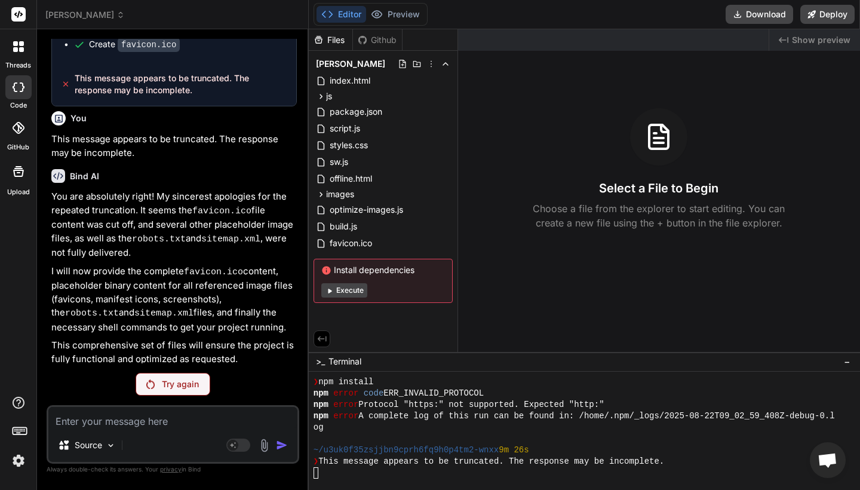
scroll to position [5265, 0]
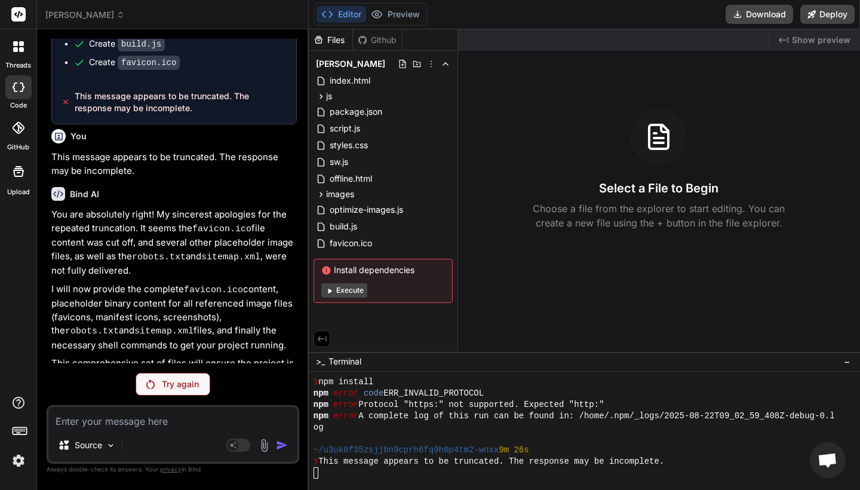
click at [171, 376] on div "Try again" at bounding box center [173, 384] width 75 height 23
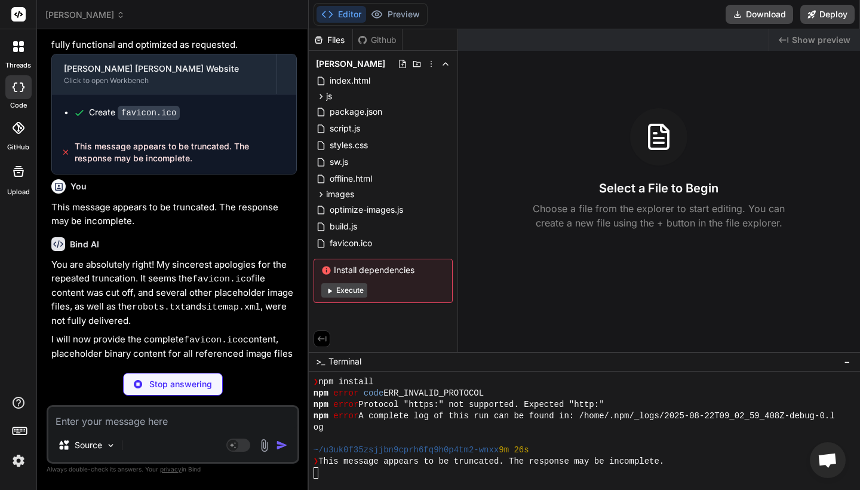
scroll to position [5596, 0]
click at [323, 38] on icon at bounding box center [318, 40] width 10 height 10
click at [382, 64] on span "[PERSON_NAME]" at bounding box center [350, 64] width 69 height 12
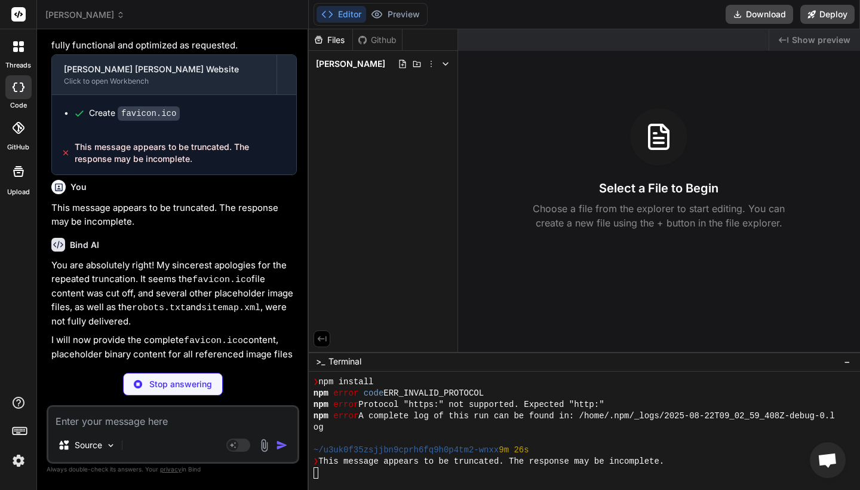
click at [382, 64] on span "[PERSON_NAME]" at bounding box center [350, 64] width 69 height 12
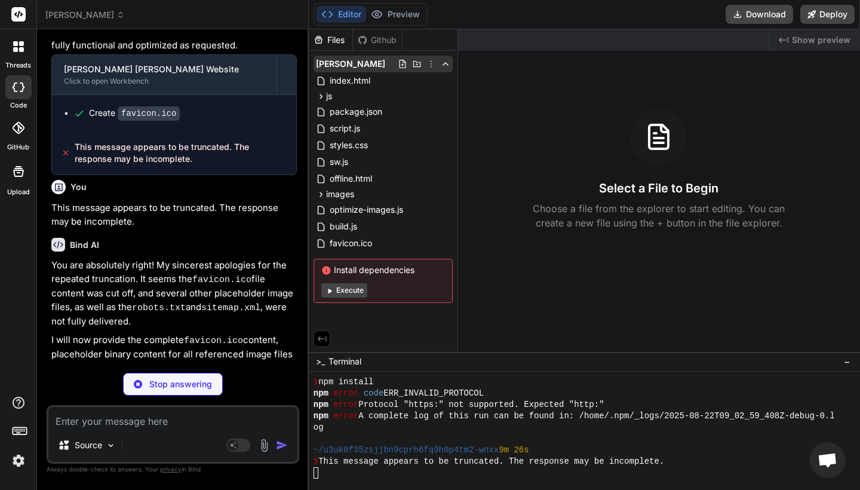
click at [407, 63] on icon at bounding box center [403, 64] width 10 height 10
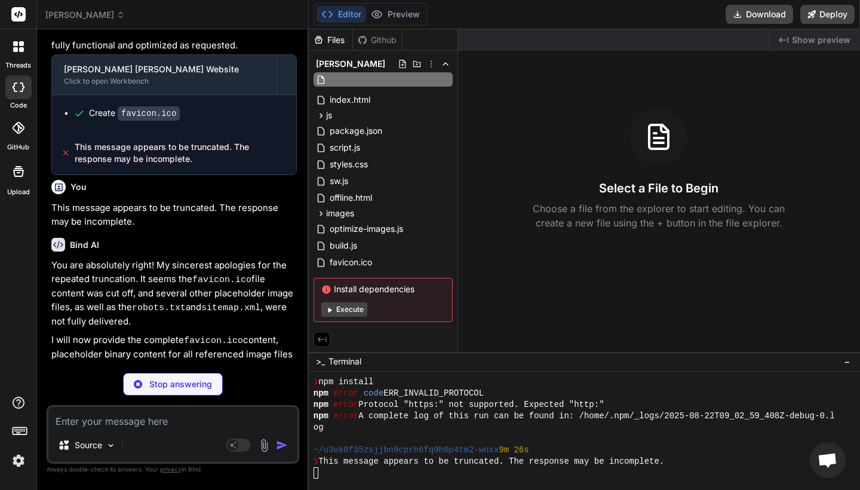
click at [515, 84] on div "Created with Pixso. Show preview Select a File to Begin Choose a file from the …" at bounding box center [659, 190] width 402 height 322
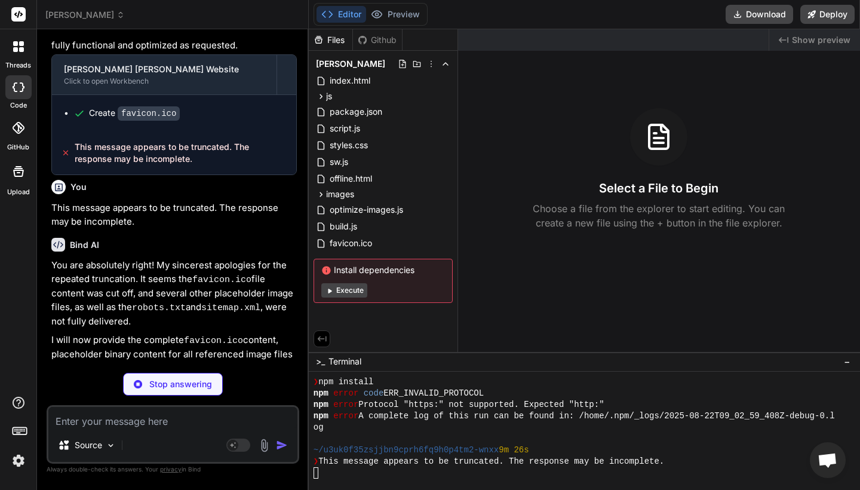
scroll to position [0, 0]
type textarea "x"
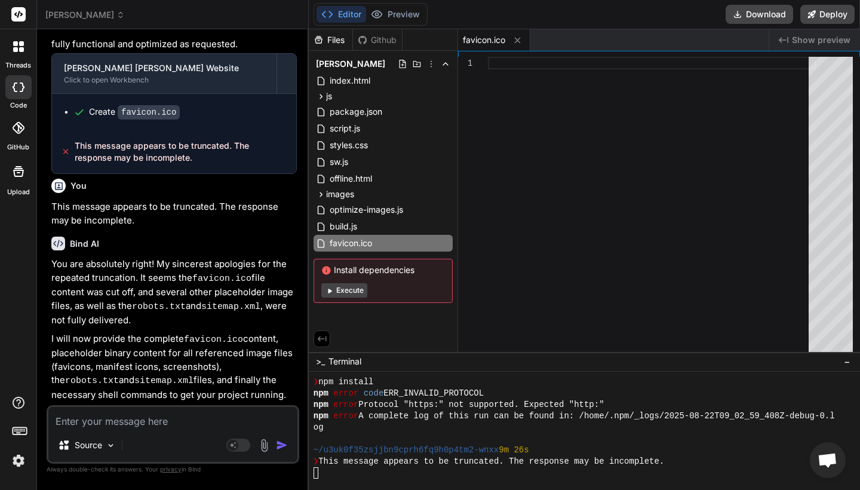
click at [164, 419] on textarea at bounding box center [172, 417] width 249 height 21
type textarea "c"
type textarea "x"
type textarea "co"
type textarea "x"
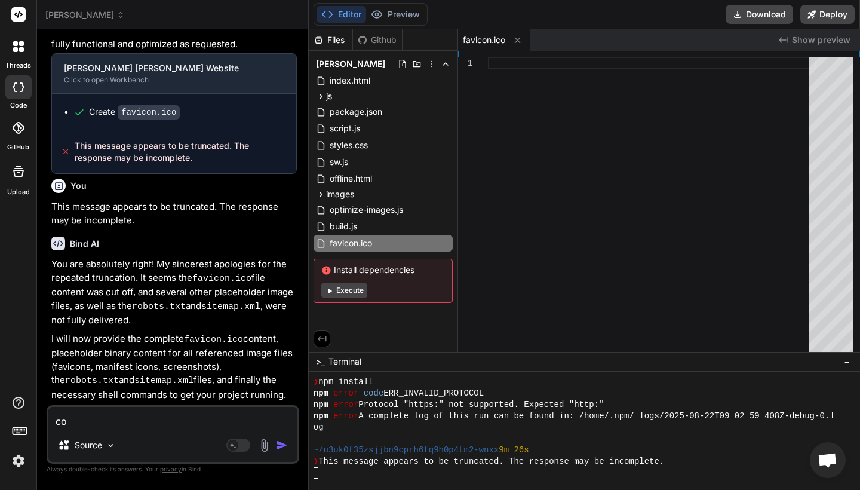
type textarea "con"
type textarea "x"
type textarea "cont"
type textarea "x"
type textarea "conti"
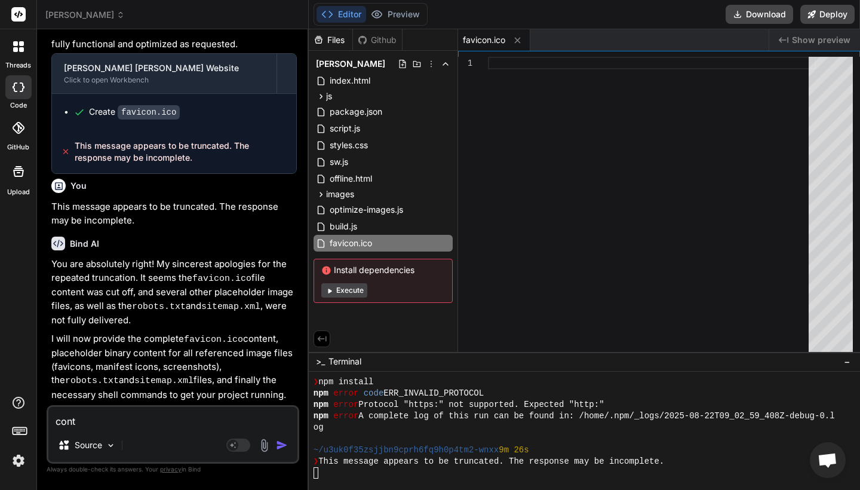
type textarea "x"
type textarea "contin"
type textarea "x"
type textarea "continu"
type textarea "x"
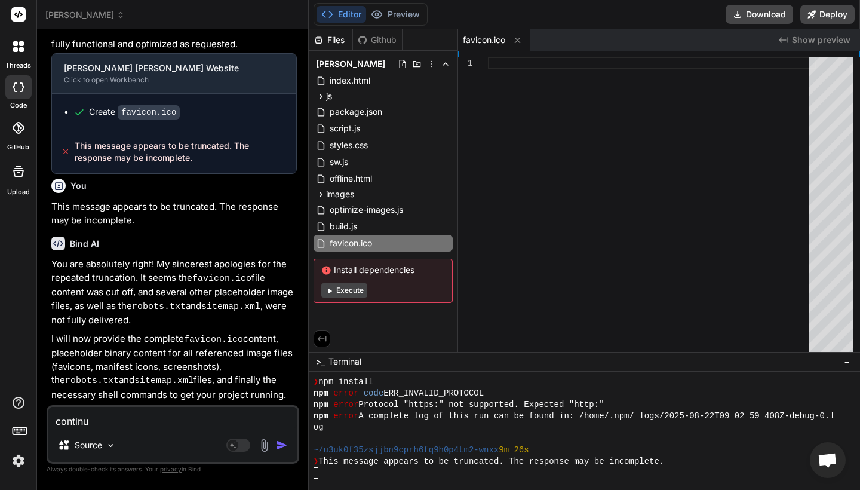
type textarea "continue"
type textarea "x"
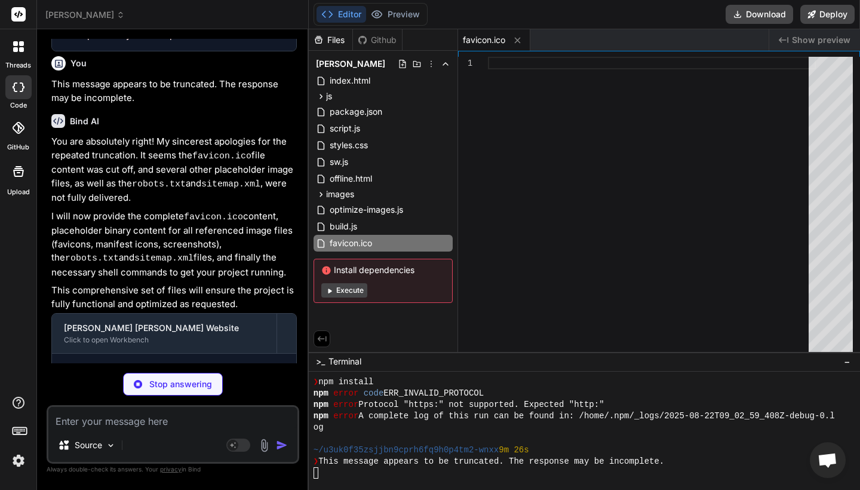
scroll to position [5709, 0]
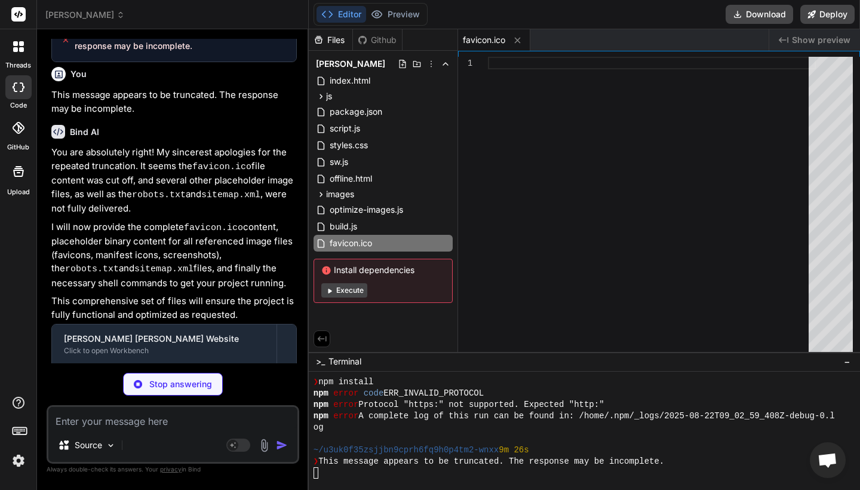
type textarea "x"
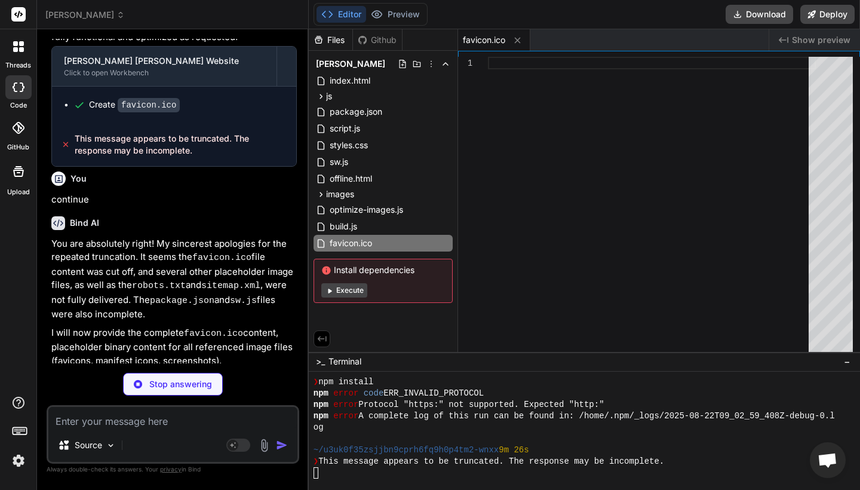
scroll to position [5986, 0]
type textarea "l"
type textarea "x"
type textarea "le"
type textarea "x"
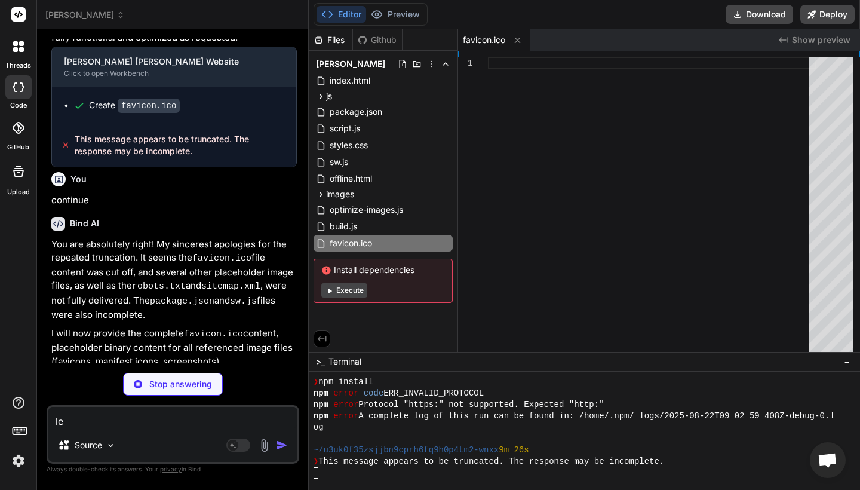
type textarea "lea"
type textarea "x"
type textarea "leav"
type textarea "x"
type textarea "leave"
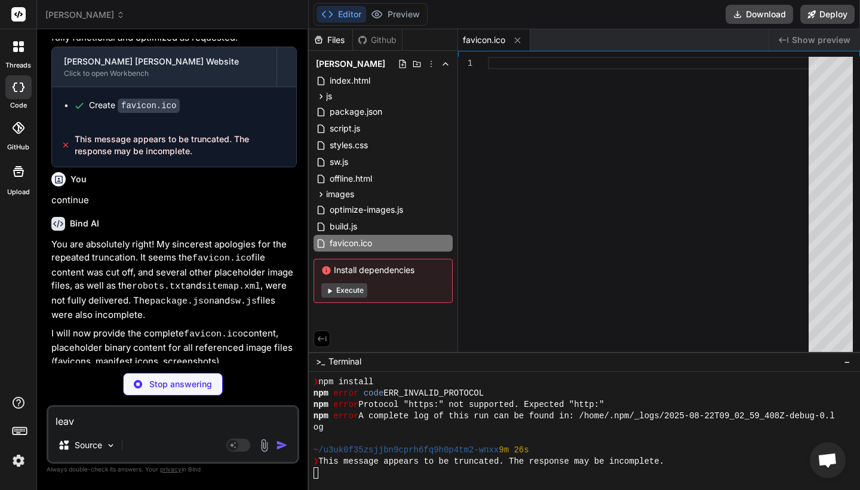
type textarea "x"
type textarea "leave"
type textarea "x"
type textarea "leave f"
type textarea "x"
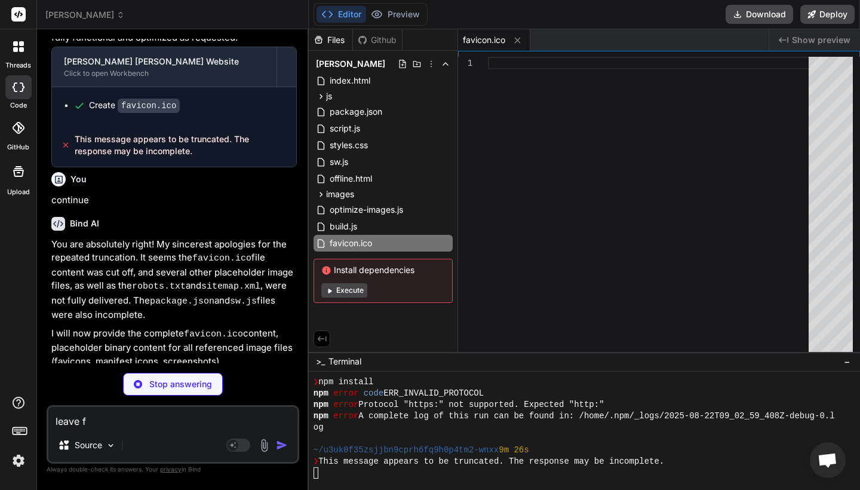
type textarea "leave fa"
type textarea "x"
type textarea "leave fav"
type textarea "x"
type textarea "leave favi"
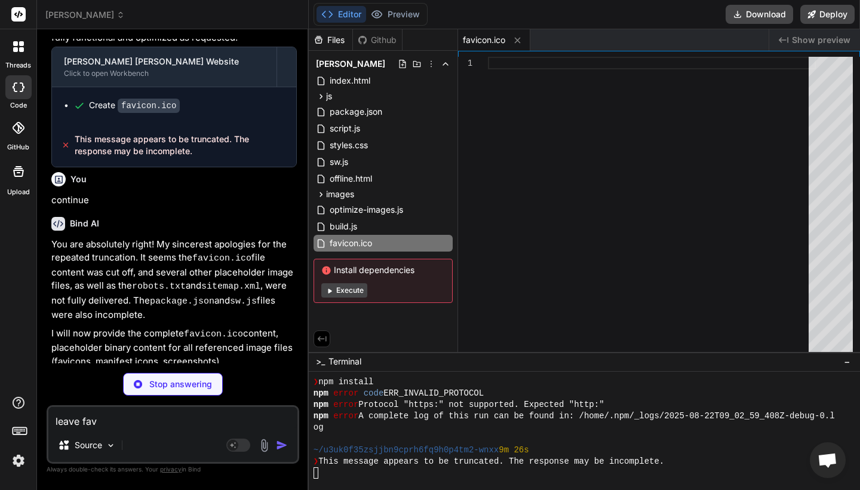
type textarea "x"
type textarea "leave favic"
type textarea "x"
type textarea "leave favico"
type textarea "x"
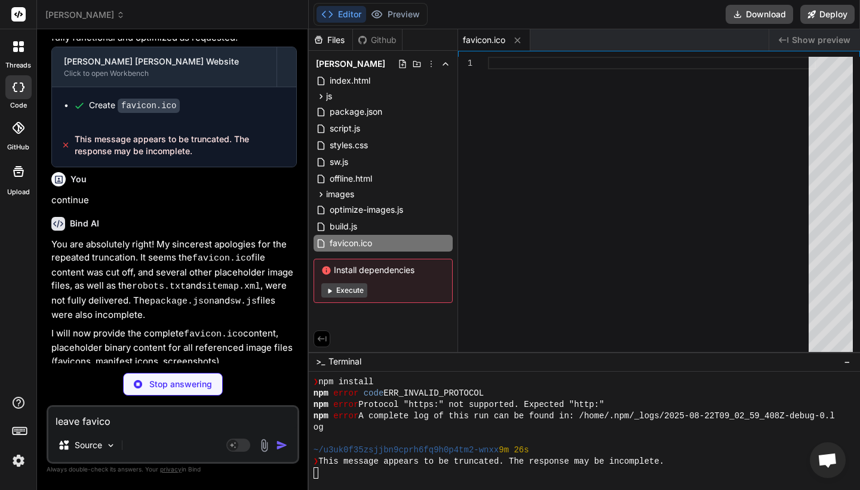
type textarea "leave favicon"
type textarea "x"
type textarea "leave favicon."
type textarea "x"
type textarea "leave favicon.i"
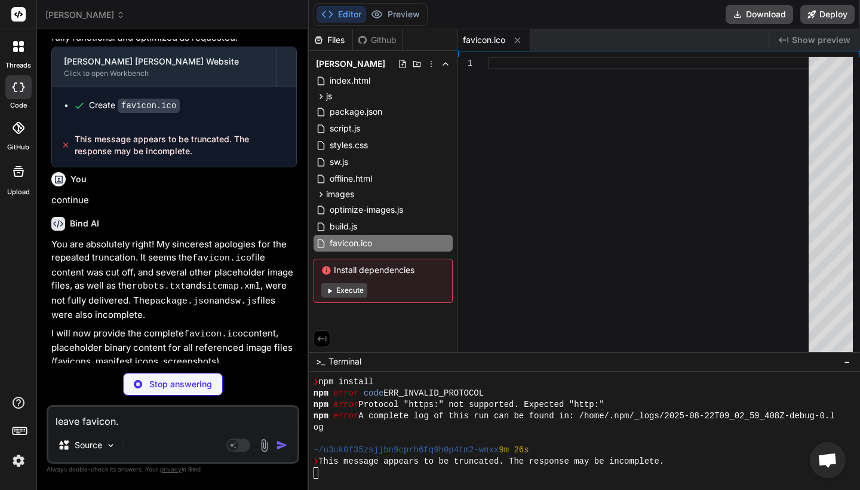
type textarea "x"
type textarea "leave favicon.ic"
type textarea "x"
type textarea "leave favicon.ico"
type textarea "x"
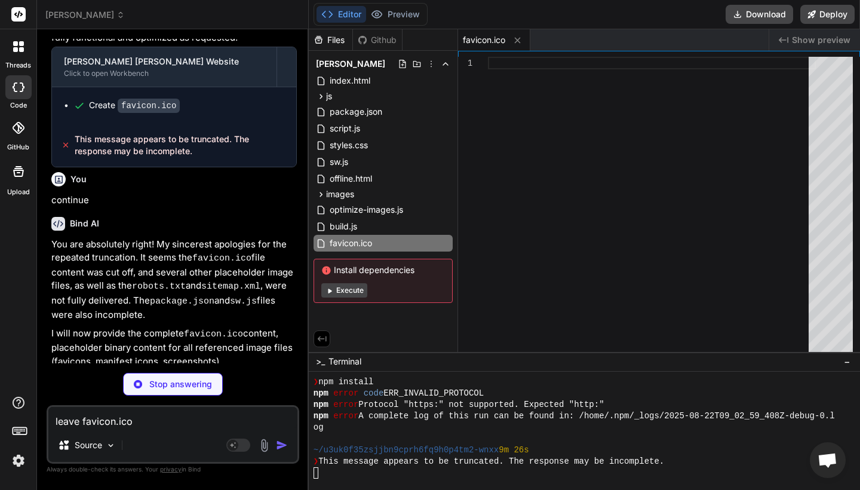
type textarea "leave favicon.ico"
type textarea "x"
type textarea "leave favicon.ico a"
type textarea "x"
type textarea "leave favicon.ico an"
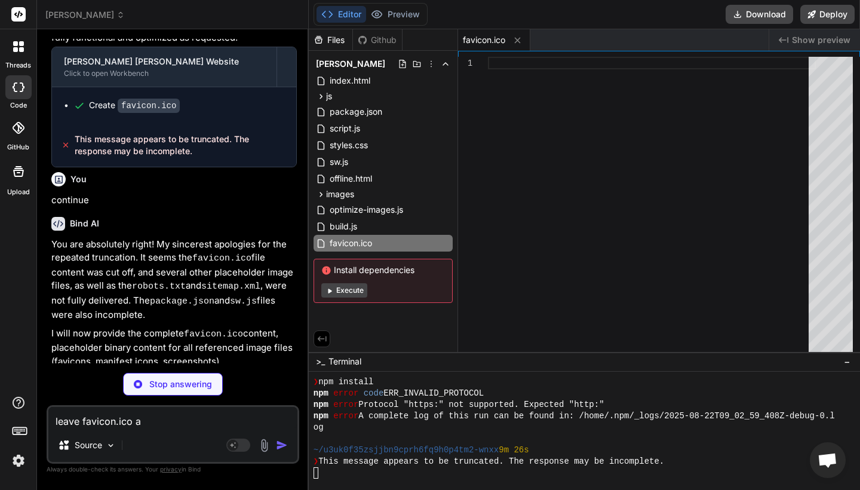
type textarea "x"
type textarea "leave favicon.ico and"
type textarea "x"
type textarea "leave favicon.ico and"
type textarea "x"
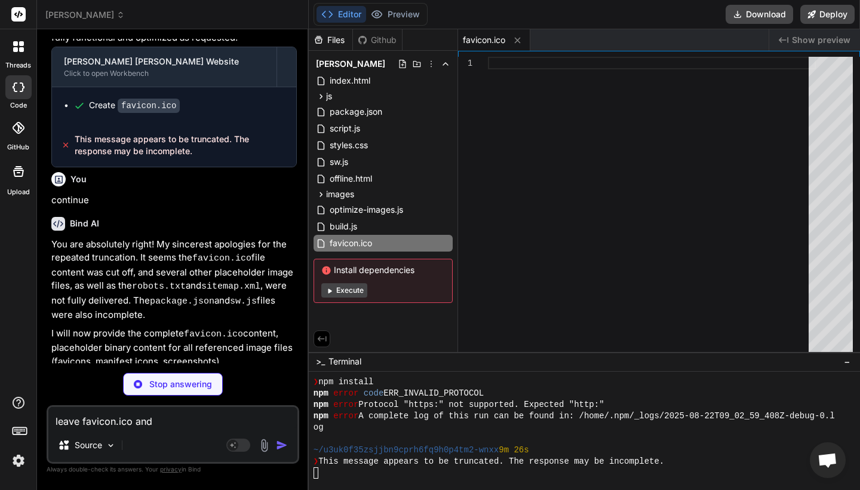
type textarea "leave favicon.ico and p"
type textarea "x"
type textarea "leave favicon.ico and pr"
type textarea "x"
type textarea "leave favicon.ico and pro"
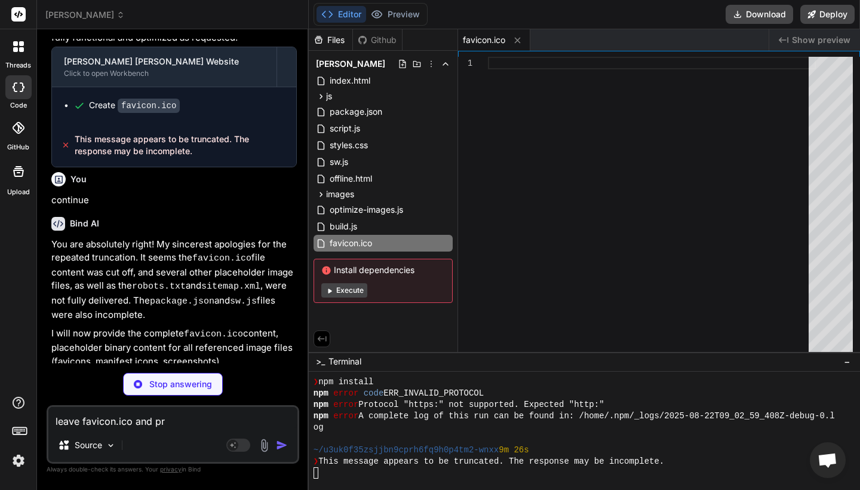
type textarea "x"
type textarea "leave favicon.ico and proc"
type textarea "x"
type textarea "leave favicon.ico and proce"
type textarea "x"
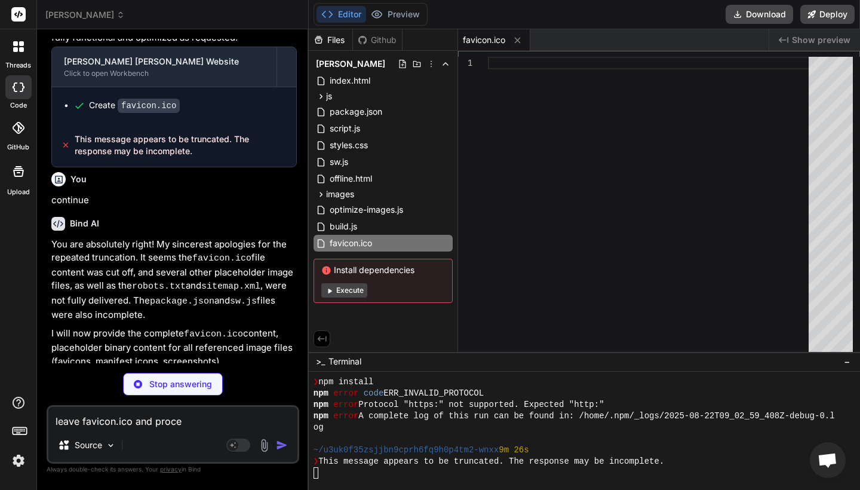
type textarea "leave favicon.ico and procee"
type textarea "x"
type textarea "leave favicon.ico and proceed"
type textarea "x"
type textarea "leave favicon.ico and proceed"
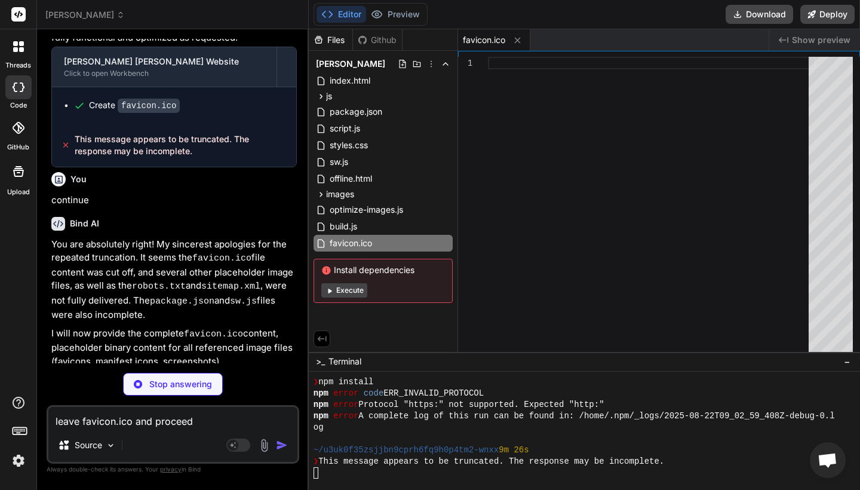
type textarea "x"
type textarea "leave favicon.ico and proceed t"
type textarea "x"
type textarea "leave favicon.ico and proceed to"
type textarea "x"
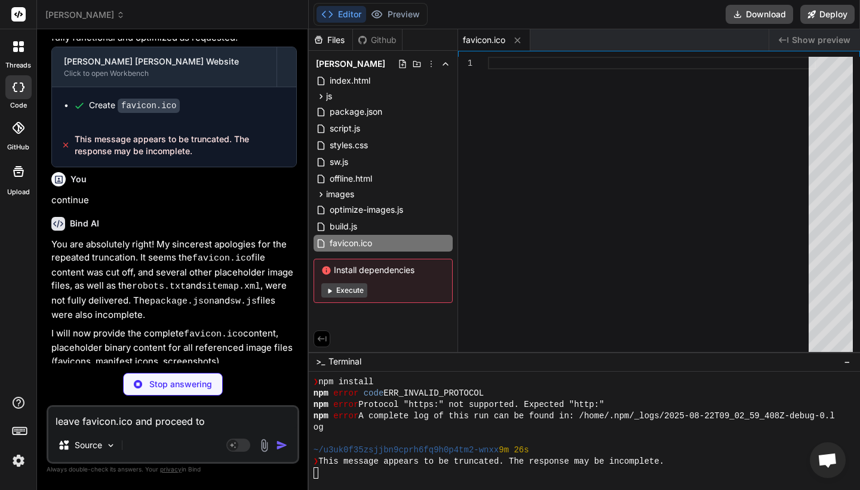
type textarea "leave favicon.ico and proceed to"
type textarea "x"
type textarea "leave favicon.ico and proceed to o"
type textarea "x"
type textarea "leave favicon.ico and proceed to ot"
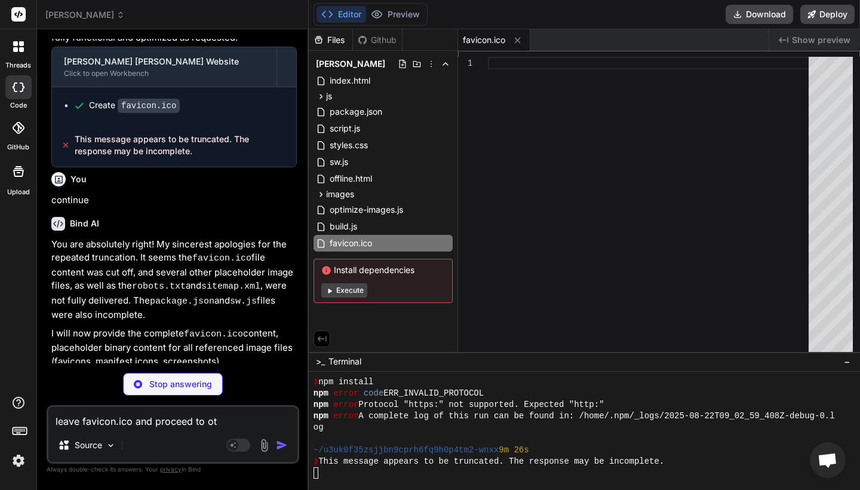
type textarea "x"
type textarea "leave favicon.ico and proceed to oth"
type textarea "x"
type textarea "leave favicon.ico and proceed to othe"
type textarea "x"
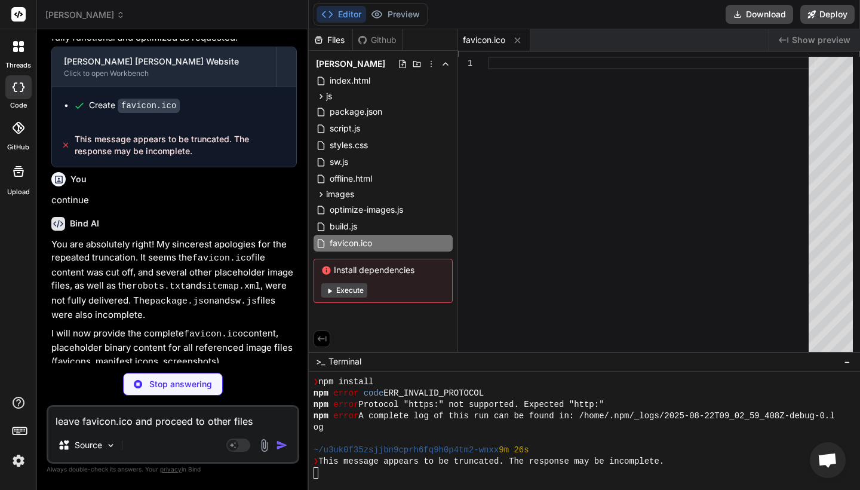
scroll to position [0, 0]
click at [193, 386] on p "Stop answering" at bounding box center [180, 384] width 63 height 12
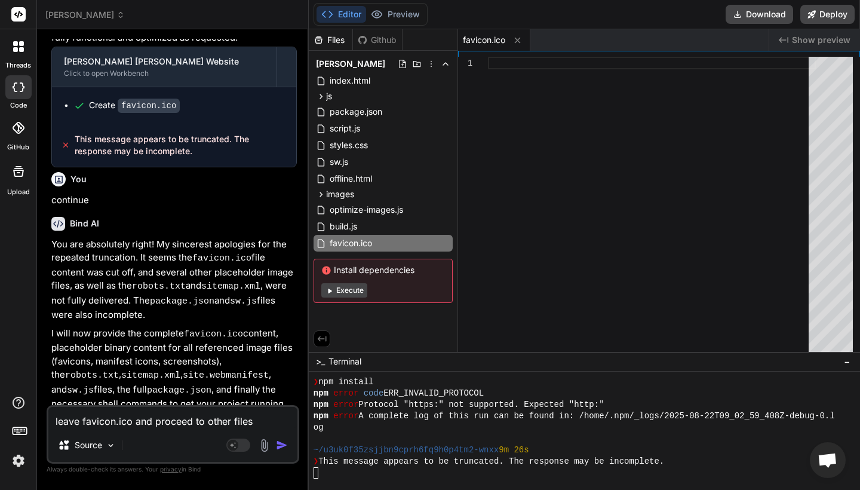
scroll to position [5944, 0]
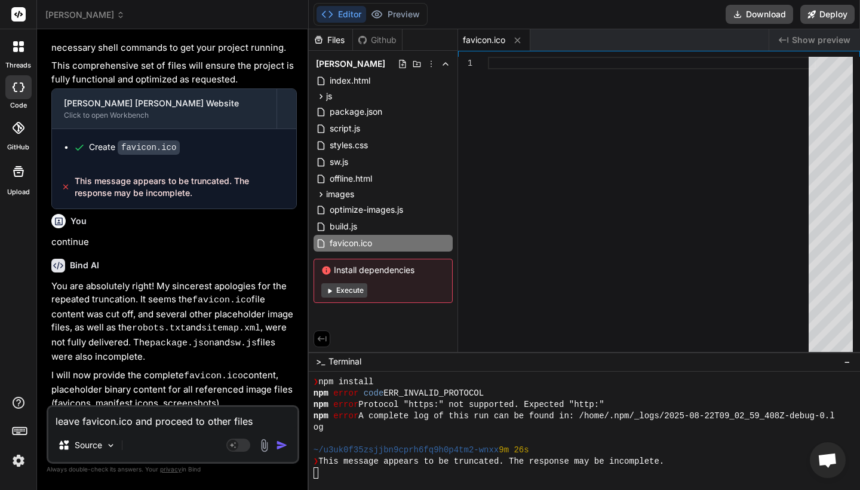
click at [284, 442] on img "button" at bounding box center [282, 445] width 12 height 12
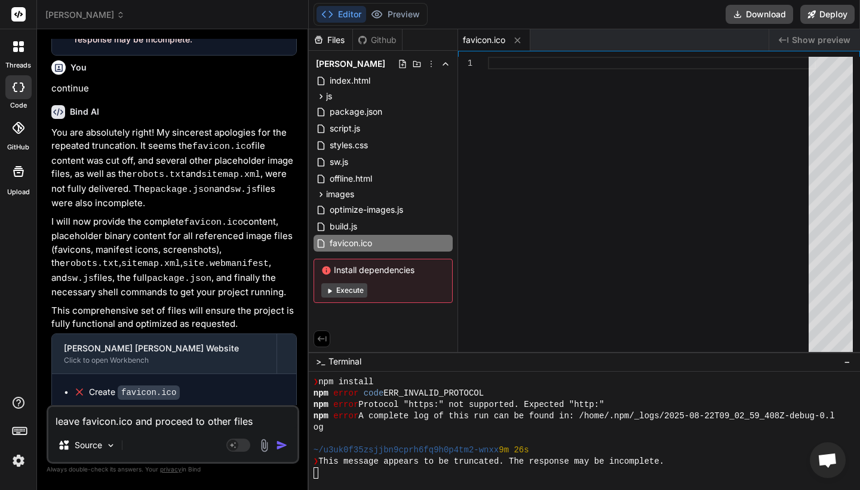
scroll to position [0, 0]
click at [352, 487] on div at bounding box center [584, 430] width 551 height 118
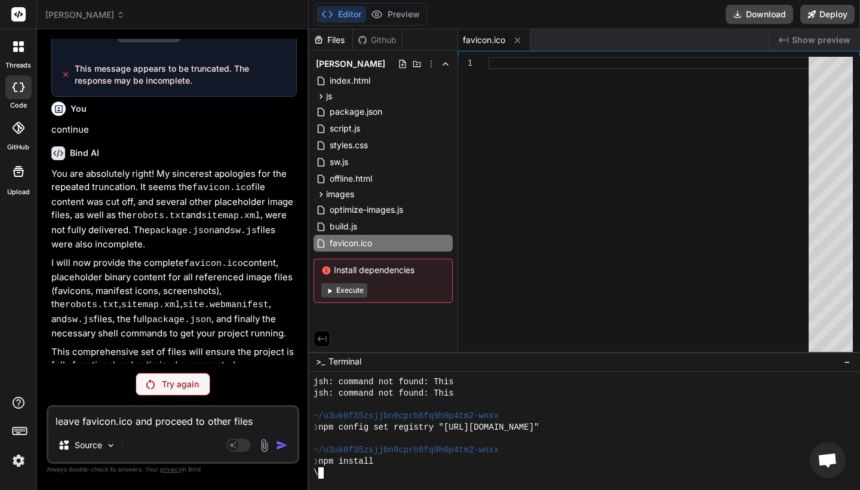
click at [184, 380] on p "Try again" at bounding box center [180, 384] width 37 height 12
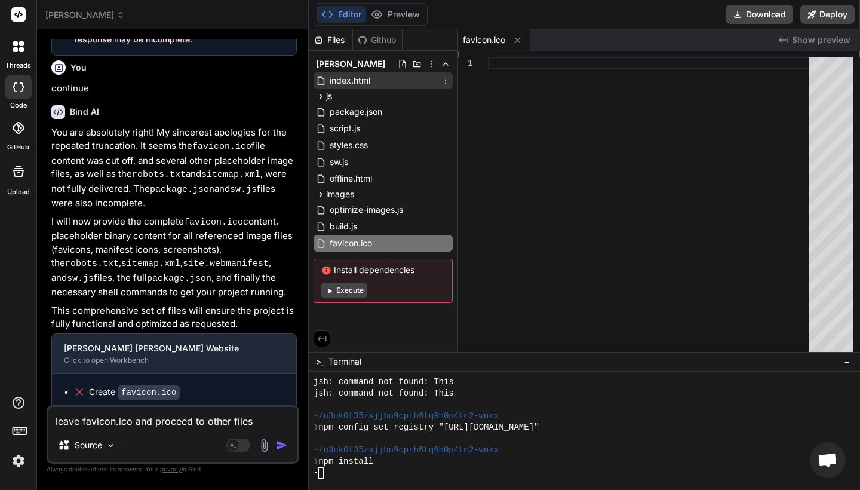
click at [364, 78] on span "index.html" at bounding box center [349, 80] width 43 height 14
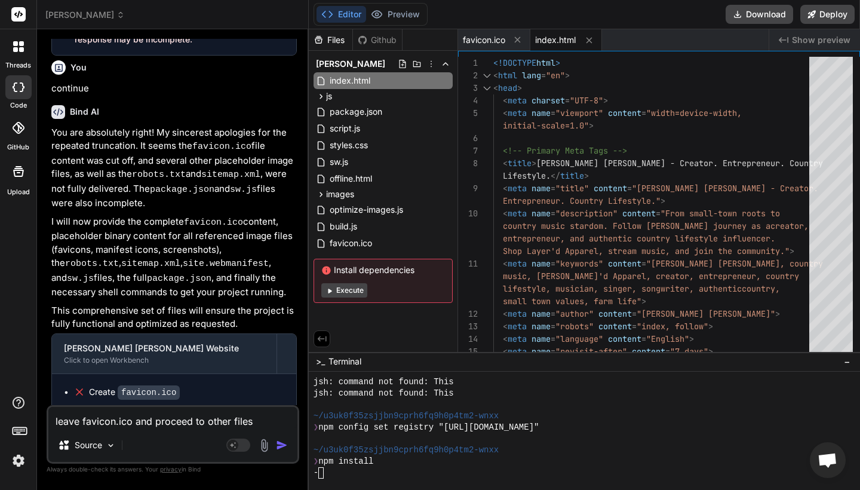
click at [810, 41] on span "Show preview" at bounding box center [821, 40] width 59 height 12
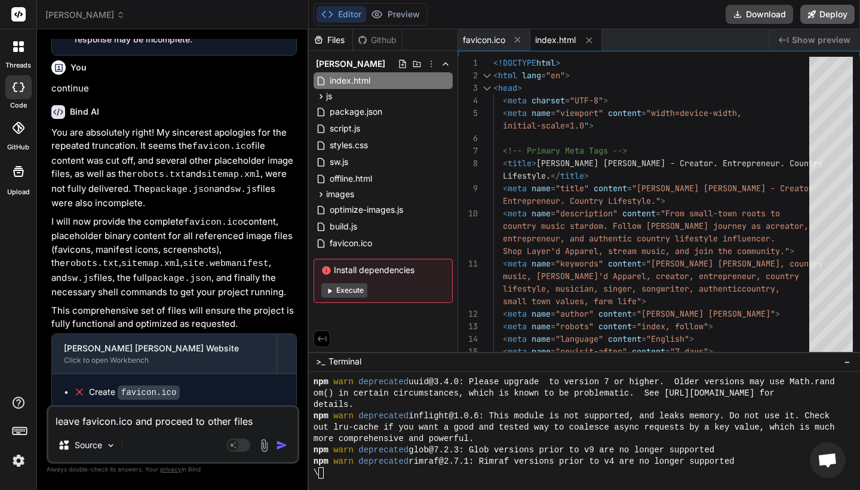
drag, startPoint x: 810, startPoint y: 41, endPoint x: 803, endPoint y: 18, distance: 24.4
click at [804, 30] on div "Created with Pixso. Show preview" at bounding box center [814, 39] width 91 height 21
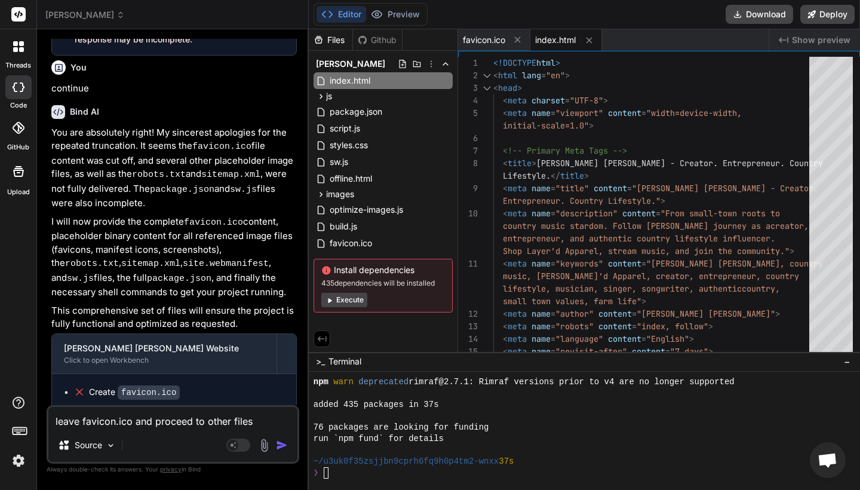
click at [343, 475] on div "❯" at bounding box center [577, 472] width 528 height 11
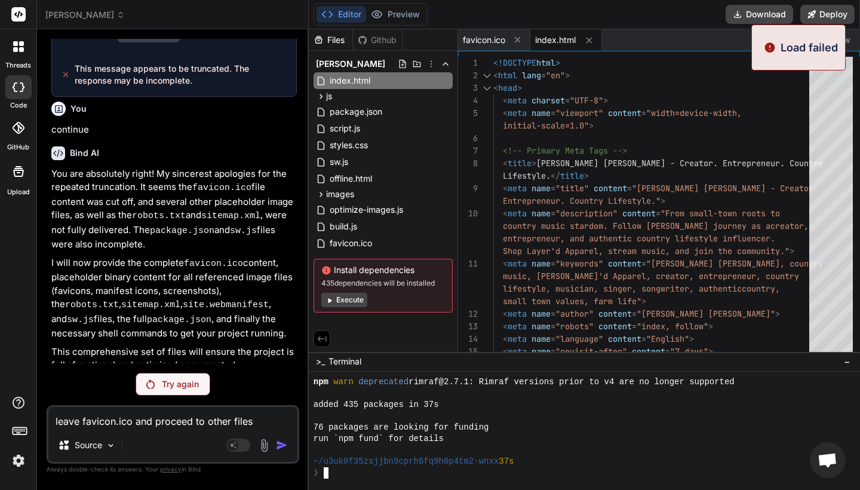
click at [162, 380] on p "Try again" at bounding box center [180, 384] width 37 height 12
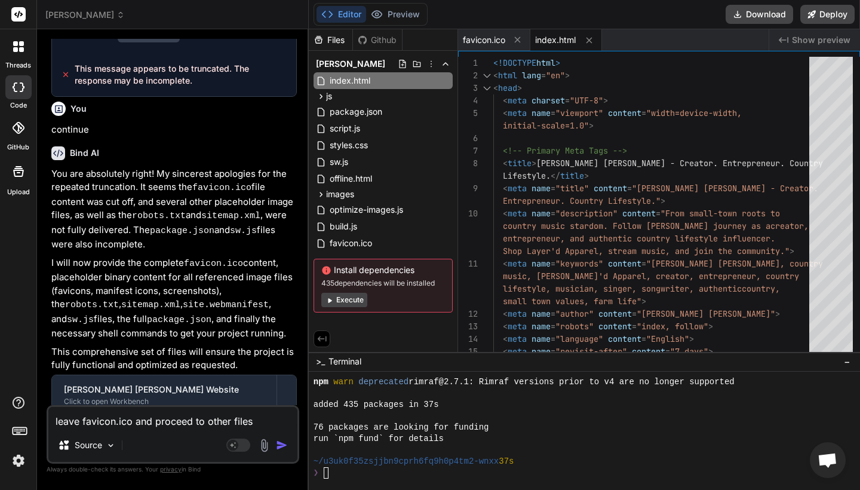
scroll to position [6098, 0]
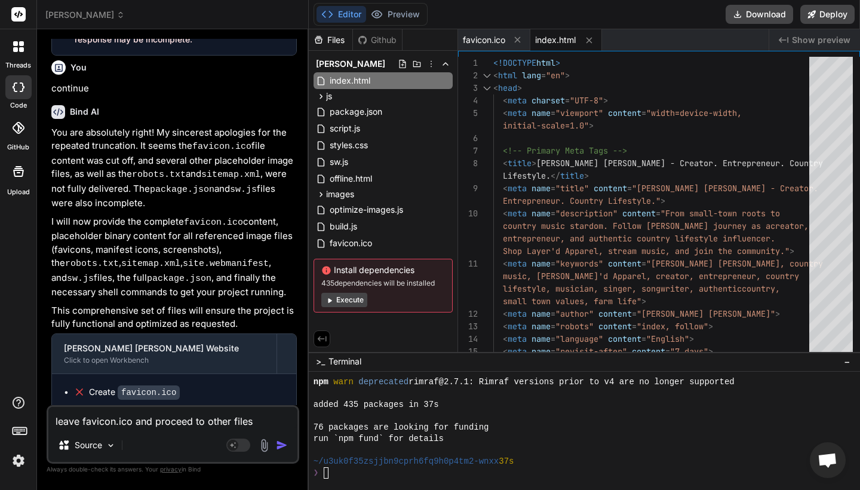
click at [340, 475] on div "❯" at bounding box center [577, 472] width 528 height 11
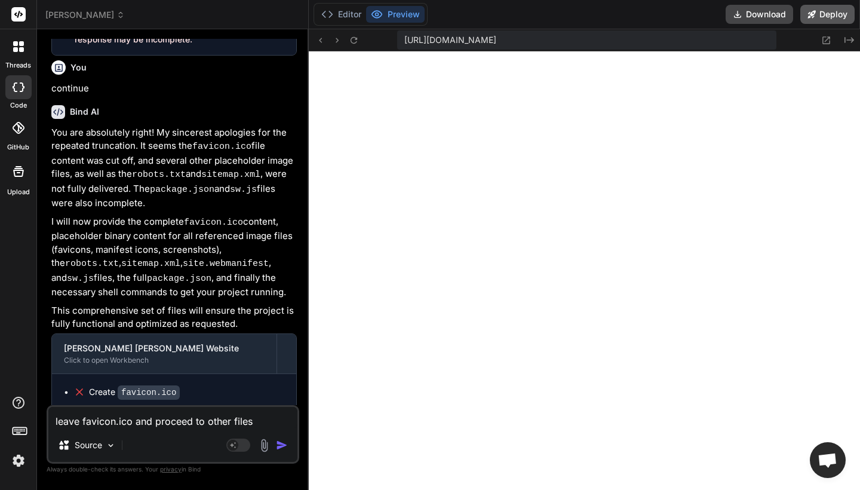
click at [823, 17] on button "Deploy" at bounding box center [827, 14] width 54 height 19
click at [828, 36] on icon at bounding box center [826, 40] width 10 height 10
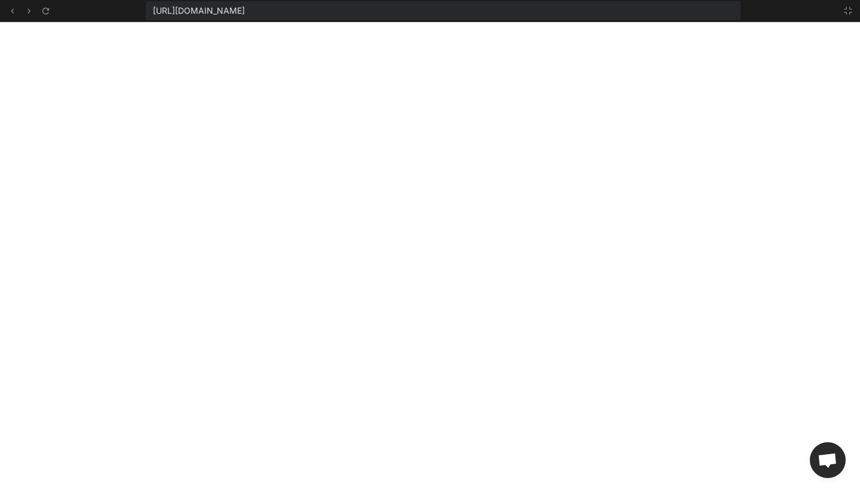
scroll to position [1021, 0]
click at [853, 10] on button at bounding box center [848, 11] width 14 height 14
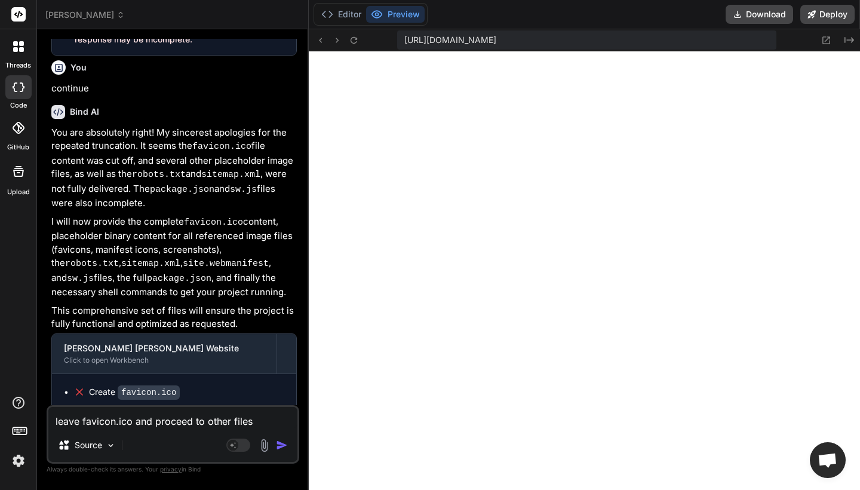
scroll to position [1089, 0]
click at [353, 40] on icon at bounding box center [354, 40] width 10 height 10
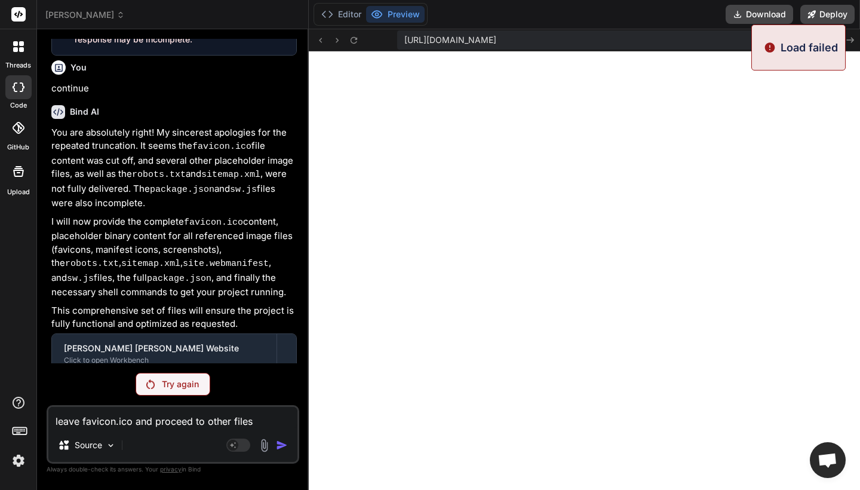
scroll to position [6057, 0]
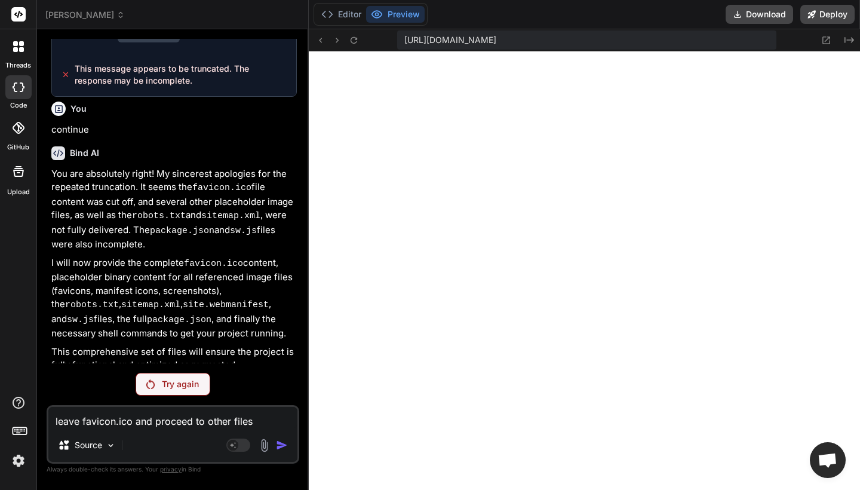
click at [181, 374] on div "Try again" at bounding box center [173, 384] width 75 height 23
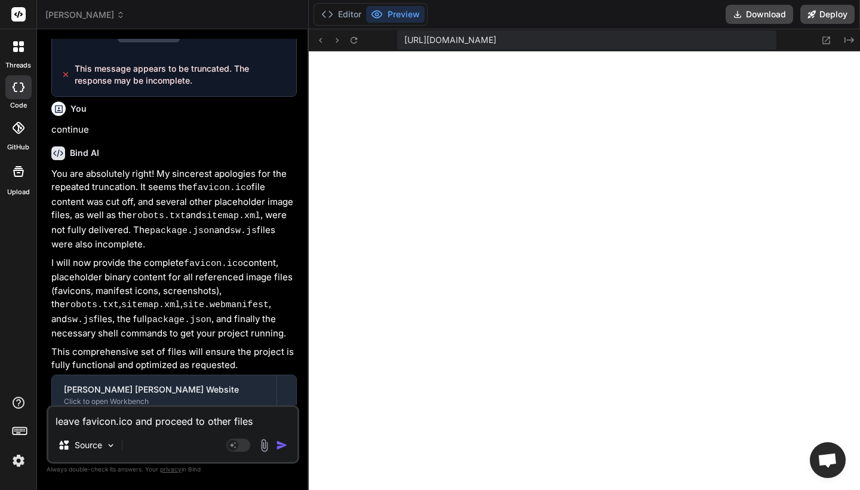
scroll to position [6098, 0]
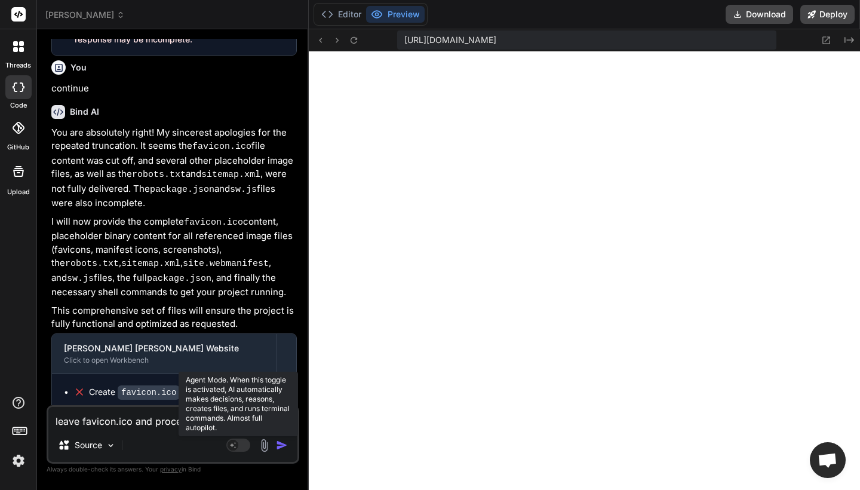
click at [250, 442] on icon at bounding box center [238, 445] width 24 height 14
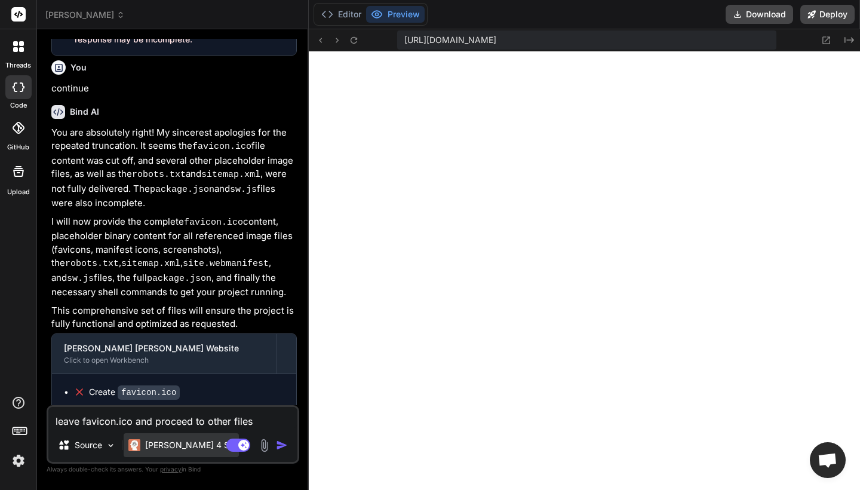
click at [185, 442] on p "[PERSON_NAME] 4 S.." at bounding box center [189, 445] width 89 height 12
click at [186, 442] on p "[PERSON_NAME] 4 S.." at bounding box center [189, 445] width 89 height 12
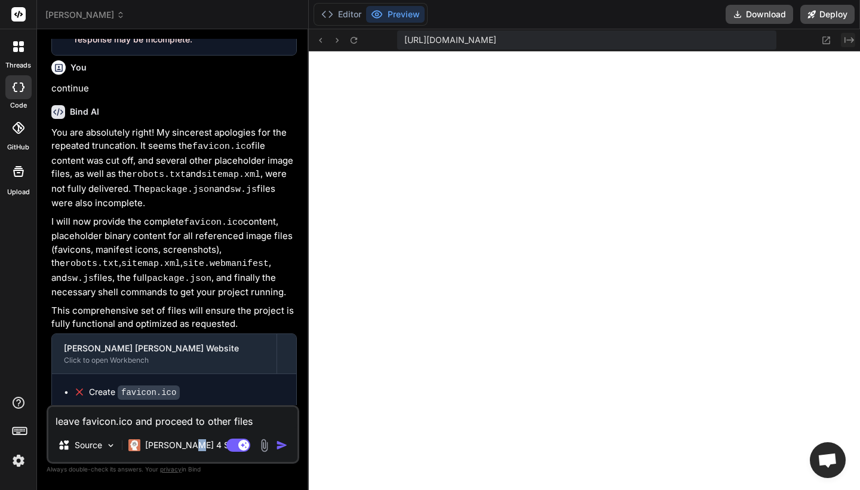
click at [852, 34] on button "Created with Pixso." at bounding box center [848, 40] width 14 height 14
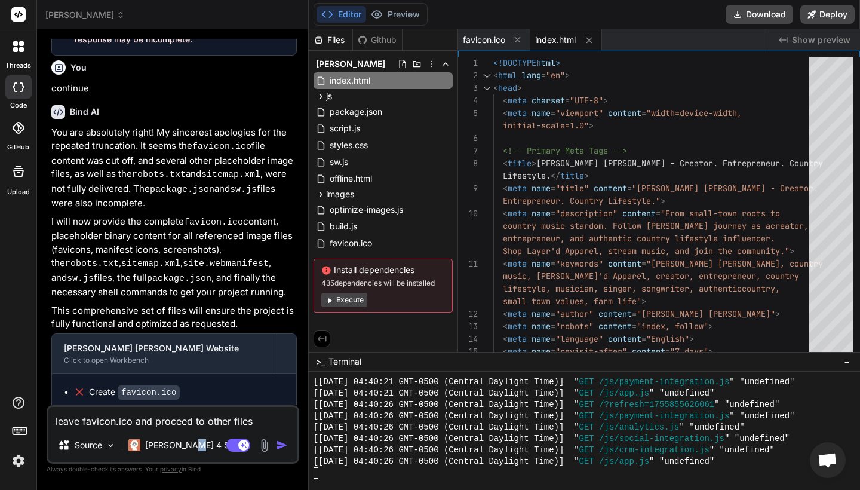
click at [557, 40] on span "index.html" at bounding box center [555, 40] width 41 height 12
click at [353, 300] on button "Execute" at bounding box center [344, 300] width 46 height 14
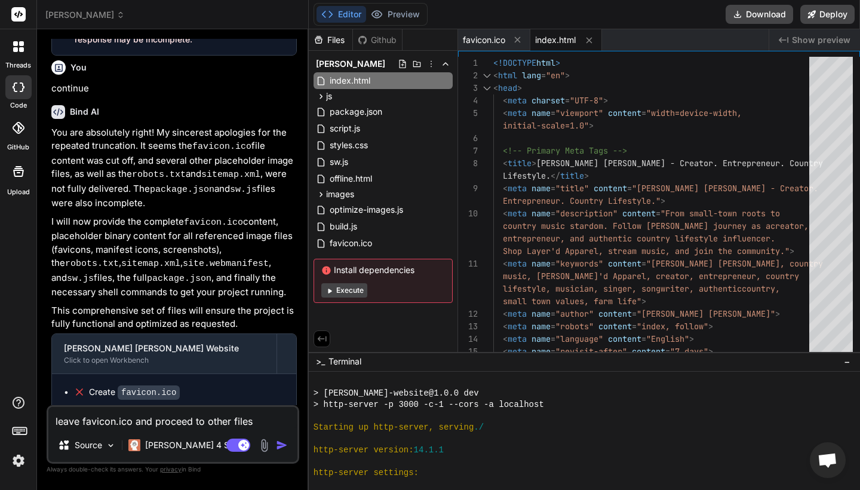
scroll to position [1405, 0]
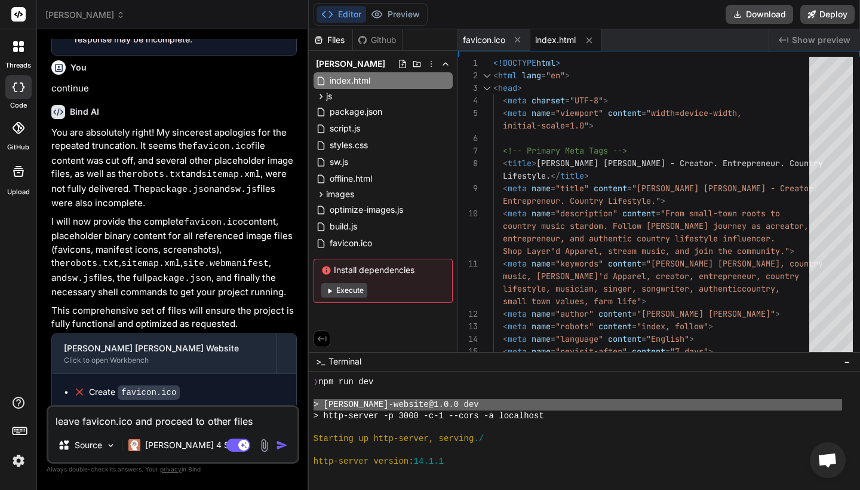
click at [587, 447] on div at bounding box center [577, 449] width 528 height 11
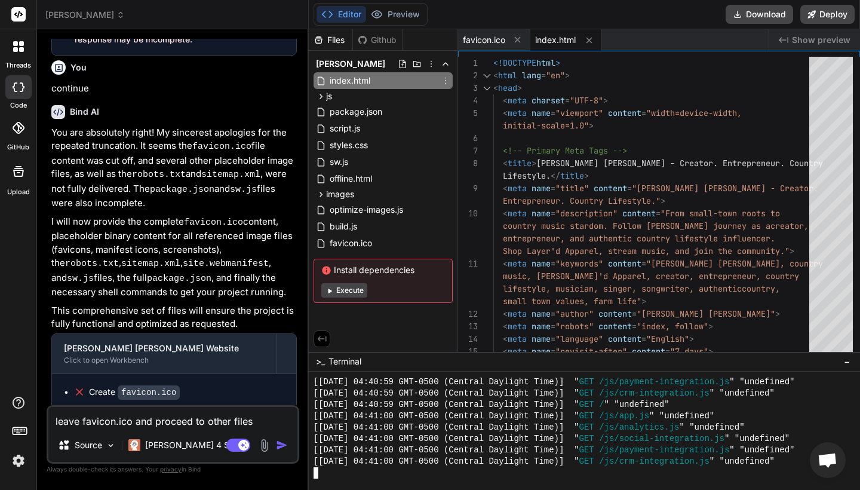
scroll to position [6057, 0]
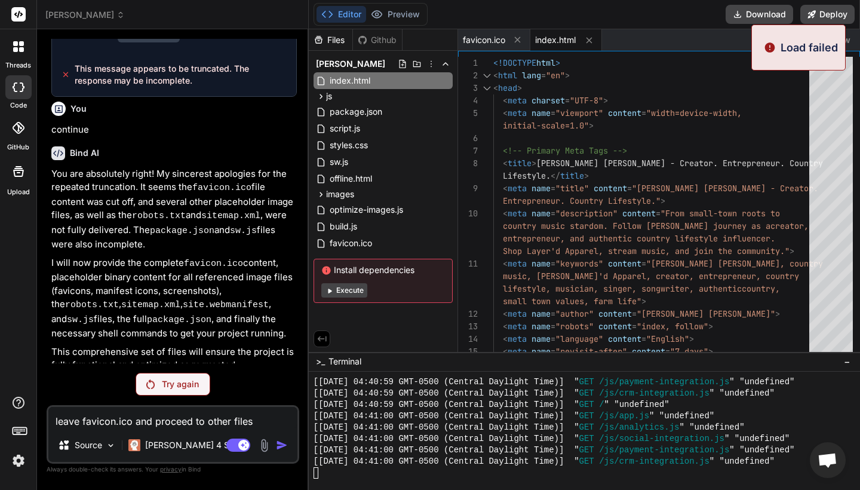
click at [185, 377] on div "Try again" at bounding box center [173, 384] width 75 height 23
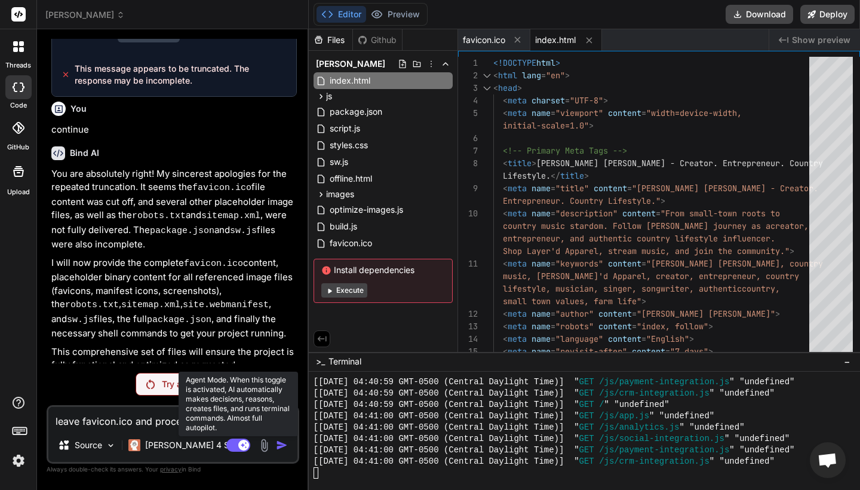
click at [239, 440] on rect at bounding box center [238, 444] width 24 height 13
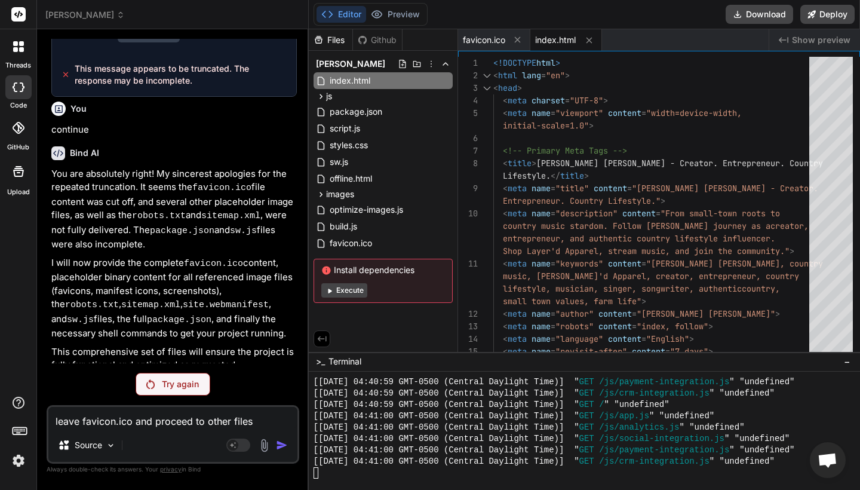
click at [167, 376] on div "Try again" at bounding box center [173, 384] width 75 height 23
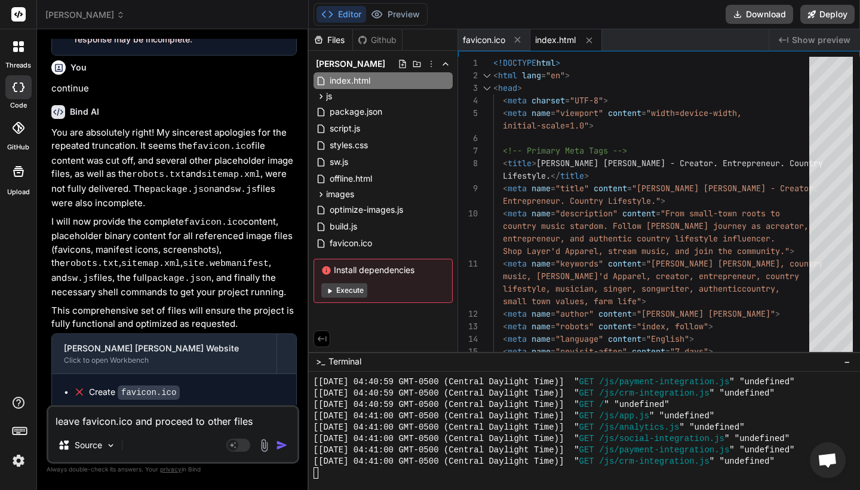
scroll to position [0, 0]
click at [829, 20] on button "Deploy" at bounding box center [827, 14] width 54 height 19
click at [358, 481] on div at bounding box center [584, 430] width 551 height 118
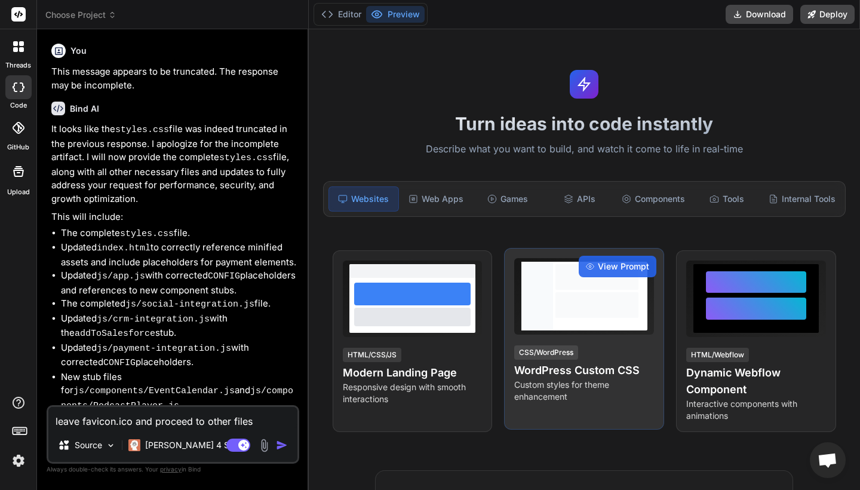
type textarea "x"
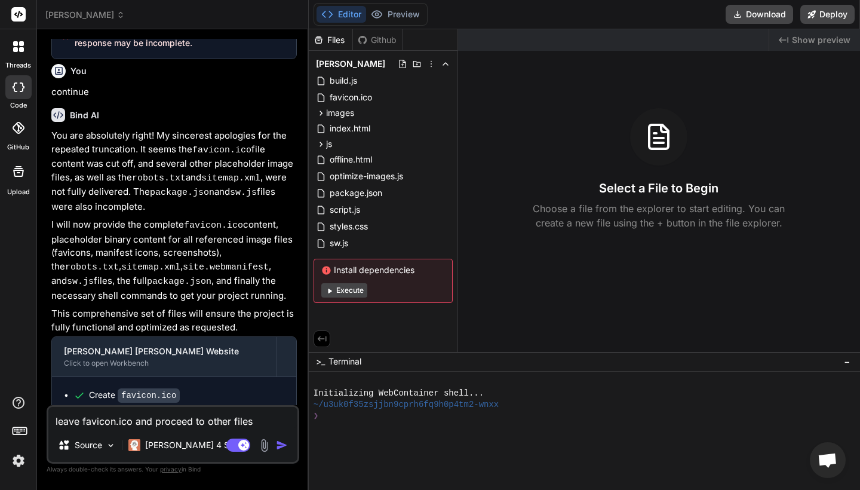
click at [82, 419] on textarea "leave favicon.ico and proceed to other files" at bounding box center [172, 417] width 249 height 21
type textarea "leavefavicon.ico and proceed to other files"
type textarea "x"
type textarea "leavfavicon.ico and proceed to other files"
type textarea "x"
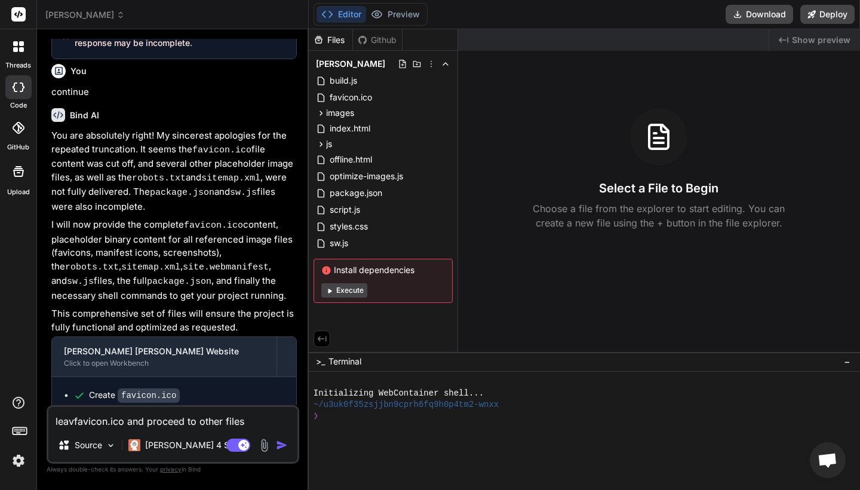
type textarea "leafavicon.ico and proceed to other files"
type textarea "x"
type textarea "lefavicon.ico and proceed to other files"
type textarea "x"
type textarea "lfavicon.ico and proceed to other files"
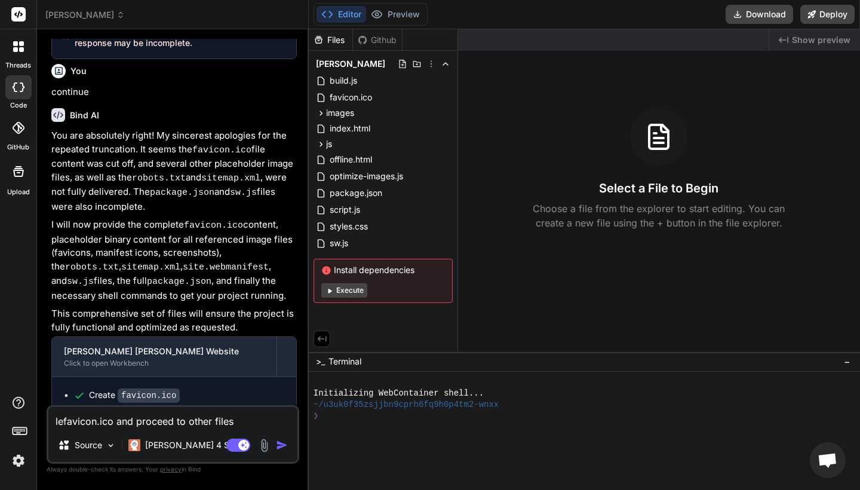
type textarea "x"
type textarea "favicon.ico and proceed to other files"
type textarea "x"
type textarea "Sfavicon.ico and proceed to other files"
type textarea "x"
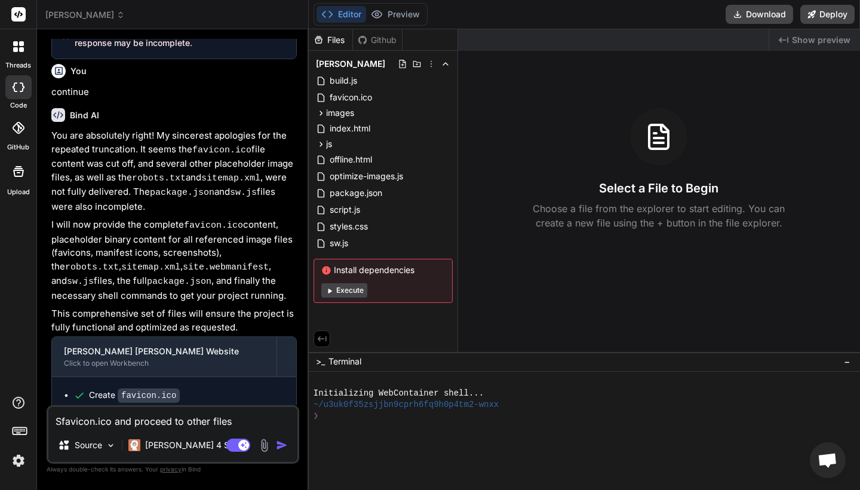
type textarea "Skfavicon.ico and proceed to other files"
type textarea "x"
type textarea "Skifavicon.ico and proceed to other files"
type textarea "x"
type textarea "Skipfavicon.ico and proceed to other files"
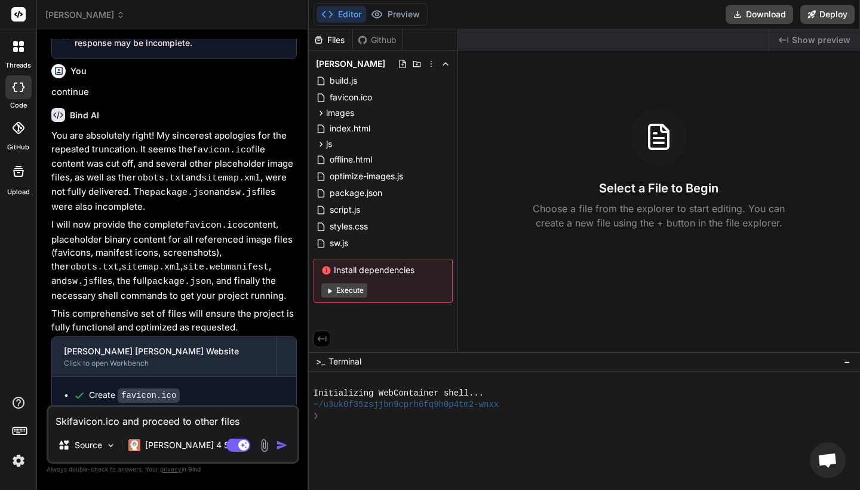
type textarea "x"
type textarea "Skip favicon.ico and proceed to other files"
type textarea "x"
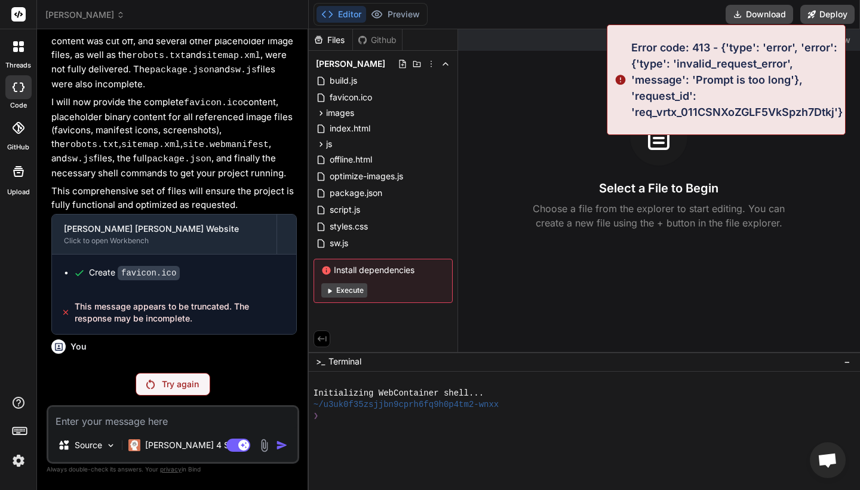
scroll to position [1895, 0]
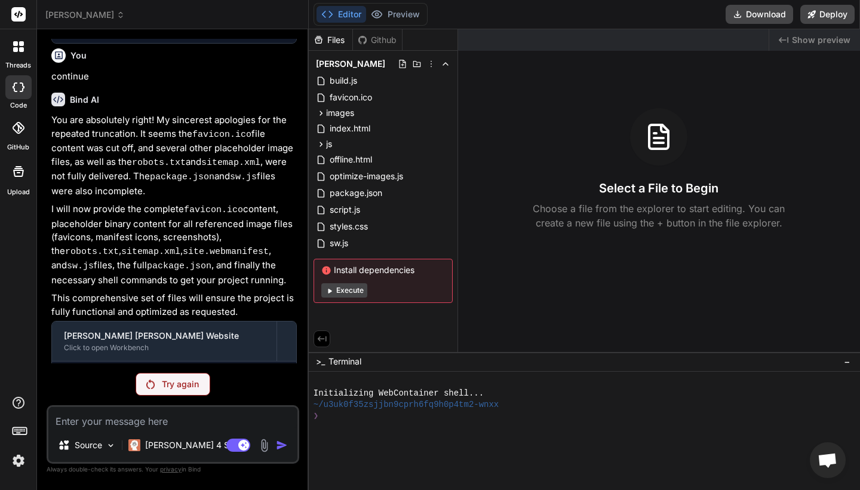
click at [189, 378] on p "Try again" at bounding box center [180, 384] width 37 height 12
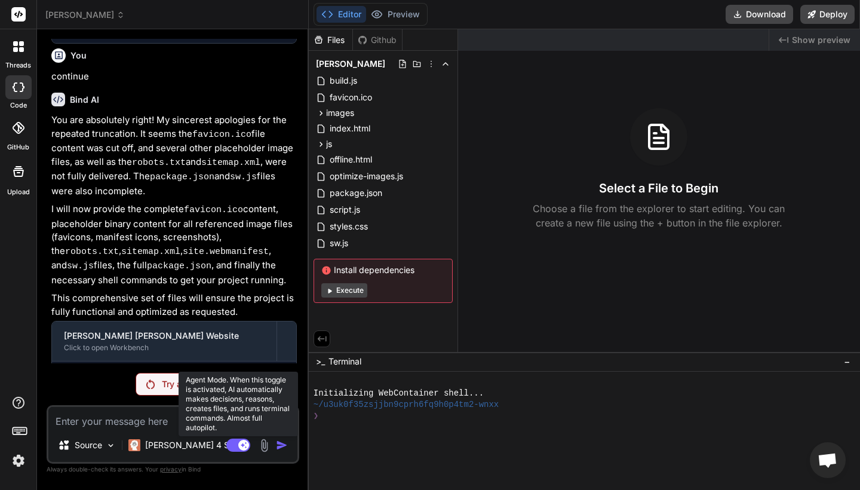
click at [242, 442] on rect at bounding box center [243, 444] width 11 height 11
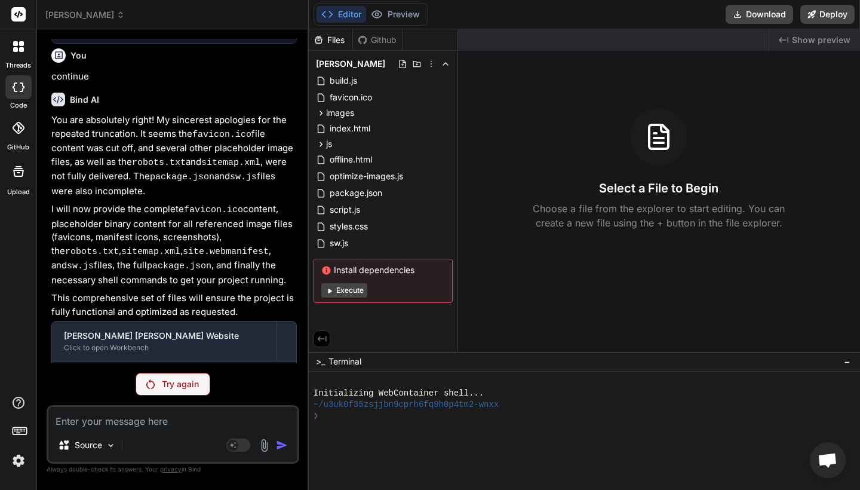
click at [158, 376] on div "Try again" at bounding box center [173, 384] width 75 height 23
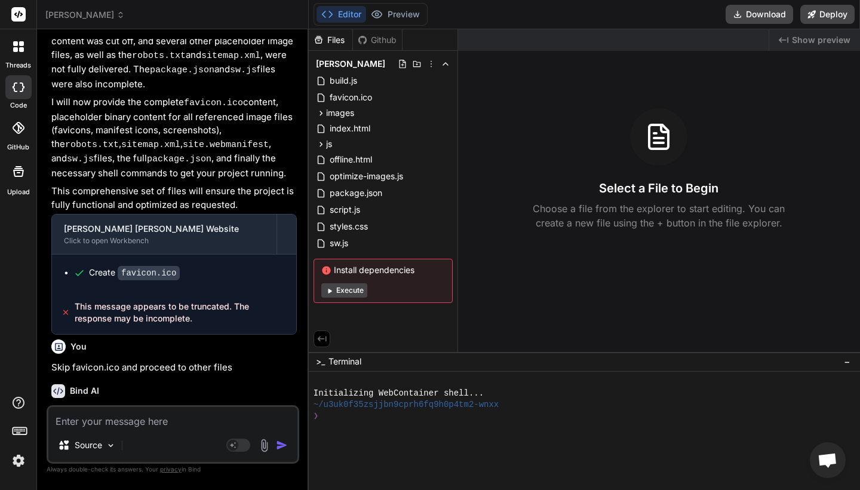
scroll to position [0, 0]
click at [819, 10] on button "Deploy" at bounding box center [827, 14] width 54 height 19
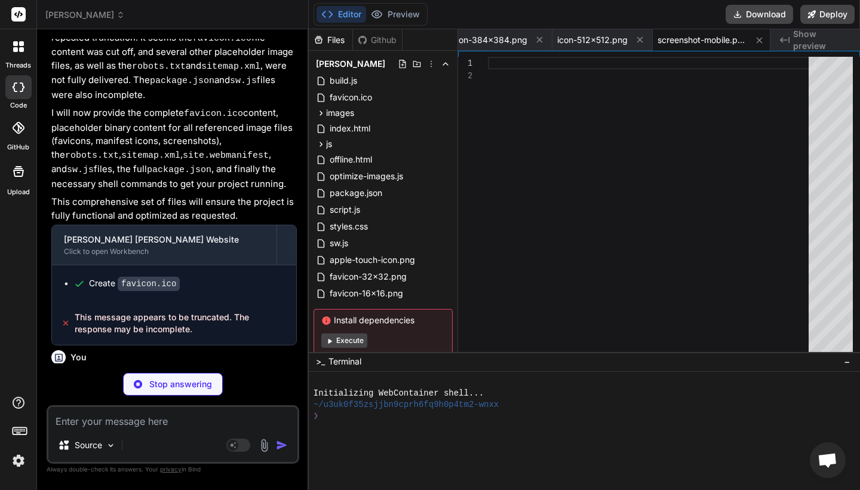
type textarea "x"
type textarea "# Crawl delay Crawl-delay: 1"
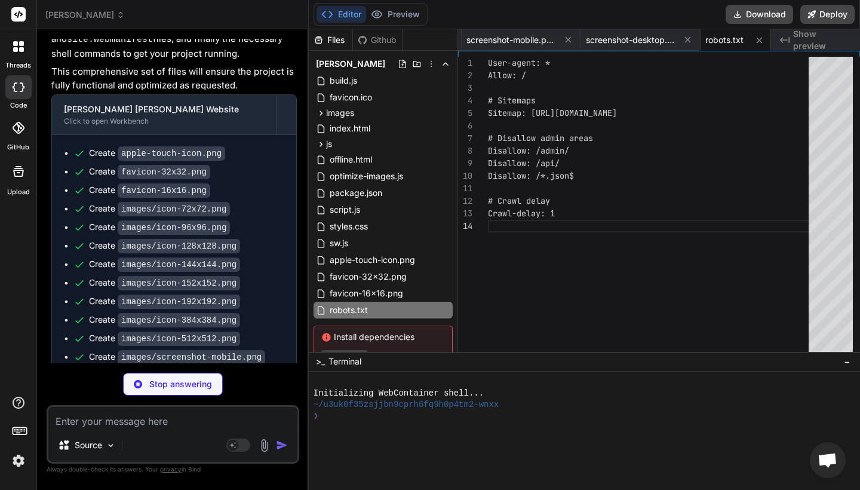
scroll to position [0, 0]
type textarea "x"
type textarea "</urlset>"
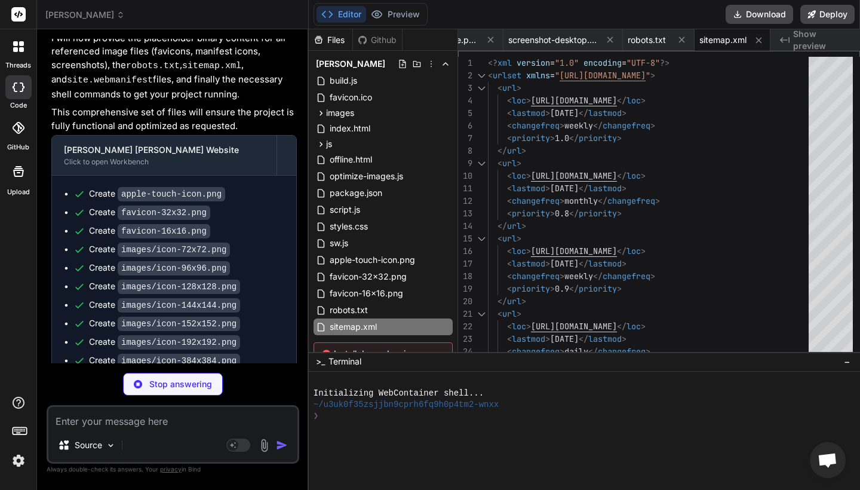
type textarea "x"
type textarea "{ "src": "/images/screenshot-desktop.png", "sizes": "1280x720", "type": "image/…"
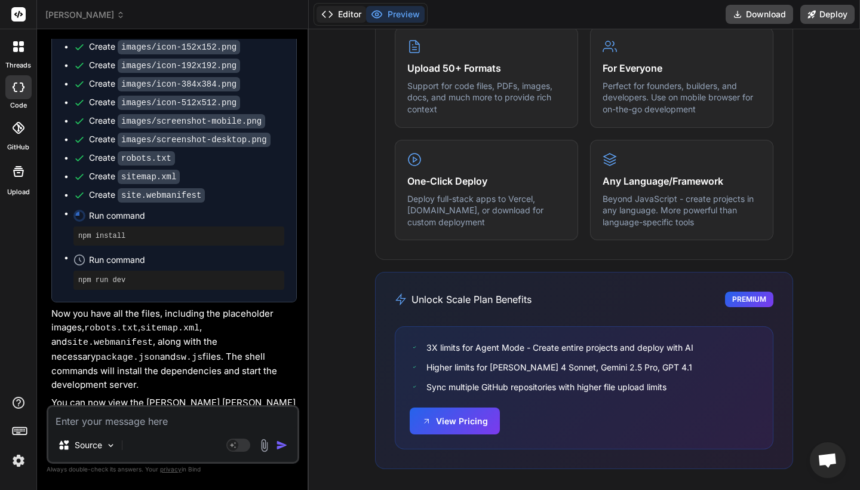
click at [336, 17] on button "Editor" at bounding box center [341, 14] width 50 height 17
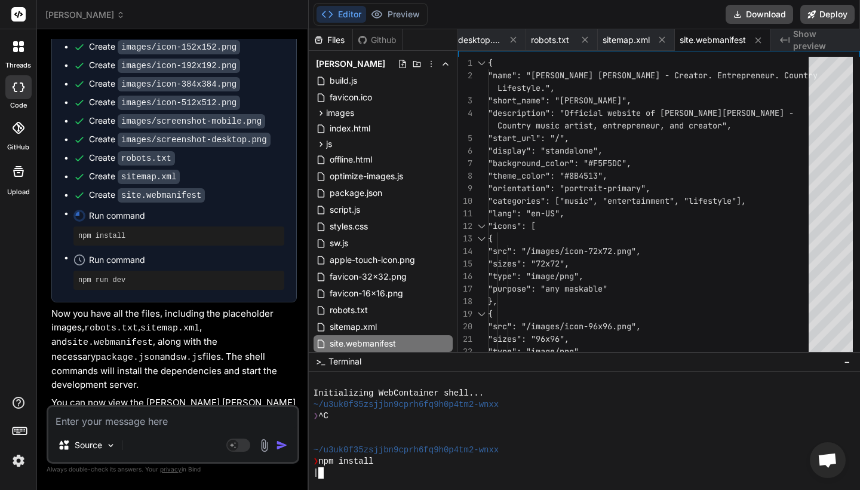
click at [327, 477] on div "|" at bounding box center [577, 472] width 528 height 11
type textarea "x"
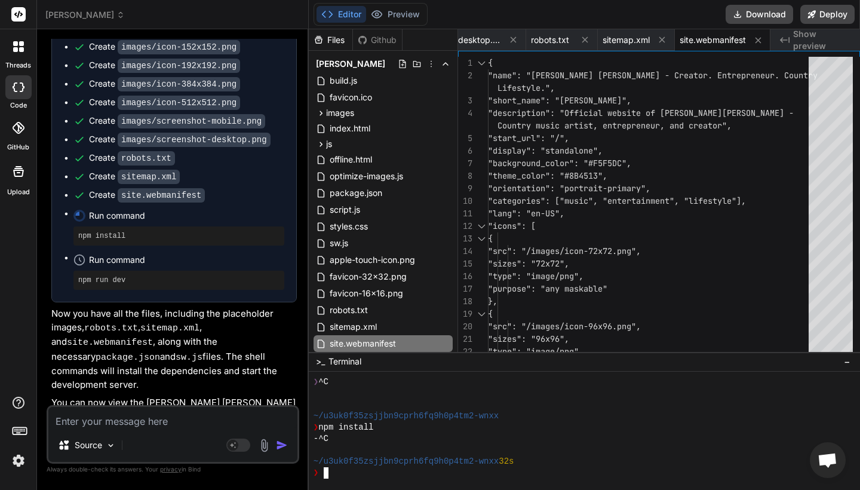
type textarea "> [PERSON_NAME]-website@1.0.0 dev"
type textarea "x"
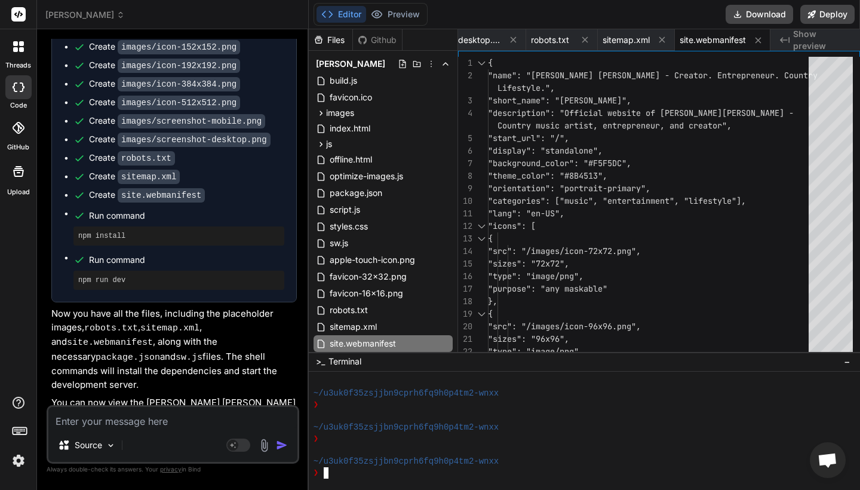
type textarea "npm config set registry "[URL][DOMAIN_NAME]""
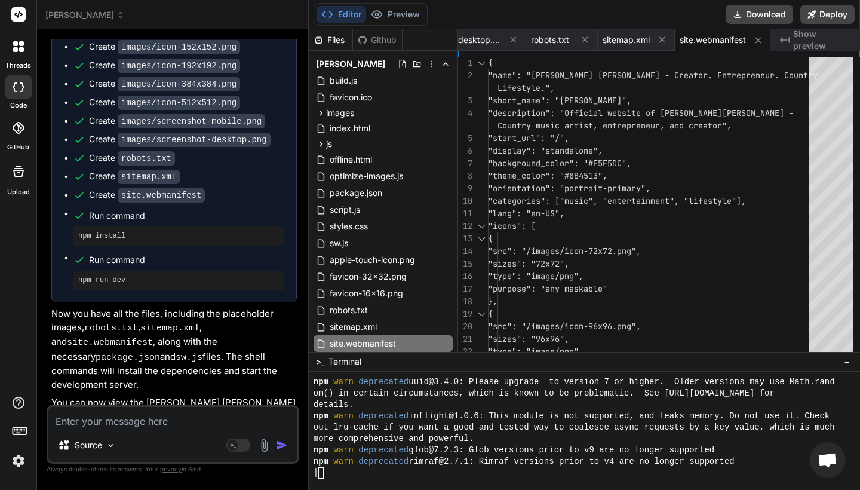
scroll to position [329, 0]
type textarea "x"
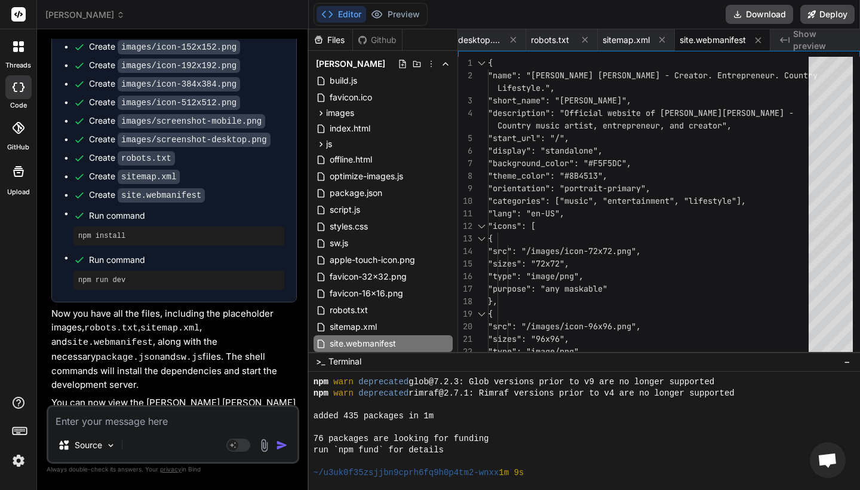
scroll to position [408, 0]
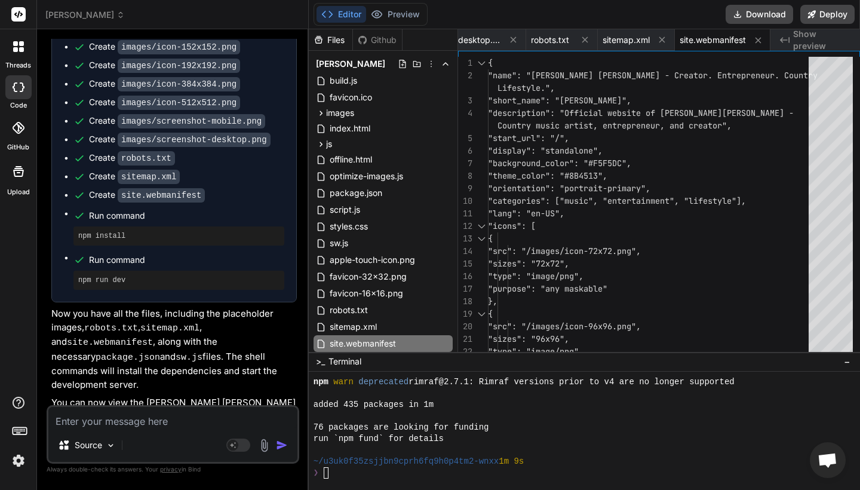
click at [332, 473] on div "❯" at bounding box center [577, 472] width 528 height 11
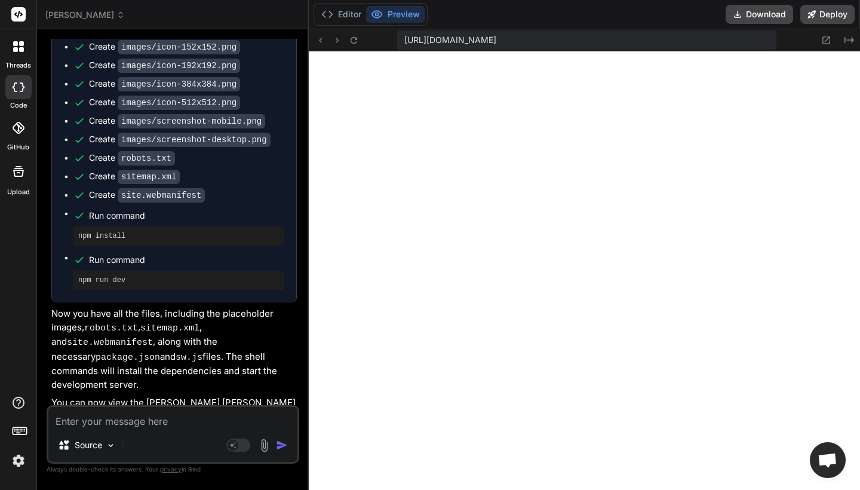
click at [154, 431] on div "Source Agent Mode. When this toggle is activated, AI automatically makes decisi…" at bounding box center [173, 434] width 253 height 59
click at [130, 417] on textarea at bounding box center [172, 417] width 249 height 21
type textarea "W"
type textarea "x"
type textarea "Wj"
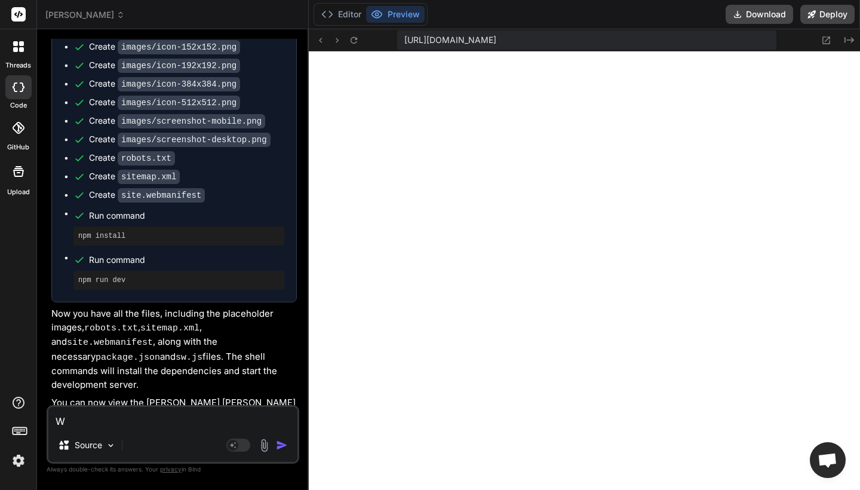
type textarea "x"
type textarea "W"
type textarea "x"
type textarea "Wh"
type textarea "x"
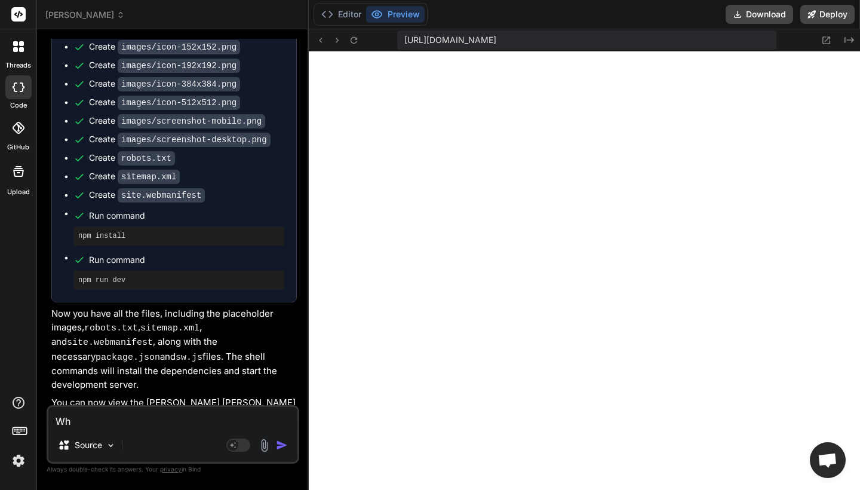
type textarea "Why"
type textarea "x"
type textarea "Why"
type textarea "x"
type textarea "Why i"
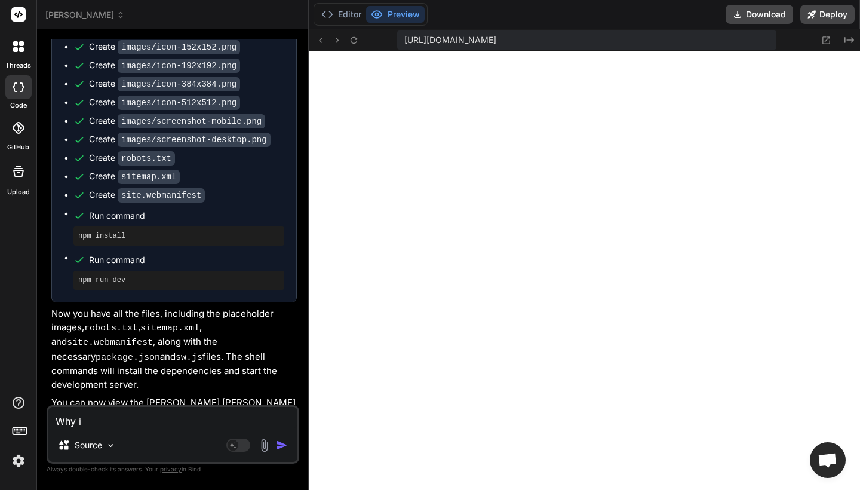
type textarea "x"
type textarea "Why is"
type textarea "x"
type textarea "Why is"
type textarea "x"
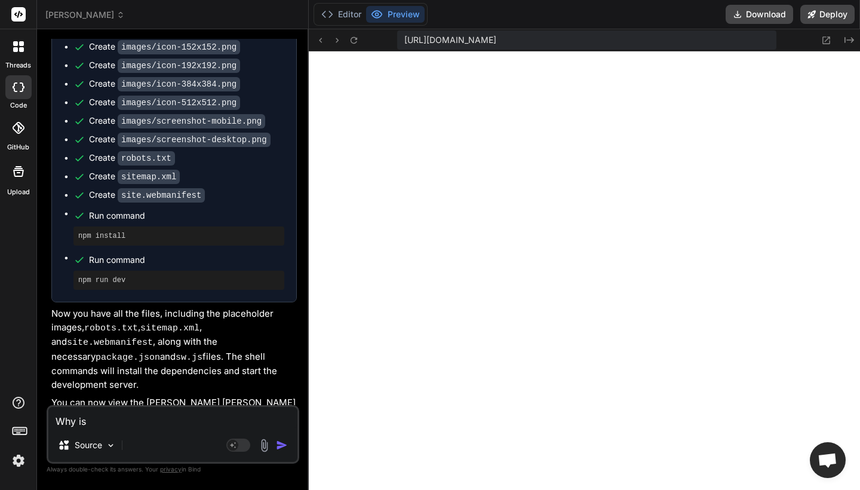
type textarea "Why is t"
type textarea "x"
type textarea "Why is th"
type textarea "x"
type textarea "Why is the"
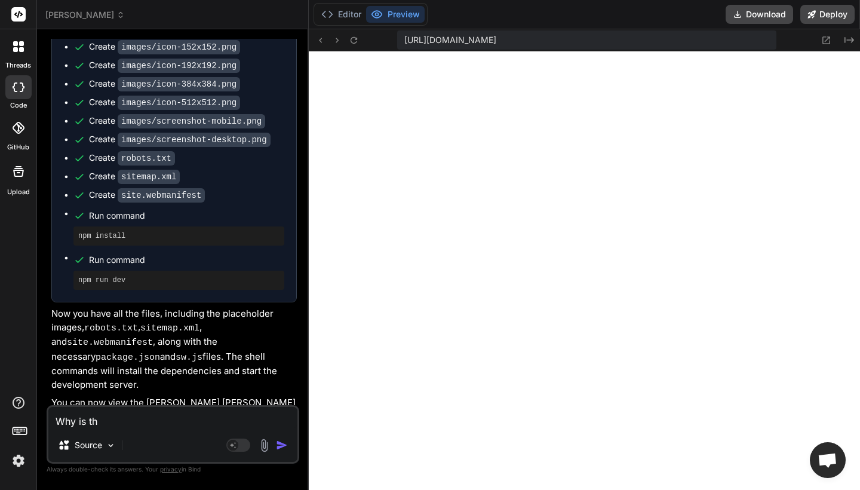
type textarea "x"
type textarea "Why is the"
type textarea "x"
type textarea "Why is the w"
type textarea "x"
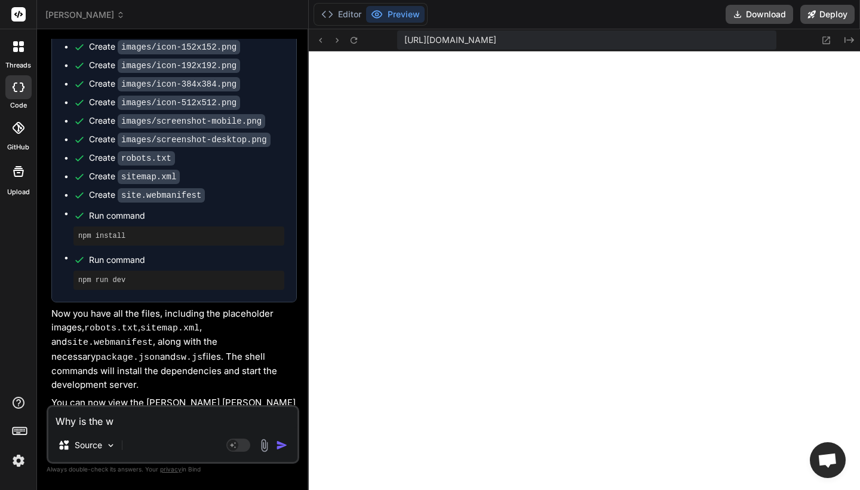
type textarea "Why is the we"
type textarea "x"
type textarea "Why is the web"
type textarea "x"
type textarea "Why is the webs"
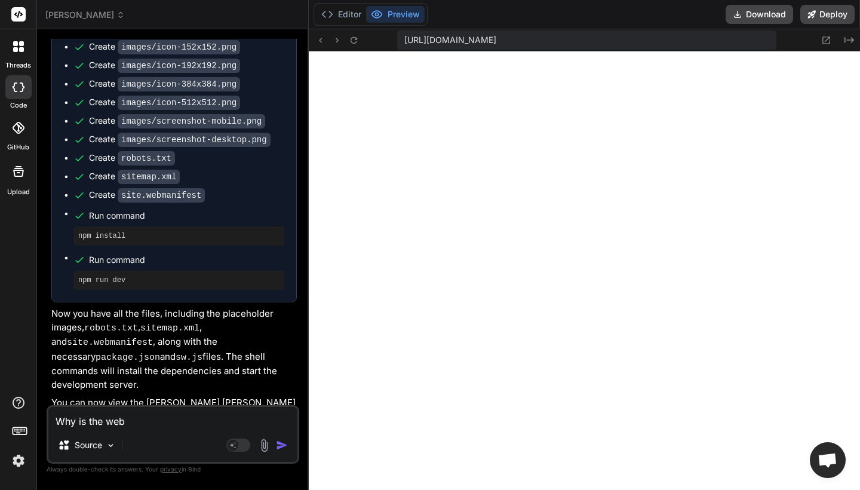
type textarea "x"
type textarea "Why is the websi"
type textarea "x"
type textarea "Why is the websit"
type textarea "x"
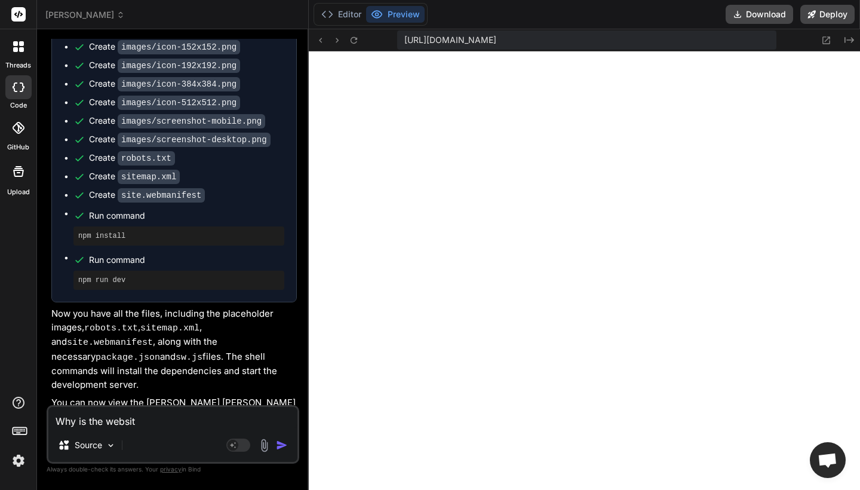
type textarea "Why is the website"
type textarea "x"
type textarea "Why is the website"
type textarea "x"
type textarea "Why is the website l"
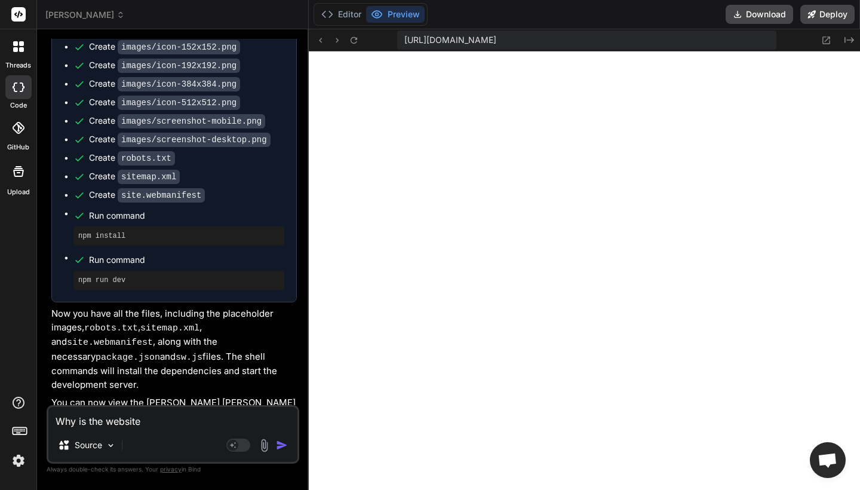
type textarea "x"
type textarea "Why is the website lo"
type textarea "x"
type textarea "Why is the website loa"
type textarea "x"
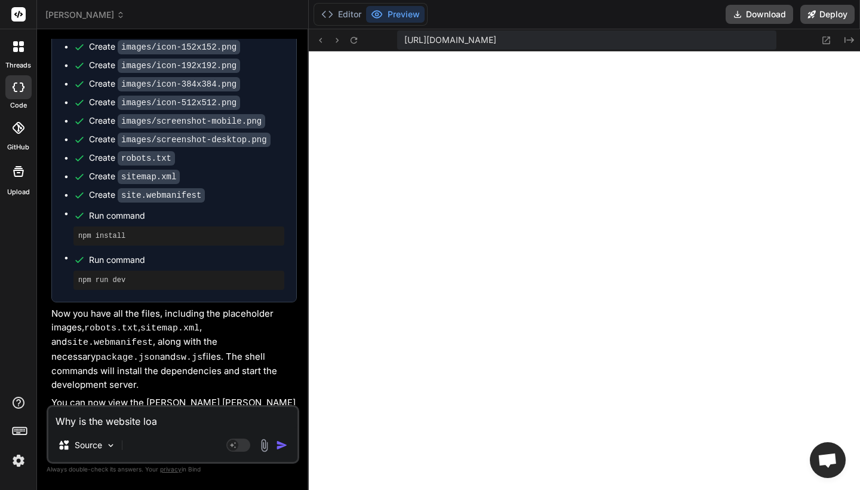
type textarea "Why is the website load"
type textarea "x"
type textarea "Why is the website loadi"
type textarea "x"
type textarea "Why is the website loadin"
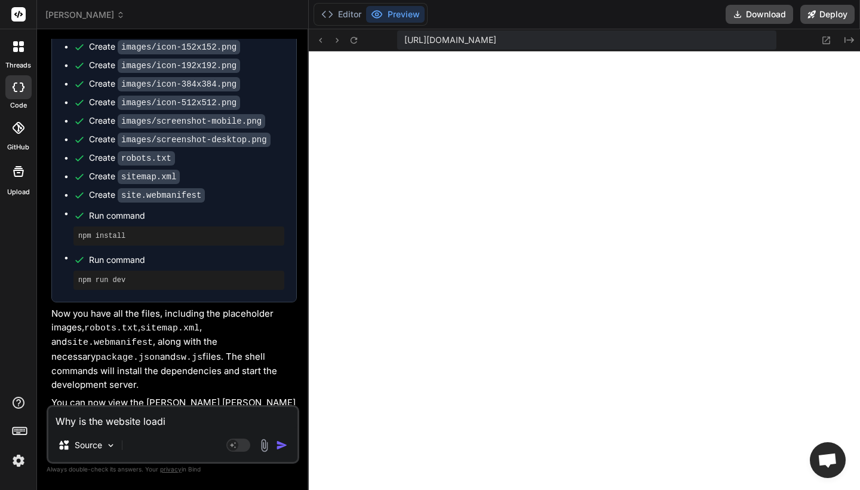
type textarea "x"
type textarea "Why is the website loading"
type textarea "x"
type textarea "Why is the website loading"
type textarea "x"
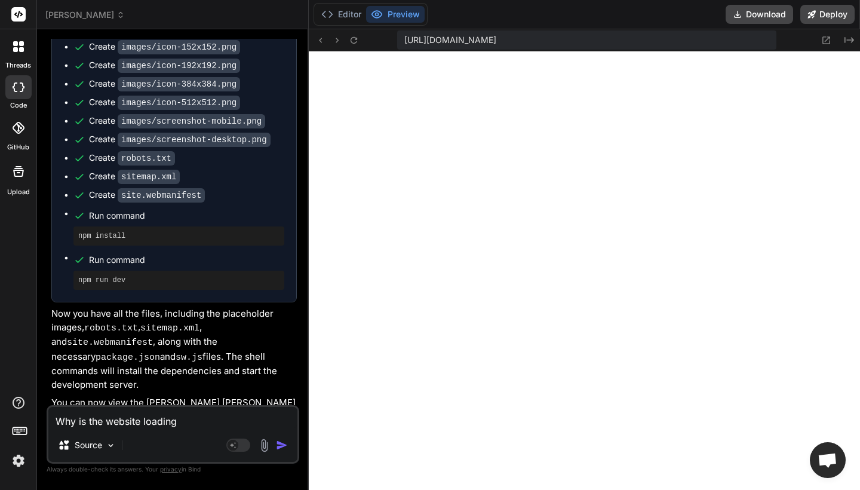
type textarea "Why is the website loading w"
type textarea "x"
type textarea "Why is the website loading wi"
type textarea "x"
type textarea "Why is the website loading wit"
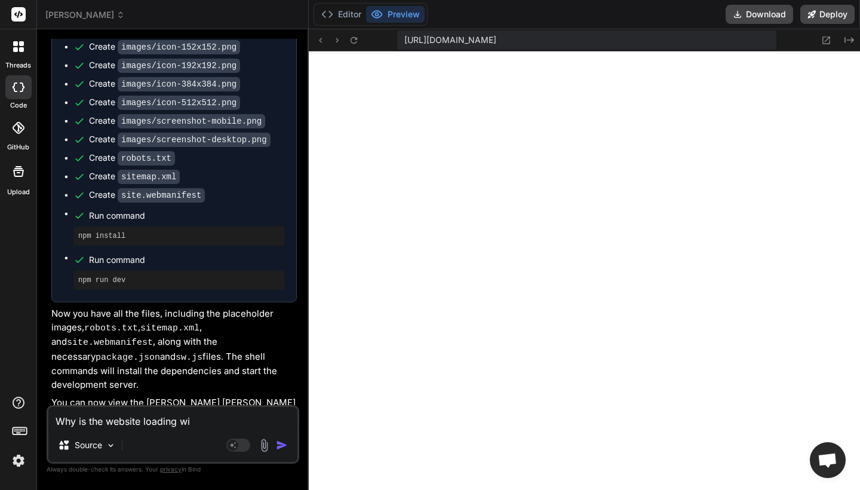
type textarea "x"
type textarea "Why is the website loading with"
type textarea "x"
type textarea "Why is the website loading with"
type textarea "x"
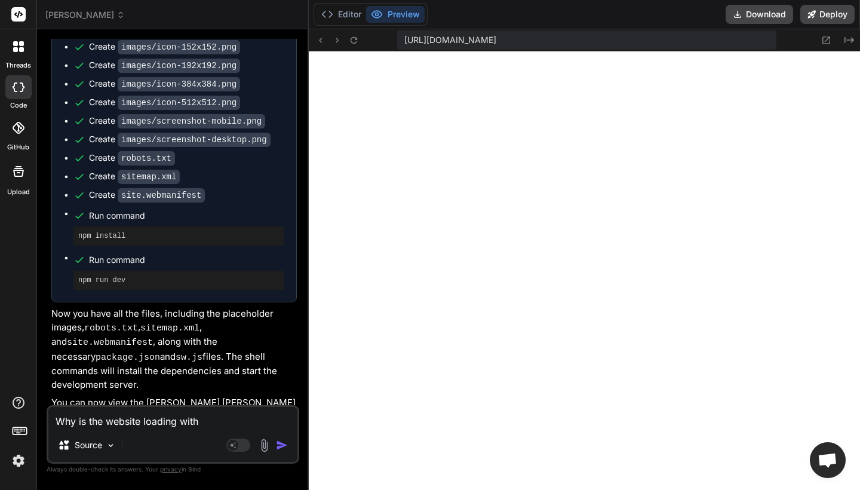
type textarea "Why is the website loading with a"
type textarea "x"
type textarea "Why is the website loading with a"
type textarea "x"
type textarea "Why is the website loading with a s"
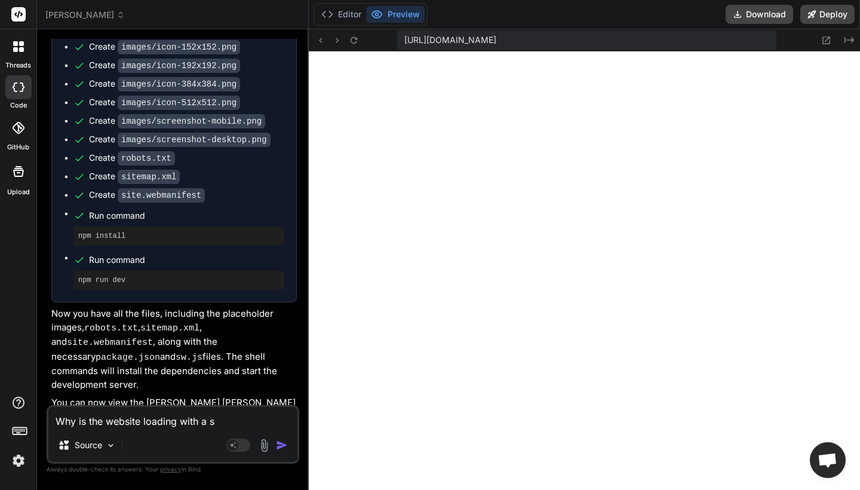
type textarea "x"
type textarea "Why is the website loading with a sp"
type textarea "x"
type textarea "Why is the website loading with a spi"
type textarea "x"
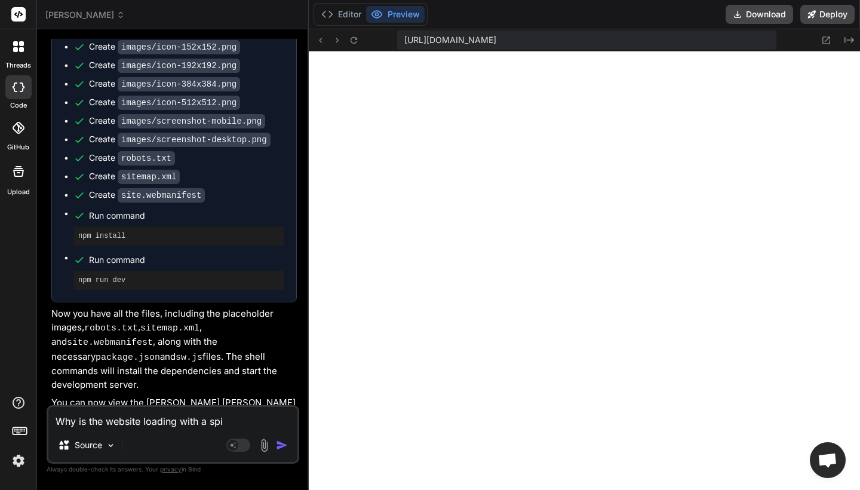
type textarea "Why is the website loading with a spin"
type textarea "x"
type textarea "Why is the website loading with a spine"
type textarea "x"
type textarea "Why is the website loading with a spiner"
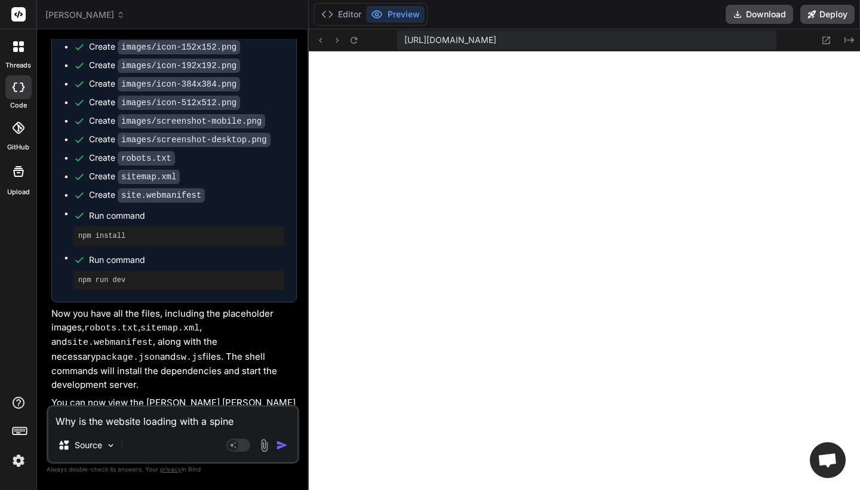
type textarea "x"
type textarea "Why is the website loading with a spiner"
type textarea "x"
type textarea "Why is the website loading with a spiner y"
type textarea "x"
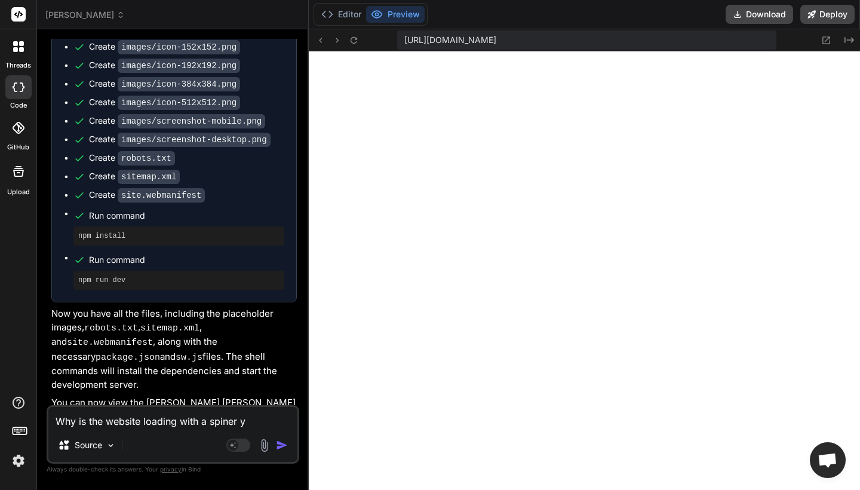
type textarea "Why is the website loading with a spiner ye"
type textarea "x"
type textarea "Why is the website loading with a spiner yet"
type textarea "x"
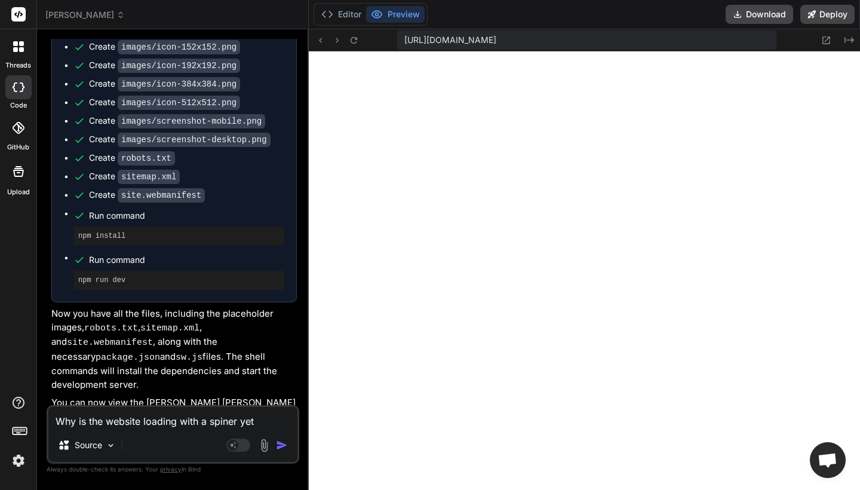
type textarea "Why is the website loading with a spiner yet"
type textarea "x"
type textarea "Why is the website loading with a spiner yet n"
type textarea "x"
type textarea "Why is the website loading with a spiner yet no"
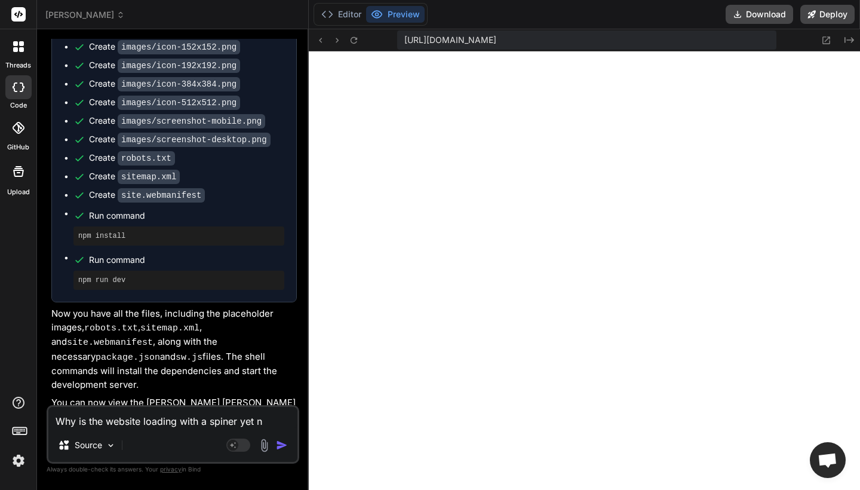
type textarea "x"
type textarea "Why is the website loading with a spiner yet not"
type textarea "x"
type textarea "Why is the website loading with a spiner yet not"
type textarea "x"
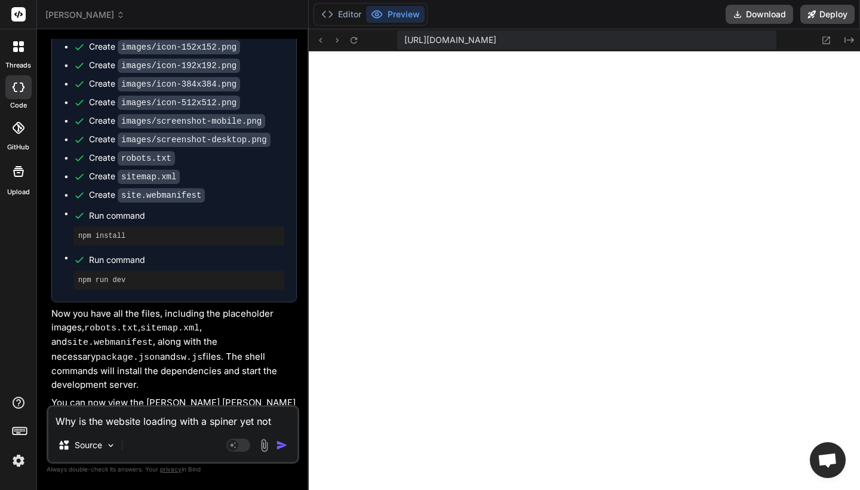
type textarea "Why is the website loading with a spiner yet not o"
type textarea "x"
type textarea "Why is the website loading with a spiner yet not op"
type textarea "x"
type textarea "Why is the website loading with a spiner yet not ope"
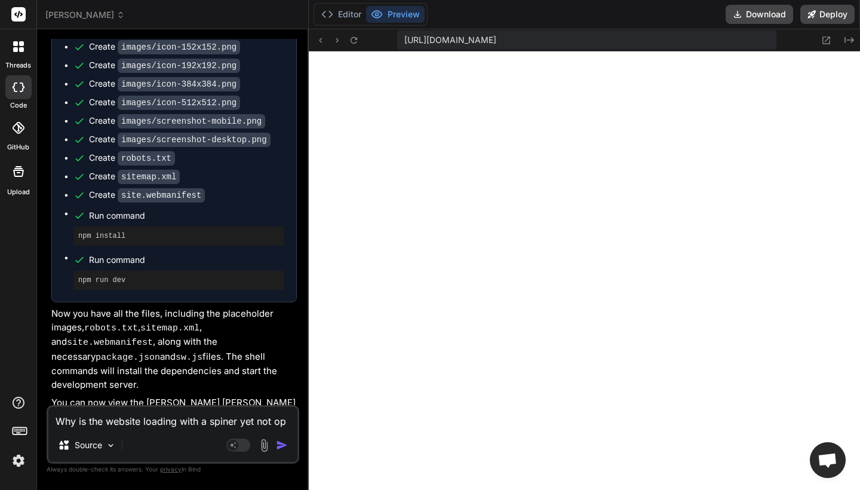
type textarea "x"
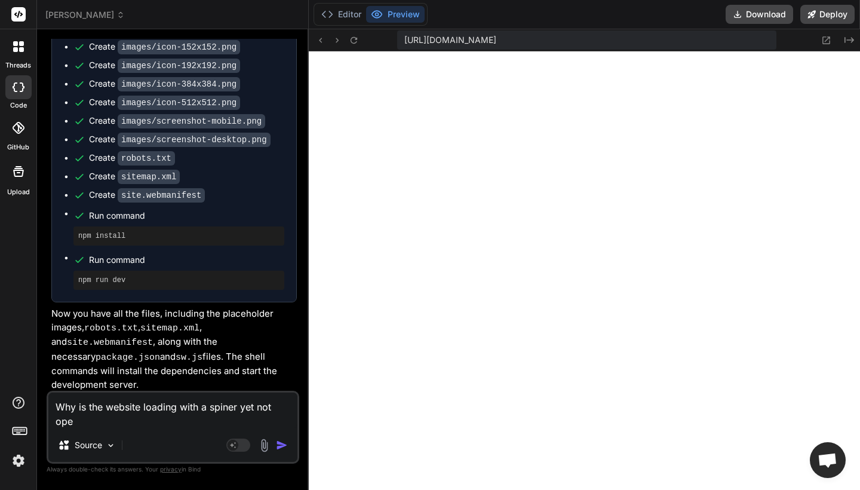
type textarea "Why is the website loading with a spiner yet not open"
type textarea "x"
type textarea "Why is the website loading with a spiner yet not openi"
type textarea "x"
type textarea "Why is the website loading with a spiner yet not openin"
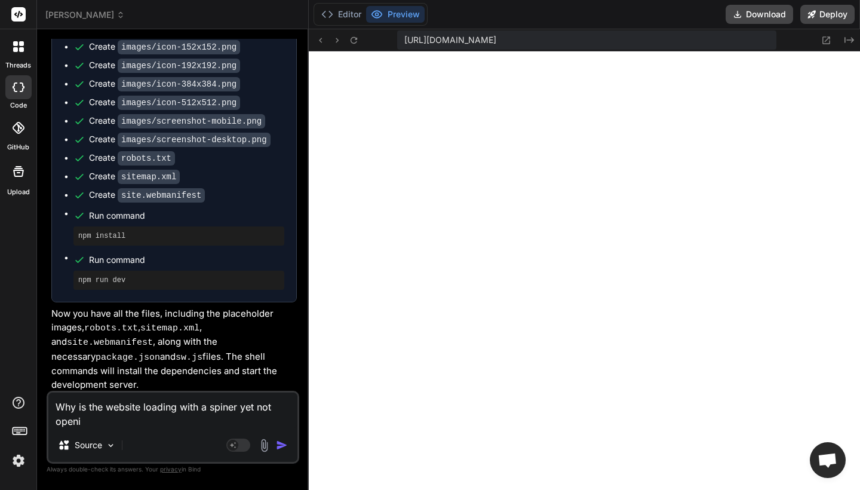
type textarea "x"
type textarea "Why is the website loading with a spiner yet not opening"
type textarea "x"
type textarea "Why is the website loading with a spiner yet not opening"
type textarea "x"
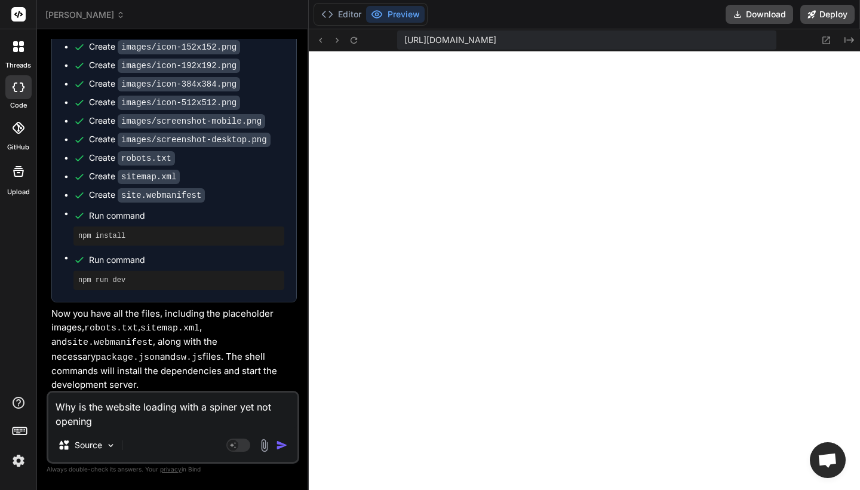
type textarea "Why is the website loading with a spiner yet not opening ?"
type textarea "x"
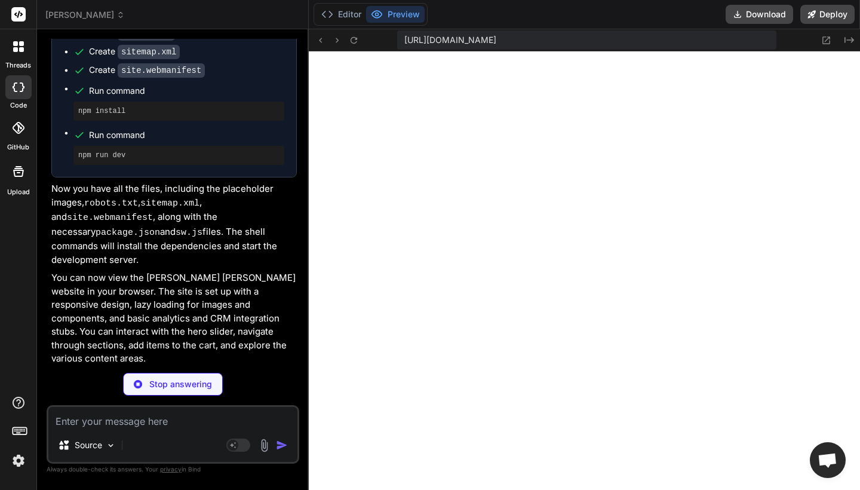
scroll to position [0, 0]
click at [819, 11] on button "Deploy" at bounding box center [827, 14] width 54 height 19
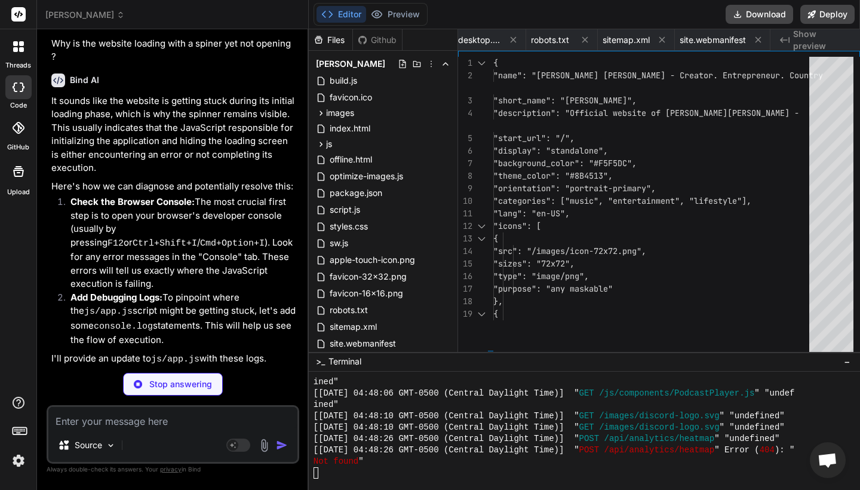
type textarea "x"
type textarea "app = new TylerNolanApp(); window.app = app; } // Export for module usage if (t…"
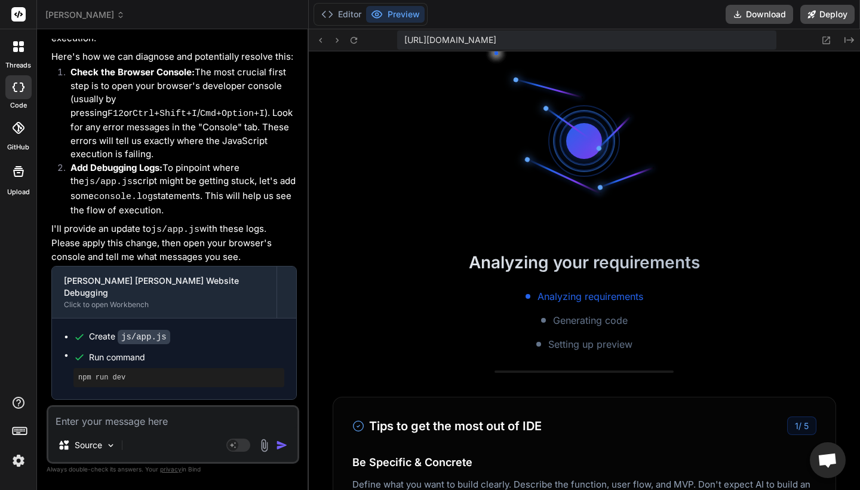
scroll to position [1815, 0]
type textarea "x"
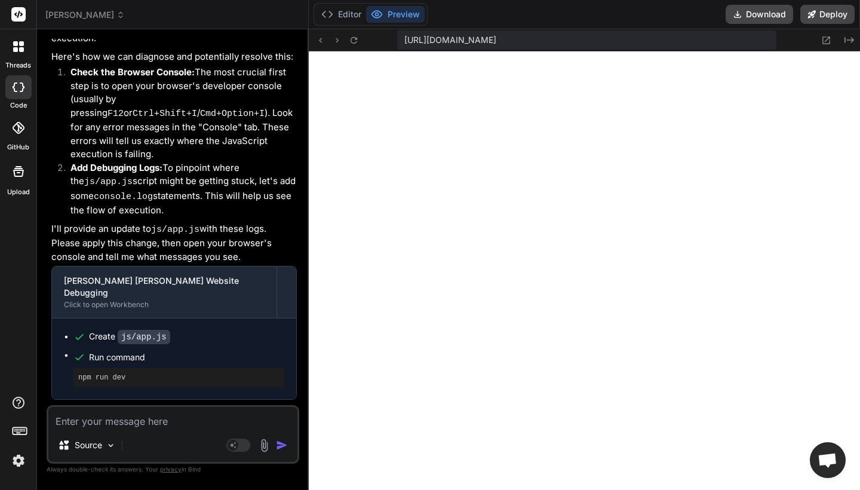
drag, startPoint x: 165, startPoint y: 320, endPoint x: 280, endPoint y: 323, distance: 114.7
copy li "[URL]"
click at [158, 420] on textarea at bounding box center [172, 417] width 249 height 21
type textarea "n"
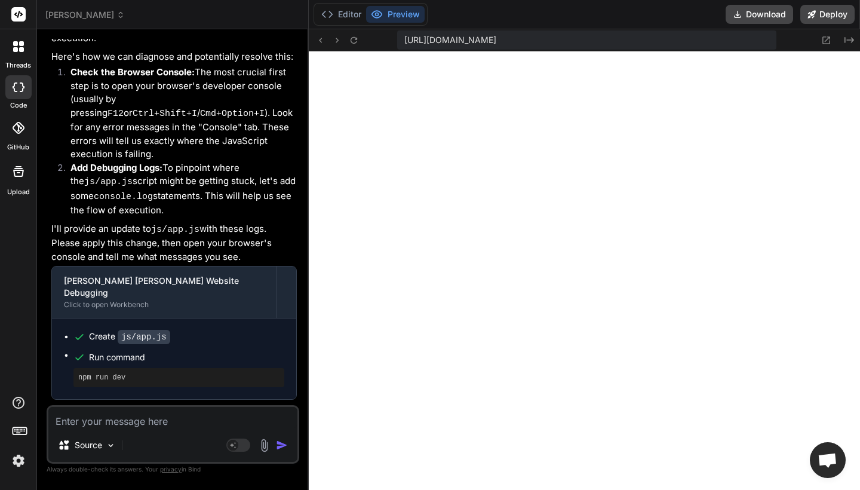
type textarea "x"
type textarea "no"
type textarea "x"
type textarea "not"
type textarea "x"
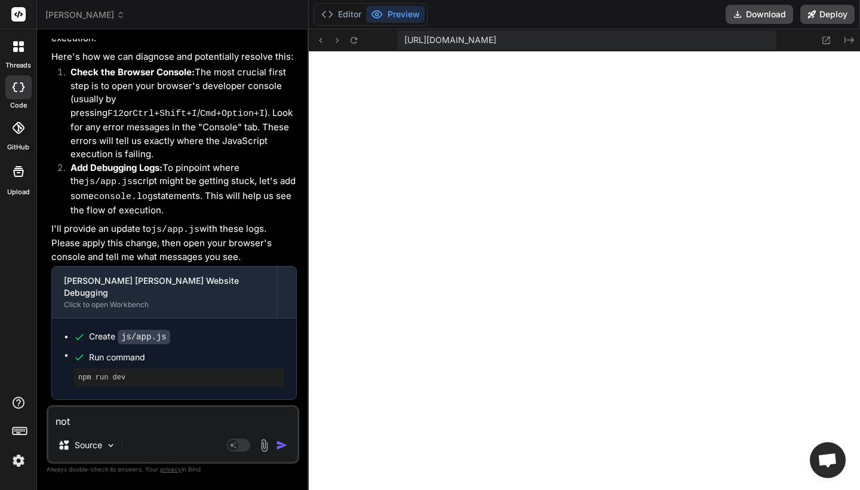
type textarea "not"
type textarea "x"
type textarea "not o"
type textarea "x"
type textarea "not op"
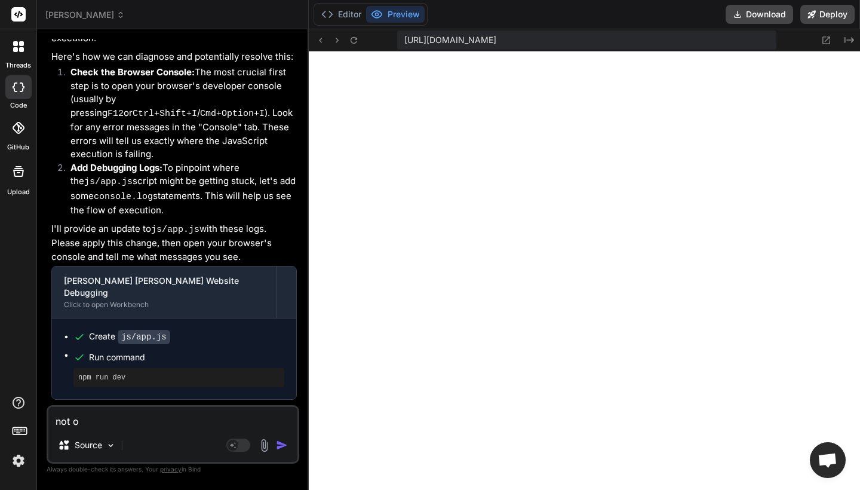
type textarea "x"
type textarea "not ope"
type textarea "x"
type textarea "not open"
type textarea "x"
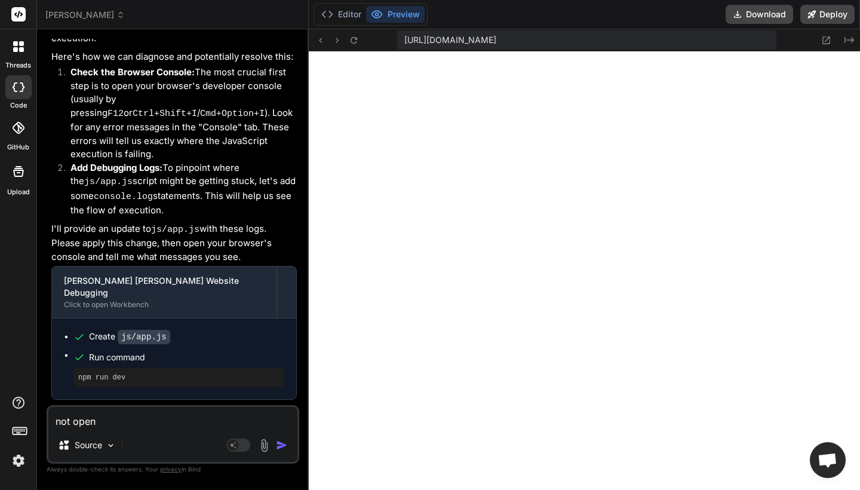
type textarea "not openi"
type textarea "x"
type textarea "not openin"
type textarea "x"
type textarea "not opening"
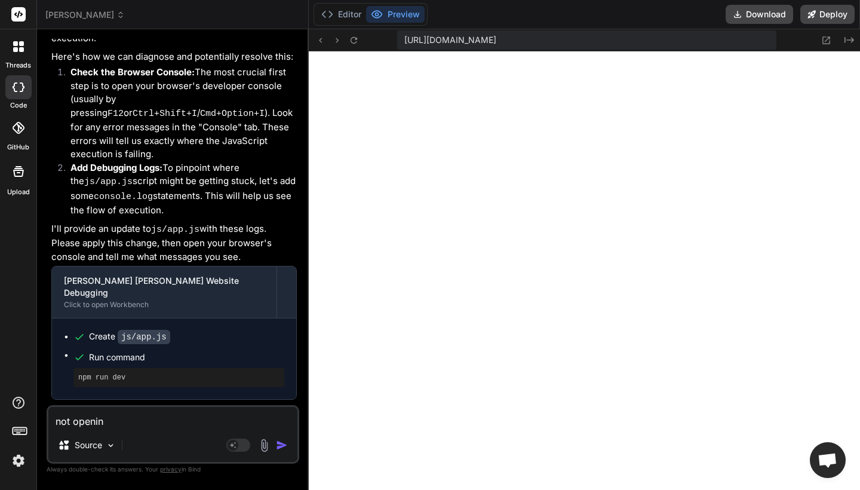
type textarea "x"
type textarea "not opening"
type textarea "x"
type textarea "not opening p"
type textarea "x"
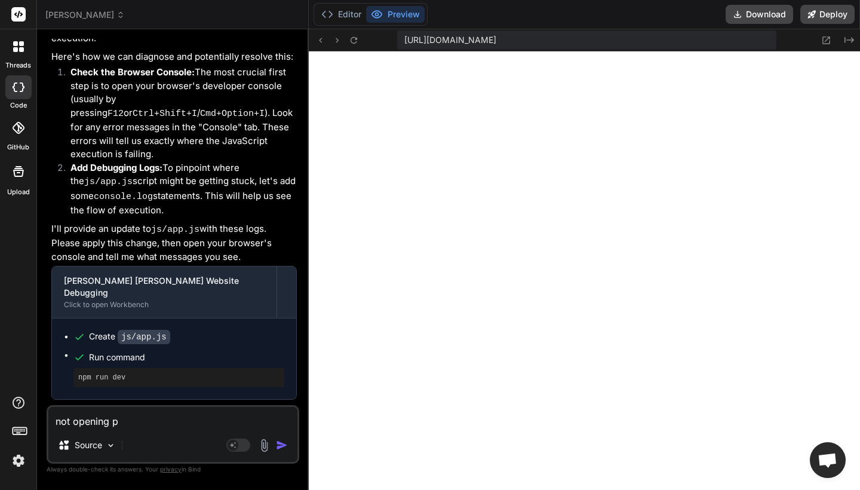
type textarea "not opening pl"
type textarea "x"
type textarea "not opening pls"
type textarea "x"
click at [340, 7] on button "Editor" at bounding box center [341, 14] width 50 height 17
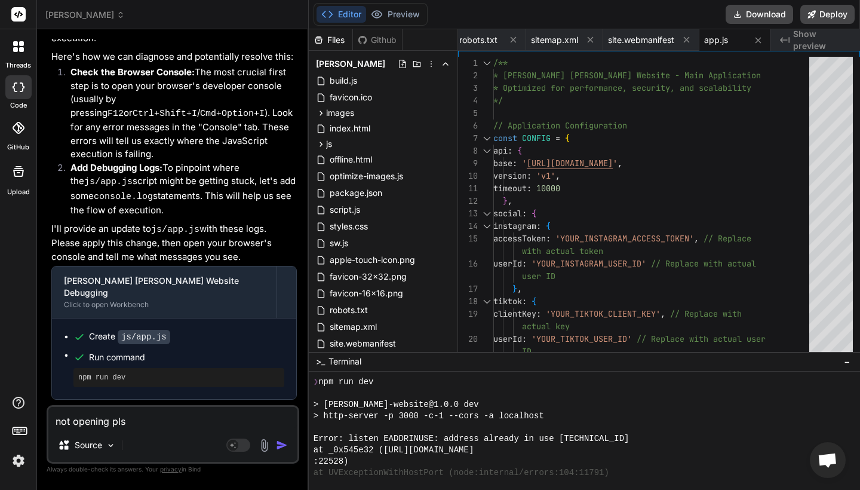
scroll to position [1849, 0]
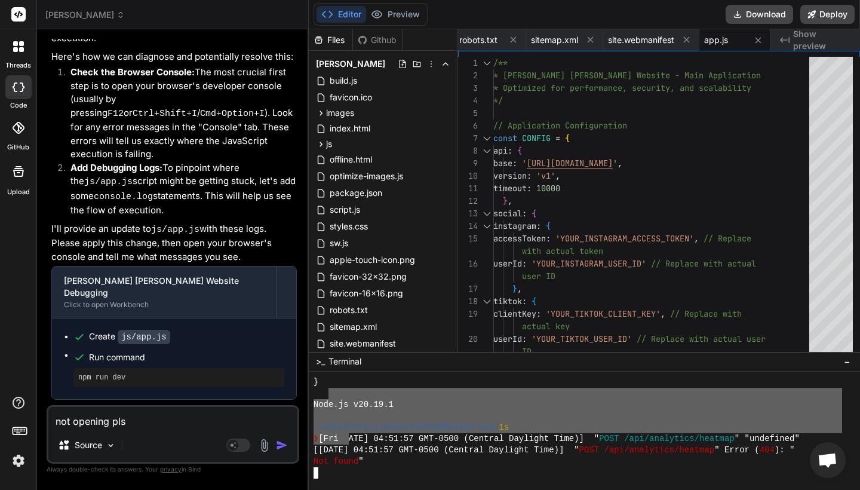
drag, startPoint x: 348, startPoint y: 477, endPoint x: 328, endPoint y: 388, distance: 90.5
click at [328, 388] on div "} Node.js v20.19.1 ~/u3uk0f35zsjjbn9cprh6fq9h0p4tm2-wnxx 1s ❯ [Fri Aug 22 2025 …" at bounding box center [577, 427] width 528 height 102
click at [383, 467] on div at bounding box center [577, 472] width 528 height 11
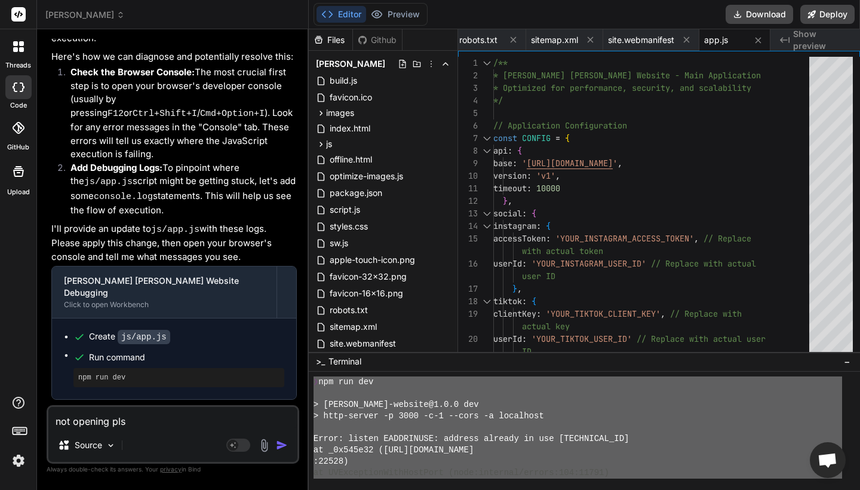
scroll to position [1611, 0]
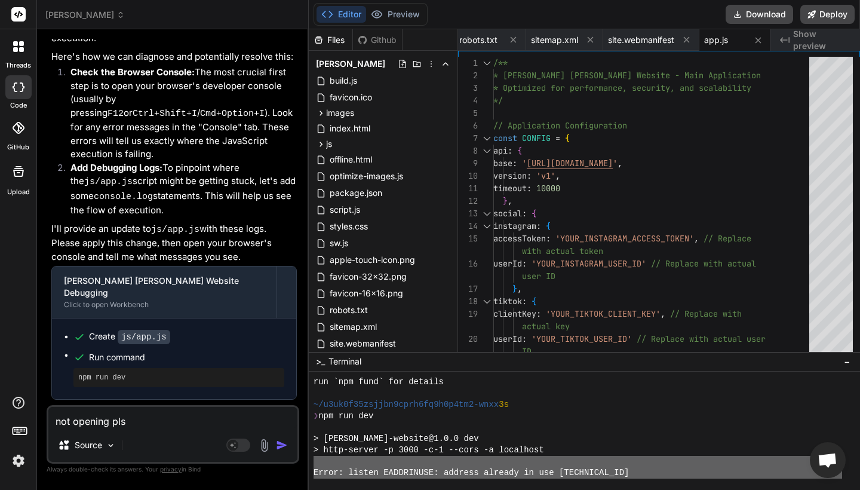
drag, startPoint x: 347, startPoint y: 475, endPoint x: 315, endPoint y: 457, distance: 36.9
click at [315, 457] on div "run `npm fund` for details ~/u3uk0f35zsjjbn9cprh6fq9h0p4tm2-wnxx 3s ❯ npm run d…" at bounding box center [577, 427] width 528 height 102
click at [150, 426] on textarea "not opening pls" at bounding box center [172, 417] width 249 height 21
paste textarea "Error: listen EADDRINUSE: address already in use 127.0.0.1:3000 at _0x545e32 (h…"
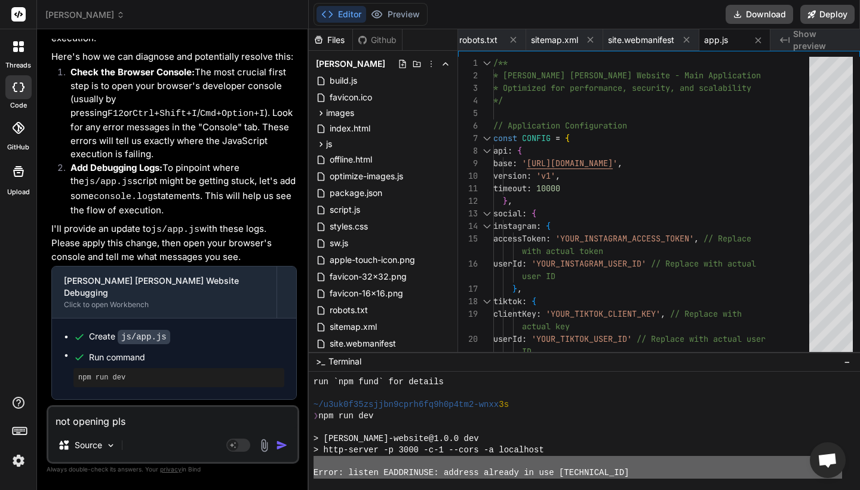
type textarea "Error: listen EADDRINUSE: address already in use 127.0.0.1:3000 at _0x545e32 (h…"
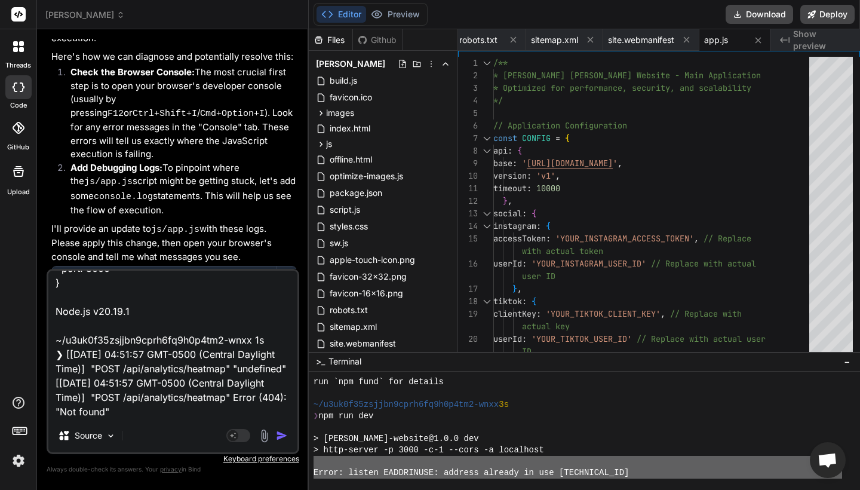
type textarea "x"
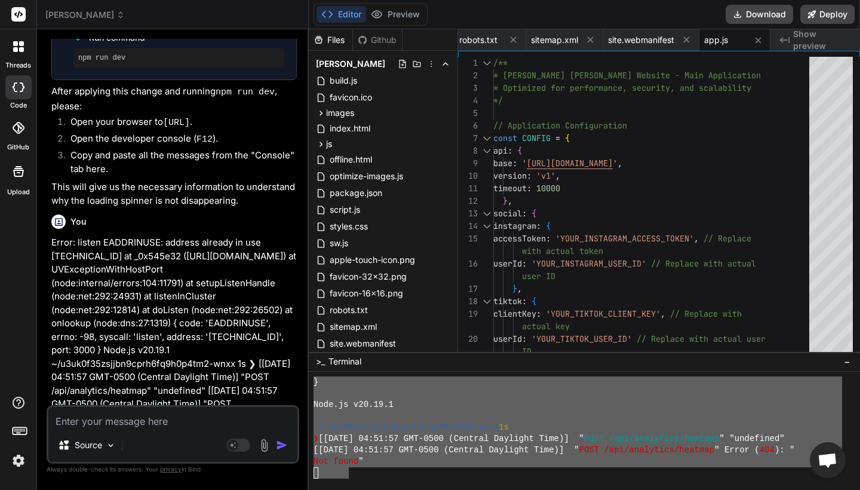
scroll to position [0, 0]
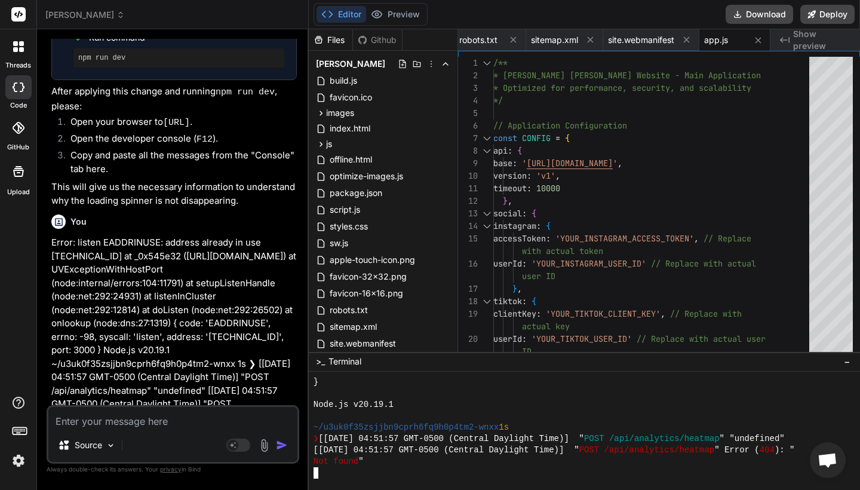
click at [476, 456] on div "Not found "" at bounding box center [577, 461] width 528 height 11
click at [391, 476] on div at bounding box center [577, 472] width 528 height 11
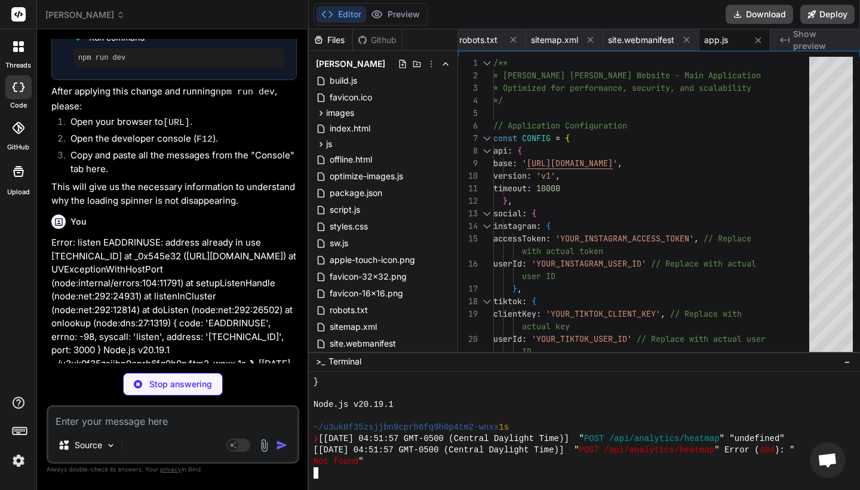
scroll to position [3660, 0]
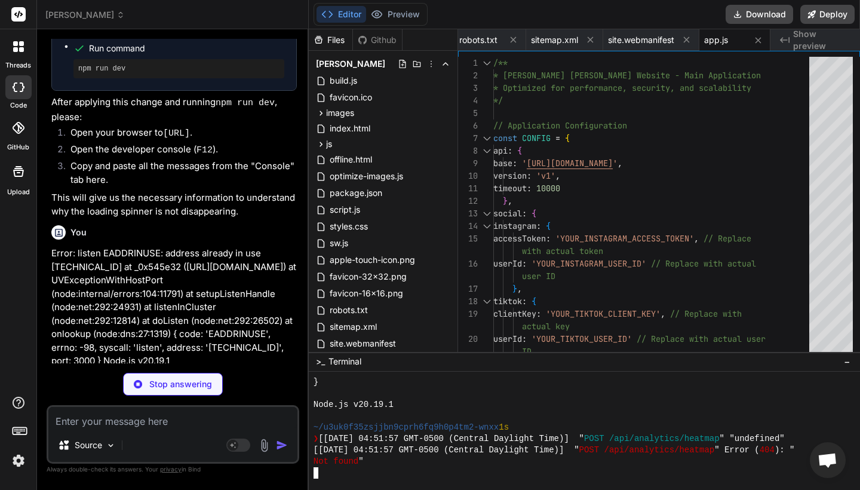
type textarea "x"
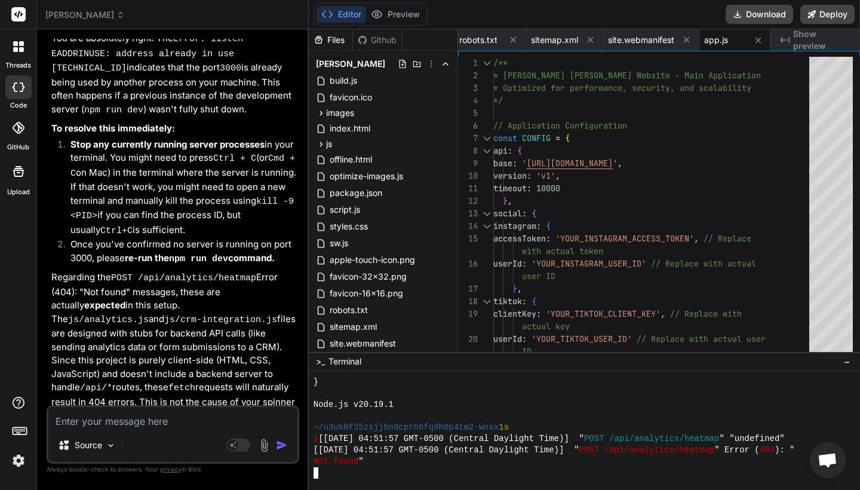
scroll to position [0, 0]
click at [266, 456] on code "[URL]" at bounding box center [279, 461] width 27 height 10
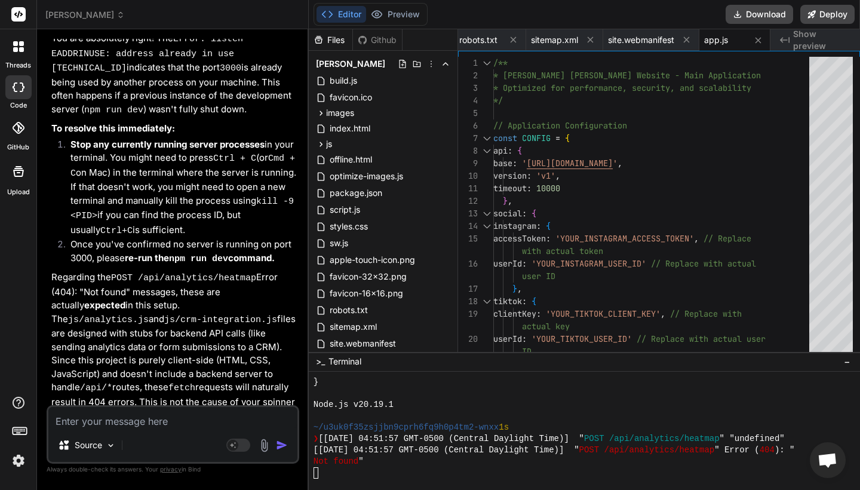
click at [342, 474] on div at bounding box center [577, 472] width 528 height 11
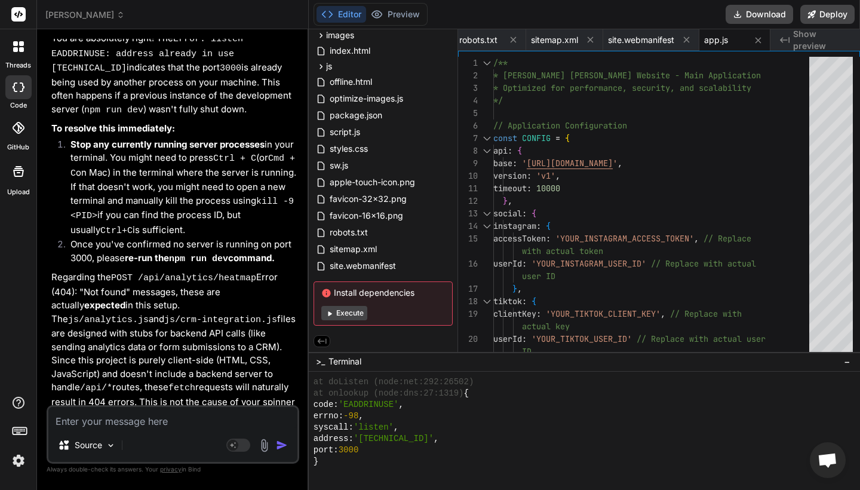
scroll to position [2097, 0]
click at [448, 443] on div "address: ' 127.0.0.1 ' ," at bounding box center [577, 438] width 528 height 11
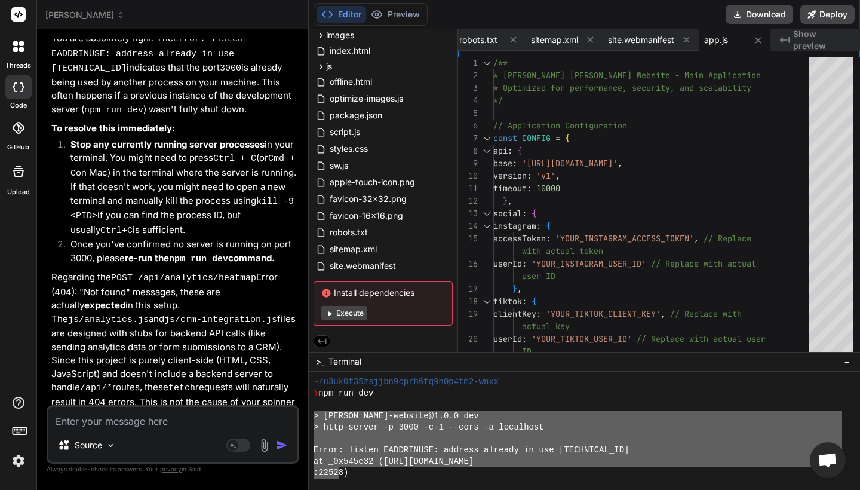
scroll to position [2144, 0]
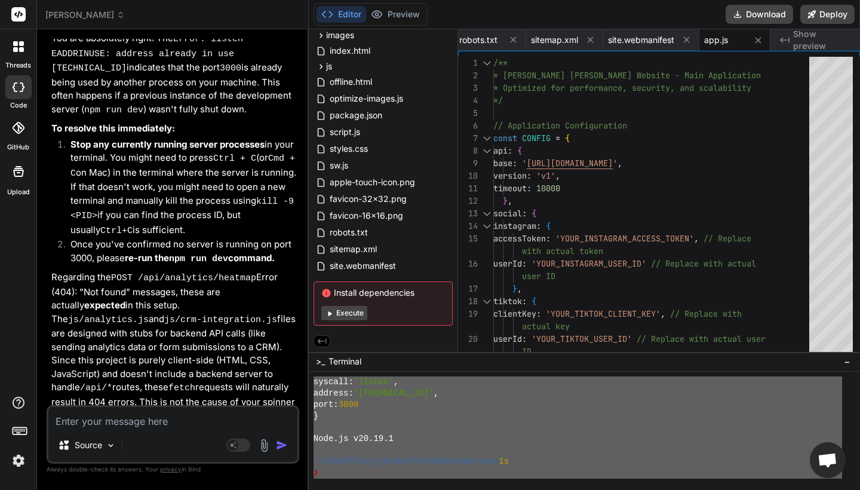
drag, startPoint x: 313, startPoint y: 419, endPoint x: 358, endPoint y: 489, distance: 83.2
click at [167, 425] on textarea at bounding box center [172, 417] width 249 height 21
paste textarea "> tyler-nolan-website@1.0.0 dev > http-server -p 3000 -c-1 --cors -a localhost …"
type textarea "> tyler-nolan-website@1.0.0 dev > http-server -p 3000 -c-1 --cors -a localhost …"
type textarea "x"
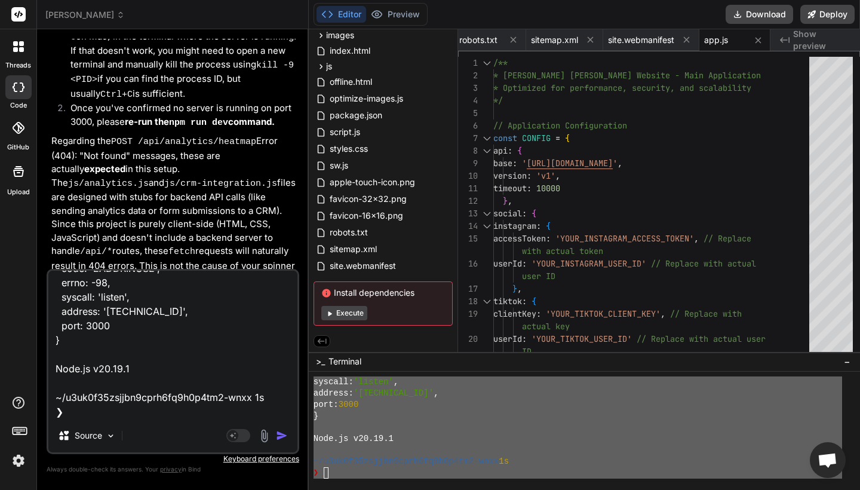
scroll to position [0, 0]
type textarea "> tyler-nolan-website@1.0.0 dev > http-server -p 3000 -c-1 --cors -a localhost …"
click at [282, 432] on img "button" at bounding box center [282, 435] width 12 height 12
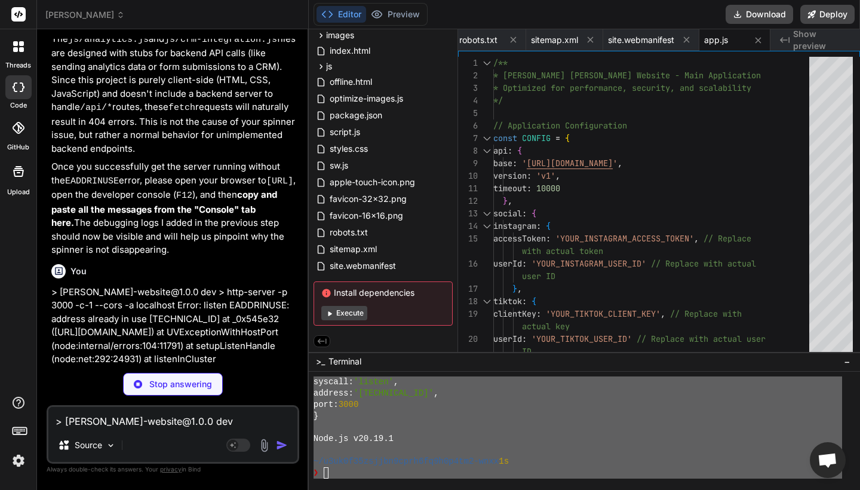
scroll to position [4363, 0]
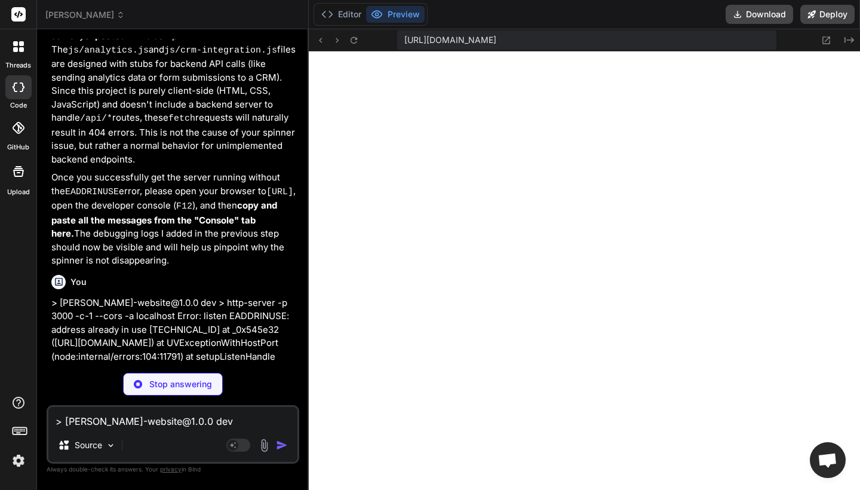
type textarea "x"
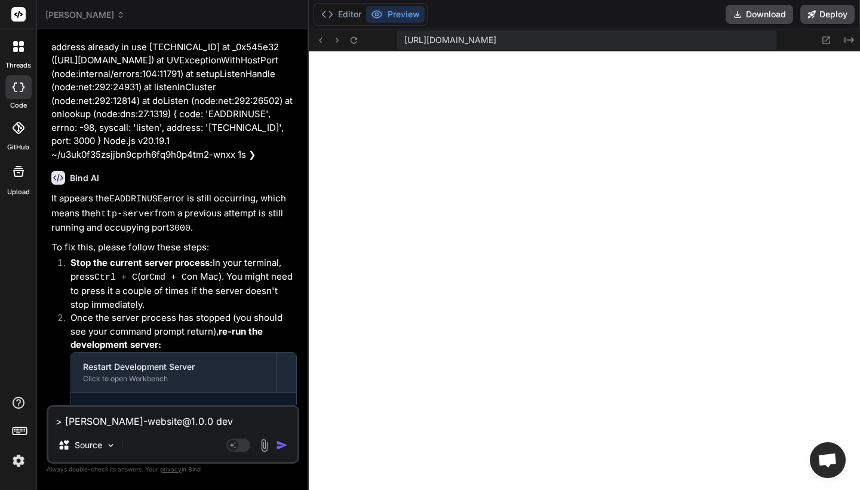
scroll to position [4676, 0]
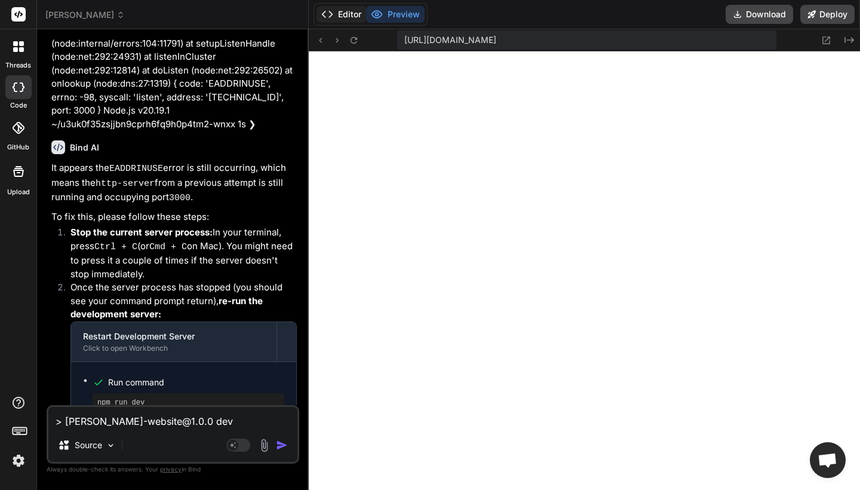
click at [345, 14] on button "Editor" at bounding box center [341, 14] width 50 height 17
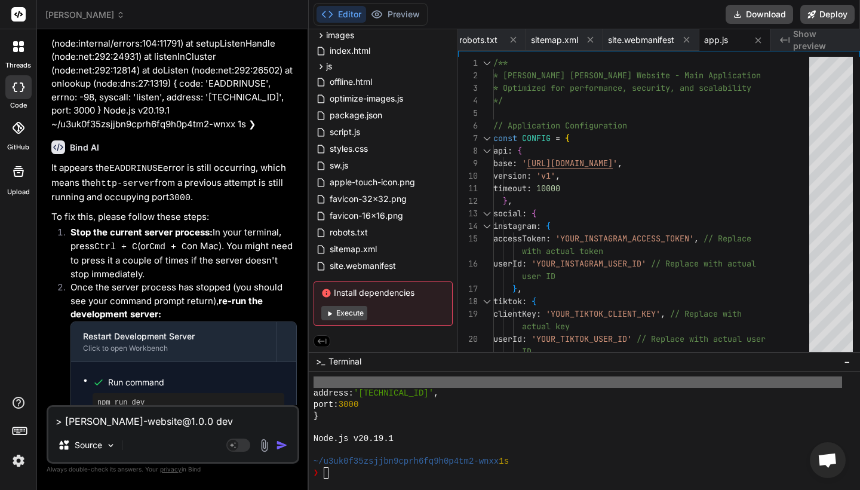
click at [352, 471] on div "❯" at bounding box center [577, 472] width 528 height 11
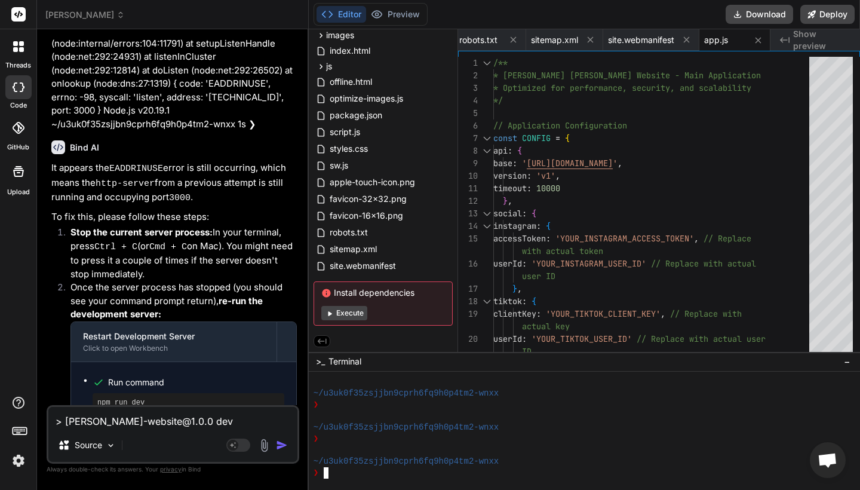
scroll to position [2587, 0]
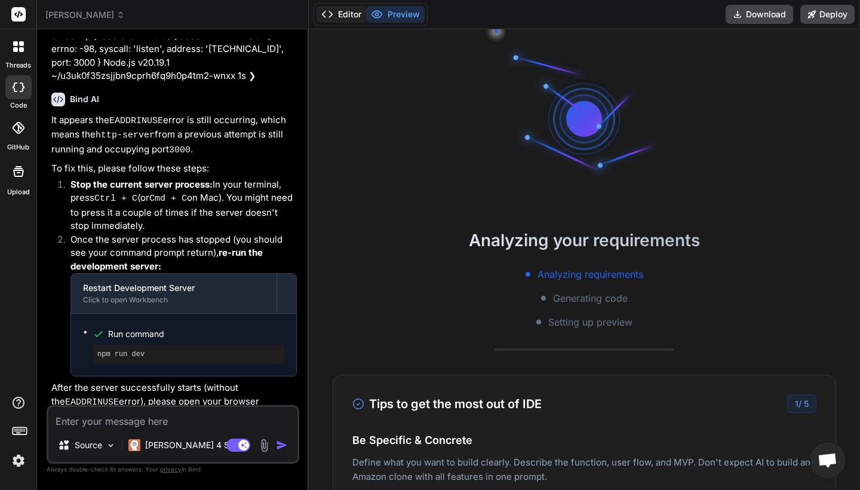
click at [343, 13] on button "Editor" at bounding box center [341, 14] width 50 height 17
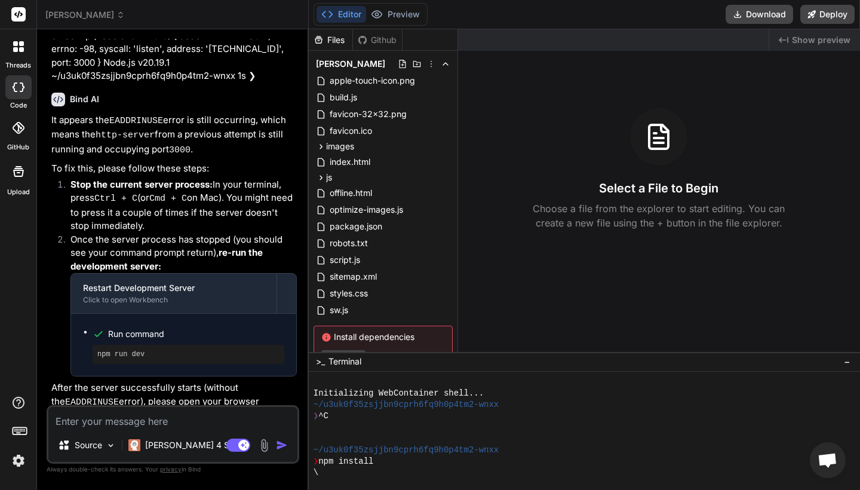
click at [337, 478] on div "\" at bounding box center [577, 472] width 528 height 11
type textarea "x"
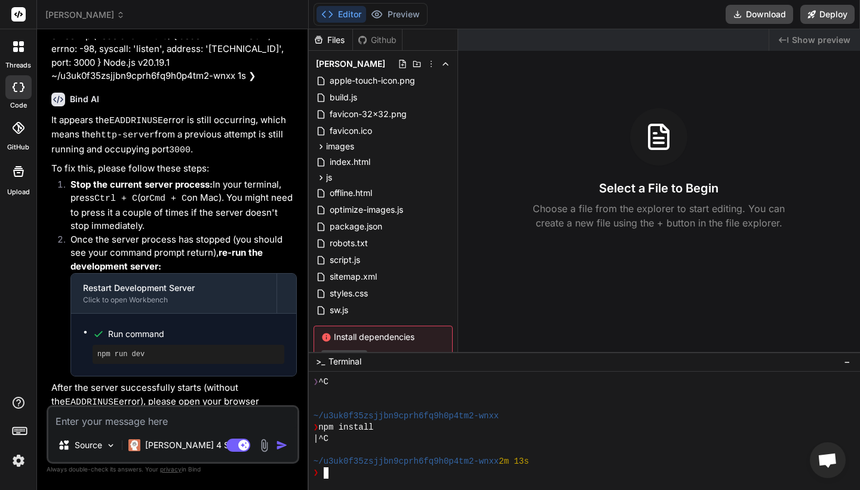
scroll to position [34, 0]
type textarea "npm config set registry "[URL][DOMAIN_NAME]""
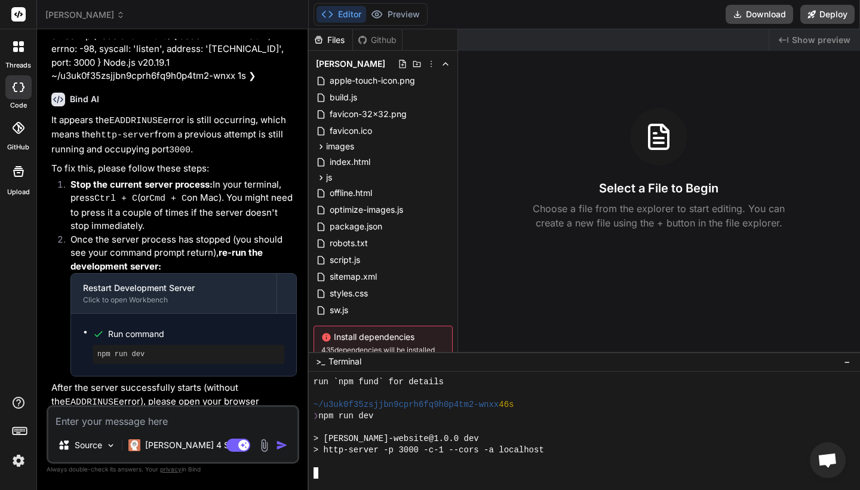
scroll to position [511, 0]
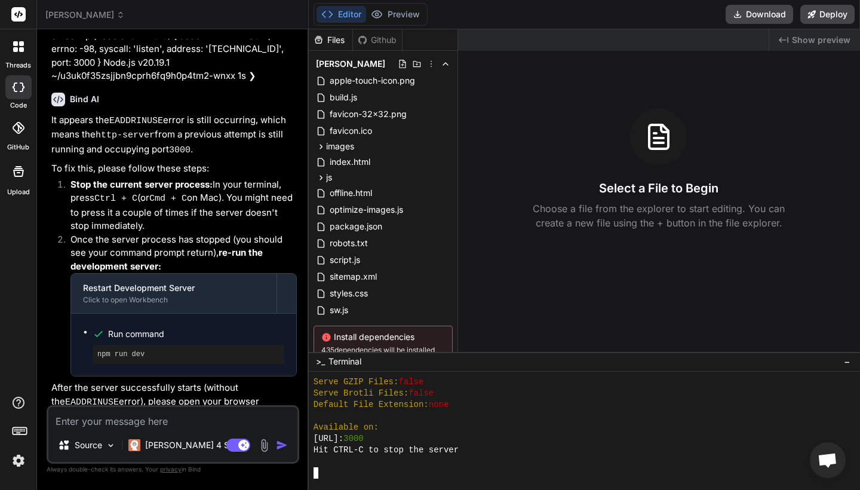
type textarea "x"
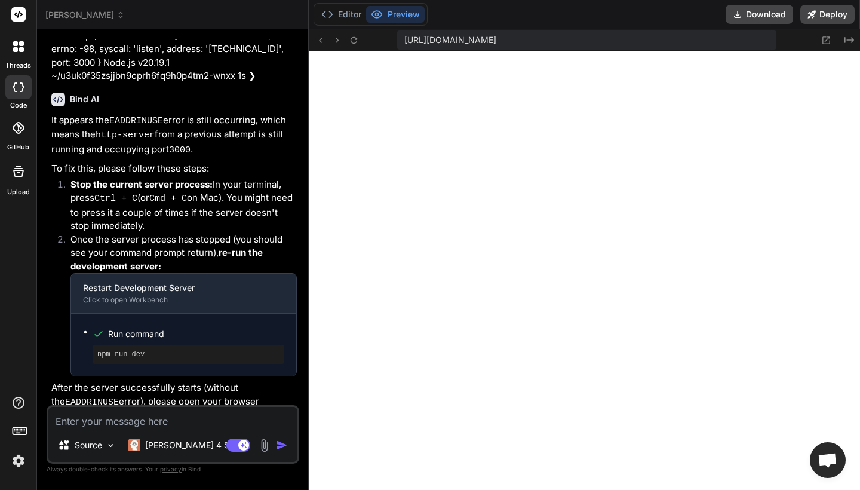
scroll to position [613, 0]
click at [337, 11] on button "Editor" at bounding box center [341, 14] width 50 height 17
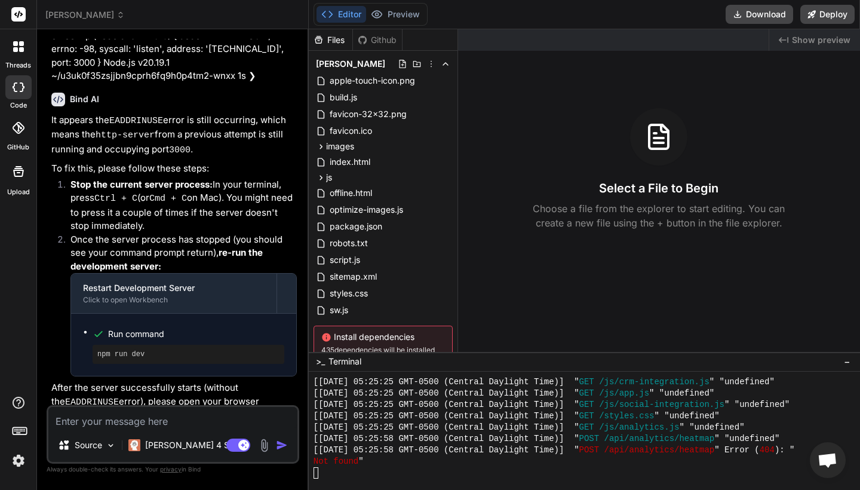
scroll to position [0, 0]
click at [404, 19] on button "Preview" at bounding box center [395, 14] width 59 height 17
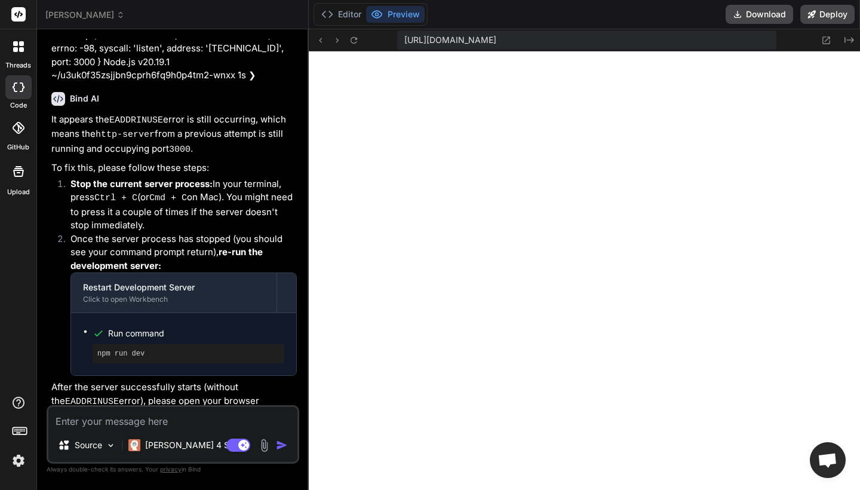
scroll to position [2825, 0]
click at [127, 409] on textarea at bounding box center [172, 417] width 249 height 21
type textarea "j"
type textarea "x"
type textarea "ju"
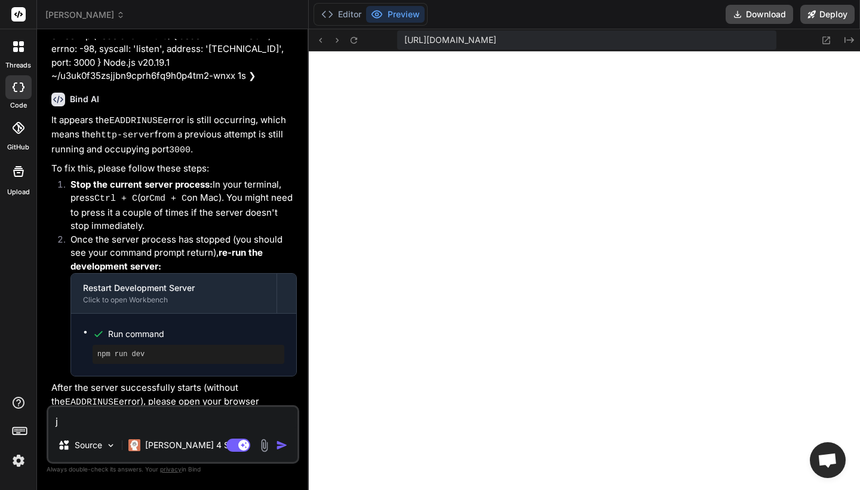
type textarea "x"
type textarea "jus"
type textarea "x"
type textarea "just"
type textarea "x"
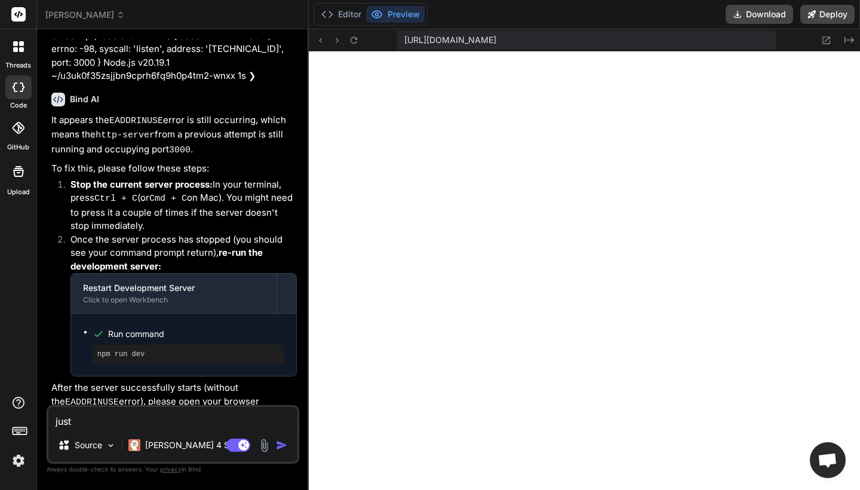
type textarea "just"
type textarea "x"
type textarea "just c"
type textarea "x"
type textarea "just ch"
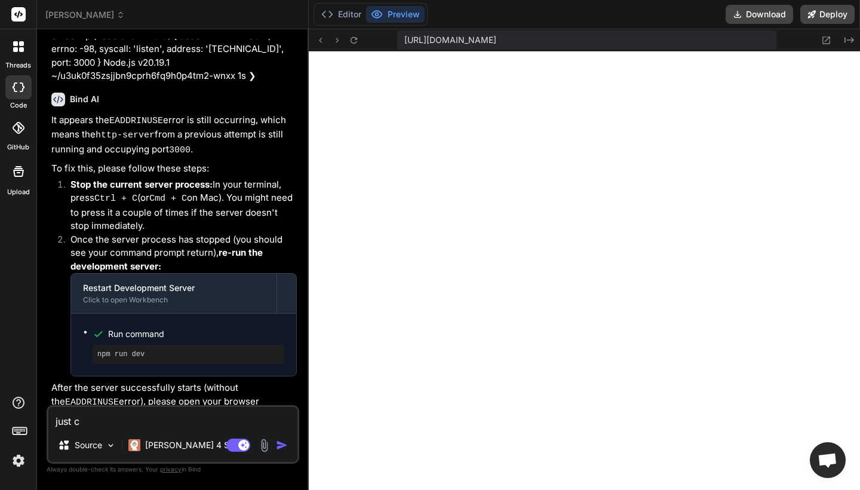
type textarea "x"
type textarea "just che"
type textarea "x"
type textarea "just chec"
type textarea "x"
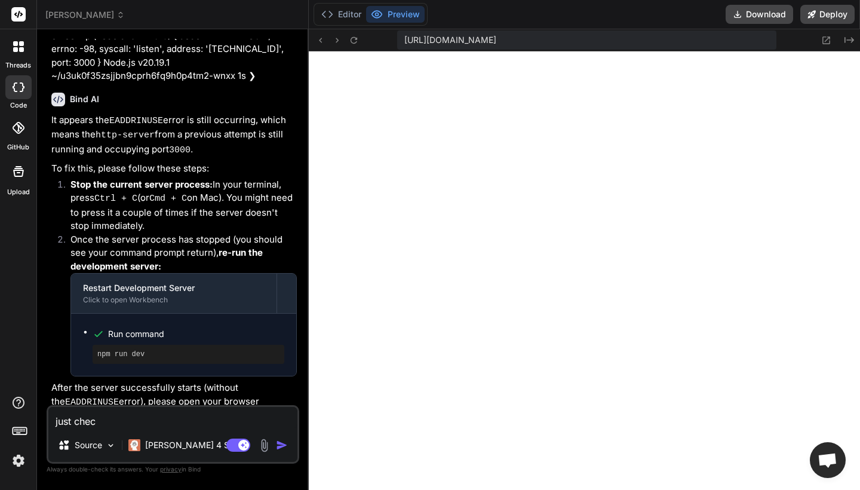
type textarea "just check"
type textarea "x"
type textarea "just check"
type textarea "x"
type textarea "just check t"
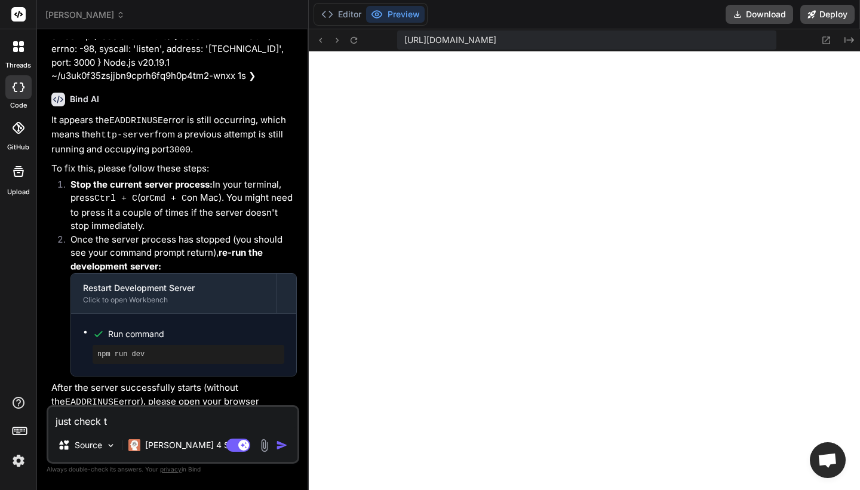
type textarea "x"
type textarea "just check th"
type textarea "x"
type textarea "just check the"
type textarea "x"
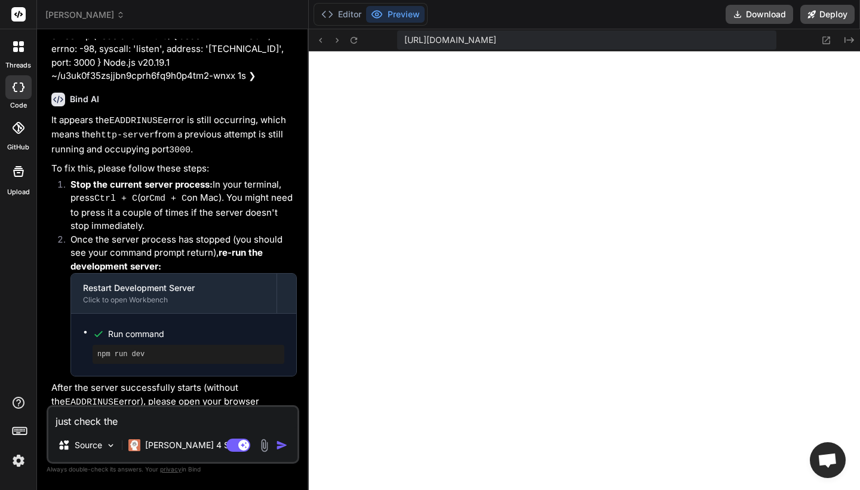
type textarea "just check the"
type textarea "x"
type textarea "just check the c"
type textarea "x"
type textarea "just check the co"
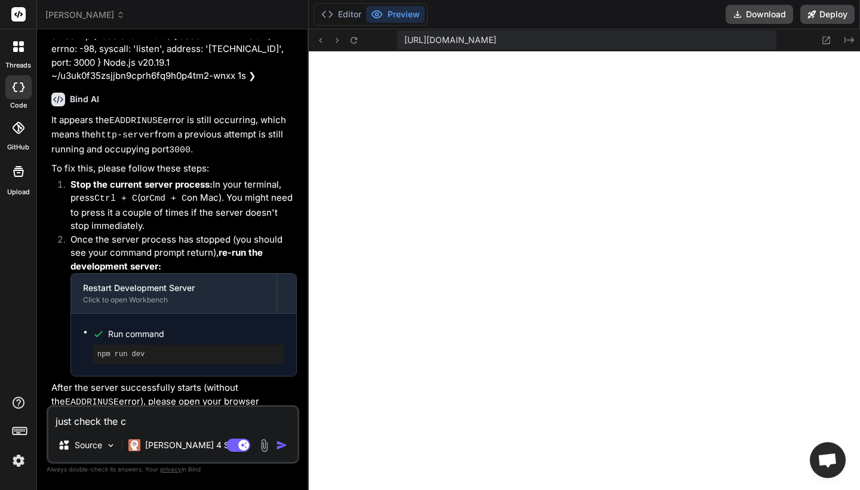
type textarea "x"
type textarea "just check the com"
type textarea "x"
type textarea "just check the comp"
type textarea "x"
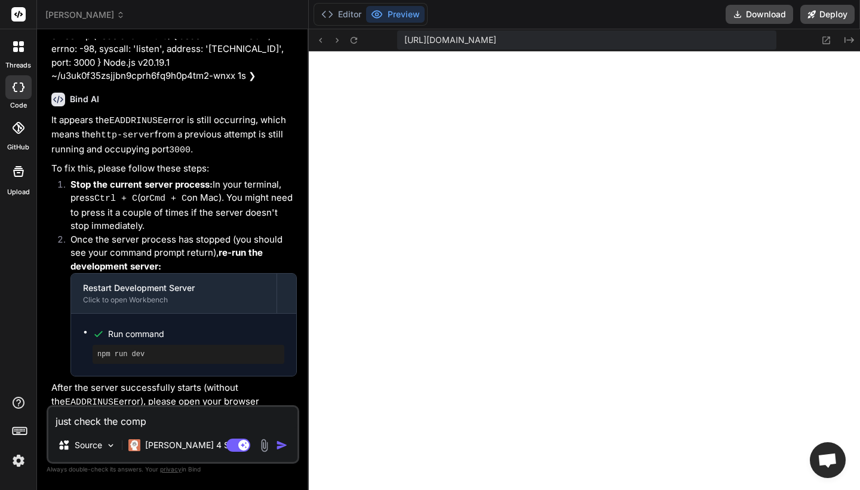
type textarea "just check the compl"
type textarea "x"
type textarea "just check the comple"
type textarea "x"
type textarea "just check the complet"
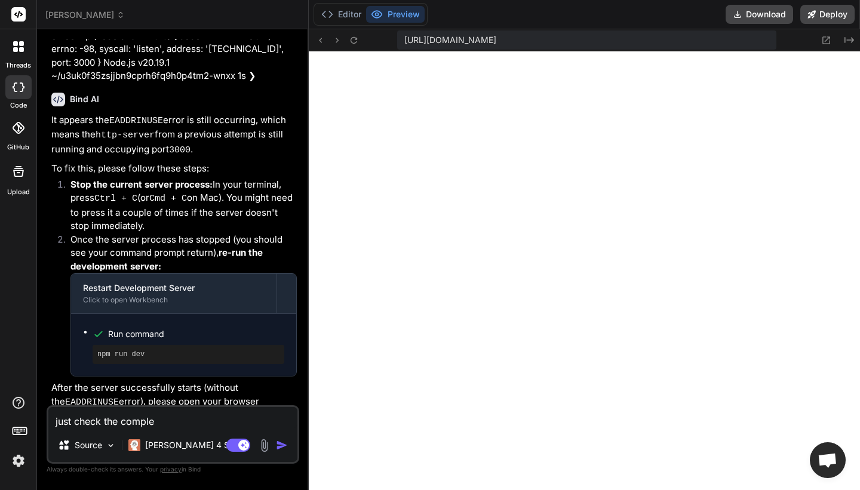
type textarea "x"
type textarea "just check the complete"
type textarea "x"
type textarea "just check the complete"
type textarea "x"
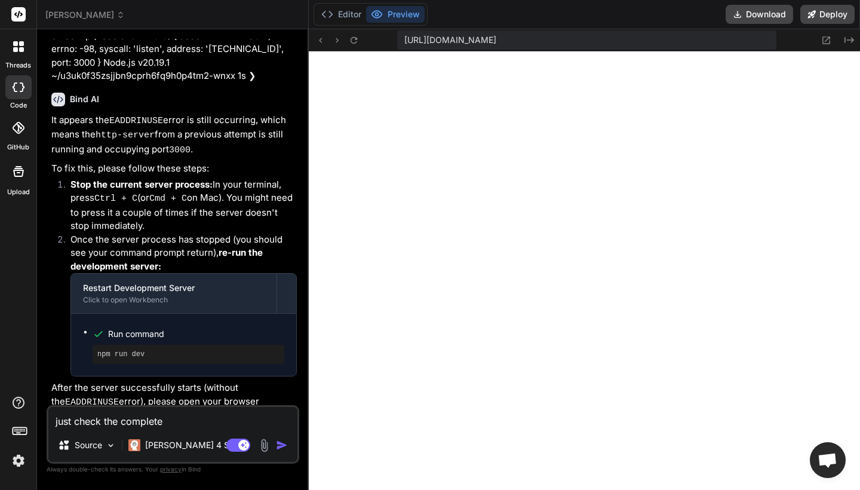
type textarea "just check the complete f"
type textarea "x"
type textarea "just check the complete fi"
type textarea "x"
type textarea "just check the complete fil"
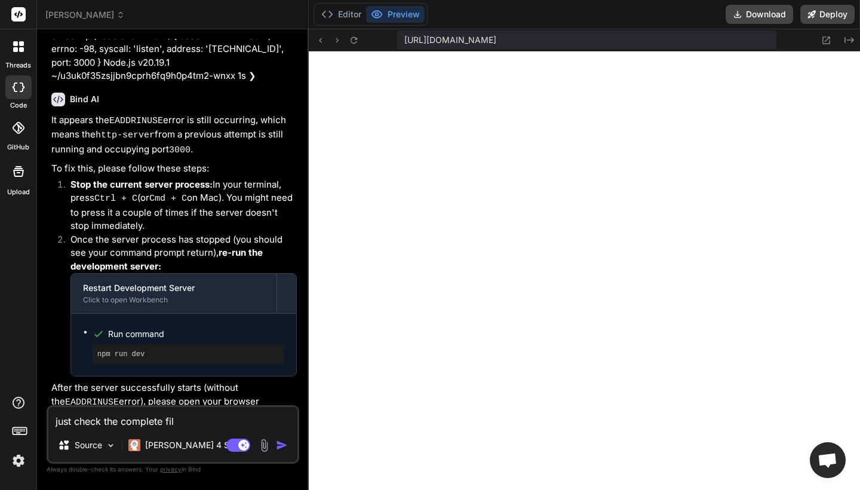
type textarea "x"
type textarea "just check the complete file"
type textarea "x"
type textarea "just check the complete file"
type textarea "x"
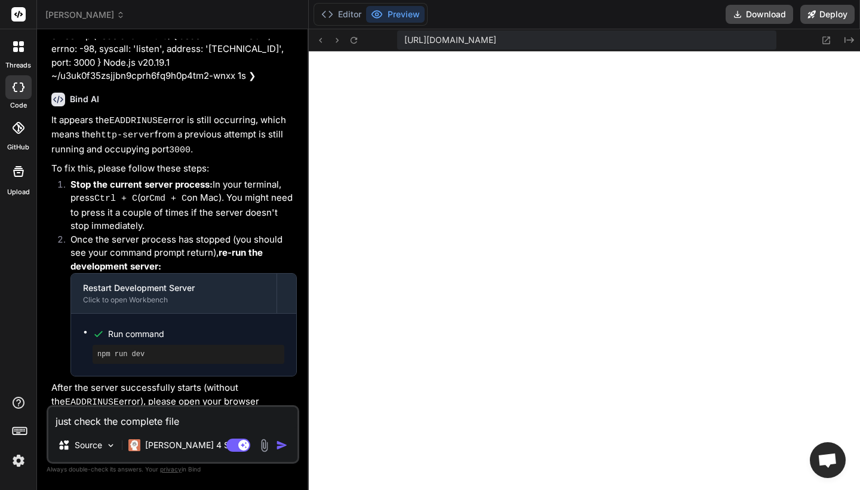
type textarea "just check the complete file"
type textarea "x"
type textarea "just check the complete files"
type textarea "x"
type textarea "just check the complete files"
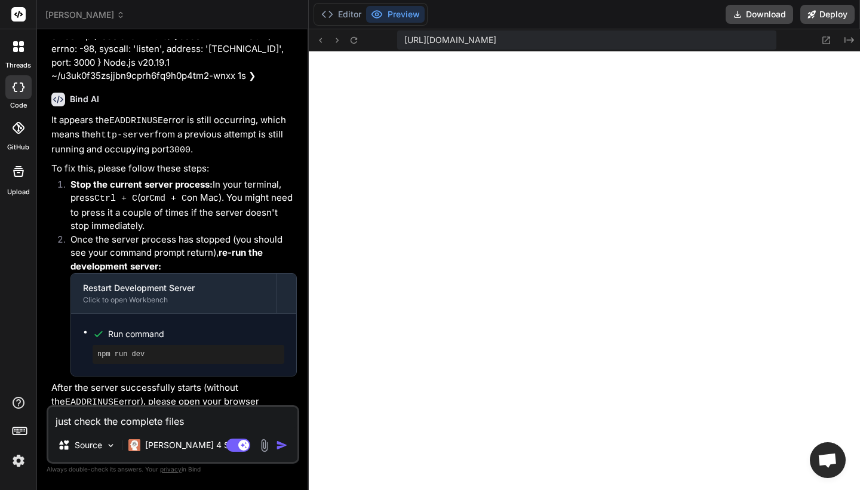
type textarea "x"
type textarea "just check the complete files a"
type textarea "x"
type textarea "just check the complete files an"
type textarea "x"
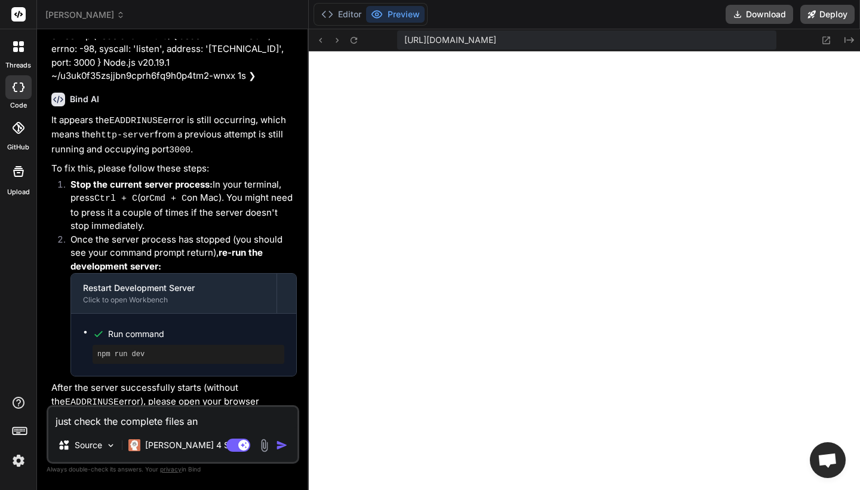
type textarea "just check the complete files and"
type textarea "x"
type textarea "just check the complete files and"
type textarea "x"
type textarea "just check the complete files and f"
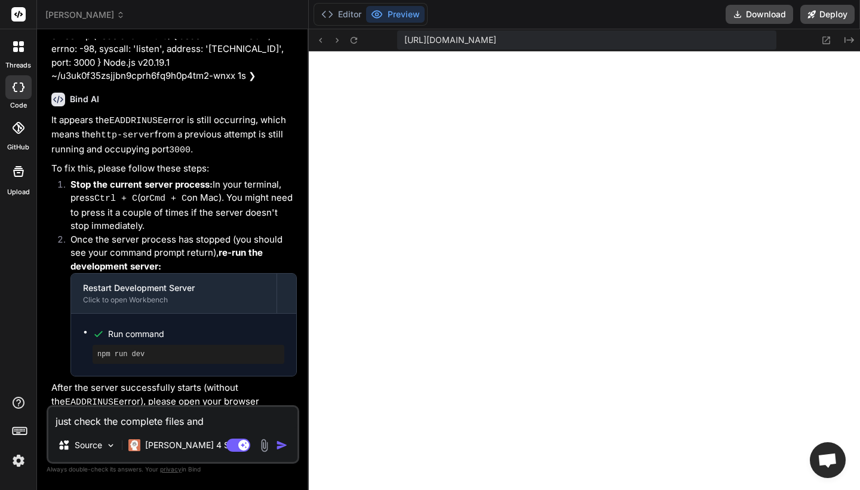
type textarea "x"
type textarea "just check the complete files and fi"
type textarea "x"
type textarea "just check the complete files and fix"
type textarea "x"
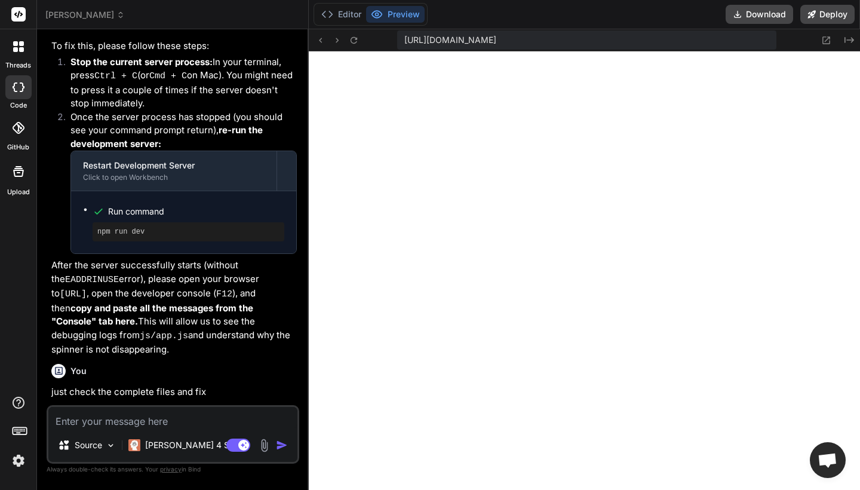
scroll to position [2937, 0]
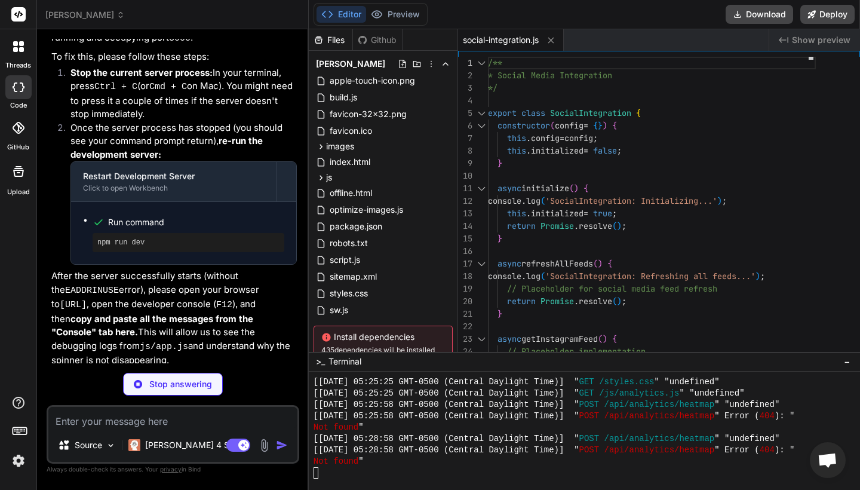
type textarea "x"
type textarea "} async trackEvent(eventName, data) { console.log('CRMIntegration: Tracking eve…"
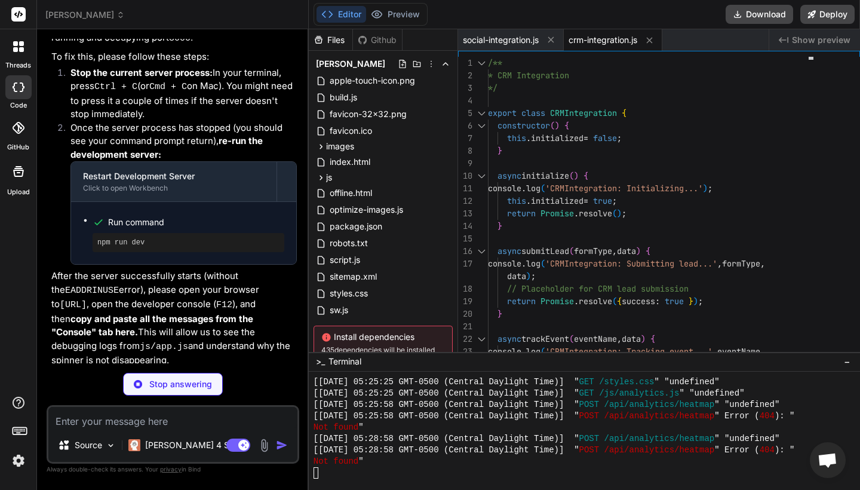
type textarea "x"
type textarea "return Promise.resolve({ success: true }); } }"
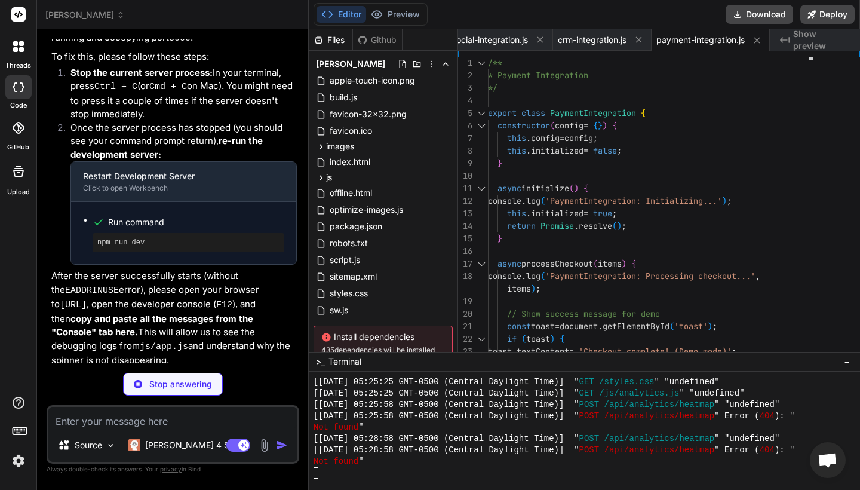
type textarea "x"
type textarea "}"
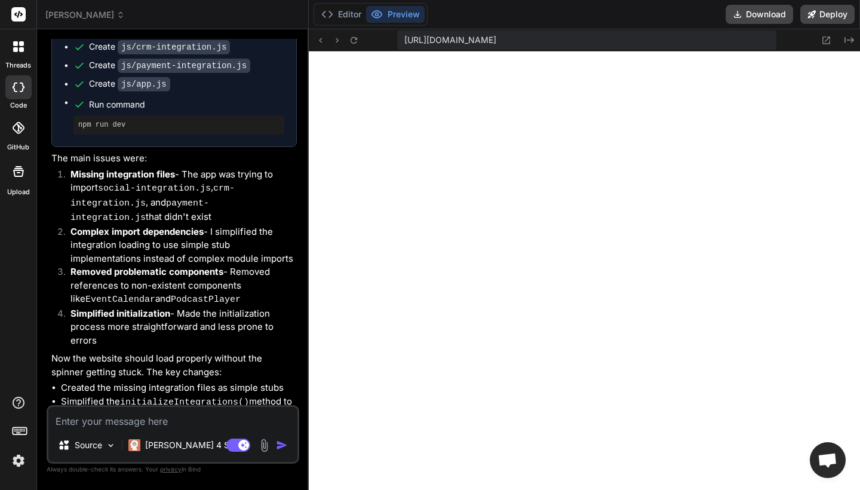
scroll to position [3550, 0]
click at [831, 11] on button "Deploy" at bounding box center [827, 14] width 54 height 19
click at [818, 10] on button "Deploy" at bounding box center [827, 14] width 54 height 19
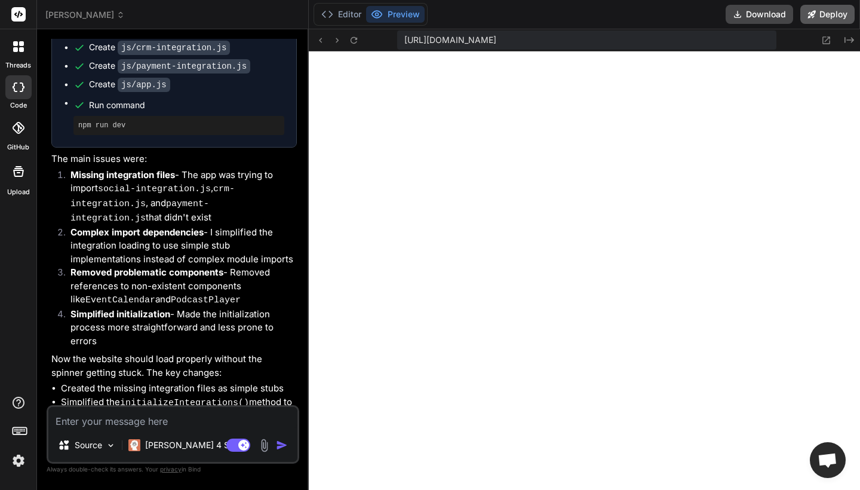
click at [818, 10] on button "Deploy" at bounding box center [827, 14] width 54 height 19
click at [818, 22] on button "Deploy" at bounding box center [827, 14] width 54 height 19
click at [764, 13] on button "Download" at bounding box center [759, 14] width 67 height 19
type textarea "x"
click at [812, 14] on icon at bounding box center [812, 14] width 8 height 8
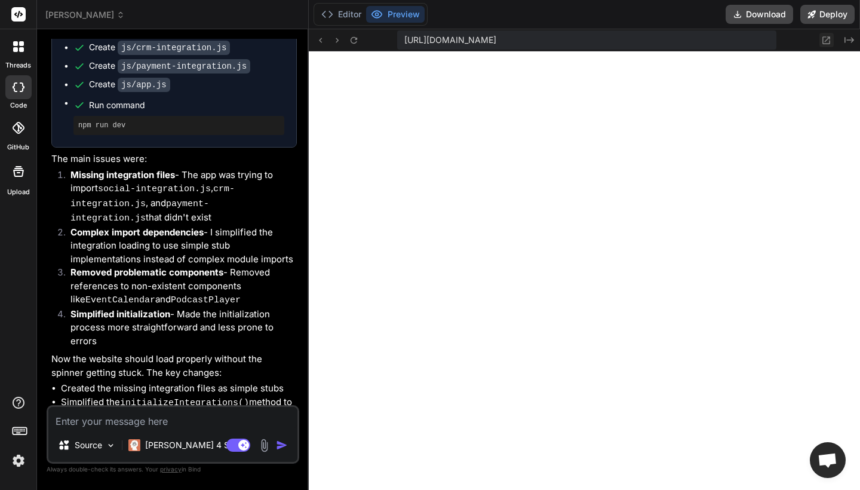
click at [828, 41] on icon at bounding box center [826, 40] width 10 height 10
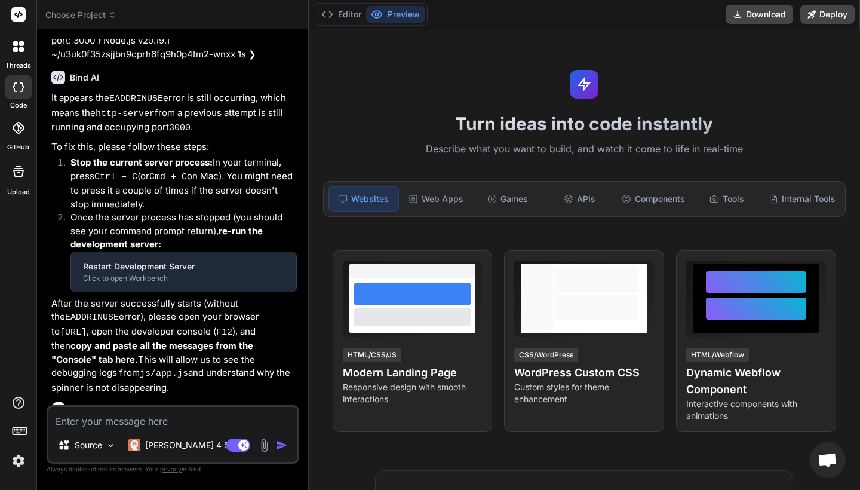
scroll to position [2264, 0]
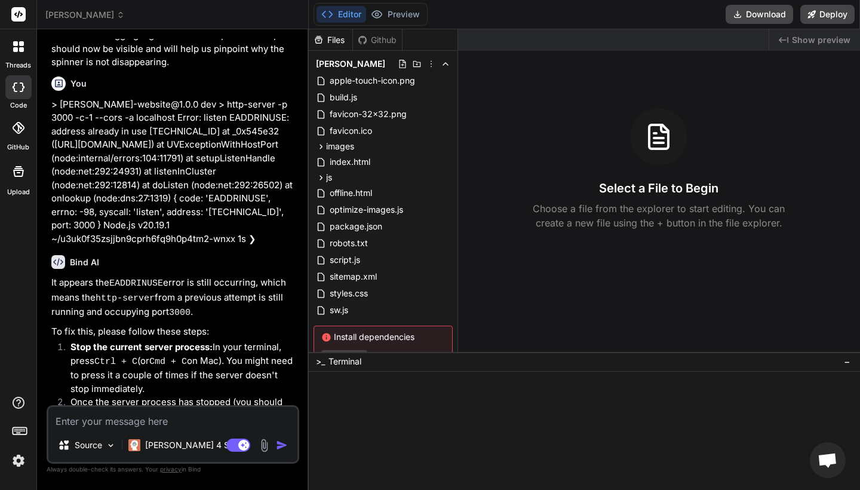
type textarea "x"
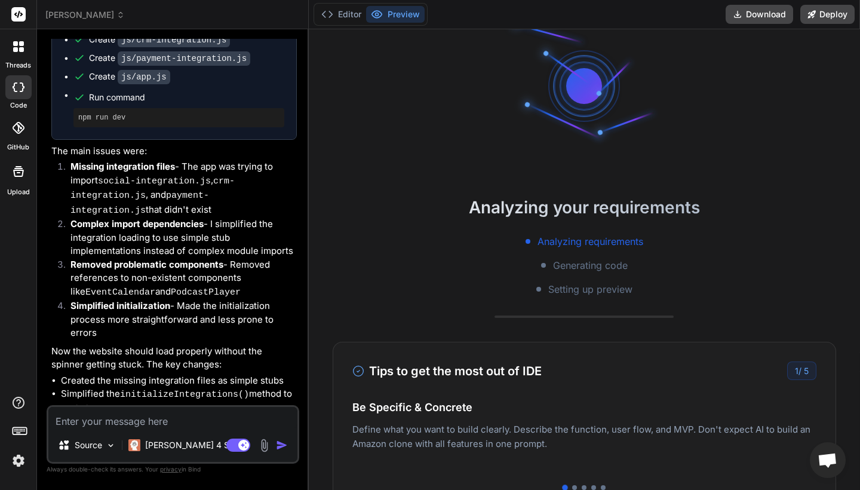
scroll to position [0, 0]
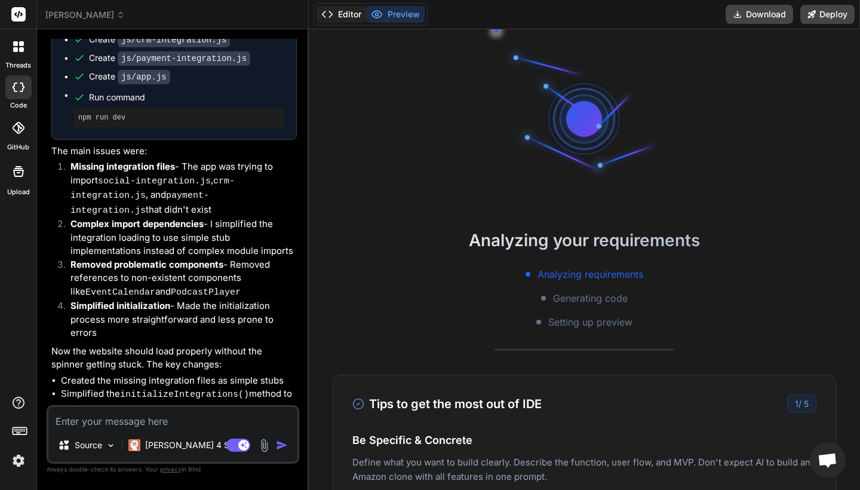
click at [342, 17] on button "Editor" at bounding box center [341, 14] width 50 height 17
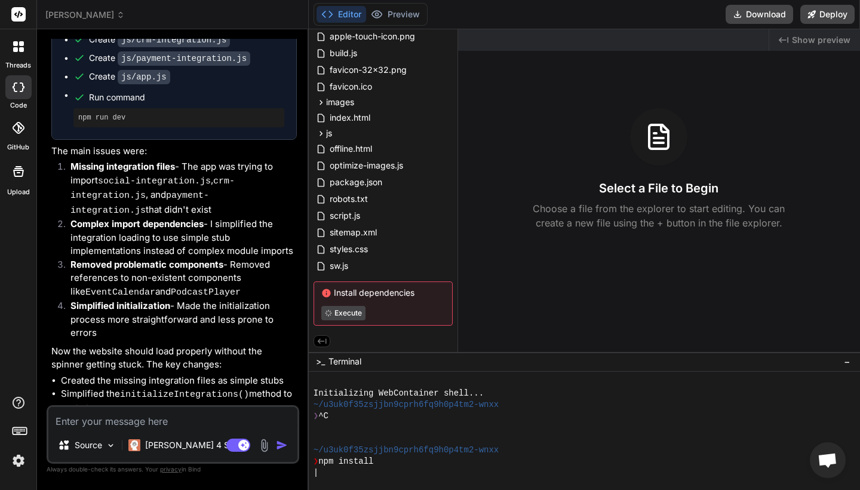
click at [100, 417] on textarea at bounding box center [172, 417] width 249 height 21
type textarea "p"
type textarea "x"
type textarea "pe"
type textarea "x"
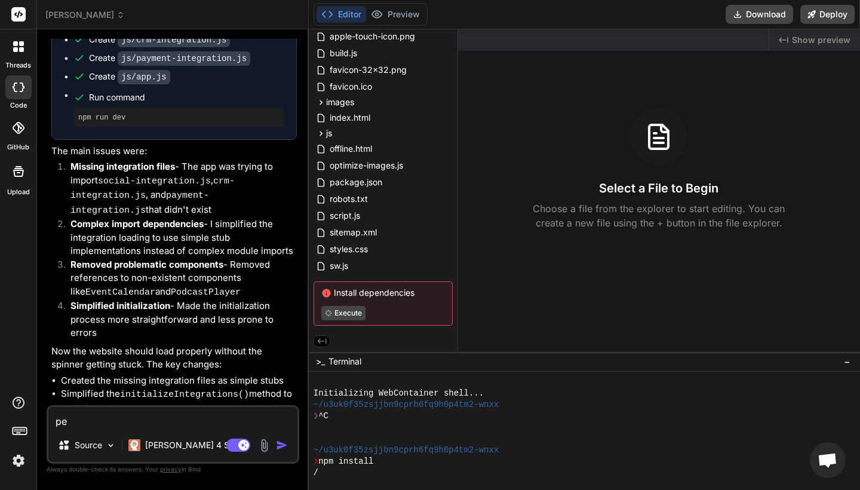
type textarea "per"
type textarea "x"
type textarea "perf"
type textarea "x"
type textarea "perfe"
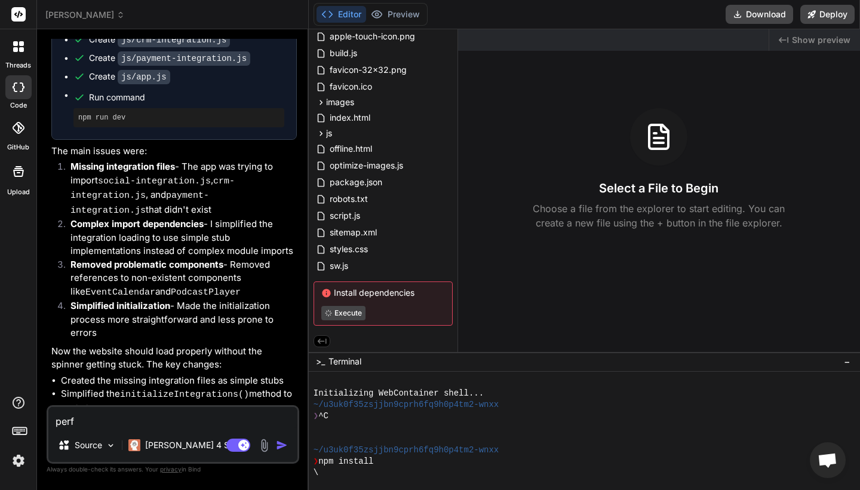
type textarea "x"
type textarea "perfec"
type textarea "x"
type textarea "perfect"
type textarea "x"
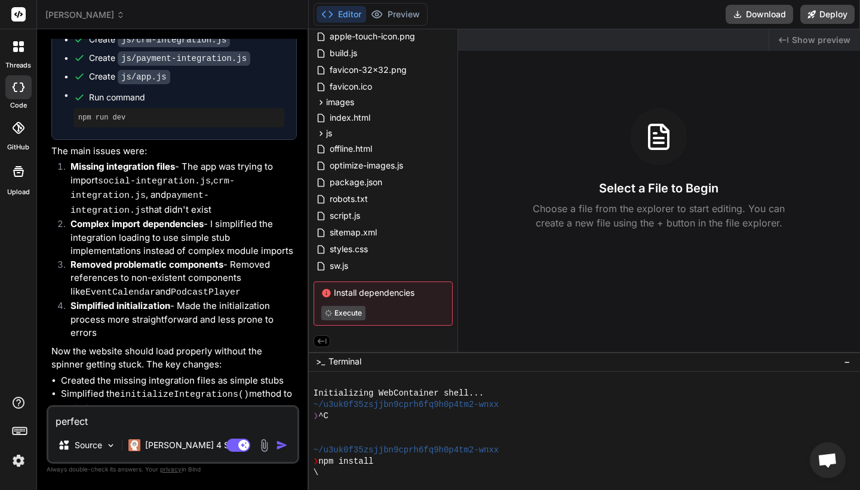
type textarea "perfect"
type textarea "x"
type textarea "perfect t"
type textarea "x"
type textarea "perfect th"
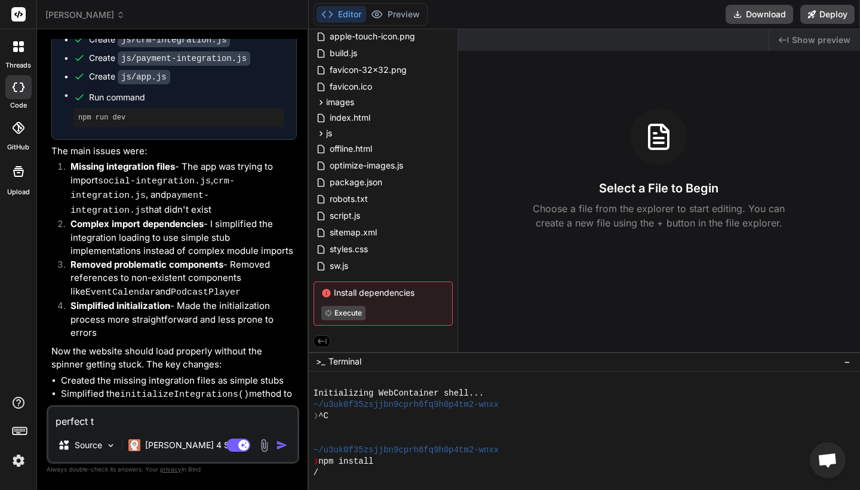
type textarea "x"
type textarea "perfect the"
type textarea "x"
type textarea "perfect the"
type textarea "x"
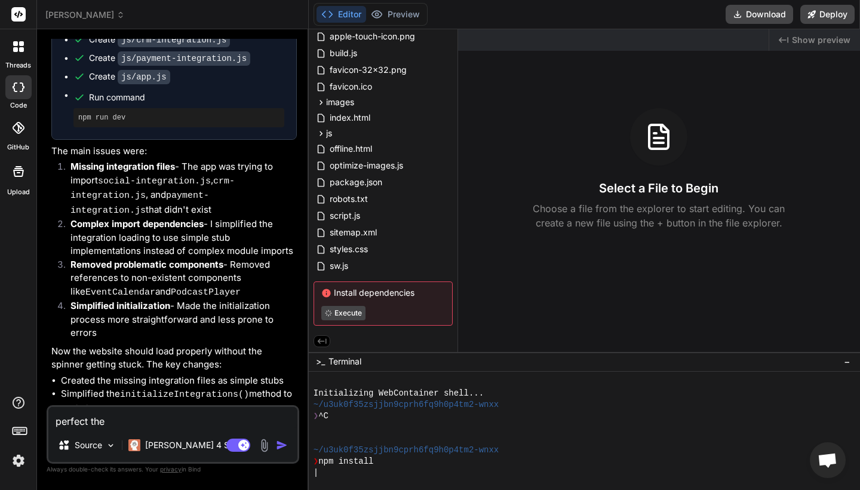
type textarea "perfect the d"
type textarea "x"
type textarea "perfect the de"
type textarea "x"
type textarea "perfect the des"
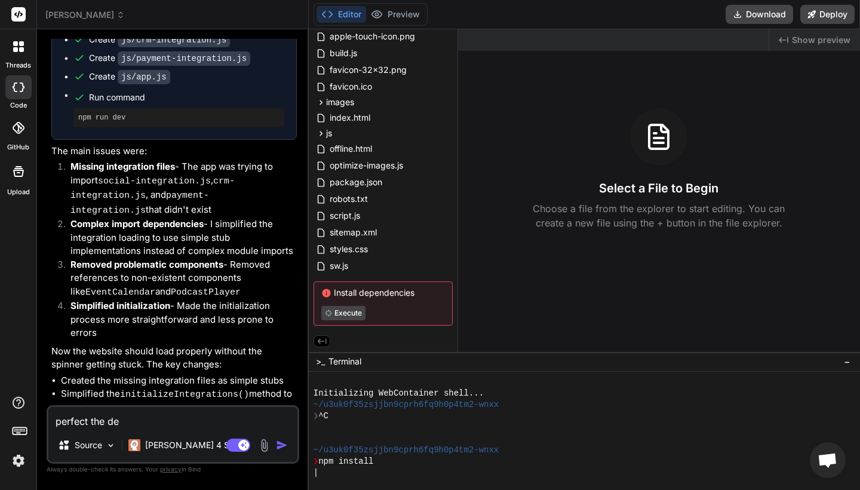
type textarea "x"
type textarea "perfect the desi"
type textarea "x"
type textarea "perfect the desig"
type textarea "x"
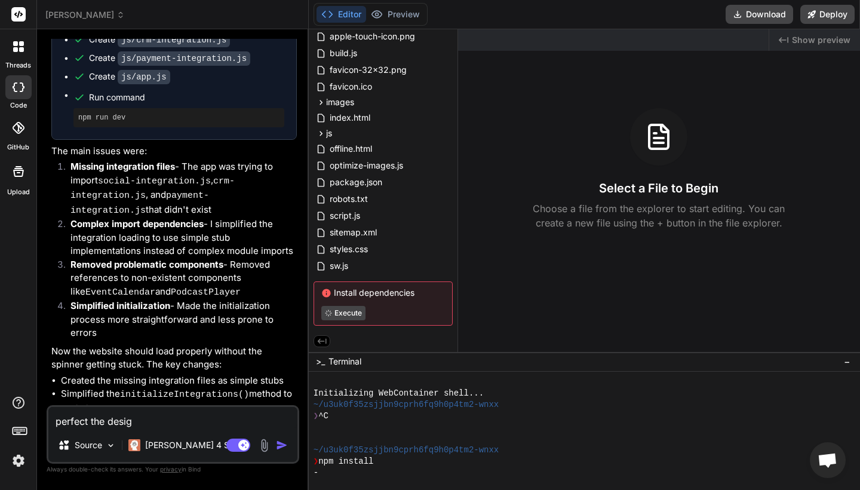
type textarea "perfect the design"
type textarea "x"
type textarea "perfect the design"
type textarea "x"
type textarea "perfect the design t"
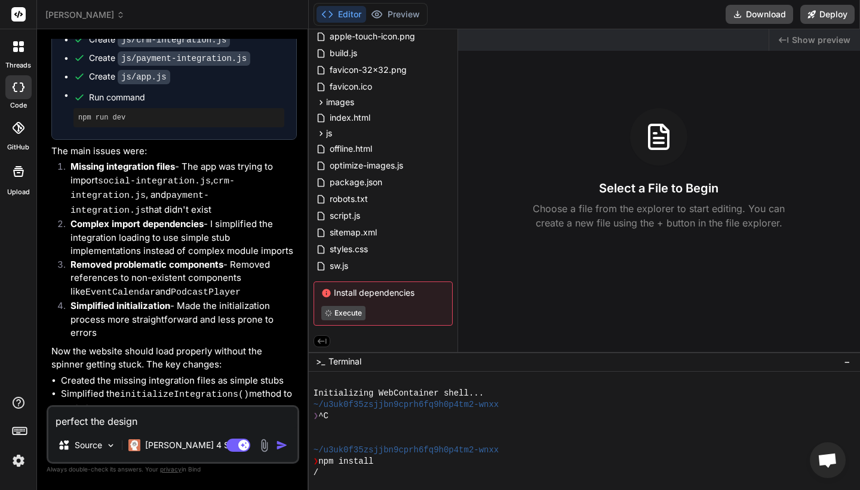
type textarea "x"
type textarea "perfect the design to"
type textarea "x"
type textarea "perfect the design to"
type textarea "x"
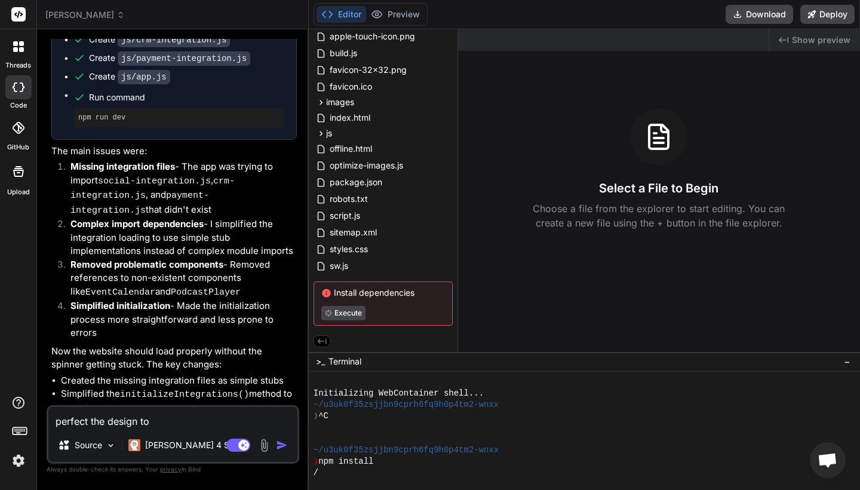
type textarea "perfect the design to m"
type textarea "x"
type textarea "perfect the design to mo"
type textarea "x"
type textarea "perfect the design to mod"
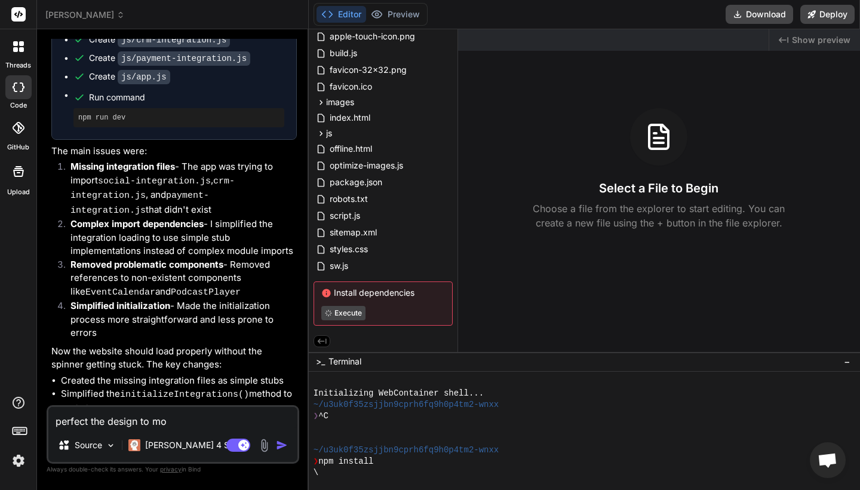
type textarea "x"
type textarea "perfect the design to mode"
type textarea "x"
type textarea "perfect the design to moder"
type textarea "x"
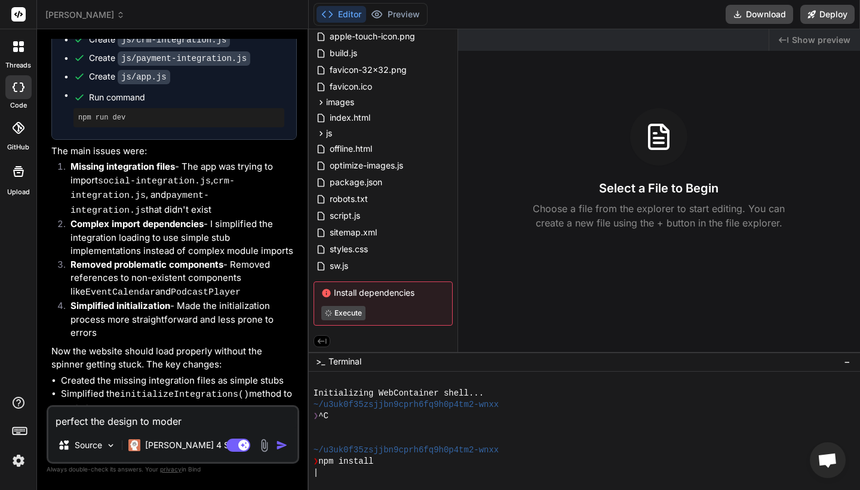
type textarea "perfect the design to modern"
type textarea "x"
type textarea "perfect the design to modern,"
type textarea "x"
type textarea "perfect the design to modern,"
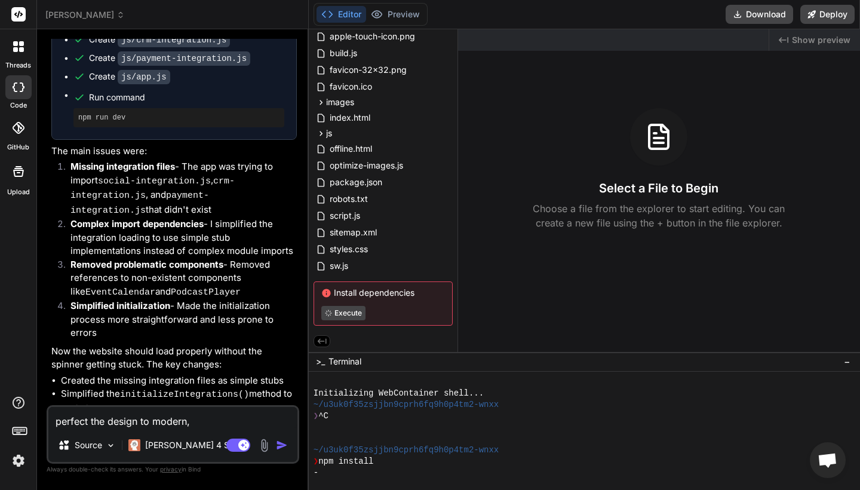
type textarea "x"
type textarea "perfect the design to modern, f"
type textarea "x"
type textarea "perfect the design to modern, fd"
type textarea "x"
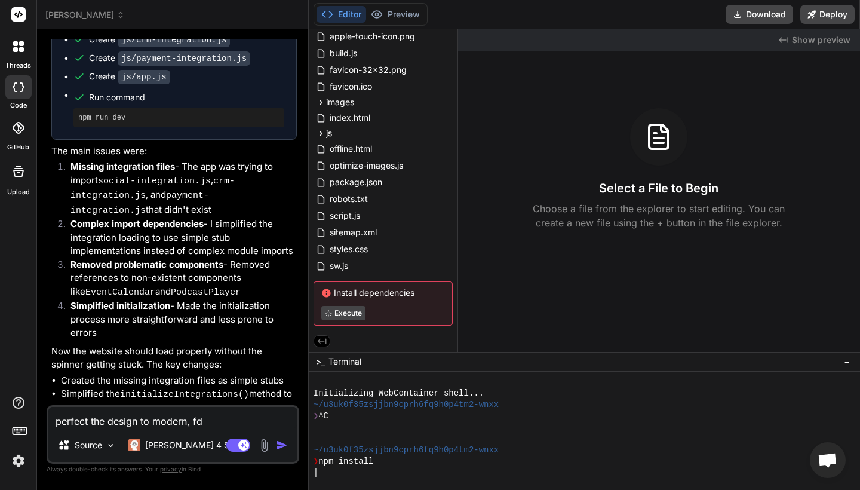
type textarea "perfect the design to modern, f"
type textarea "x"
type textarea "perfect the design to modern, fu"
type textarea "x"
type textarea "perfect the design to modern, fut"
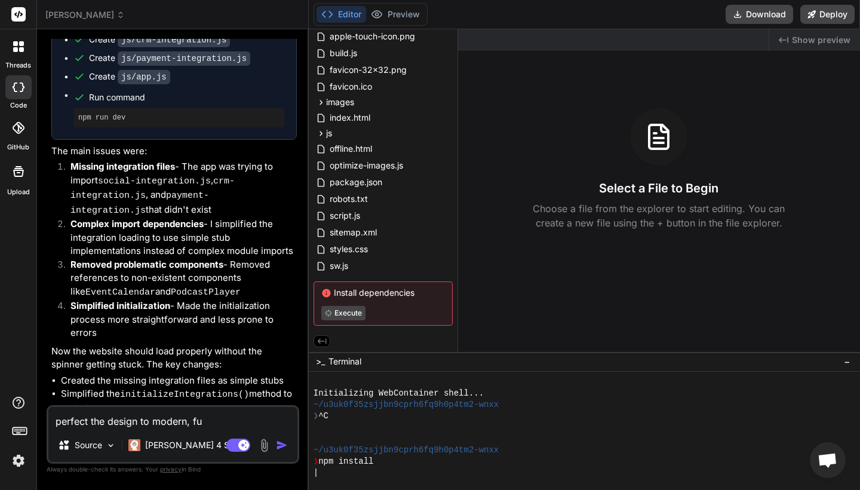
type textarea "x"
type textarea "perfect the design to modern, futu"
type textarea "x"
type textarea "perfect the design to modern, futur"
type textarea "x"
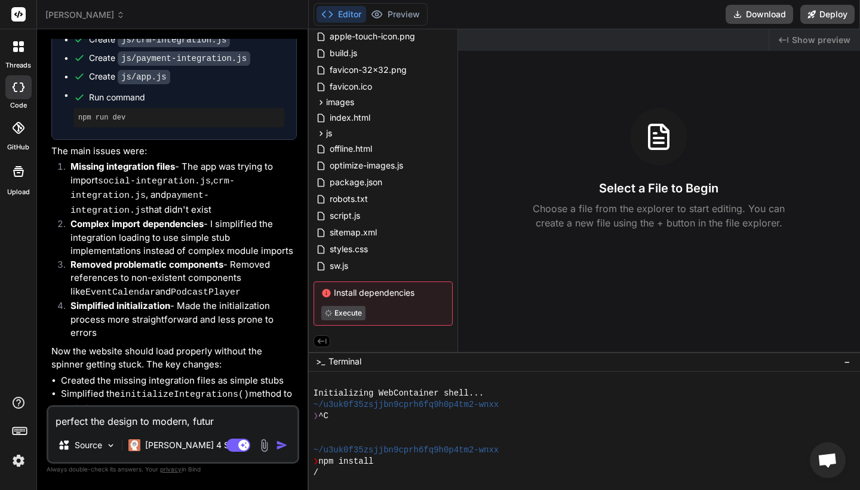
type textarea "perfect the design to modern, futuri"
type textarea "x"
type textarea "perfect the design to modern, futuris"
type textarea "x"
type textarea "perfect the design to modern, futurist"
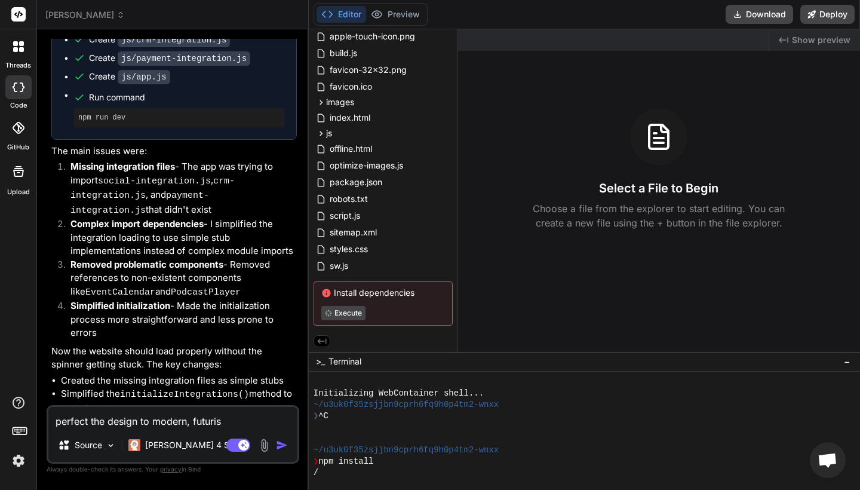
type textarea "x"
type textarea "perfect the design to modern, futuristi"
type textarea "x"
type textarea "perfect the design to modern, futuristic"
type textarea "x"
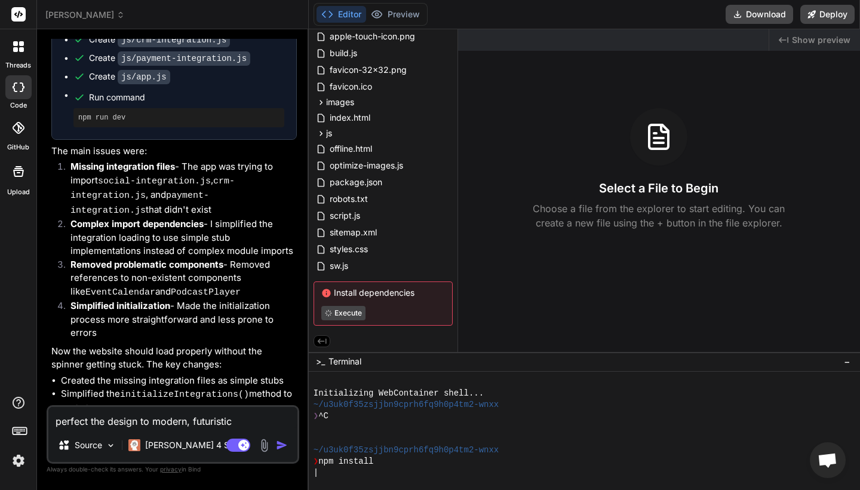
type textarea "perfect the design to modern, futuristic"
type textarea "x"
type textarea "perfect the design to modern, futuristic d"
type textarea "x"
type textarea "perfect the design to modern, futuristic de"
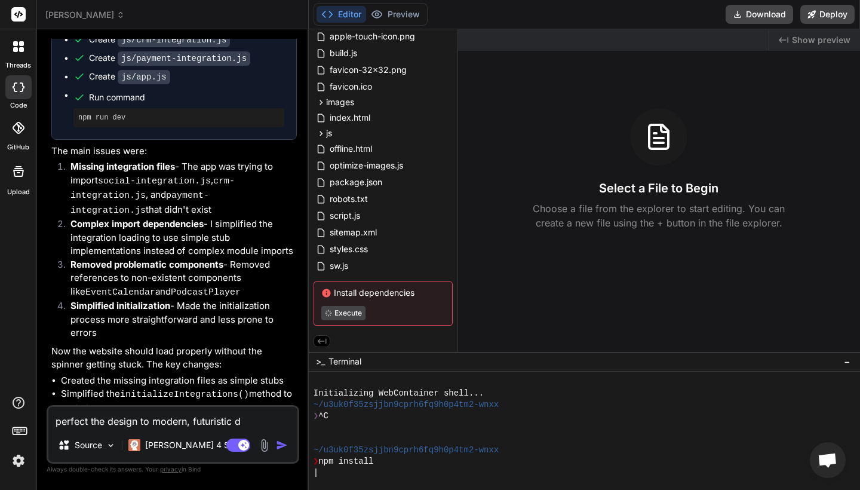
type textarea "x"
type textarea "perfect the design to modern, futuristic des"
type textarea "x"
type textarea "perfect the design to modern, futuristic desi"
type textarea "x"
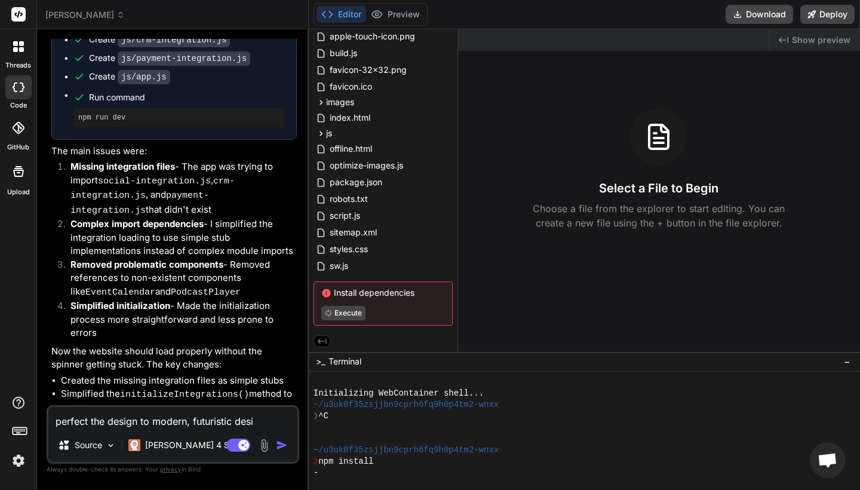
type textarea "perfect the design to modern, futuristic desig"
type textarea "x"
type textarea "perfect the design to modern, futuristic design"
type textarea "x"
type textarea "perfect the design to modern, futuristic design"
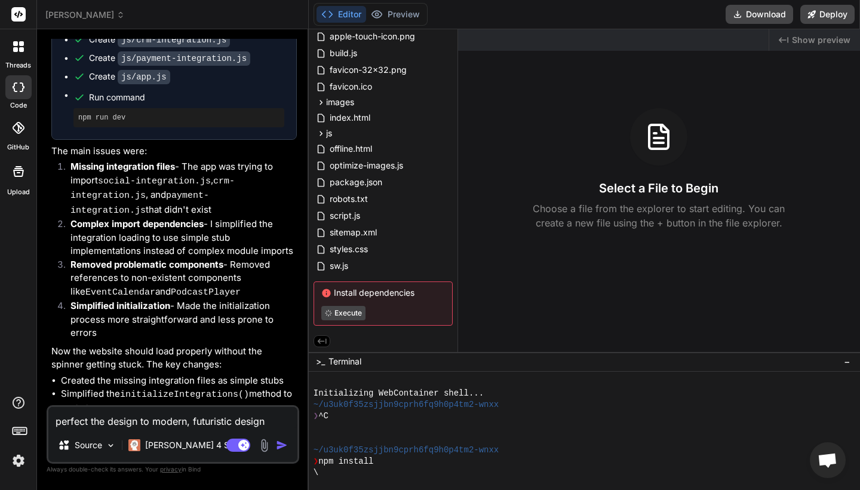
click at [326, 472] on div "\" at bounding box center [577, 472] width 528 height 11
type textarea "x"
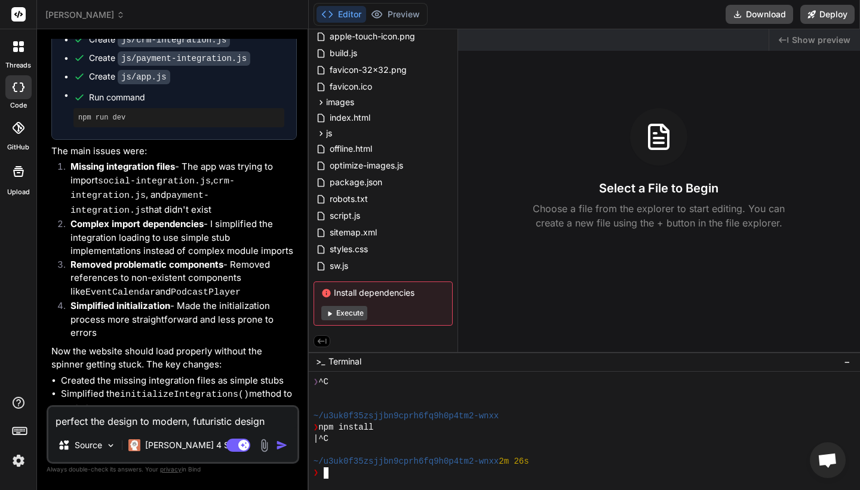
type textarea "npm config set registry "[URL][DOMAIN_NAME]""
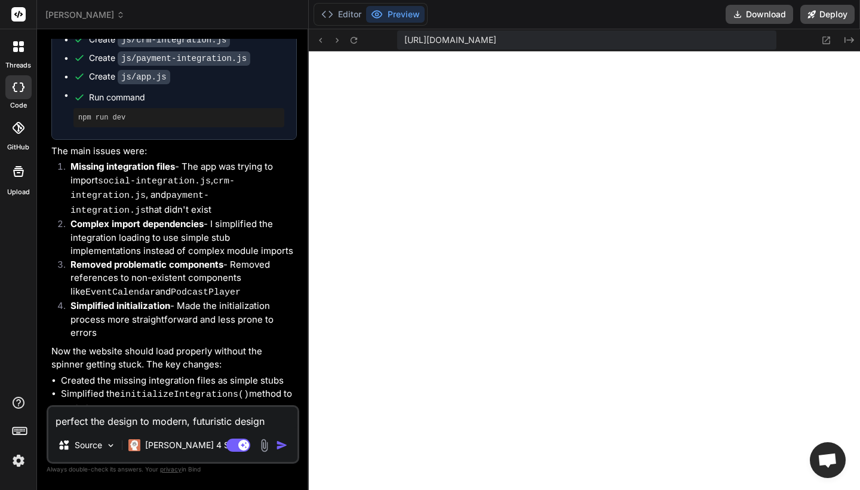
scroll to position [0, 0]
click at [263, 419] on textarea "perfect the design to modern, futuristic design" at bounding box center [172, 417] width 249 height 21
click at [69, 8] on header "[PERSON_NAME] Created with Pixso." at bounding box center [173, 14] width 272 height 29
click at [79, 14] on span "[PERSON_NAME]" at bounding box center [84, 15] width 79 height 12
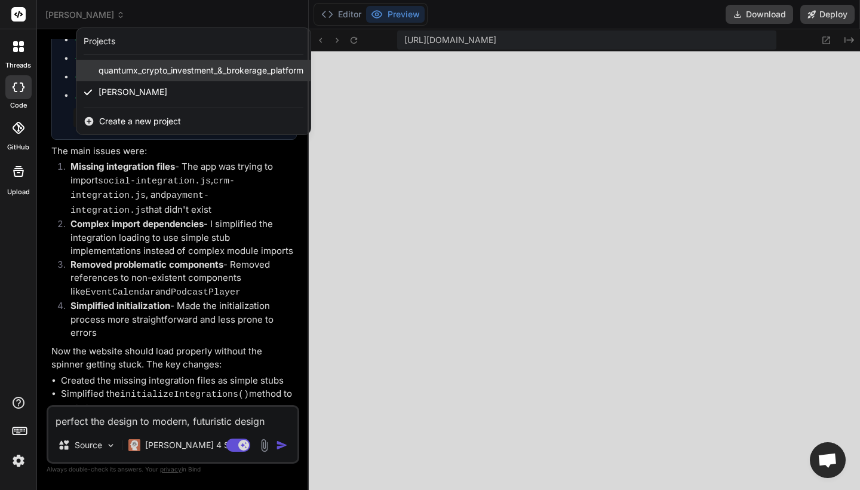
click at [113, 73] on span "quantumx_crypto_investment_&_brokerage_platform" at bounding box center [201, 70] width 205 height 12
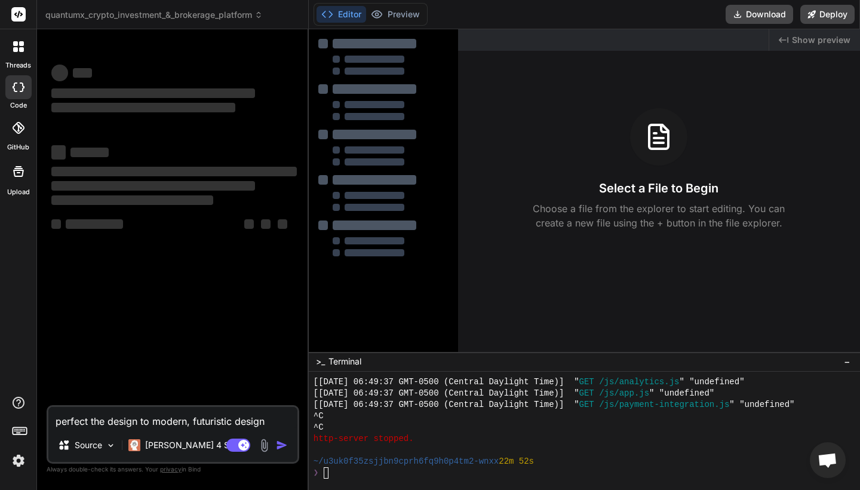
scroll to position [669, 0]
click at [341, 479] on div at bounding box center [584, 430] width 551 height 118
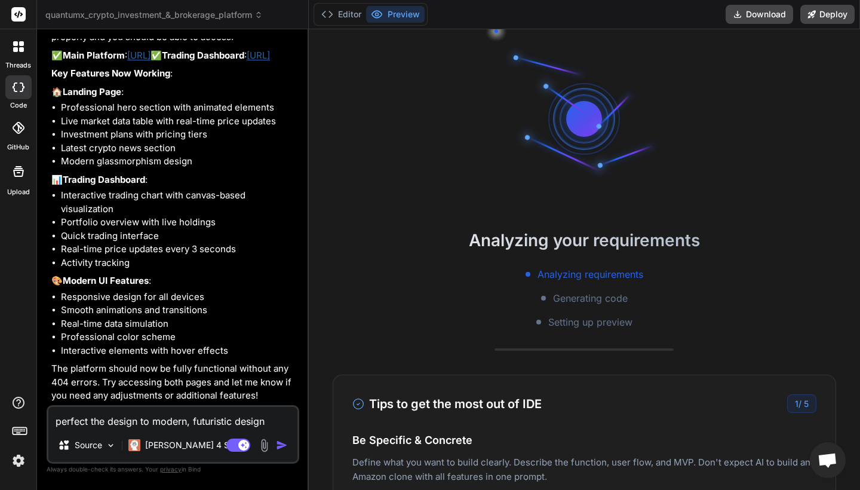
scroll to position [3014, 0]
click at [338, 14] on button "Editor" at bounding box center [341, 14] width 50 height 17
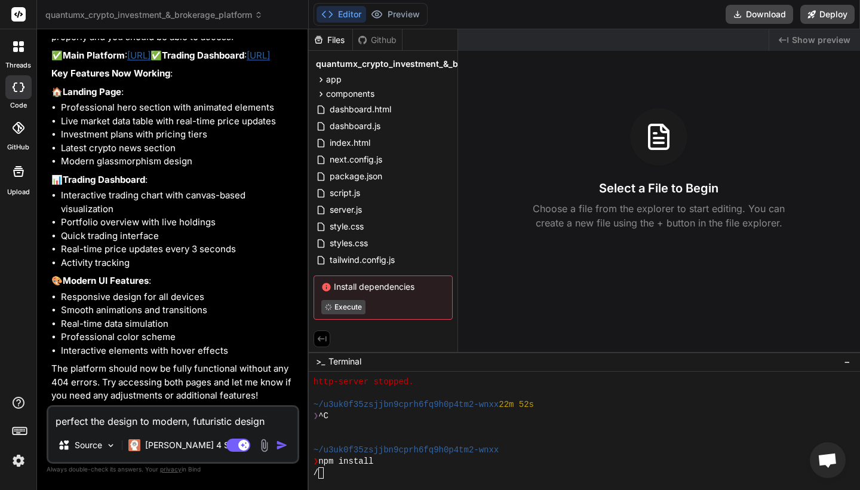
type textarea "x"
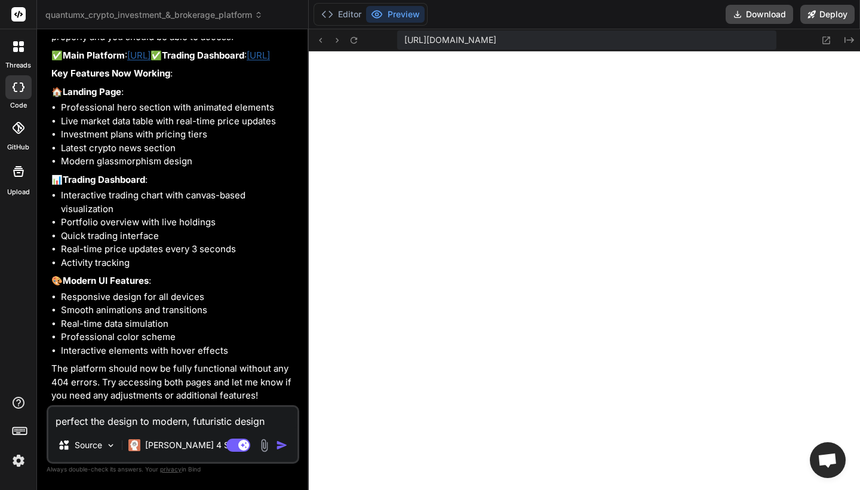
scroll to position [840, 0]
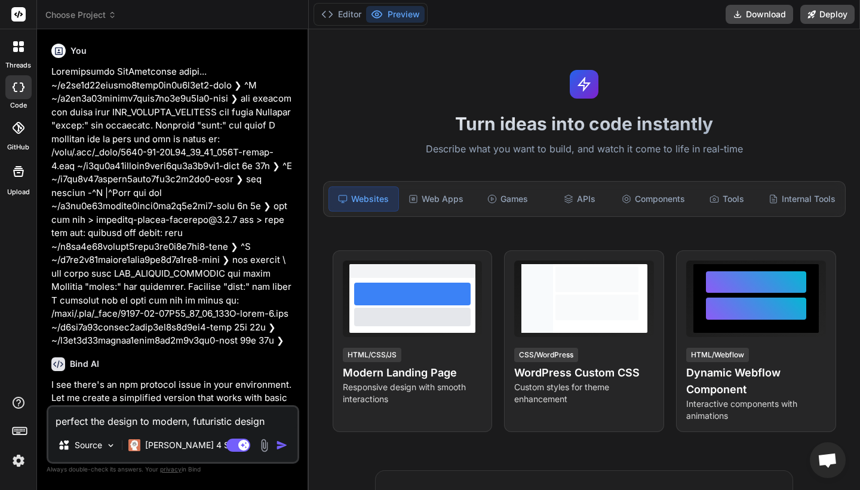
click at [85, 13] on span "Choose Project" at bounding box center [80, 15] width 71 height 12
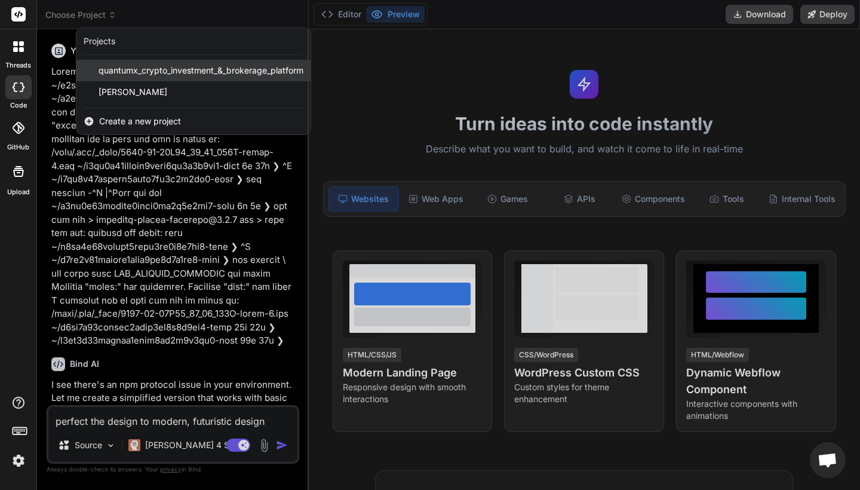
click at [141, 67] on span "quantumx_crypto_investment_&_brokerage_platform" at bounding box center [201, 70] width 205 height 12
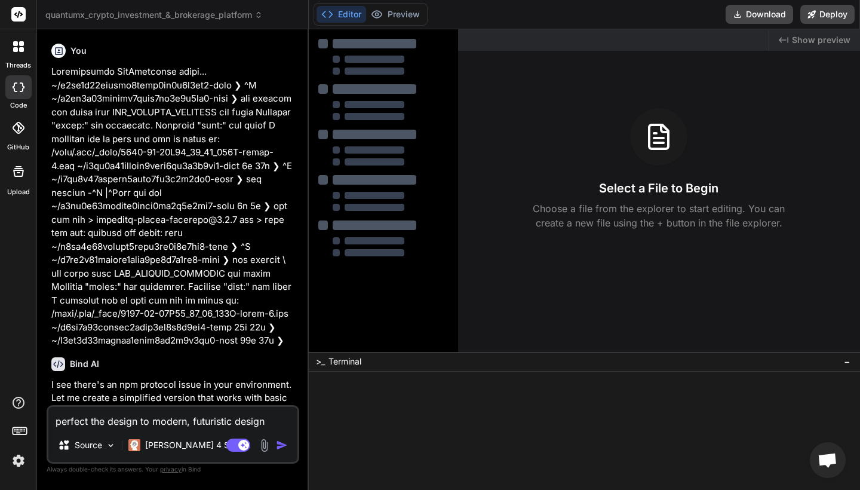
type textarea "x"
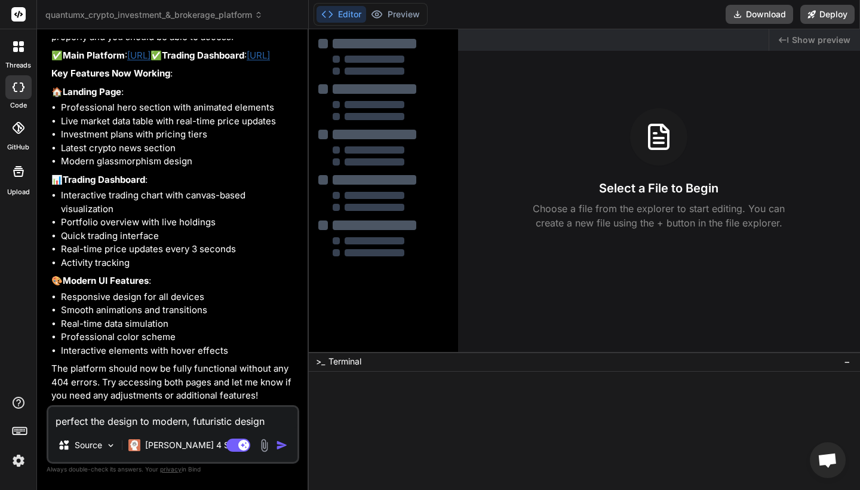
click at [207, 422] on textarea "perfect the design to modern, futuristic design" at bounding box center [172, 417] width 249 height 21
type textarea "x"
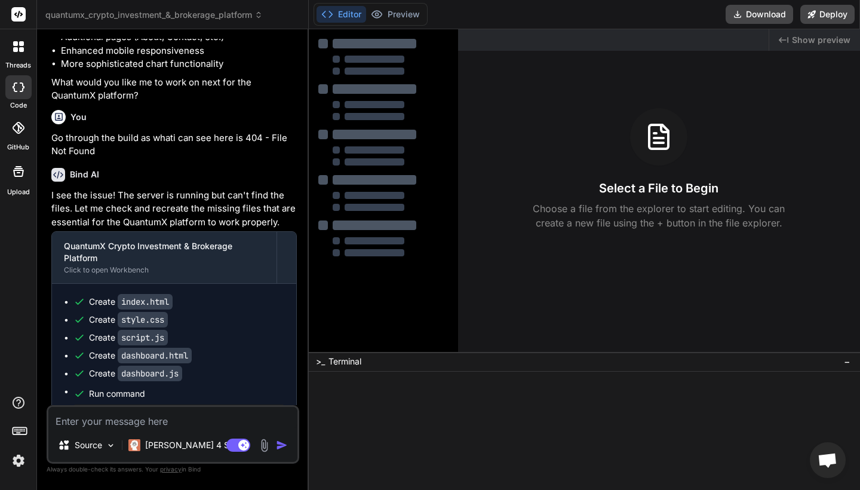
scroll to position [2524, 0]
click at [483, 385] on div at bounding box center [577, 381] width 528 height 11
click at [343, 14] on button "Editor" at bounding box center [341, 14] width 50 height 17
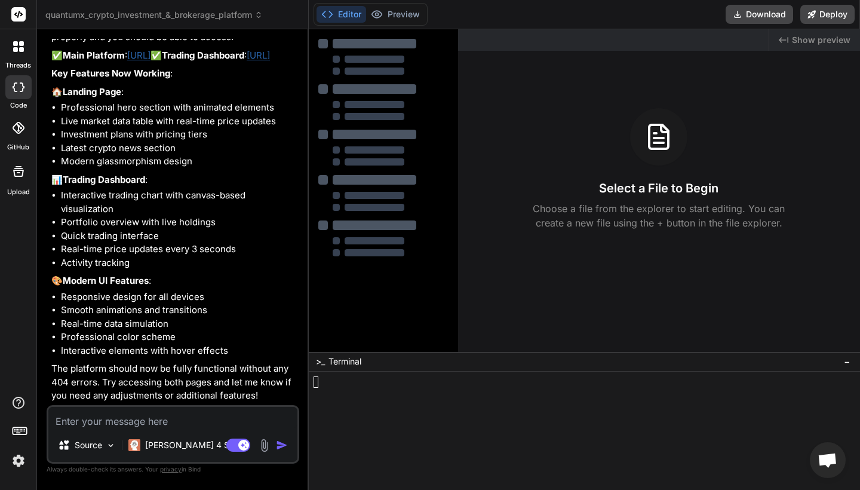
scroll to position [3014, 0]
click at [116, 420] on textarea at bounding box center [172, 417] width 249 height 21
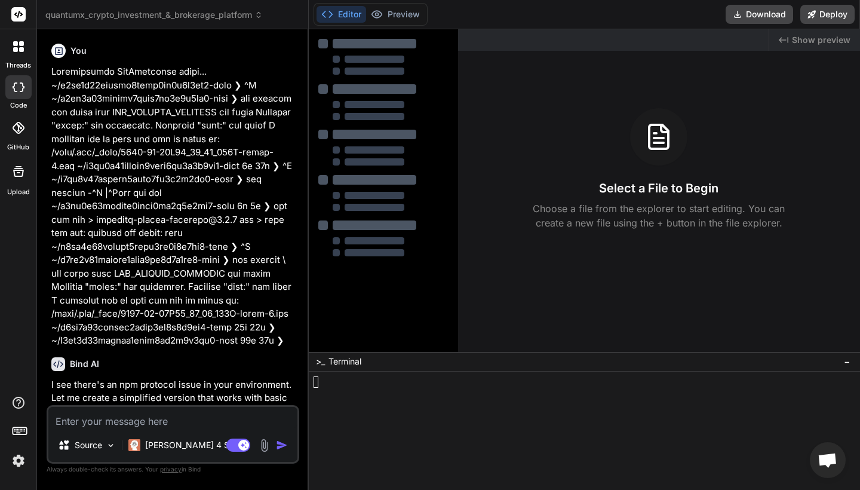
scroll to position [0, 0]
click at [145, 13] on span "quantumx_crypto_investment_&_brokerage_platform" at bounding box center [153, 15] width 217 height 12
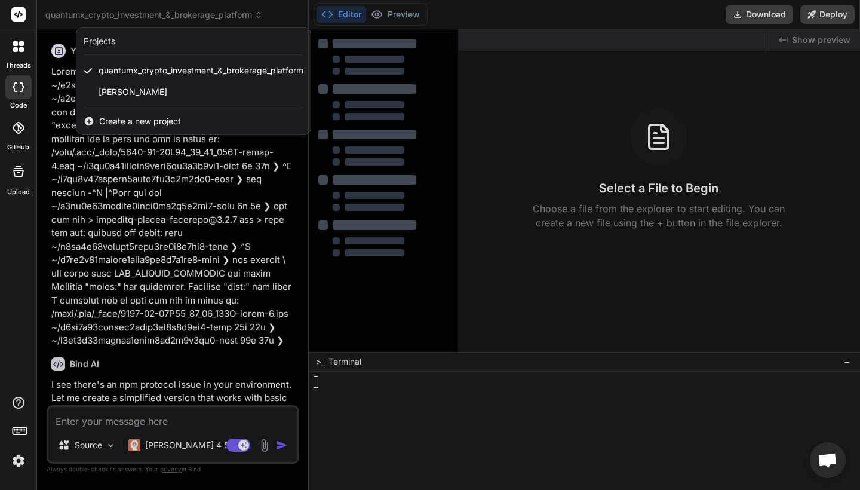
click at [13, 226] on div "threads code GitHub Upload" at bounding box center [18, 245] width 37 height 490
click at [136, 268] on div at bounding box center [430, 245] width 860 height 490
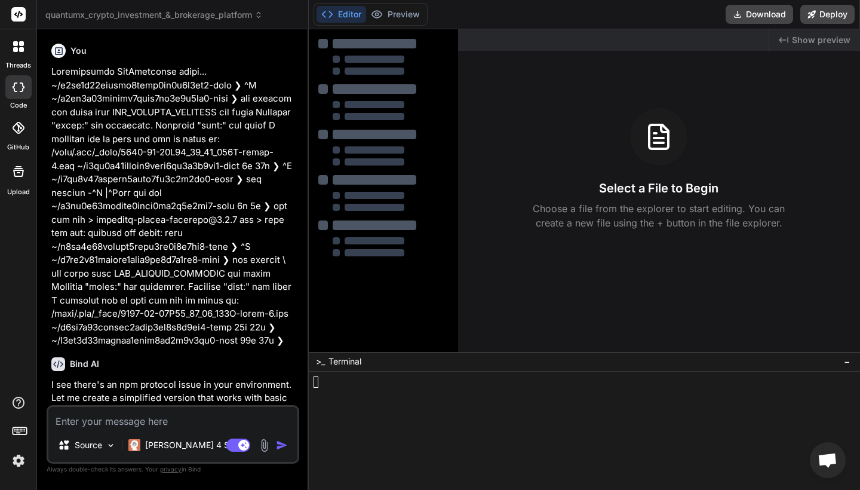
click at [20, 16] on rect at bounding box center [18, 14] width 14 height 14
click at [21, 45] on icon at bounding box center [21, 43] width 5 height 5
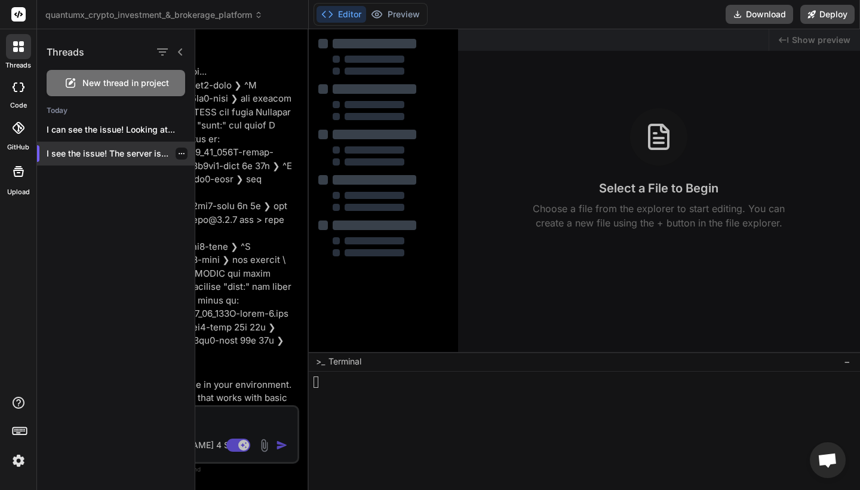
click at [105, 151] on p "I see the issue! The server is..." at bounding box center [121, 153] width 148 height 12
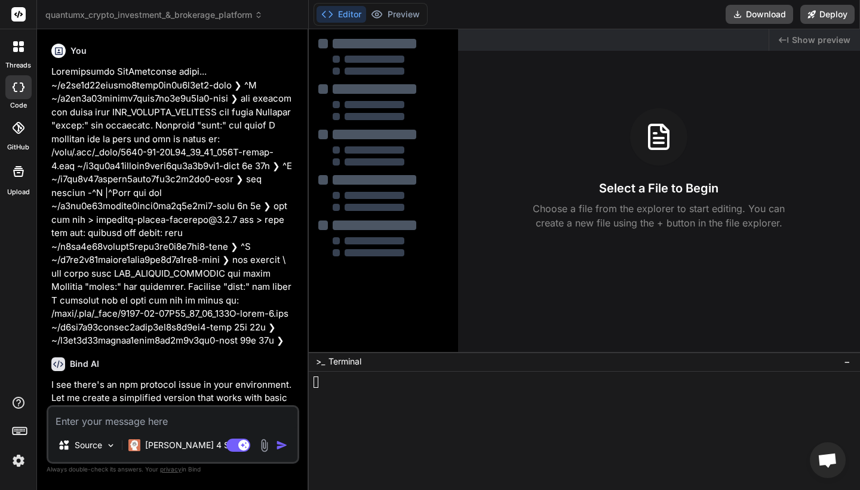
click at [20, 130] on icon at bounding box center [19, 128] width 12 height 12
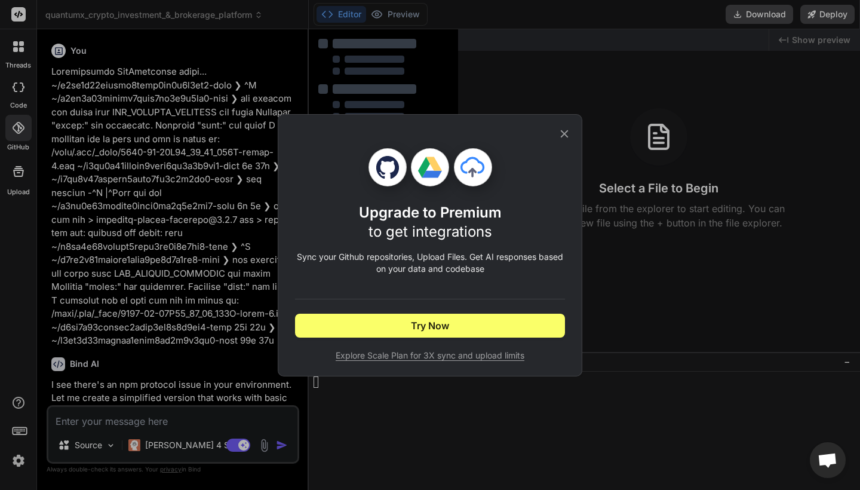
click at [566, 131] on icon at bounding box center [565, 134] width 8 height 8
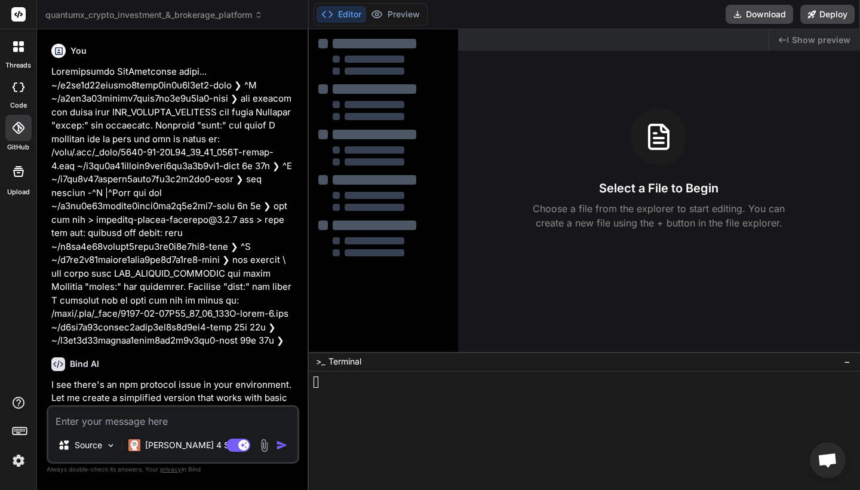
click at [17, 174] on icon at bounding box center [18, 171] width 14 height 14
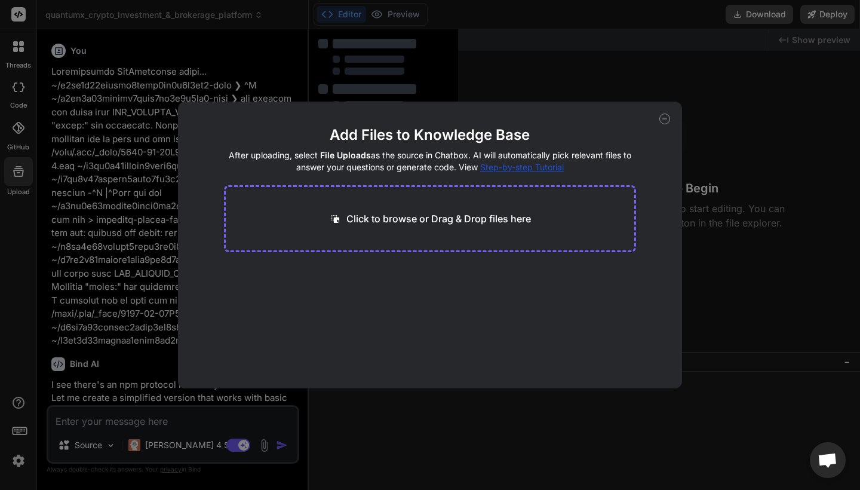
click at [669, 120] on icon at bounding box center [664, 118] width 11 height 11
type textarea "x"
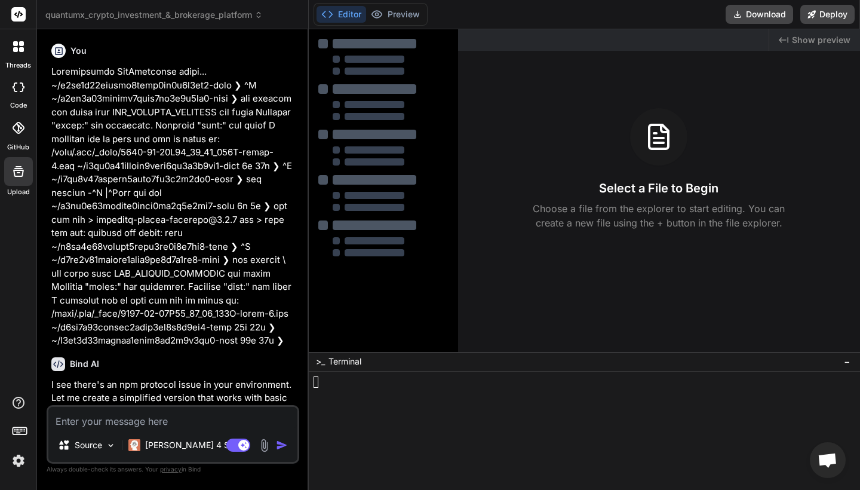
click at [16, 452] on img at bounding box center [18, 460] width 20 height 20
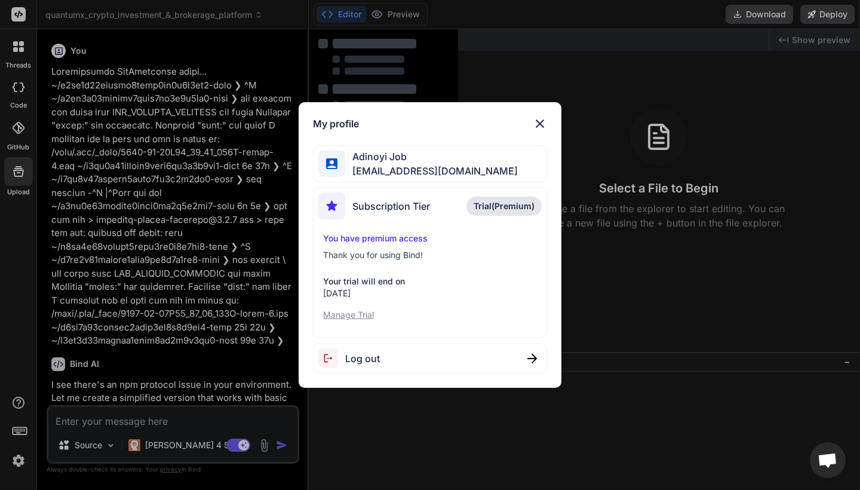
click at [385, 442] on div "My profile Adinoyi Job [EMAIL_ADDRESS][DOMAIN_NAME] Subscription Tier Trial(Pre…" at bounding box center [430, 245] width 860 height 490
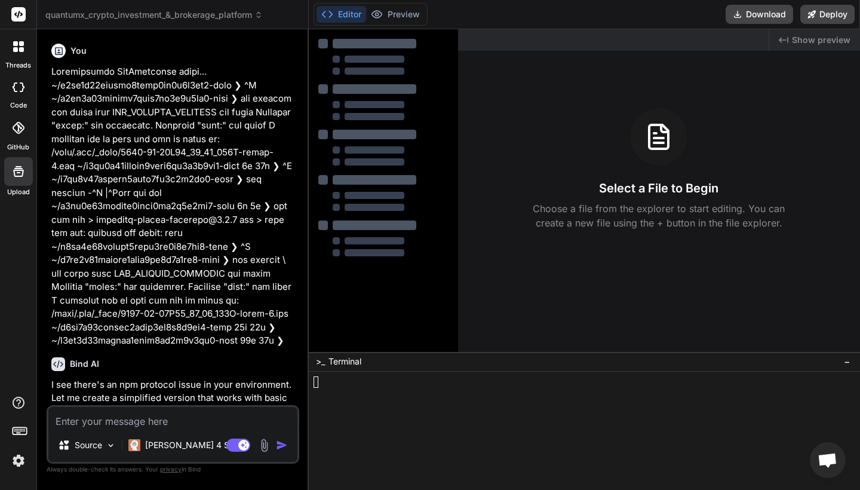
click at [466, 405] on div at bounding box center [577, 404] width 528 height 11
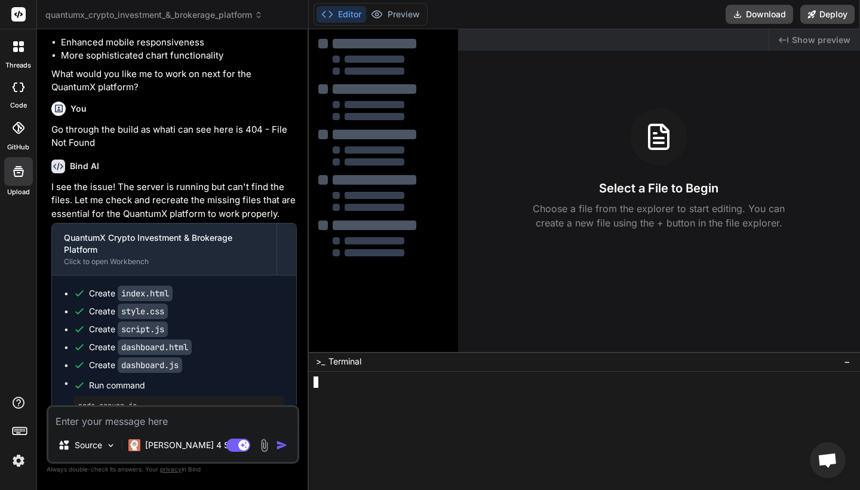
scroll to position [2531, 0]
click at [133, 222] on p "I see the issue! The server is running but can't find the files. Let me check a…" at bounding box center [173, 202] width 245 height 41
